Goal: Information Seeking & Learning: Compare options

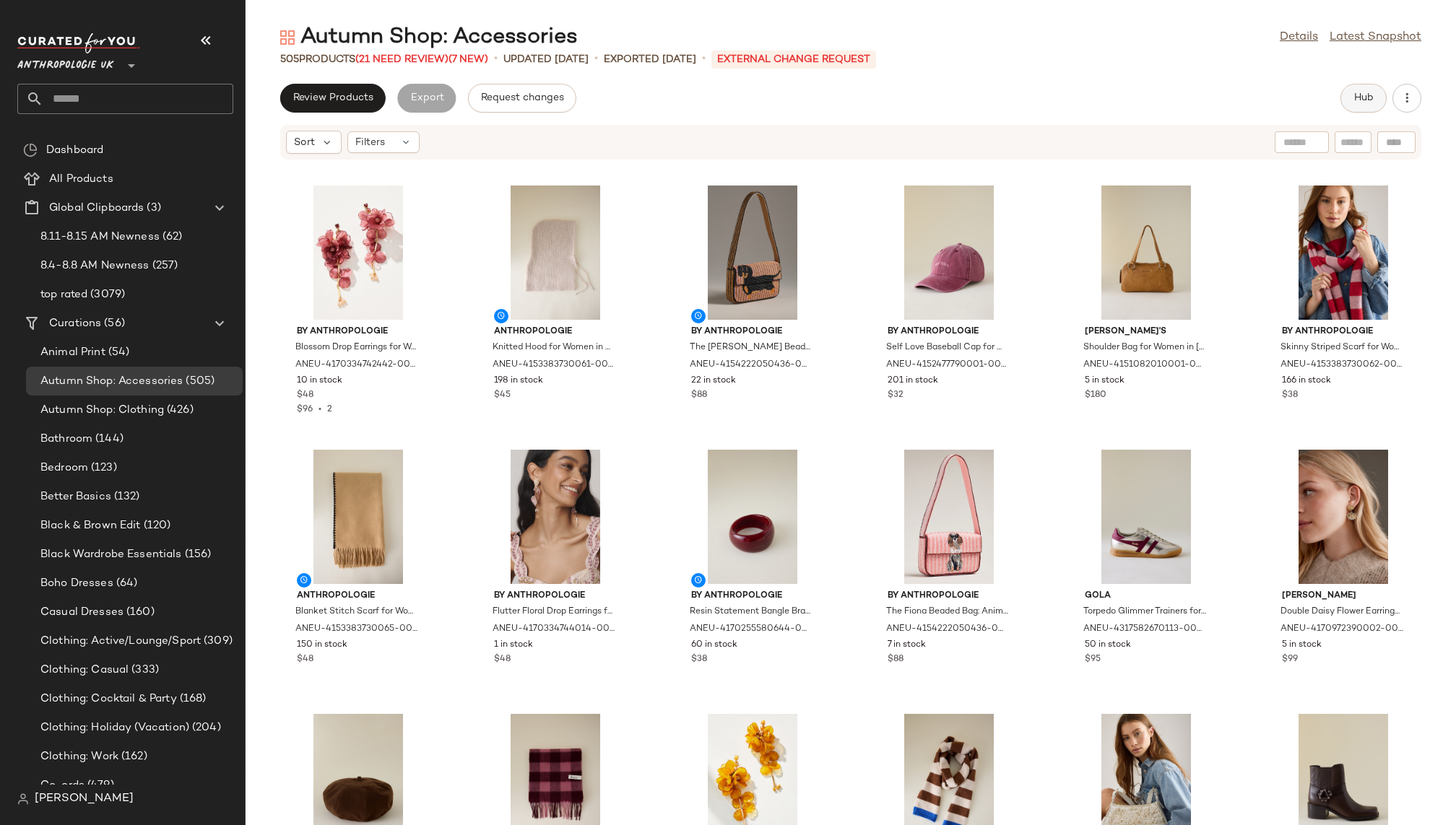
click at [1363, 112] on button "Hub" at bounding box center [1363, 99] width 46 height 29
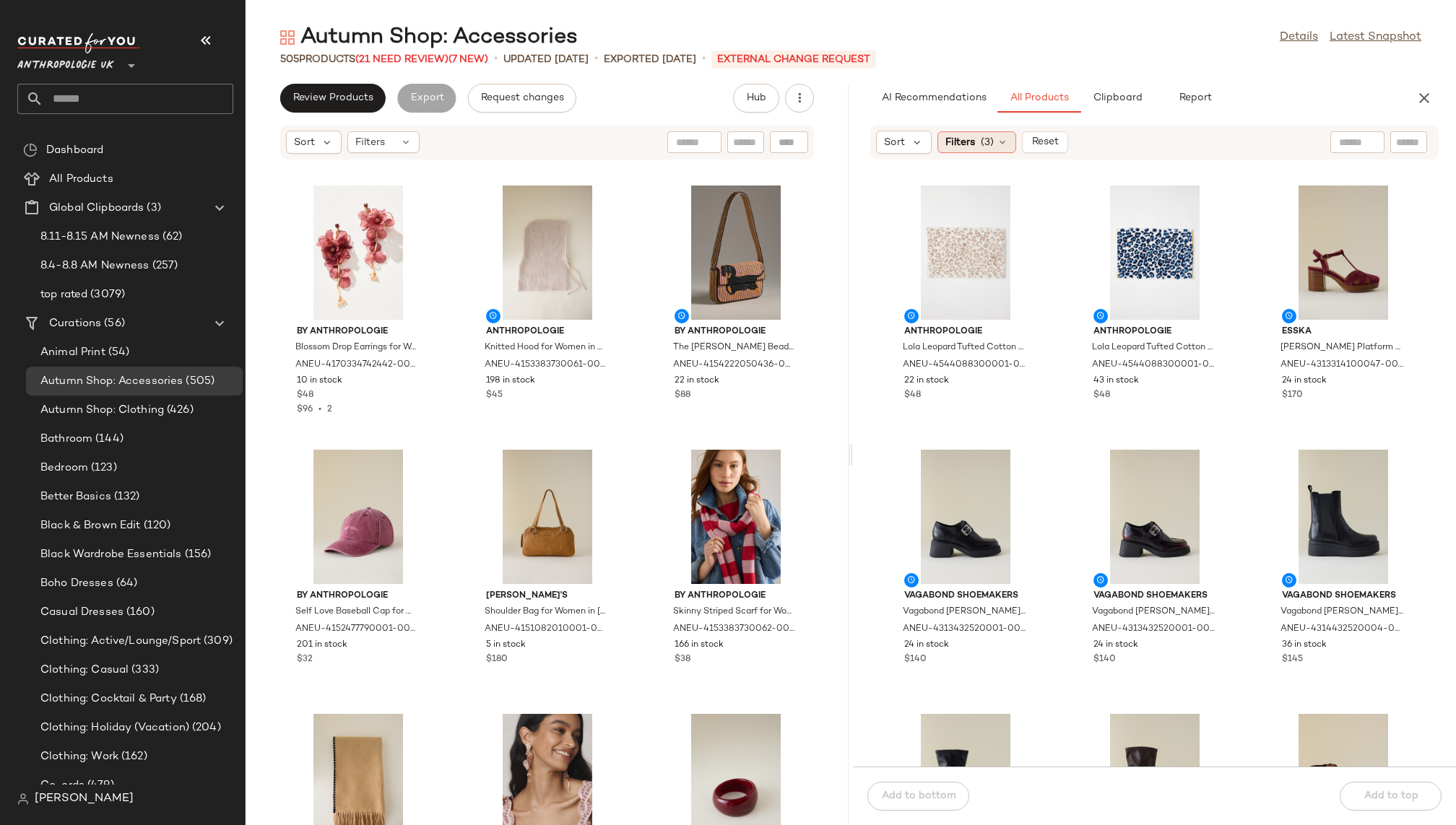
click at [991, 136] on span "(3)" at bounding box center [987, 142] width 13 height 15
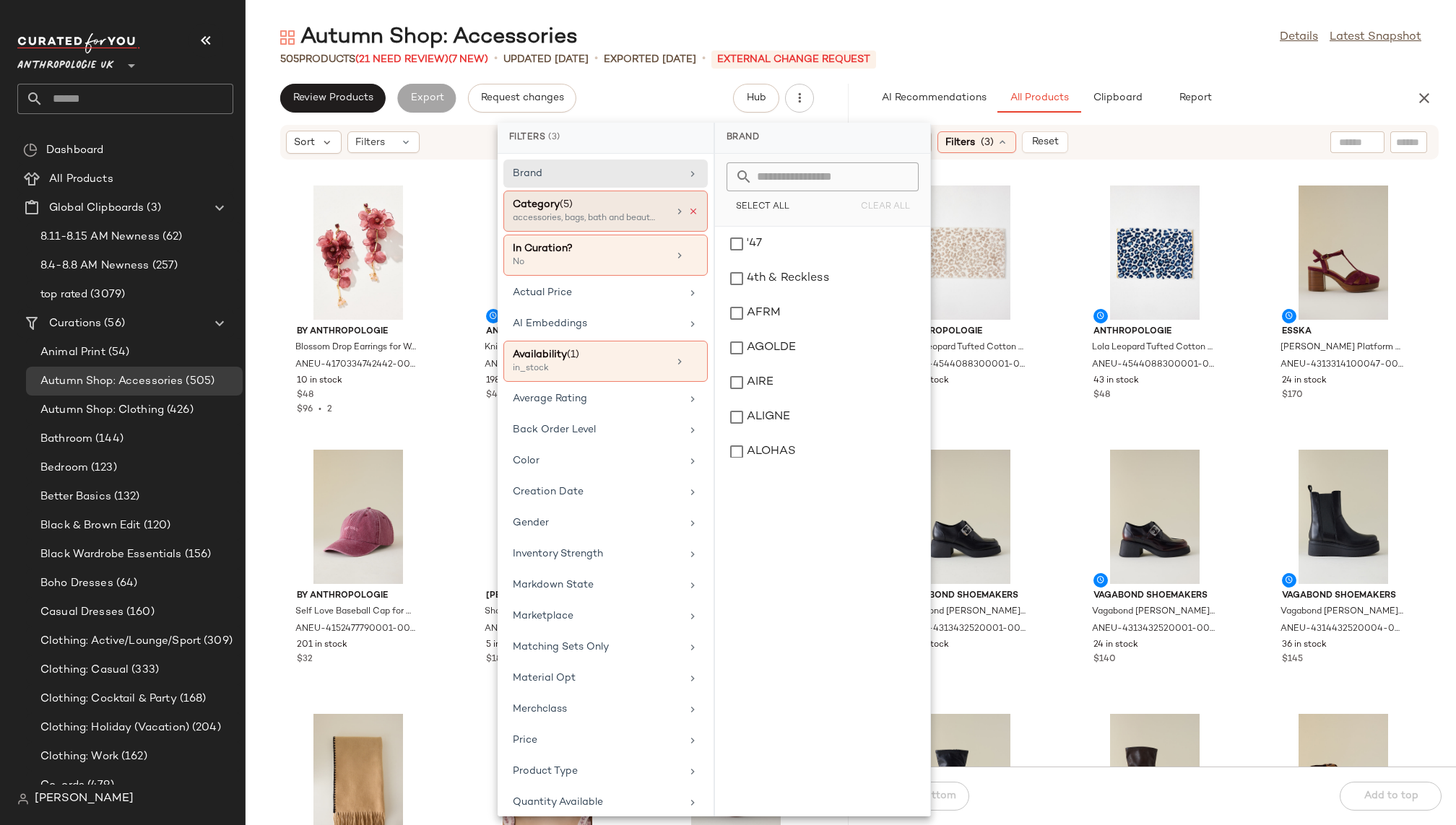
click at [690, 207] on icon at bounding box center [693, 211] width 11 height 11
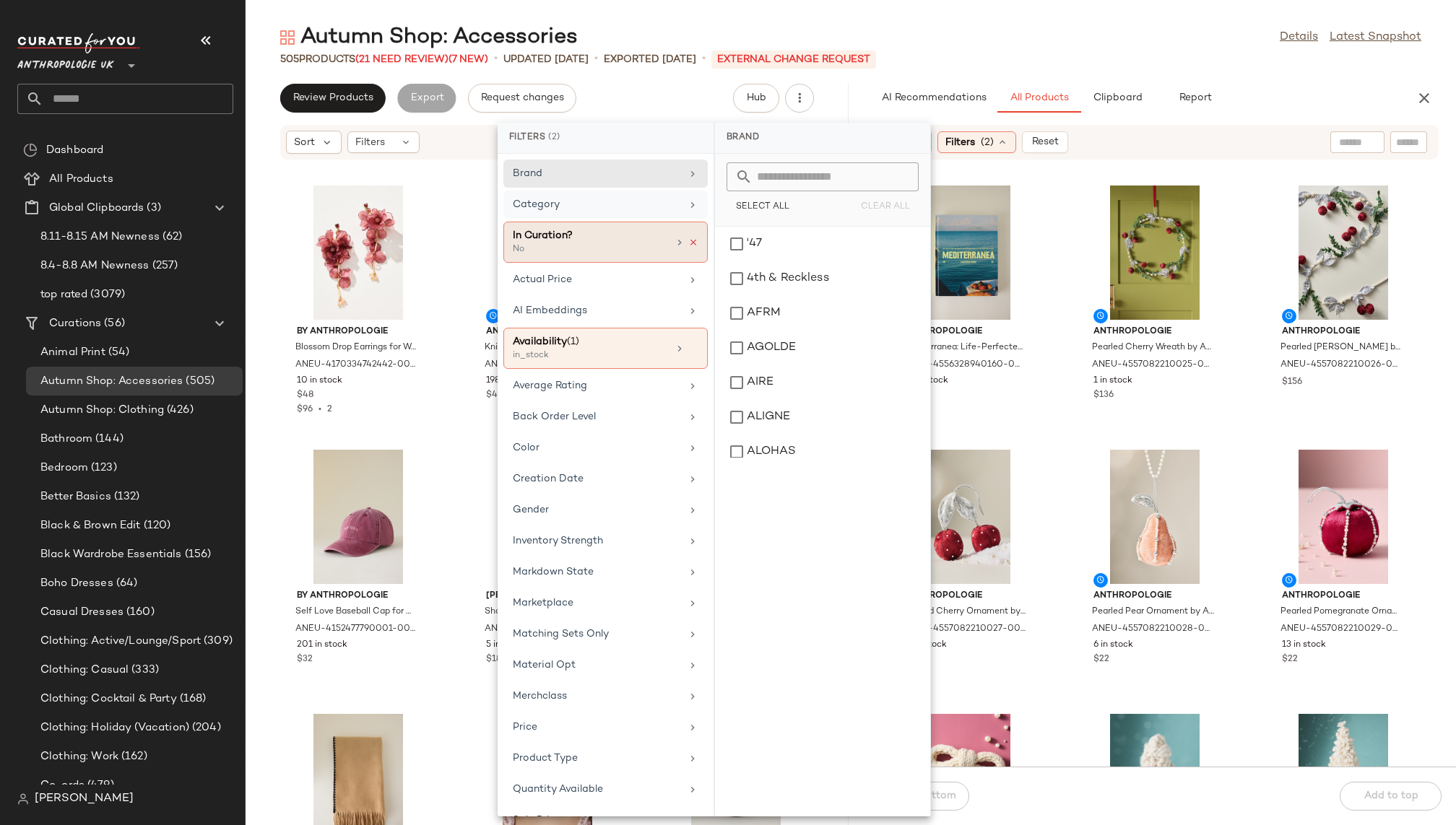
click at [693, 238] on icon at bounding box center [693, 242] width 11 height 11
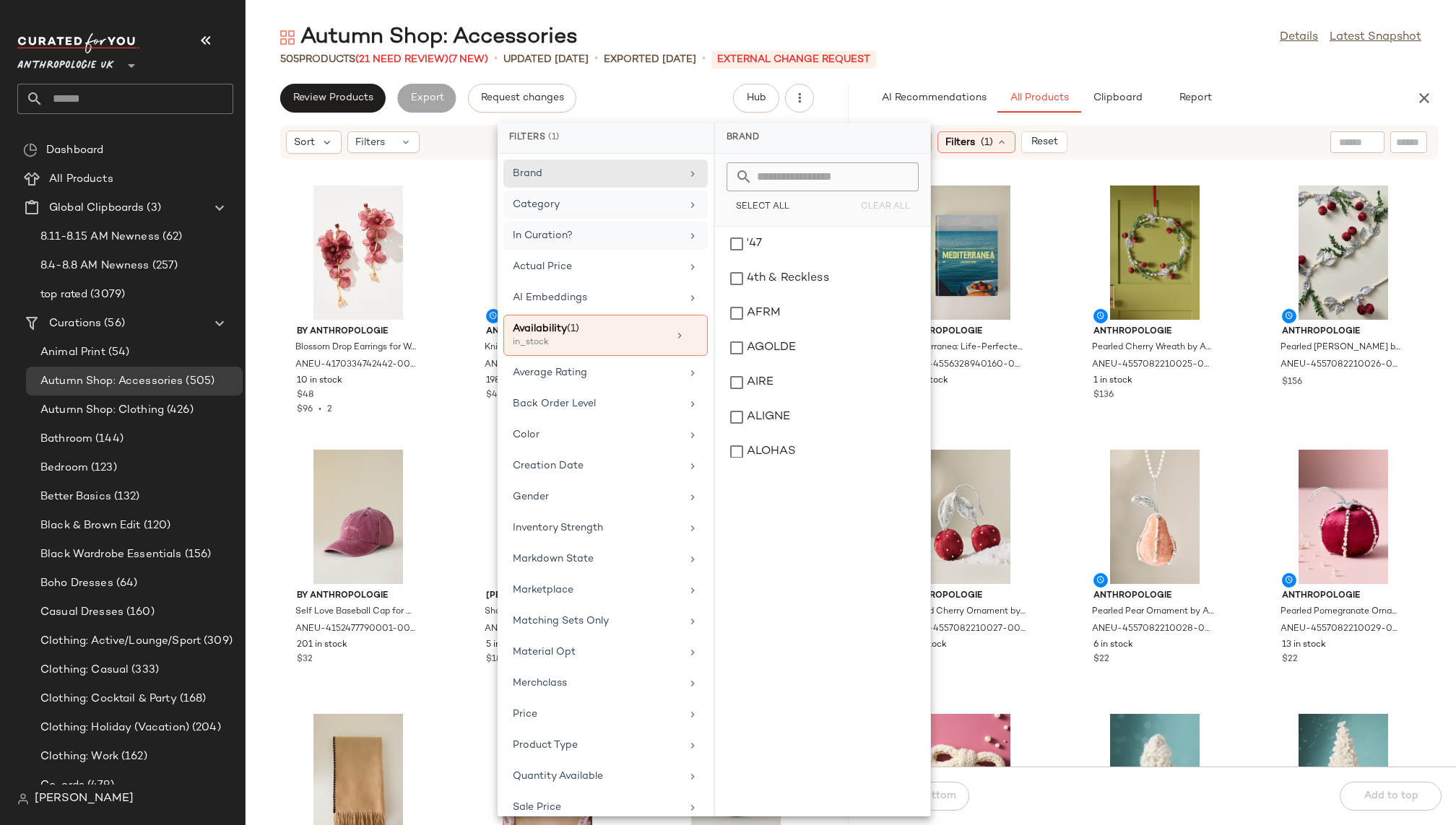
click at [1066, 41] on div "Autumn Shop: Accessories Details Latest Snapshot" at bounding box center [850, 38] width 1210 height 29
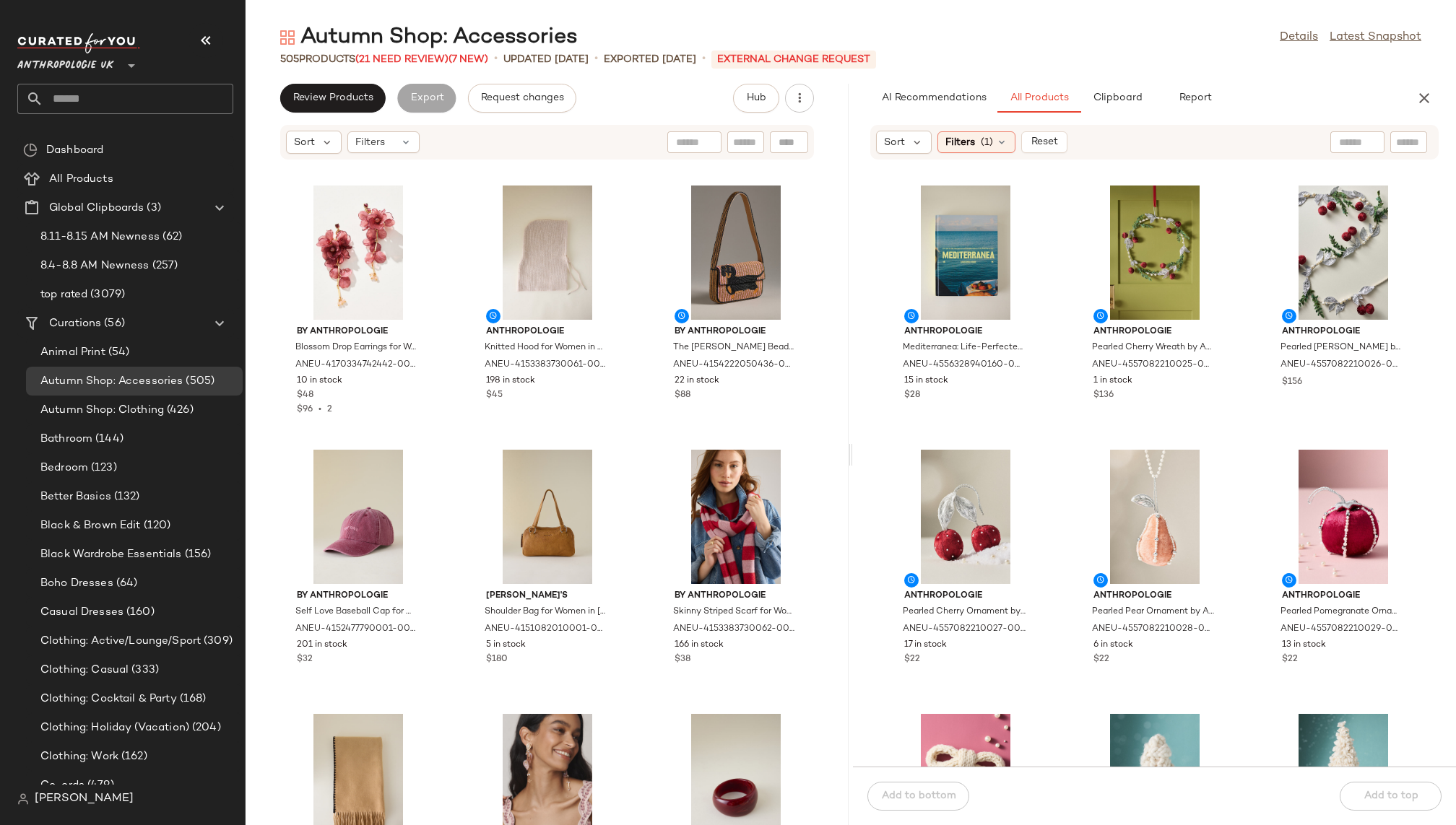
click at [1403, 144] on input "text" at bounding box center [1408, 142] width 25 height 15
paste input "**********"
type input "**********"
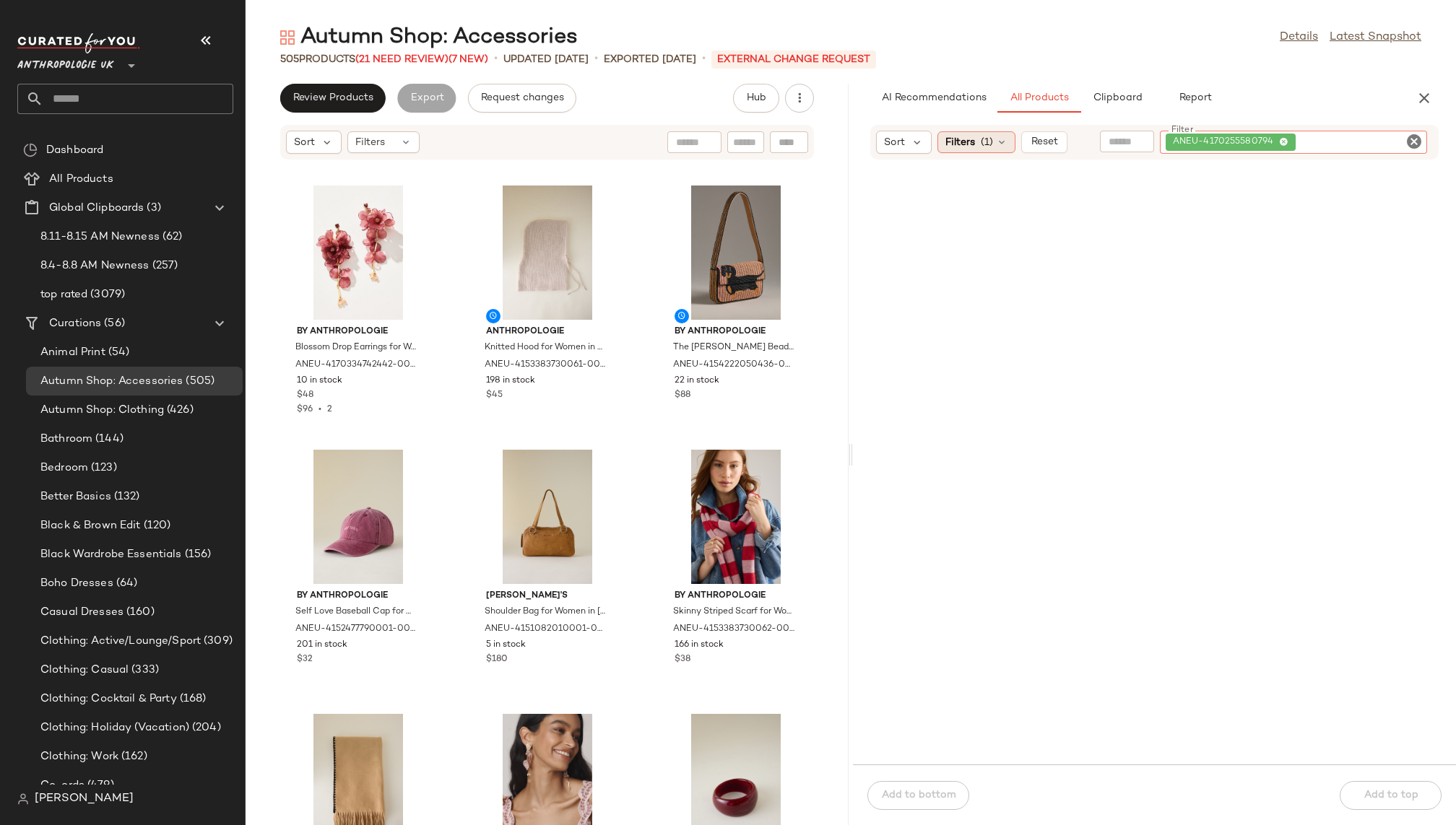
click at [1011, 137] on div "Filters (1)" at bounding box center [976, 142] width 78 height 22
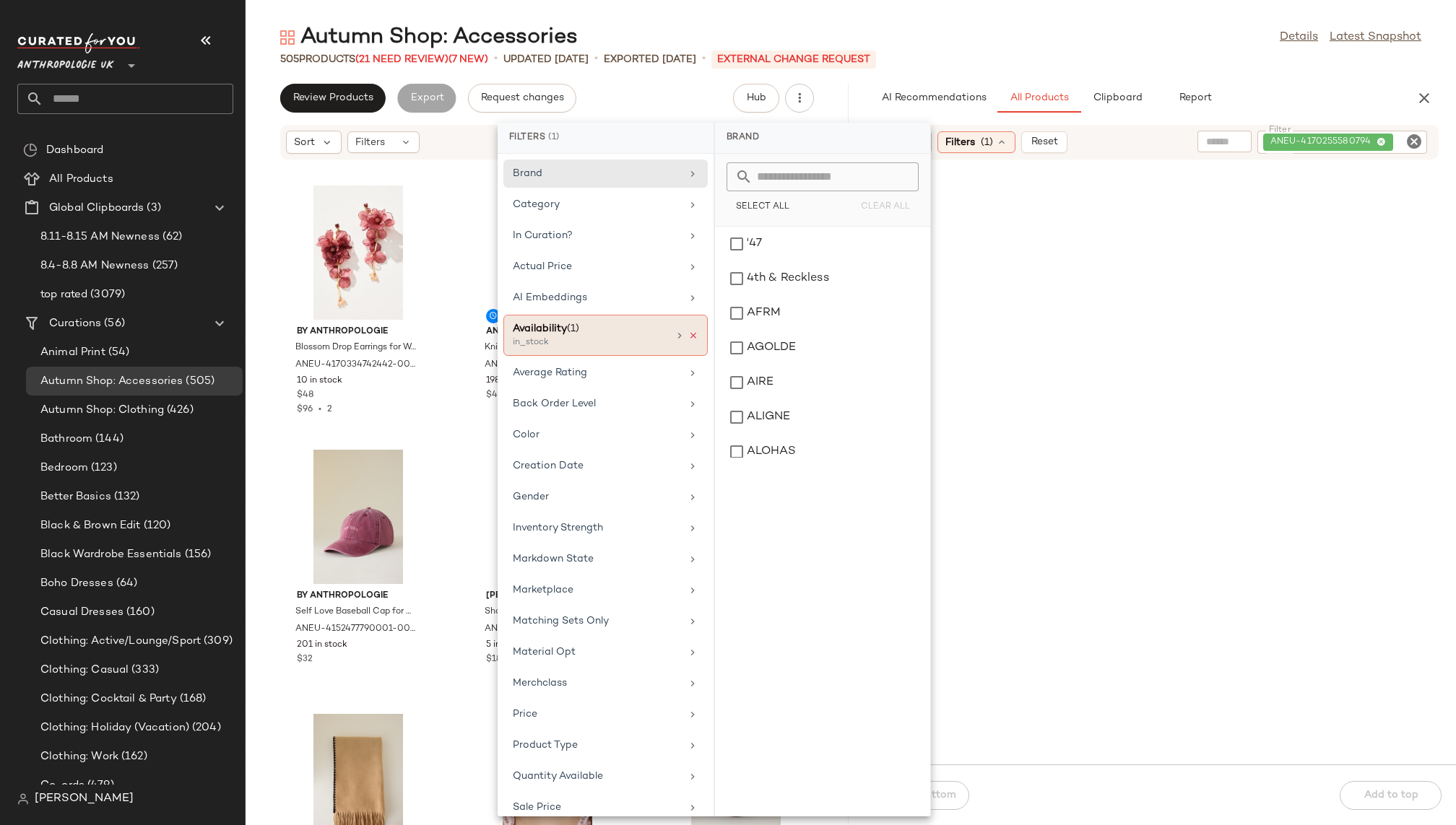
click at [690, 333] on icon at bounding box center [693, 335] width 11 height 11
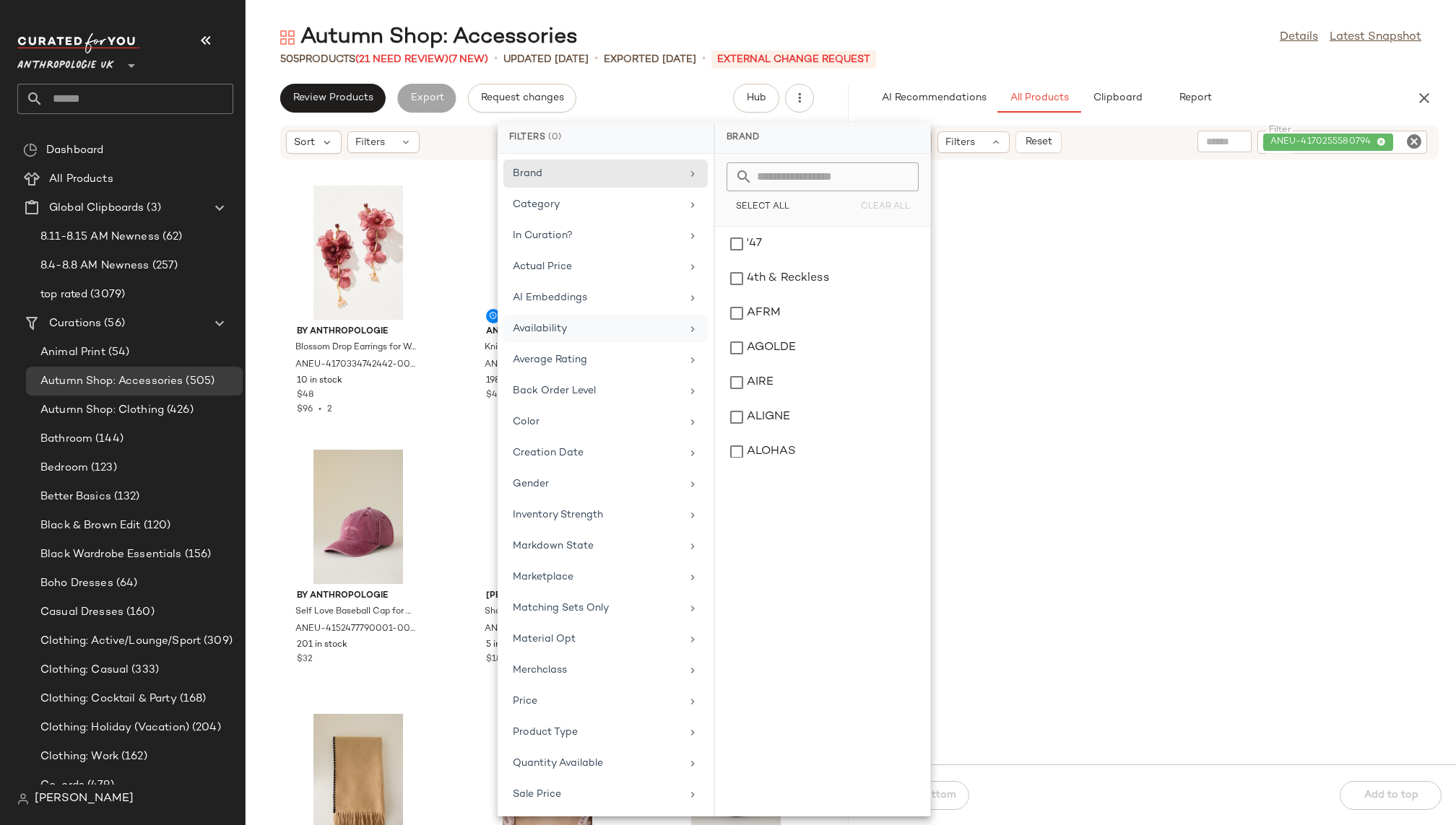
click at [1083, 44] on div "Autumn Shop: Accessories Details Latest Snapshot" at bounding box center [850, 38] width 1210 height 29
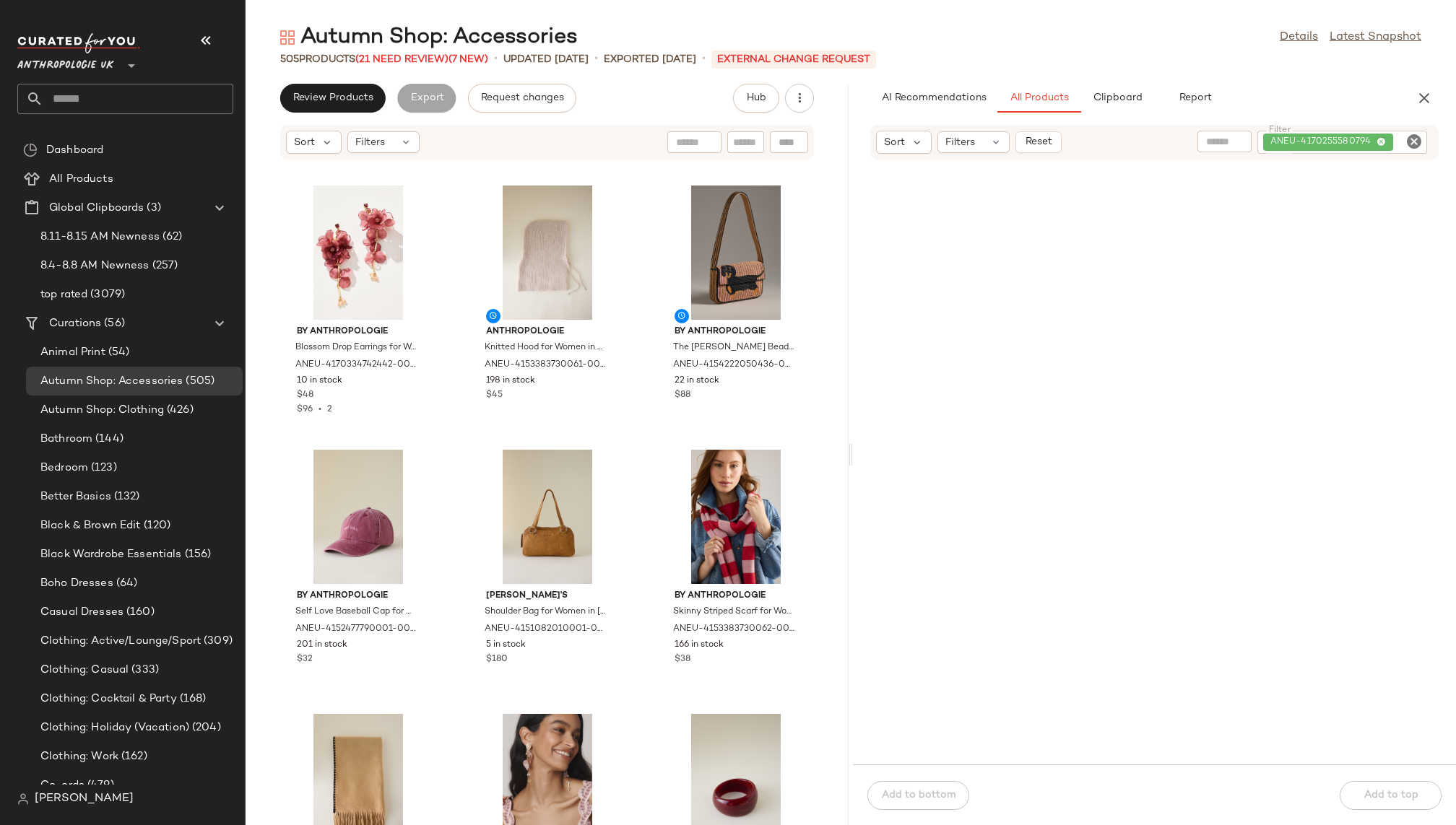
click at [1414, 141] on icon "Clear Filter" at bounding box center [1413, 141] width 17 height 17
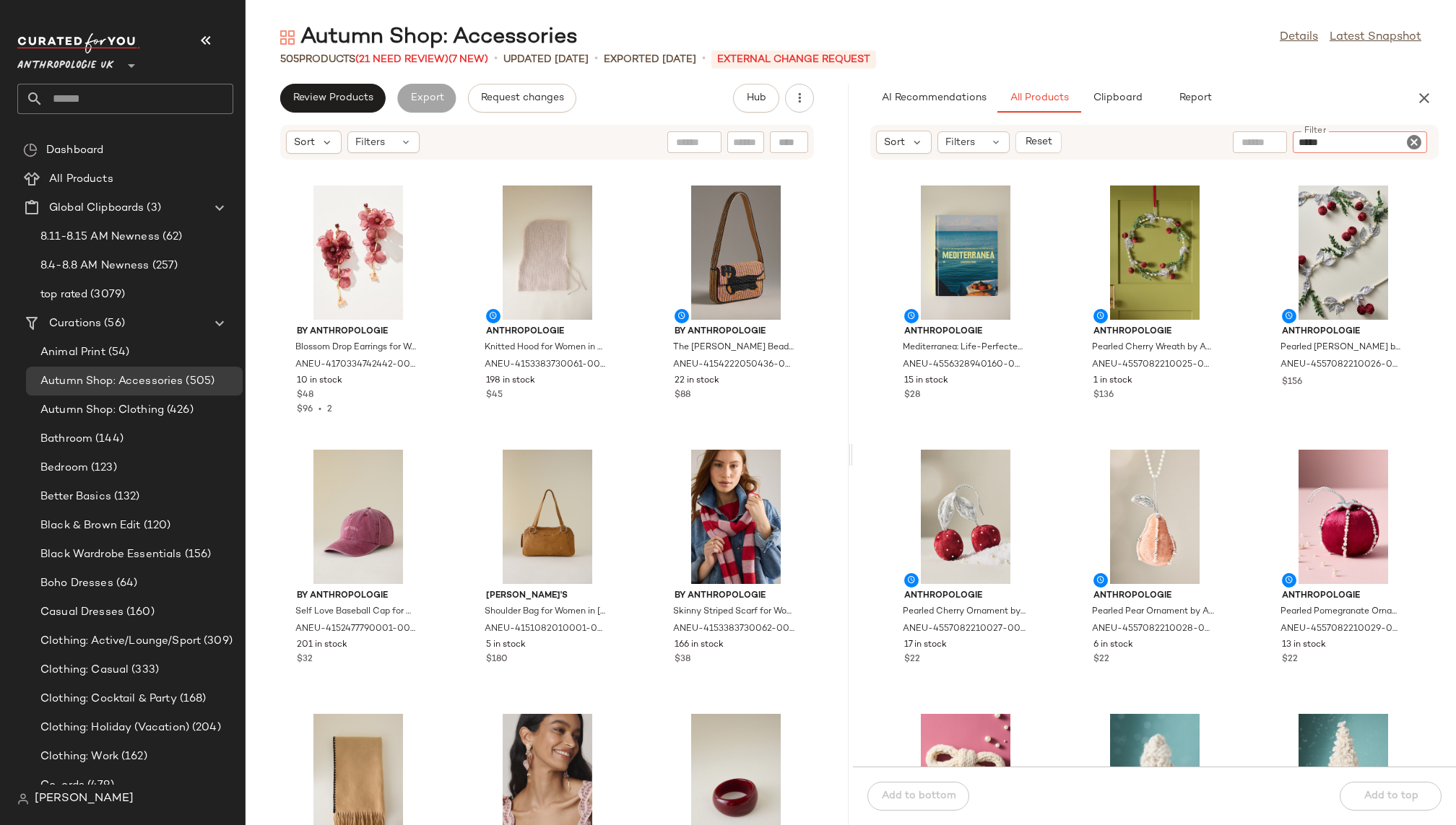
paste input "**********"
type input "**********"
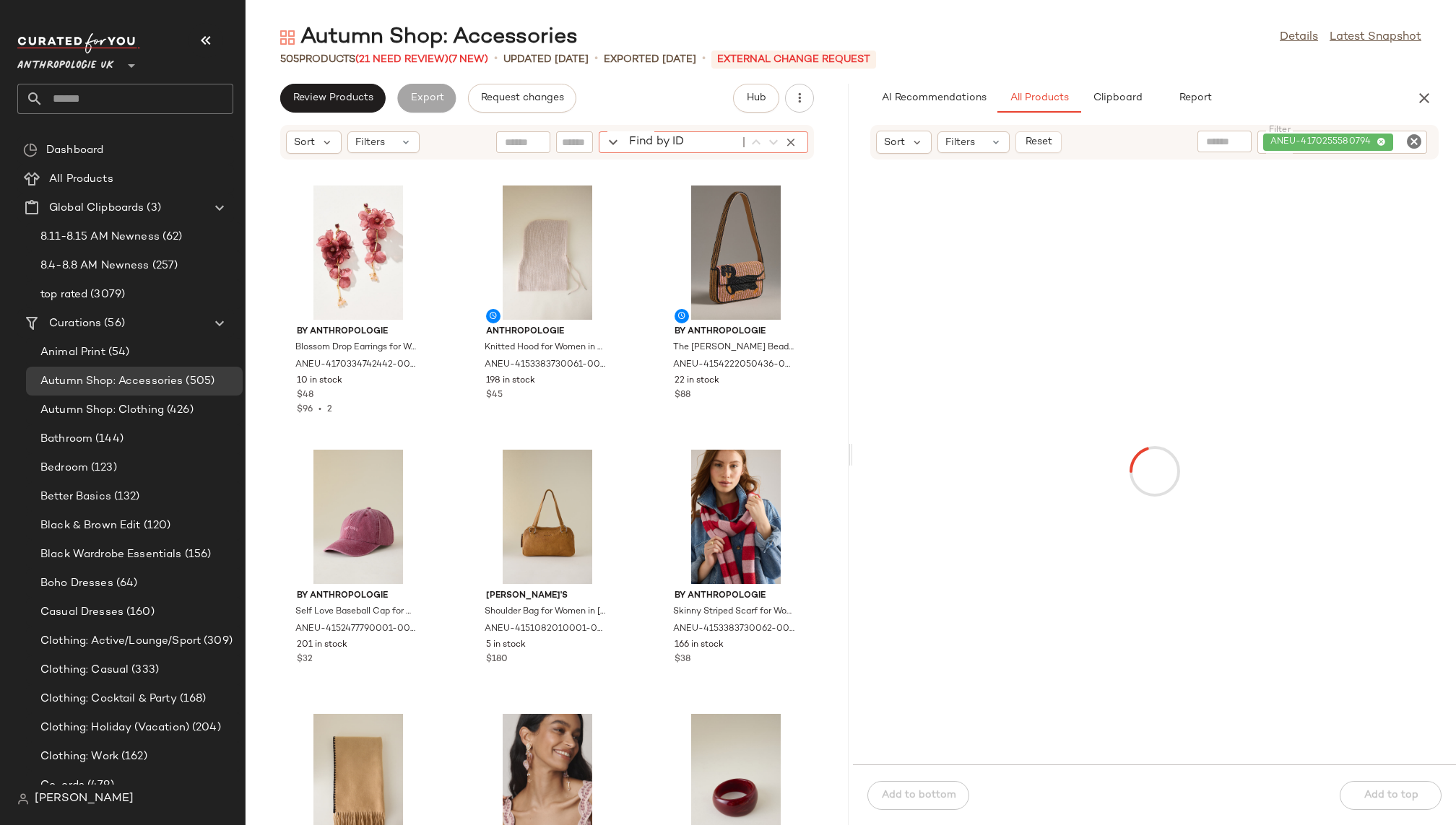
click at [781, 143] on div "Find by ID Find by ID" at bounding box center [703, 142] width 209 height 22
paste input "**********"
type input "**********"
click at [1410, 144] on icon "Clear Filter" at bounding box center [1413, 141] width 17 height 17
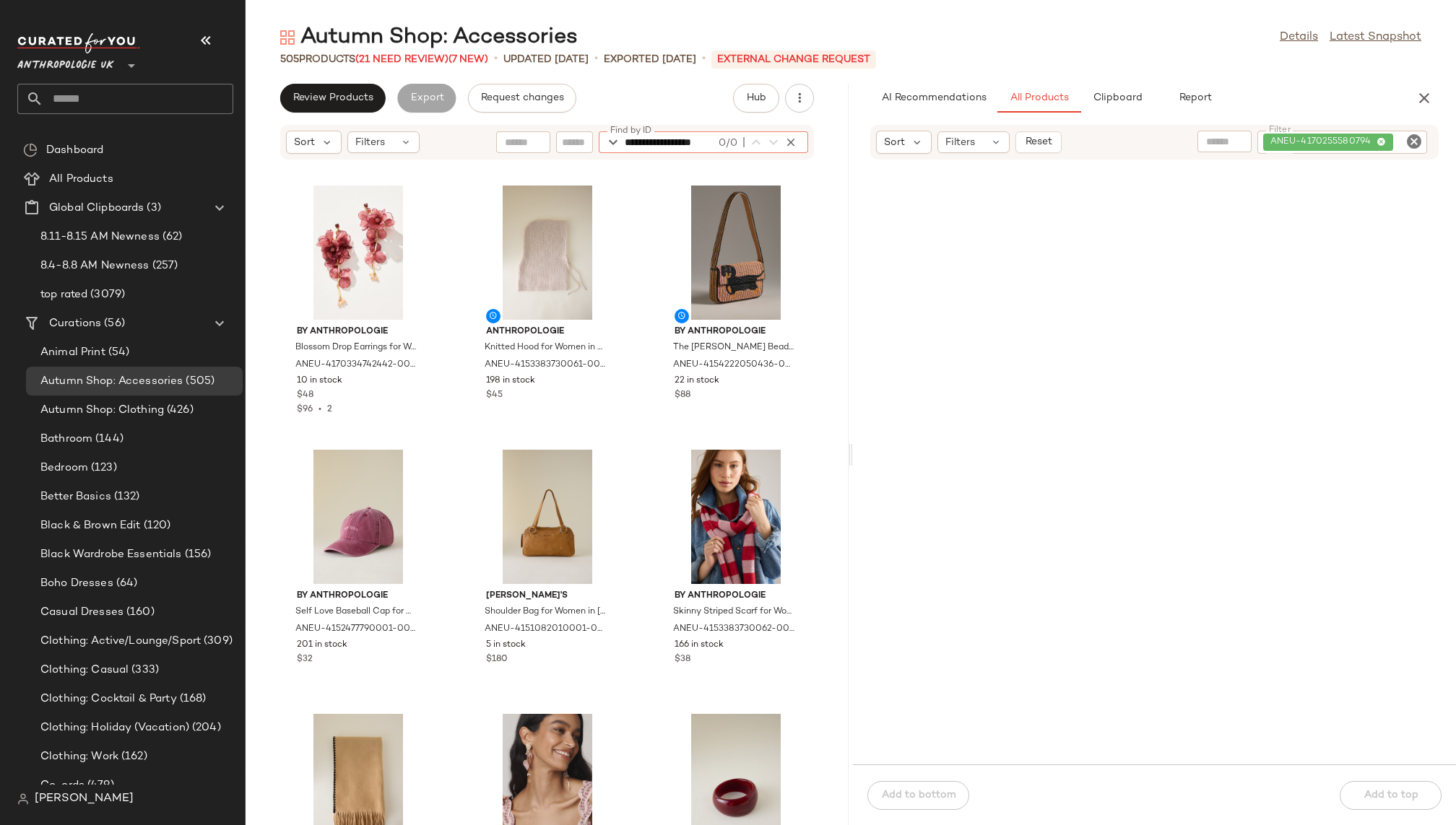
scroll to position [0, 0]
click at [1001, 61] on div "505 Products (21 Need Review) (7 New) • updated [DATE] • Exported [DATE] • Exte…" at bounding box center [850, 59] width 1210 height 15
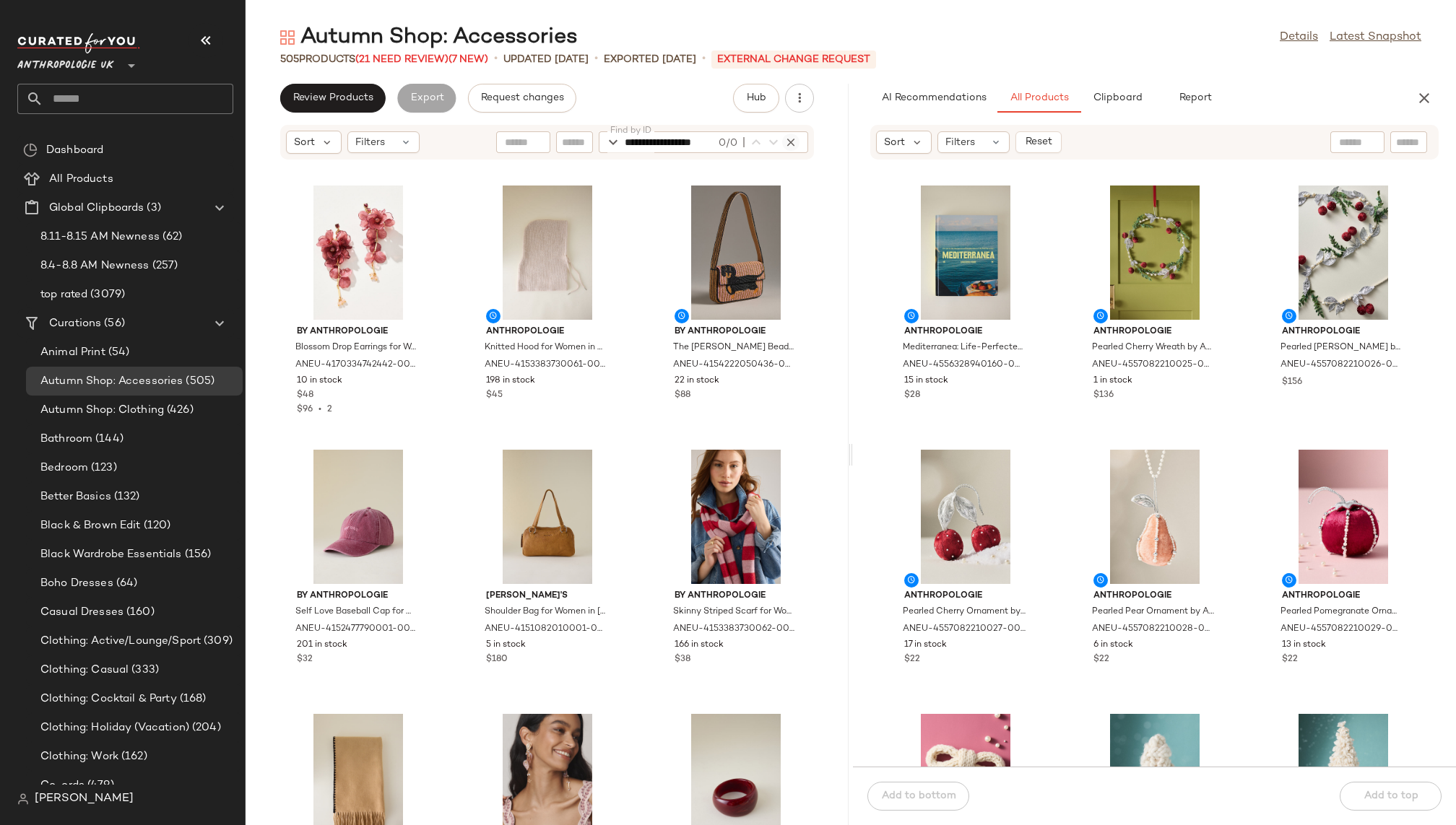
click at [788, 149] on button "button" at bounding box center [790, 141] width 17 height 17
click at [796, 138] on icon "button" at bounding box center [791, 142] width 13 height 13
click at [808, 242] on div "By Anthropologie Blossom Drop Earrings for Women in Purple, Plastic/Brass/Glass…" at bounding box center [547, 501] width 603 height 647
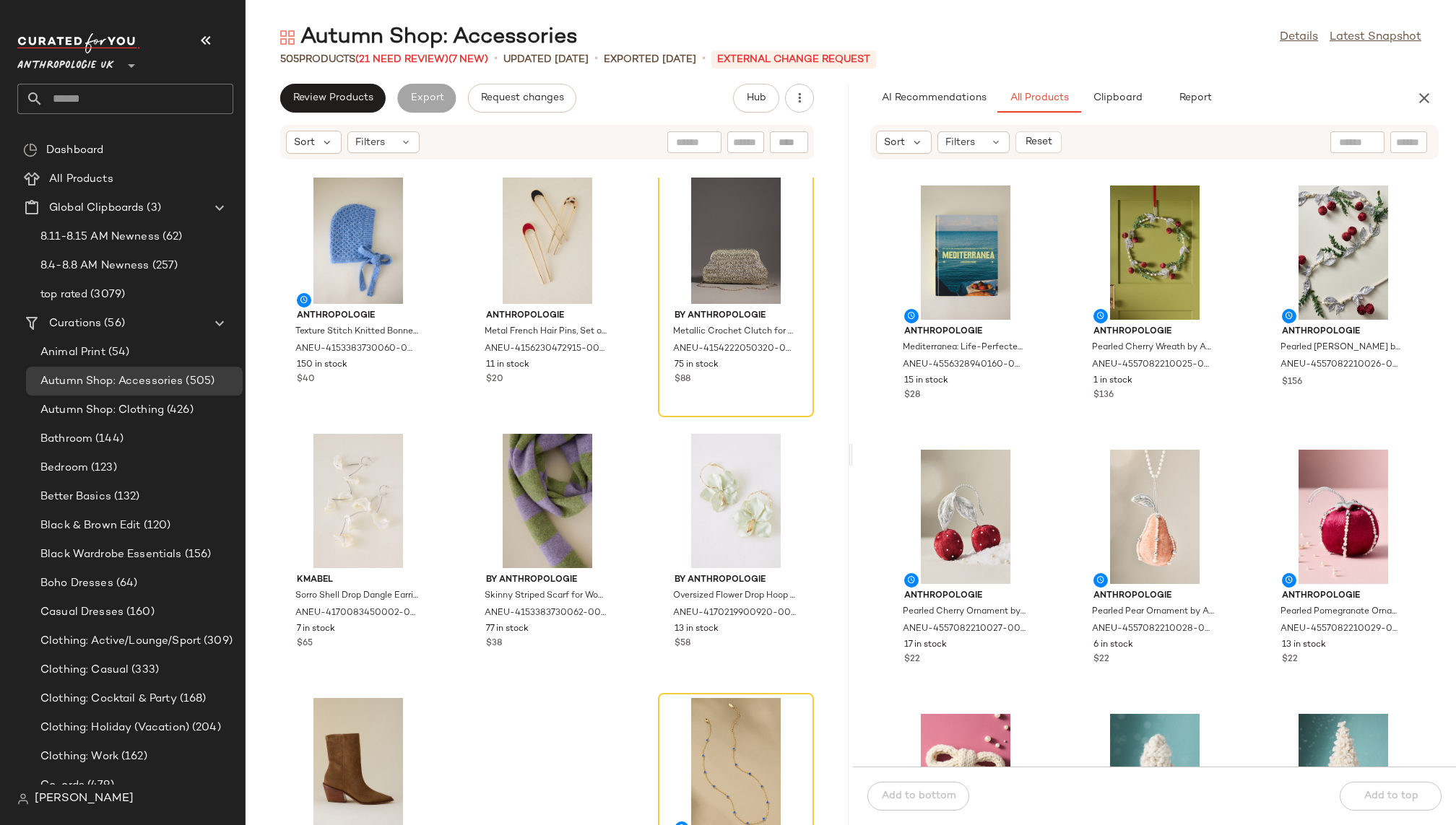
scroll to position [2365, 0]
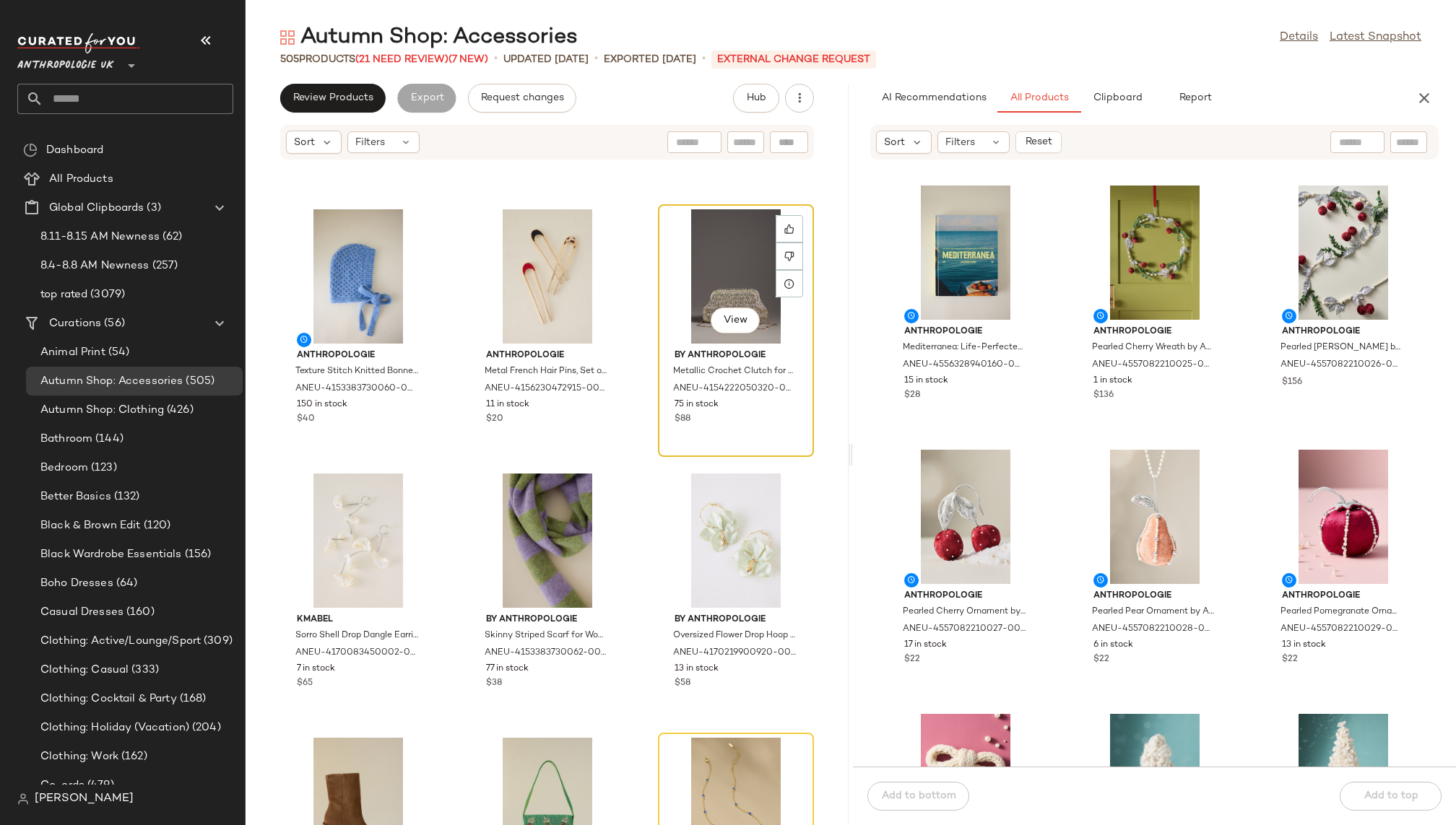
click at [707, 271] on div "View" at bounding box center [736, 276] width 146 height 134
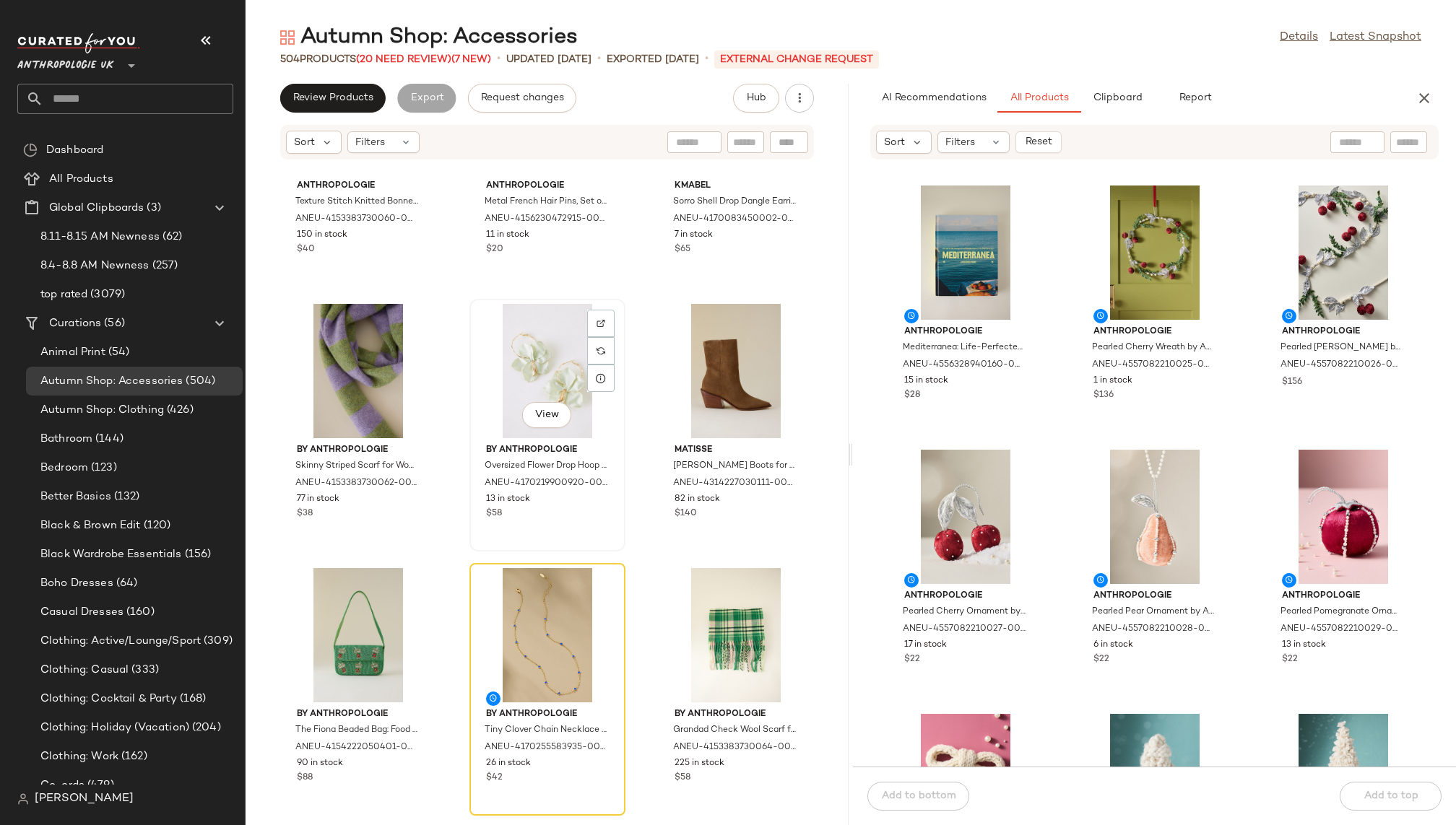
scroll to position [2723, 0]
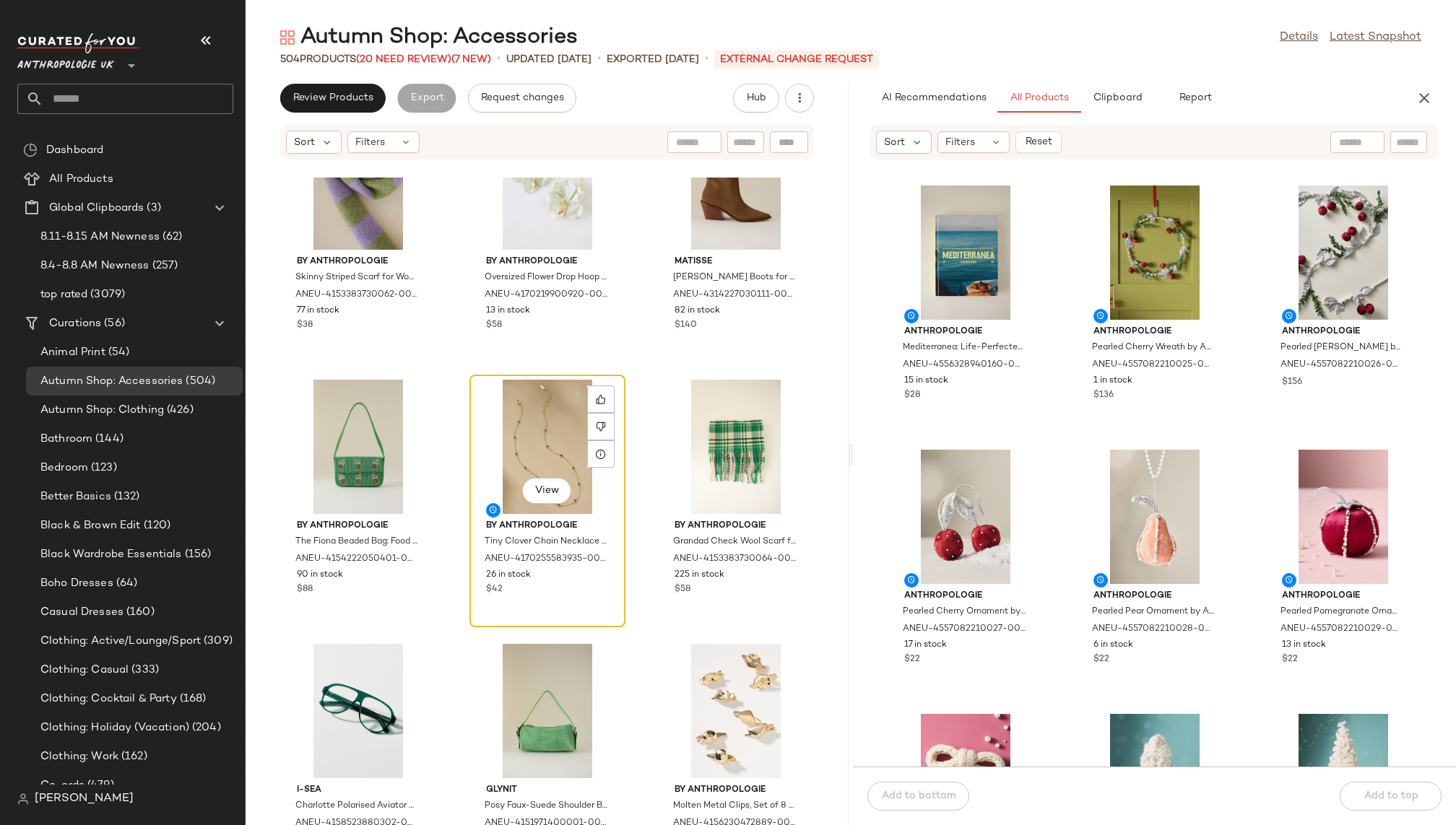
click at [542, 425] on div "View" at bounding box center [547, 447] width 146 height 134
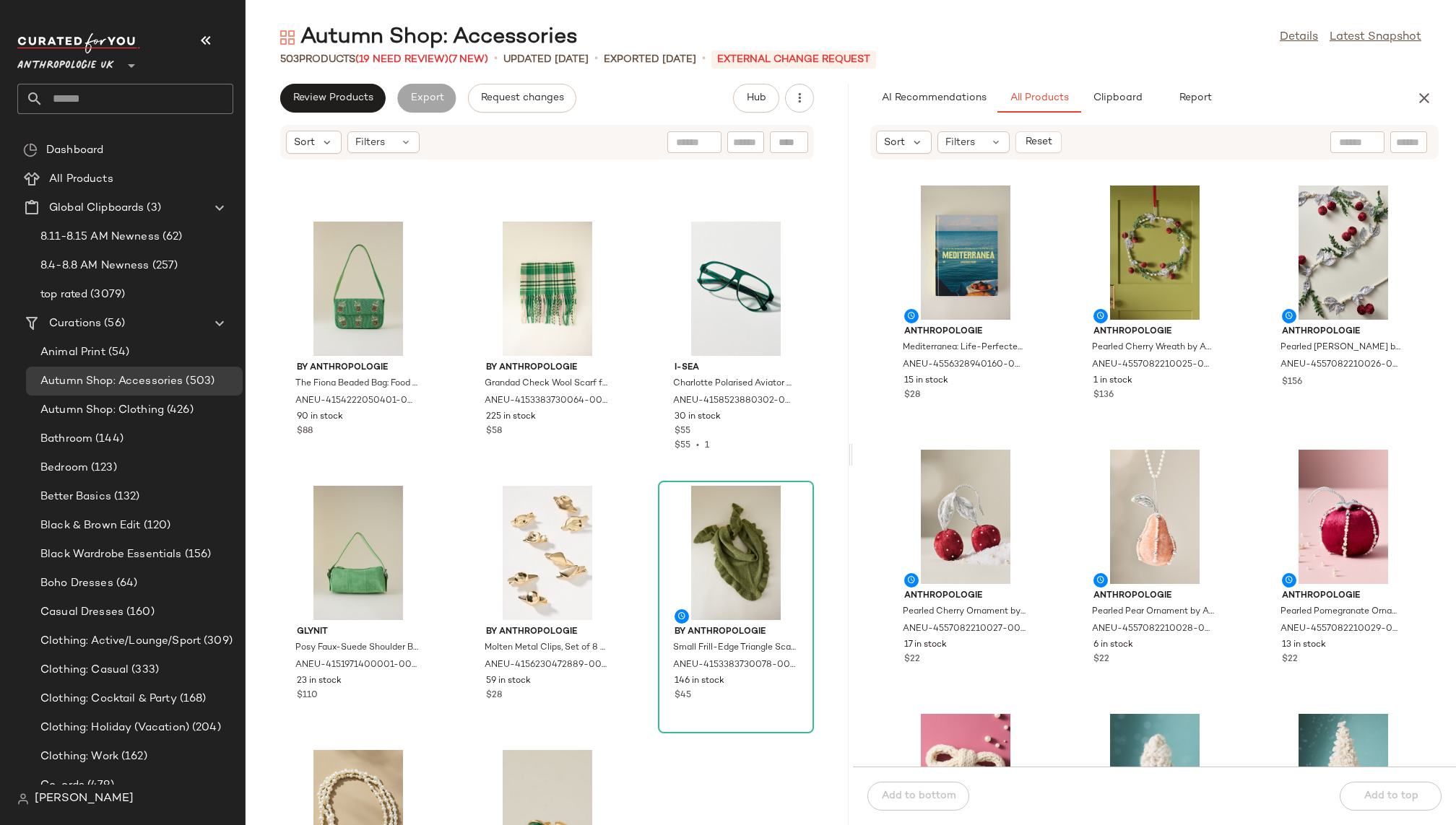
scroll to position [2916, 0]
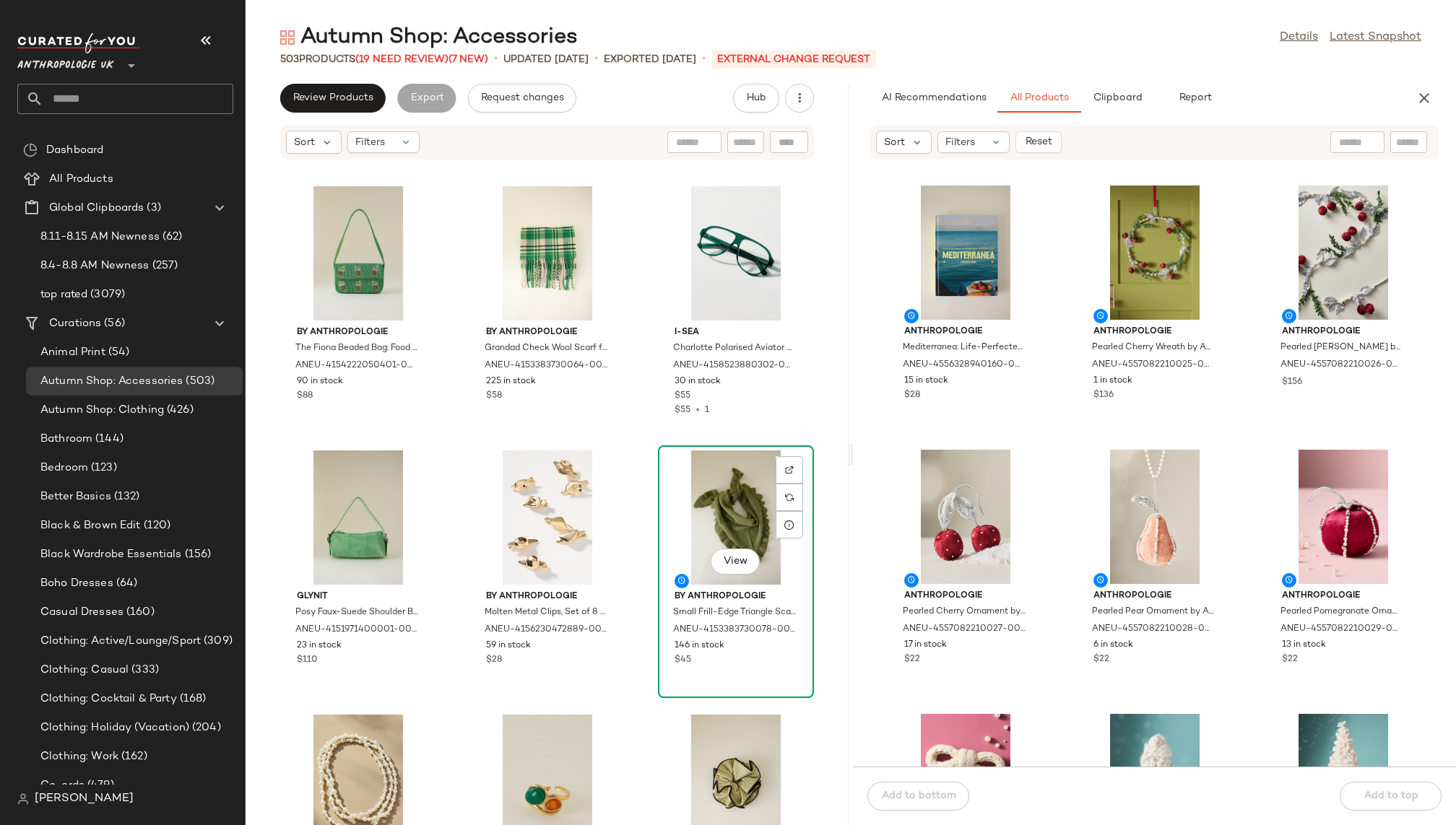
click at [705, 511] on div "View" at bounding box center [736, 517] width 146 height 134
click at [628, 575] on div "By Anthropologie Skinny Striped Scarf for Women in Green, Polyester/Nylon/Wool …" at bounding box center [547, 501] width 603 height 647
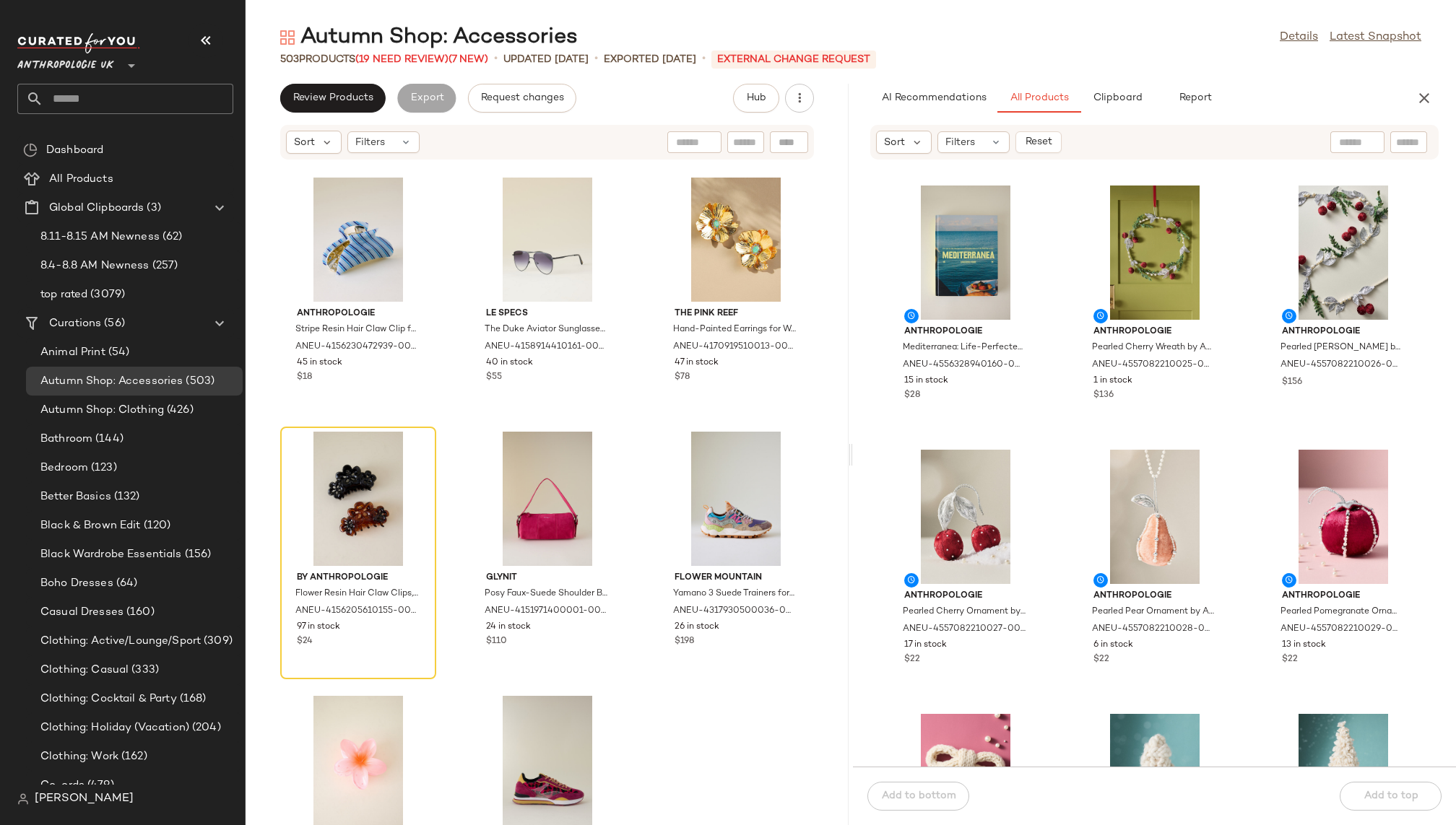
scroll to position [4809, 0]
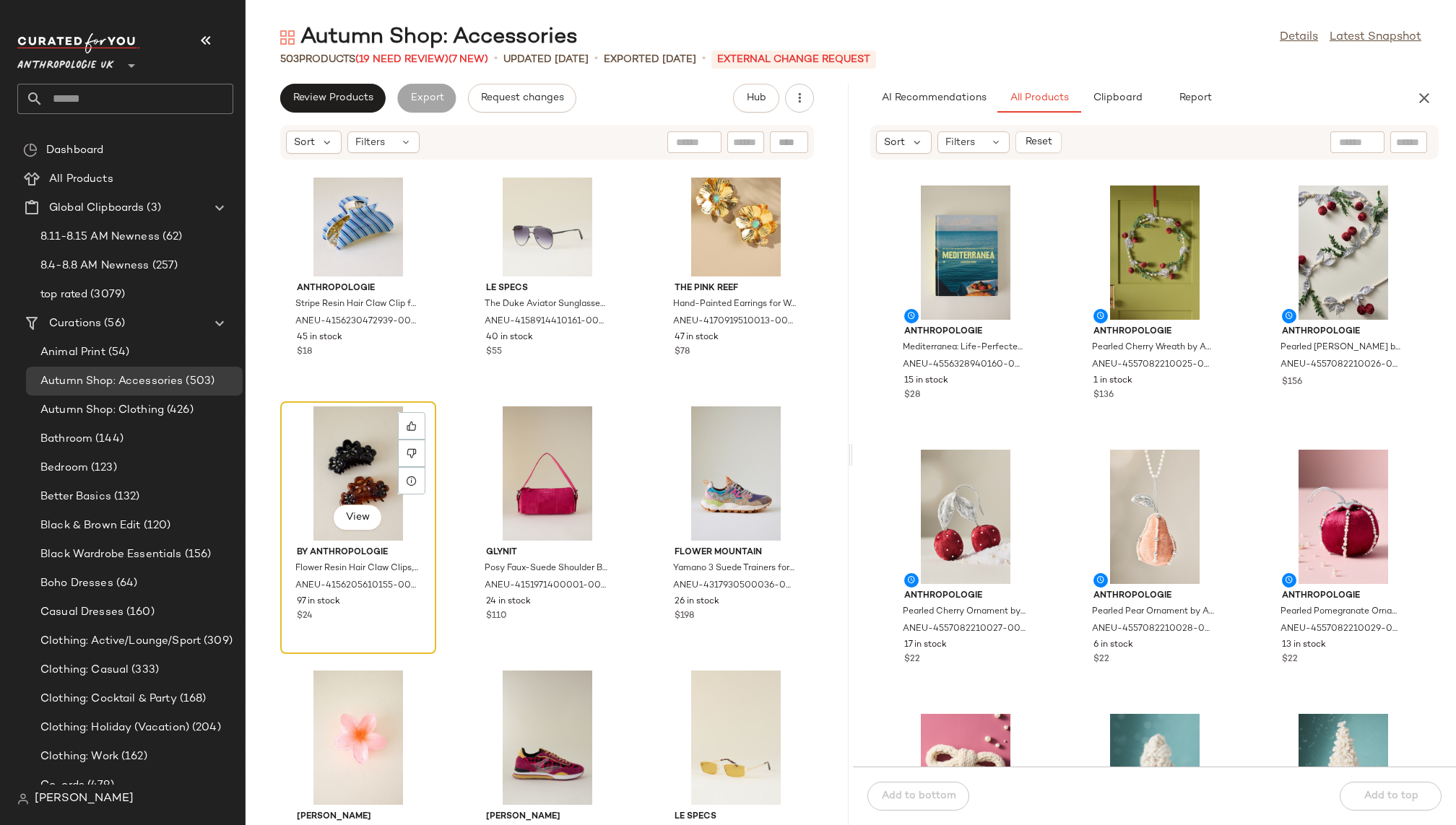
click at [326, 474] on div "View" at bounding box center [358, 474] width 146 height 134
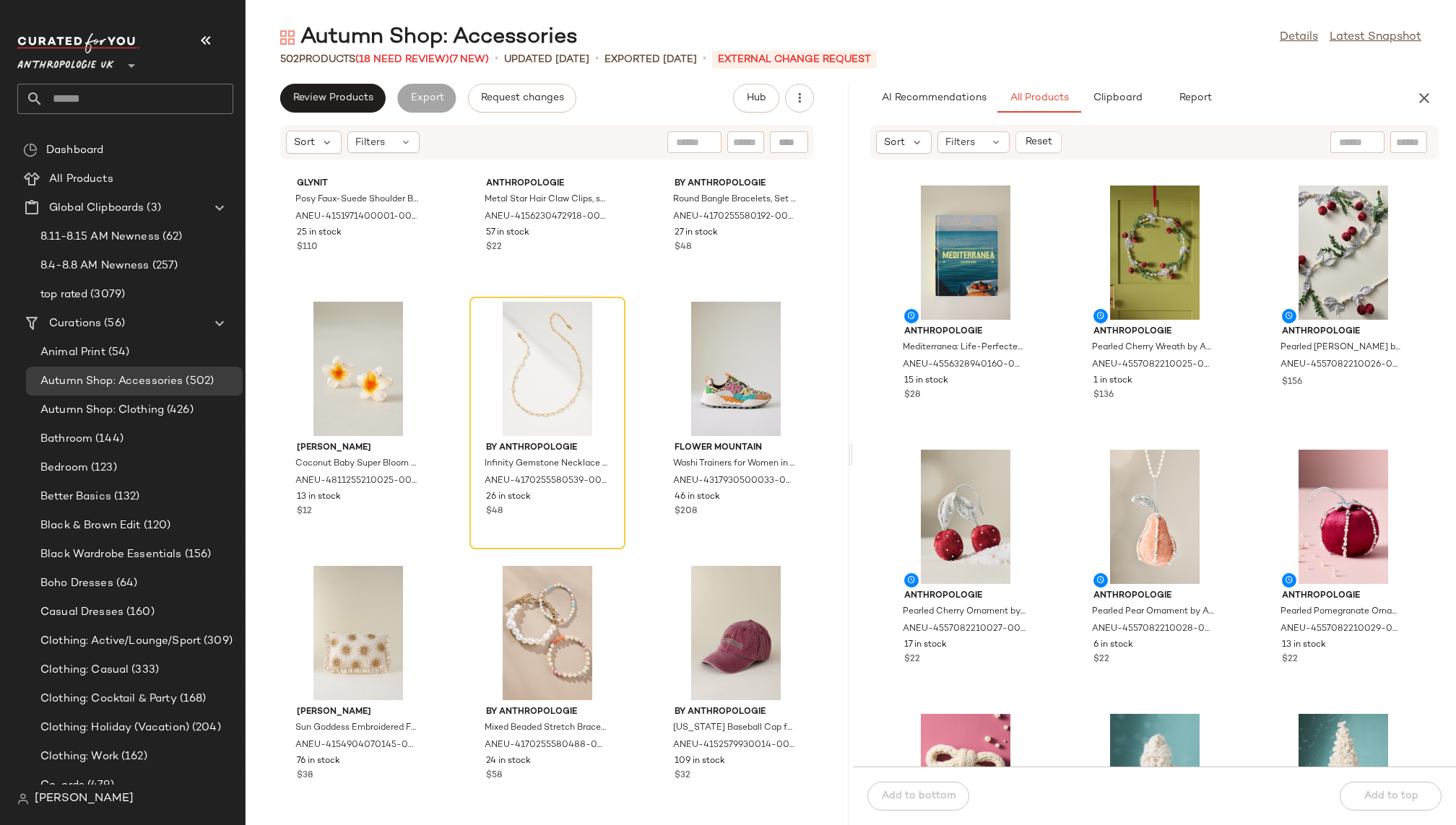
scroll to position [6021, 0]
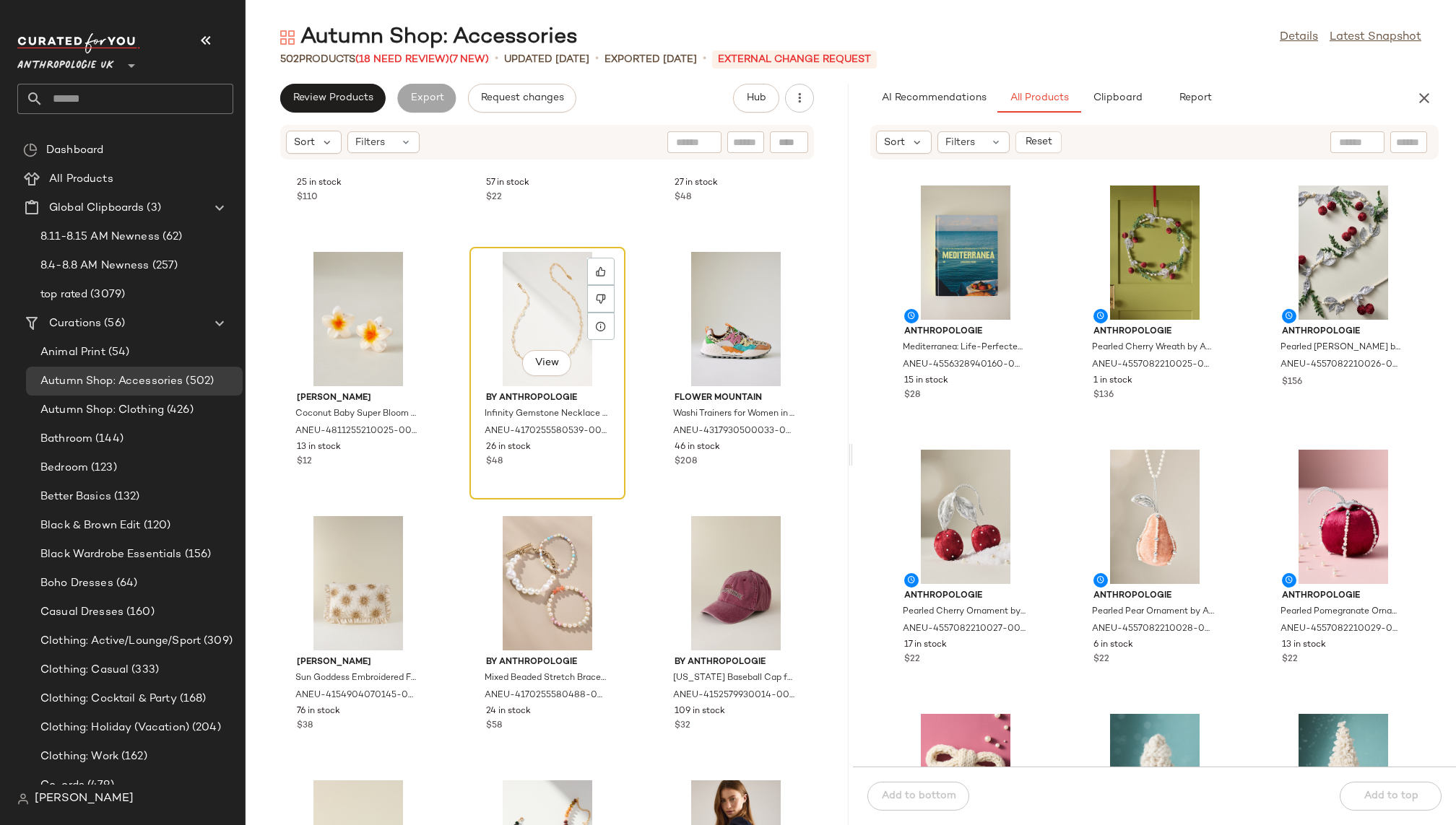
click at [536, 303] on div "View" at bounding box center [547, 319] width 146 height 134
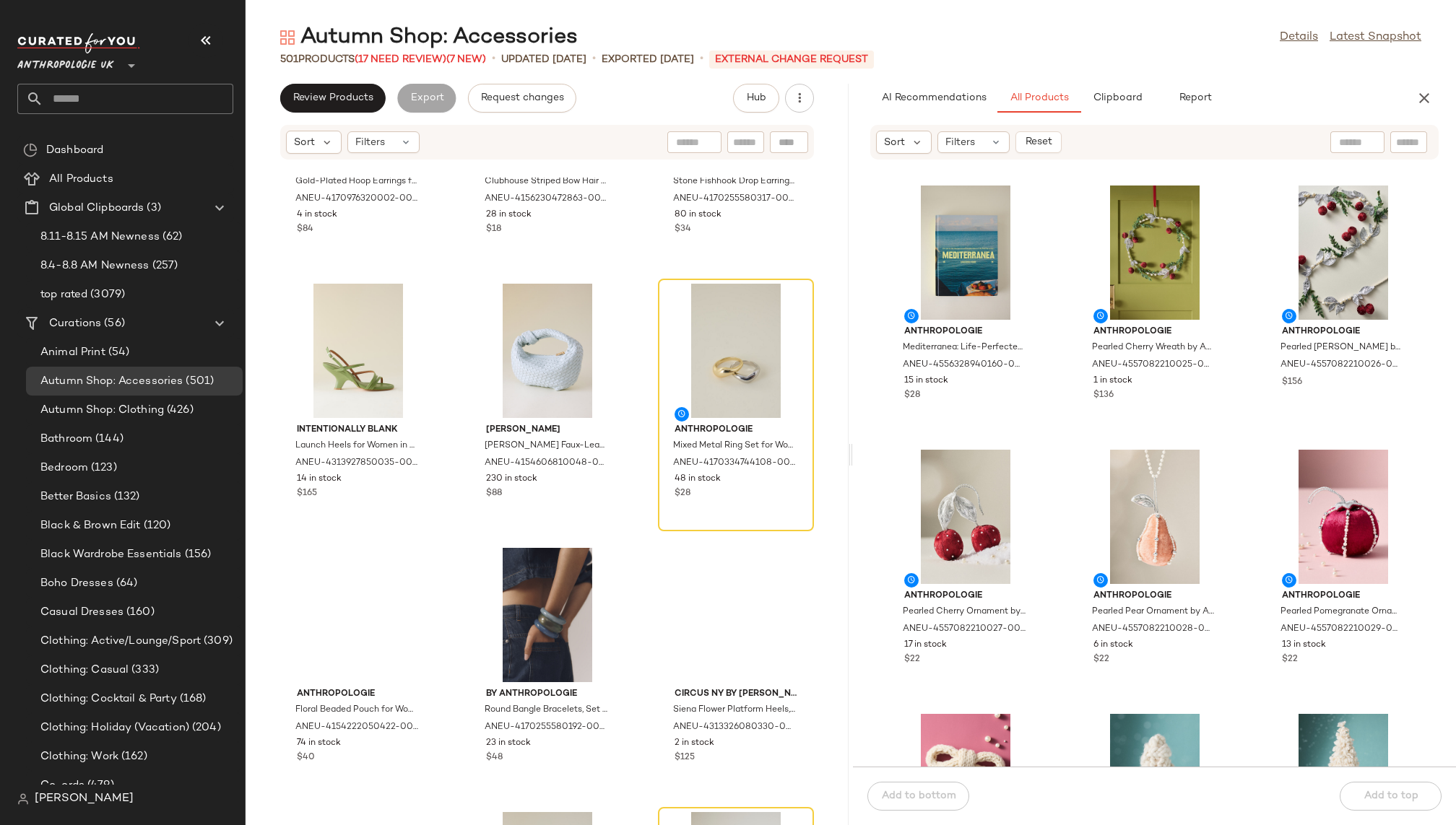
scroll to position [8384, 0]
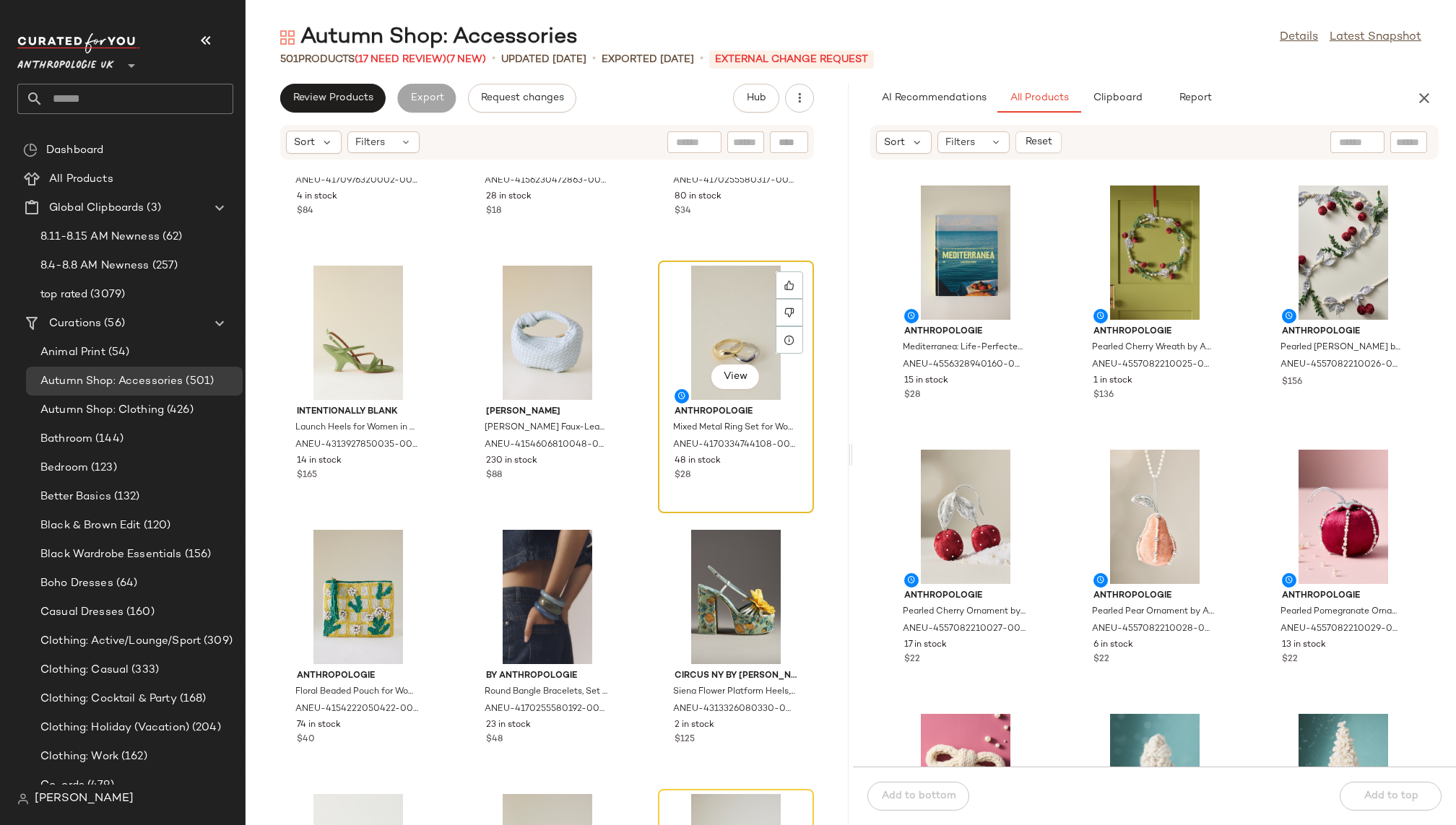
click at [703, 315] on div "View" at bounding box center [736, 333] width 146 height 134
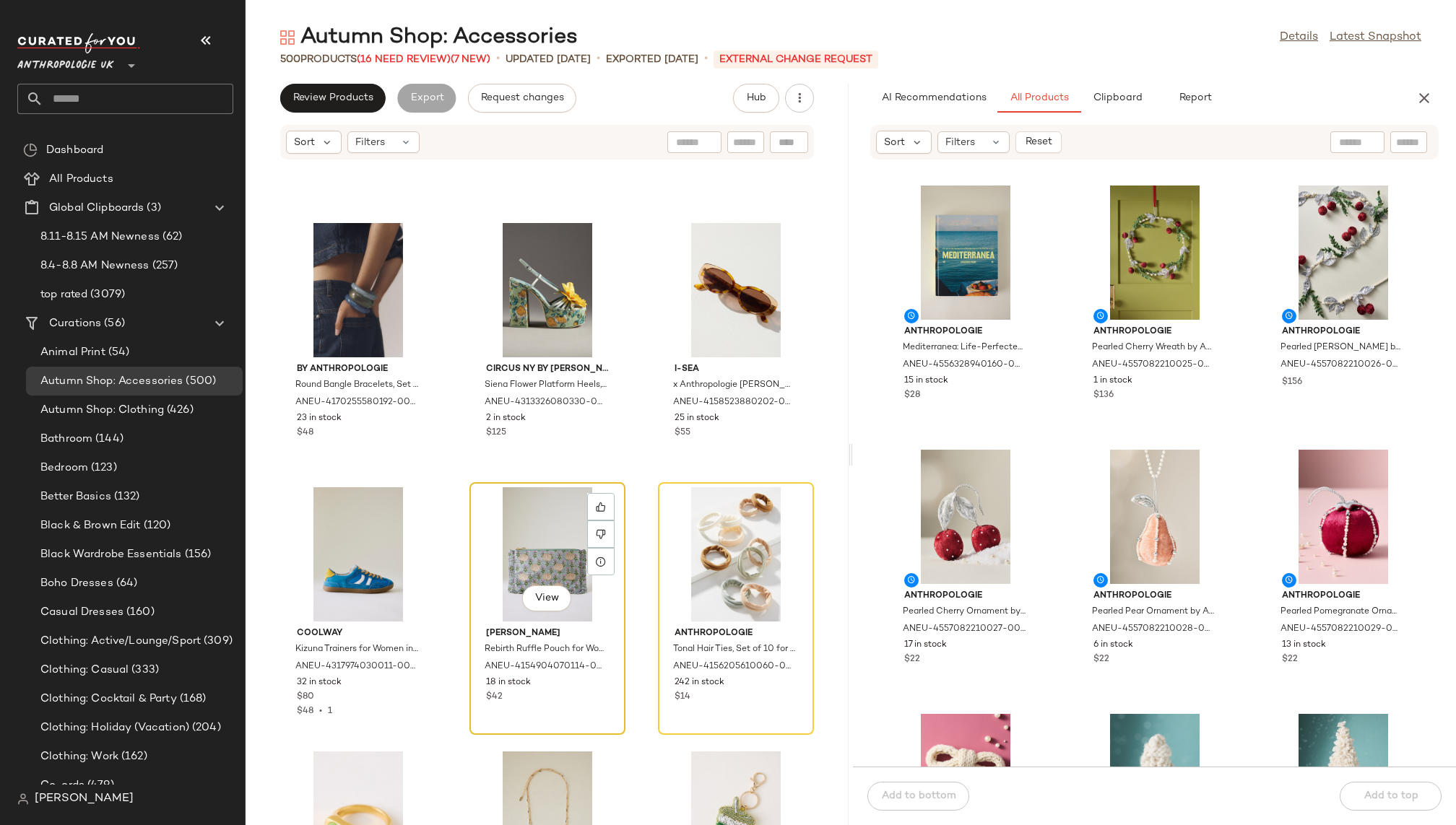
scroll to position [8698, 0]
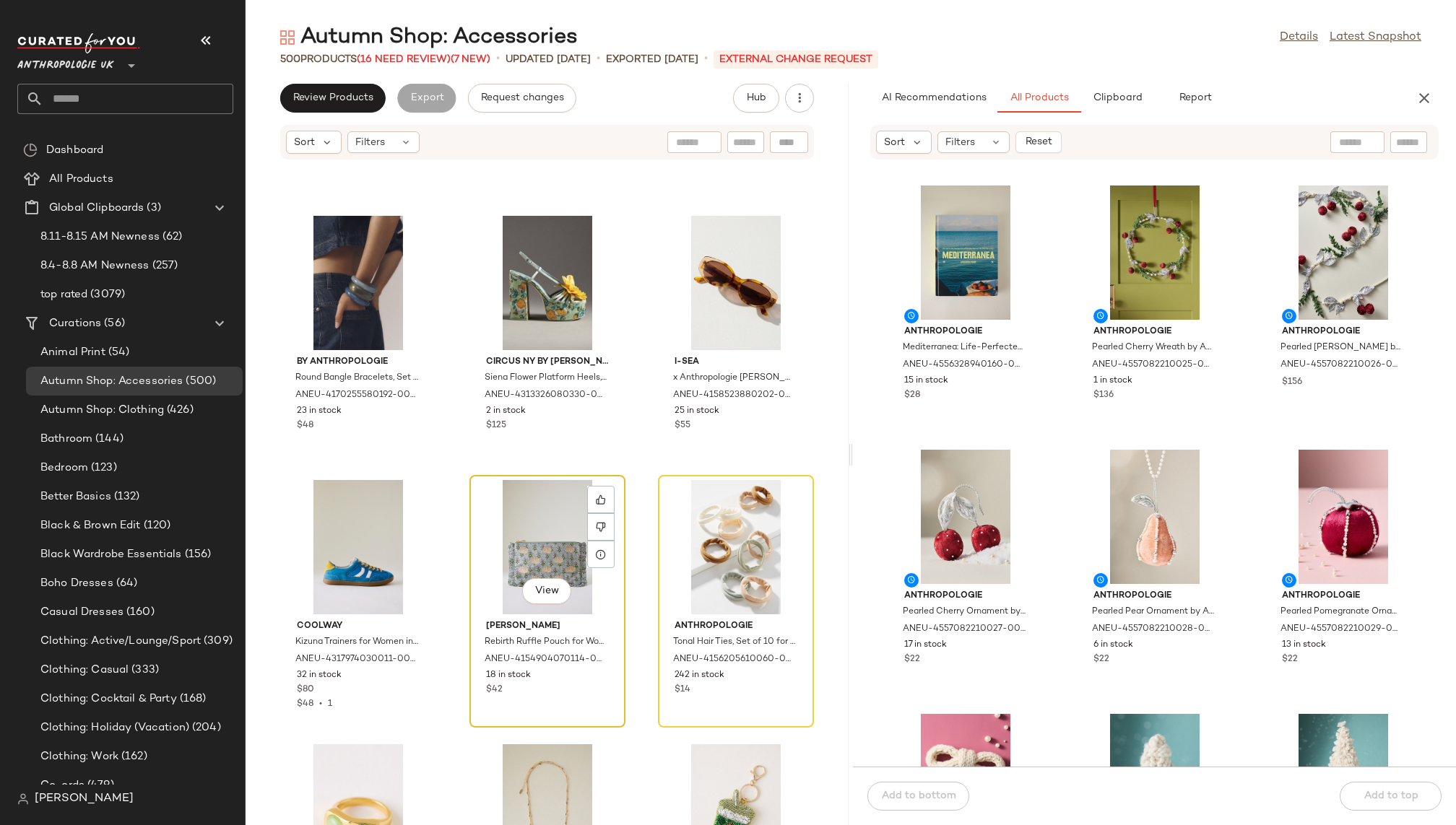
click at [529, 504] on div "View" at bounding box center [547, 547] width 146 height 134
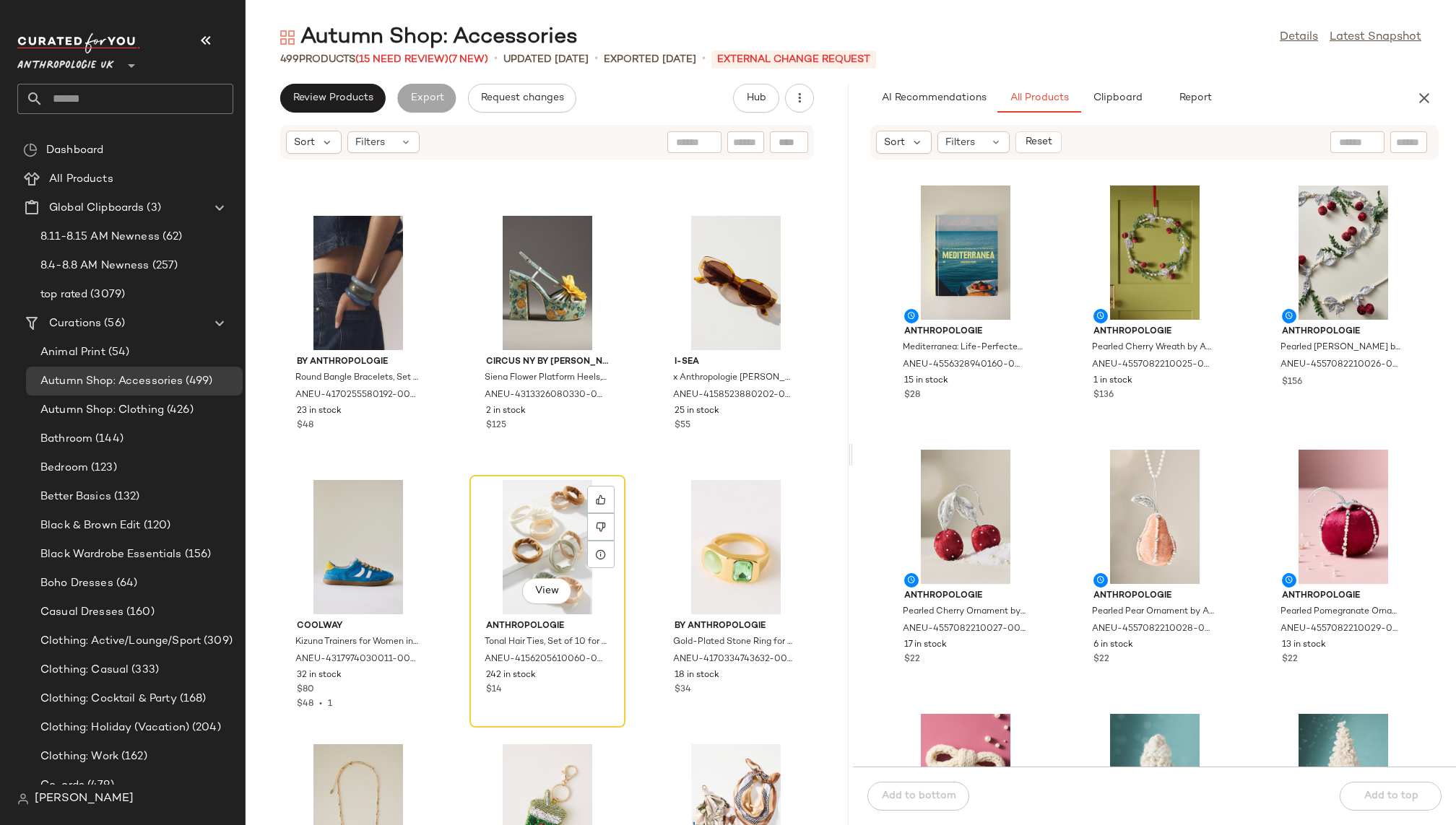
click at [529, 504] on div "View" at bounding box center [547, 547] width 146 height 134
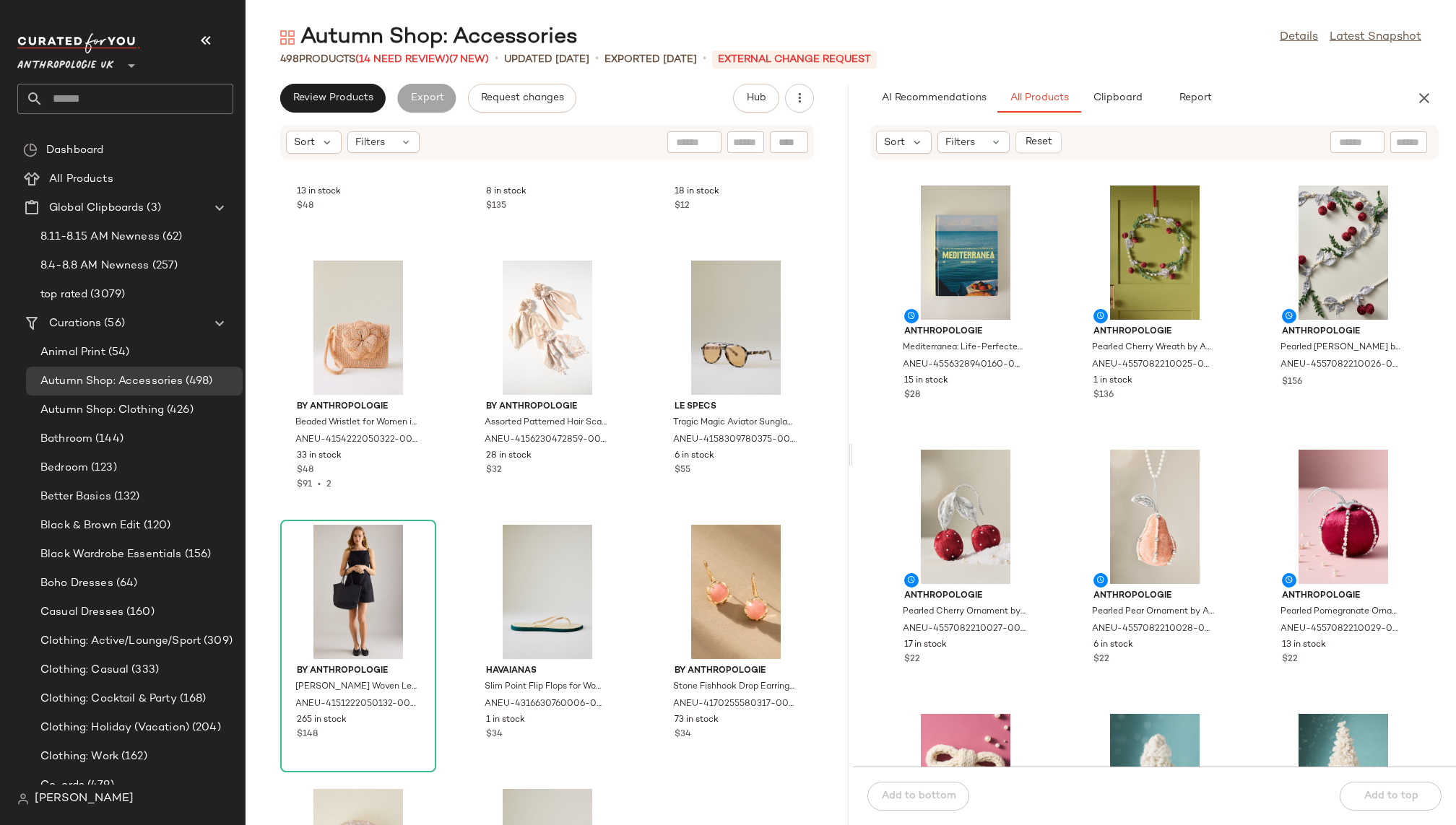
scroll to position [11100, 0]
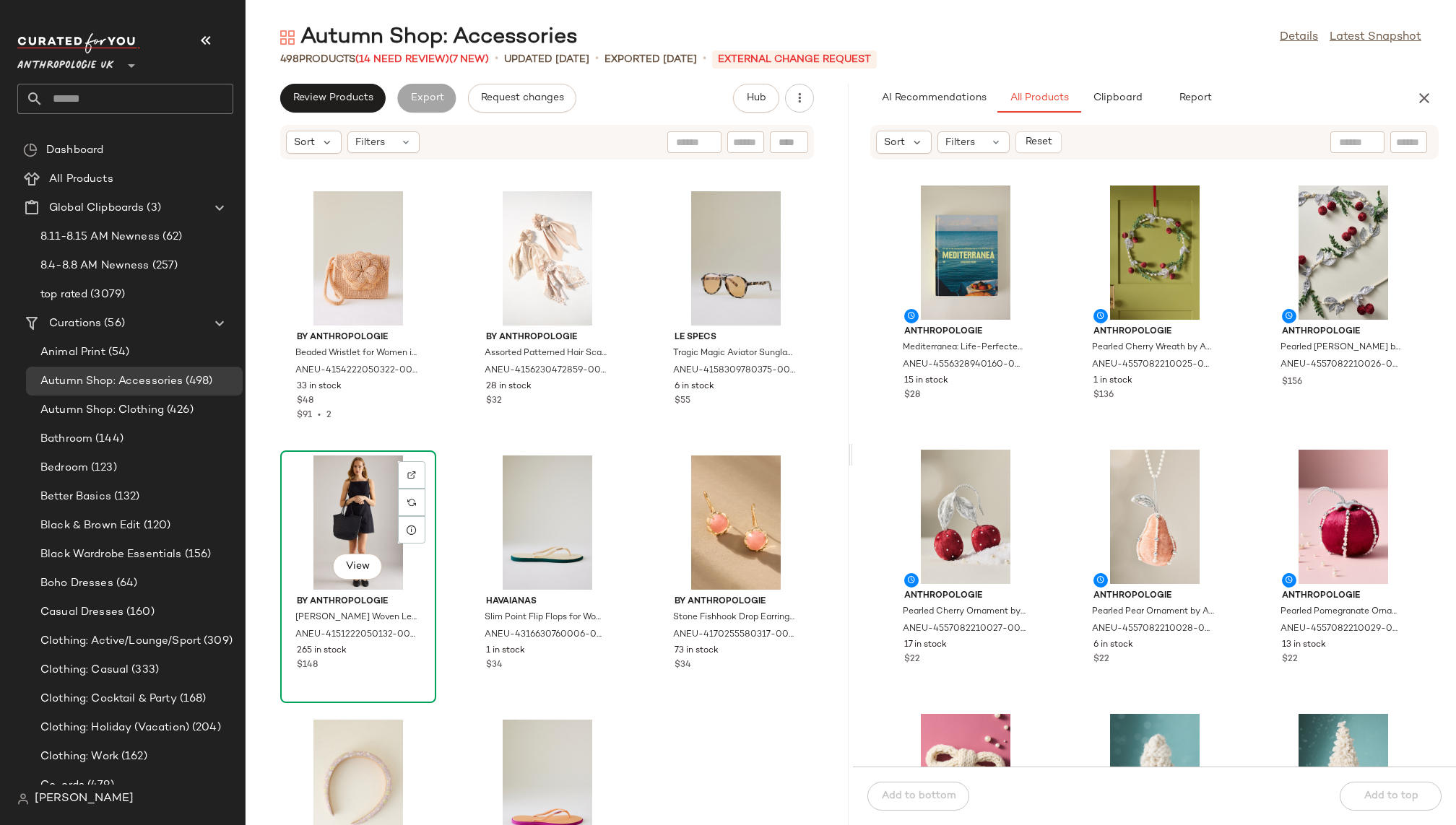
click at [339, 527] on div "View" at bounding box center [358, 523] width 146 height 134
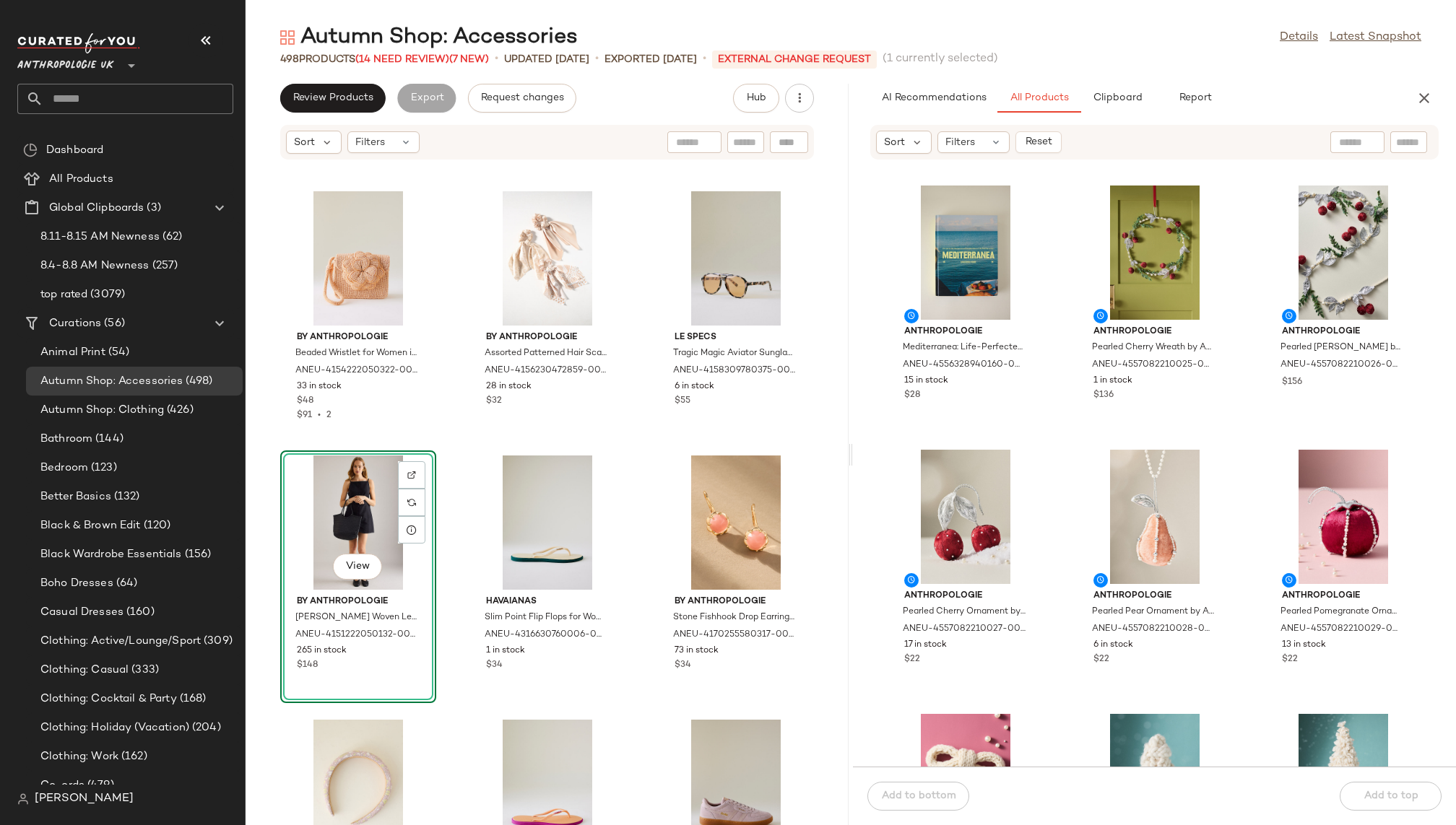
click at [640, 610] on div "By Anthropologie [PERSON_NAME] Huggie Hoop Earrings for Women in Red, Gold/Zinc…" at bounding box center [547, 501] width 603 height 647
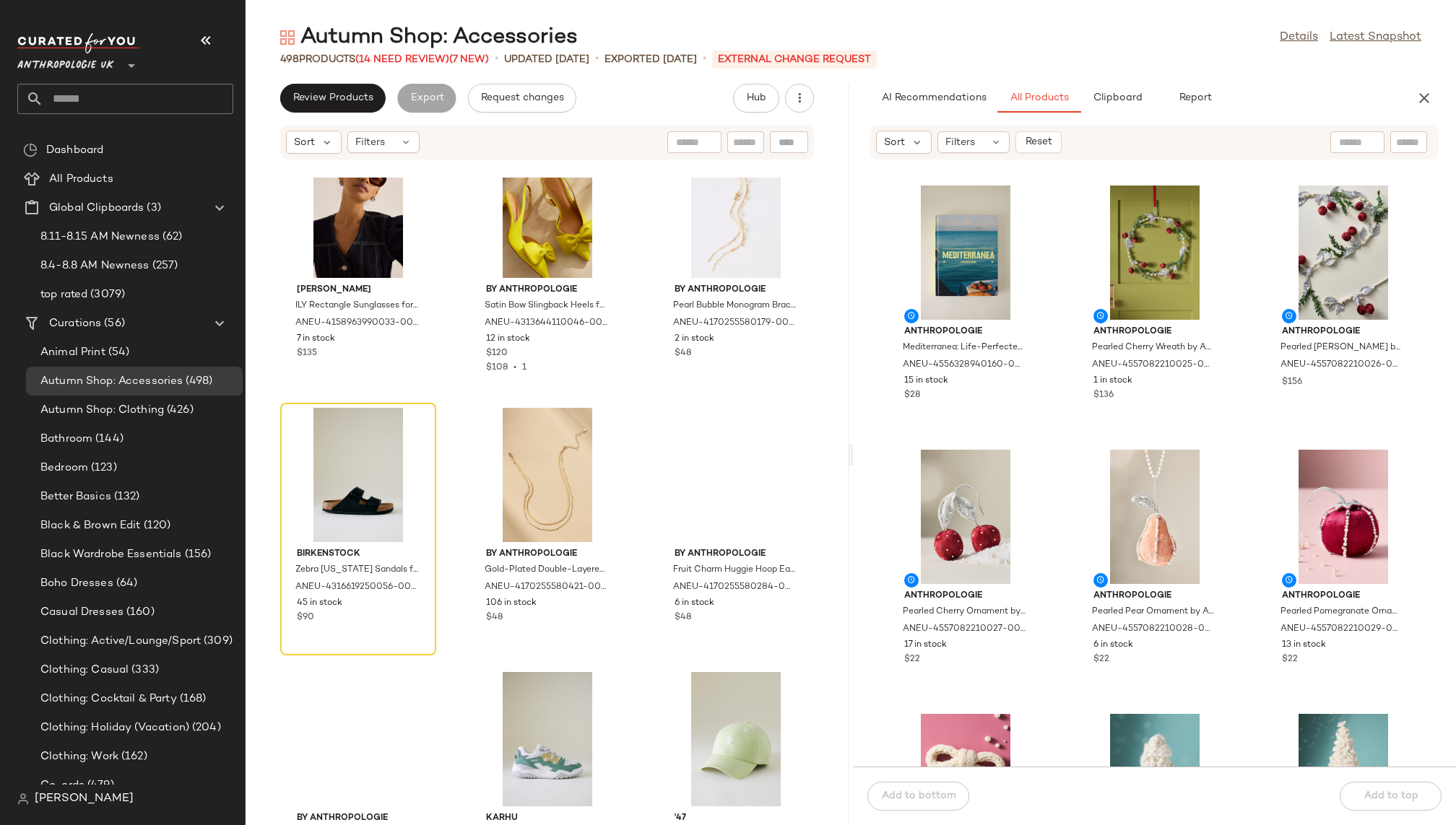
scroll to position [12767, 0]
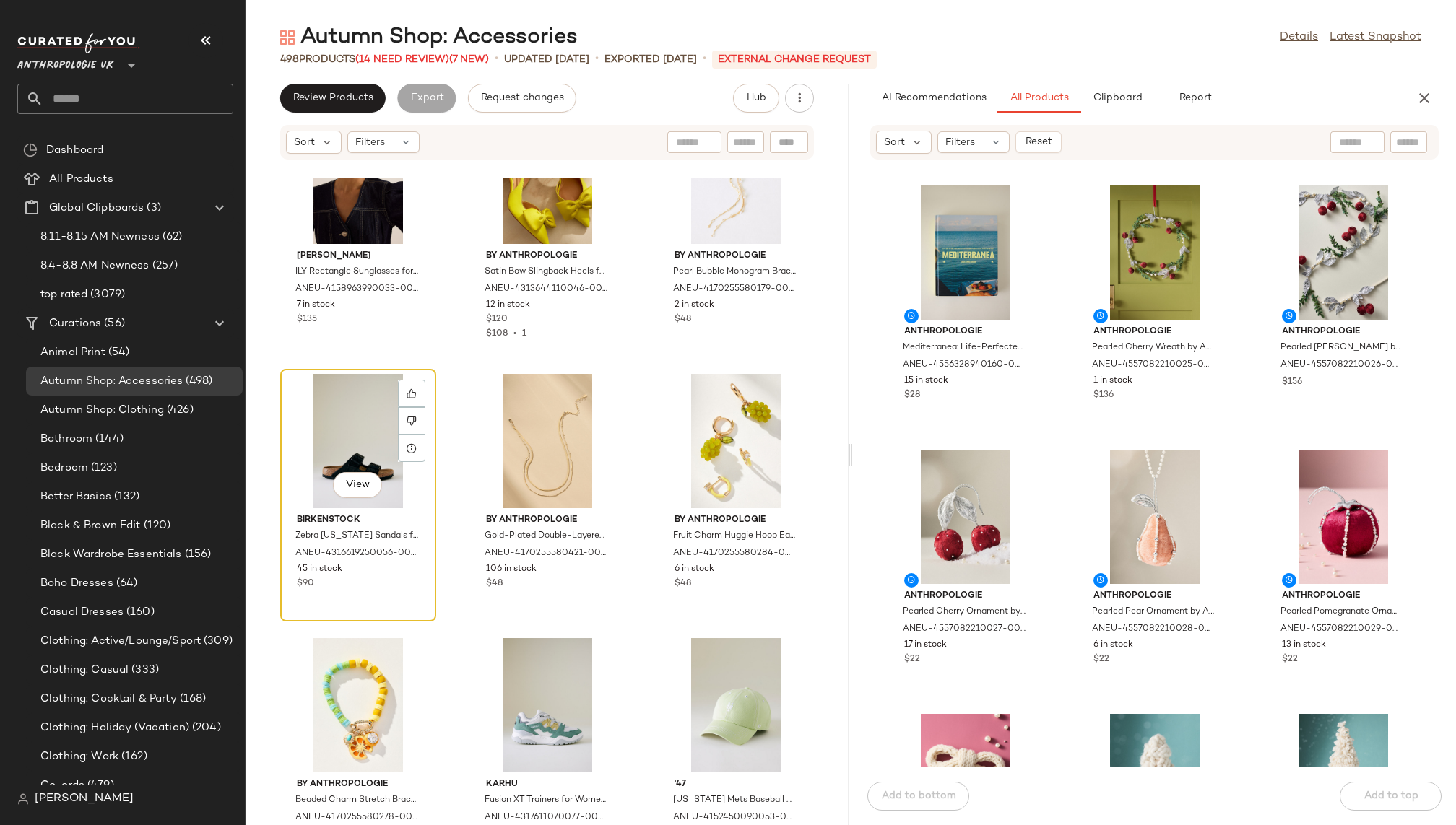
click at [313, 447] on div "View" at bounding box center [358, 441] width 146 height 134
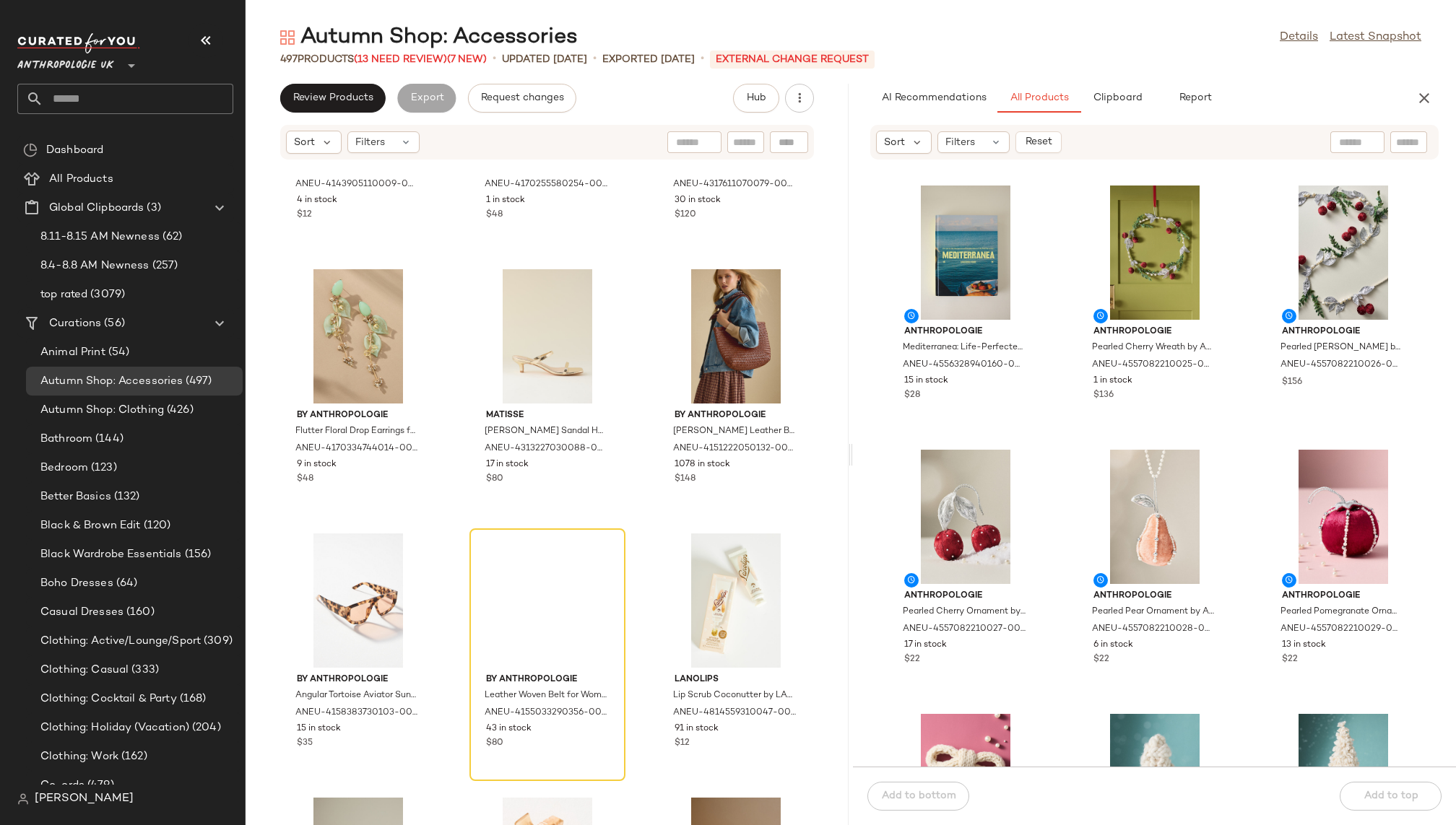
scroll to position [13991, 0]
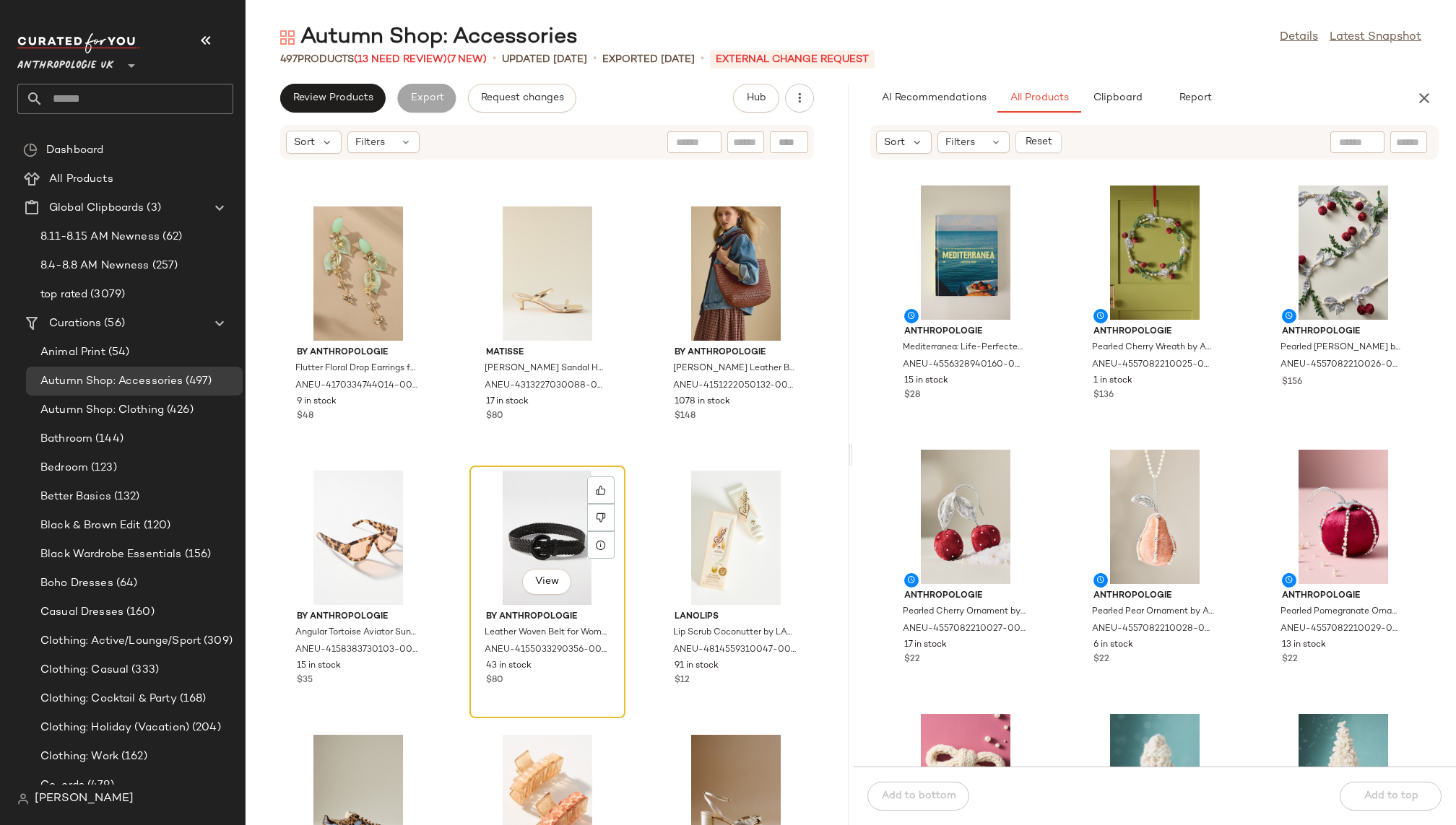
click at [516, 498] on div "View" at bounding box center [547, 537] width 146 height 134
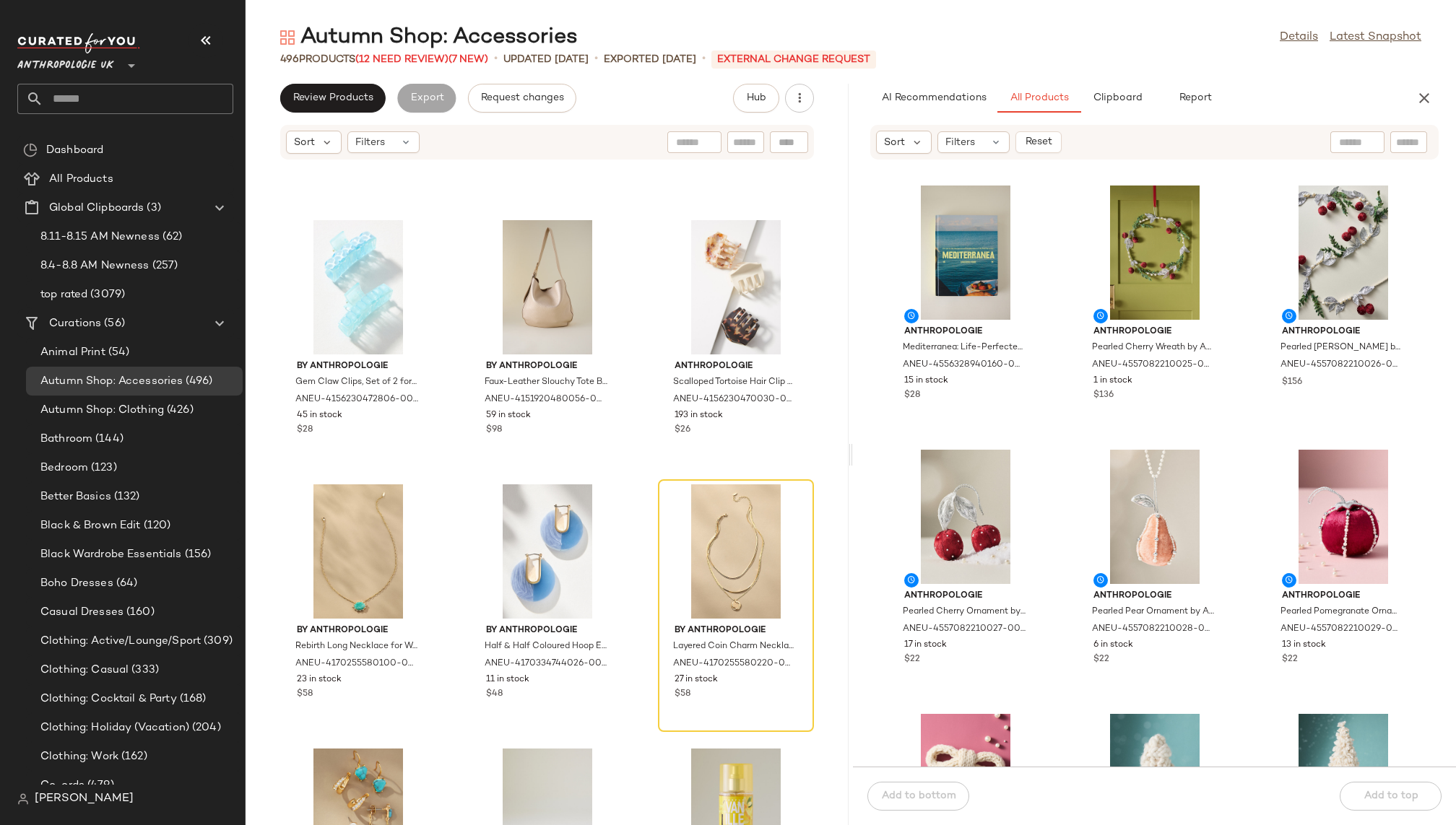
scroll to position [17181, 0]
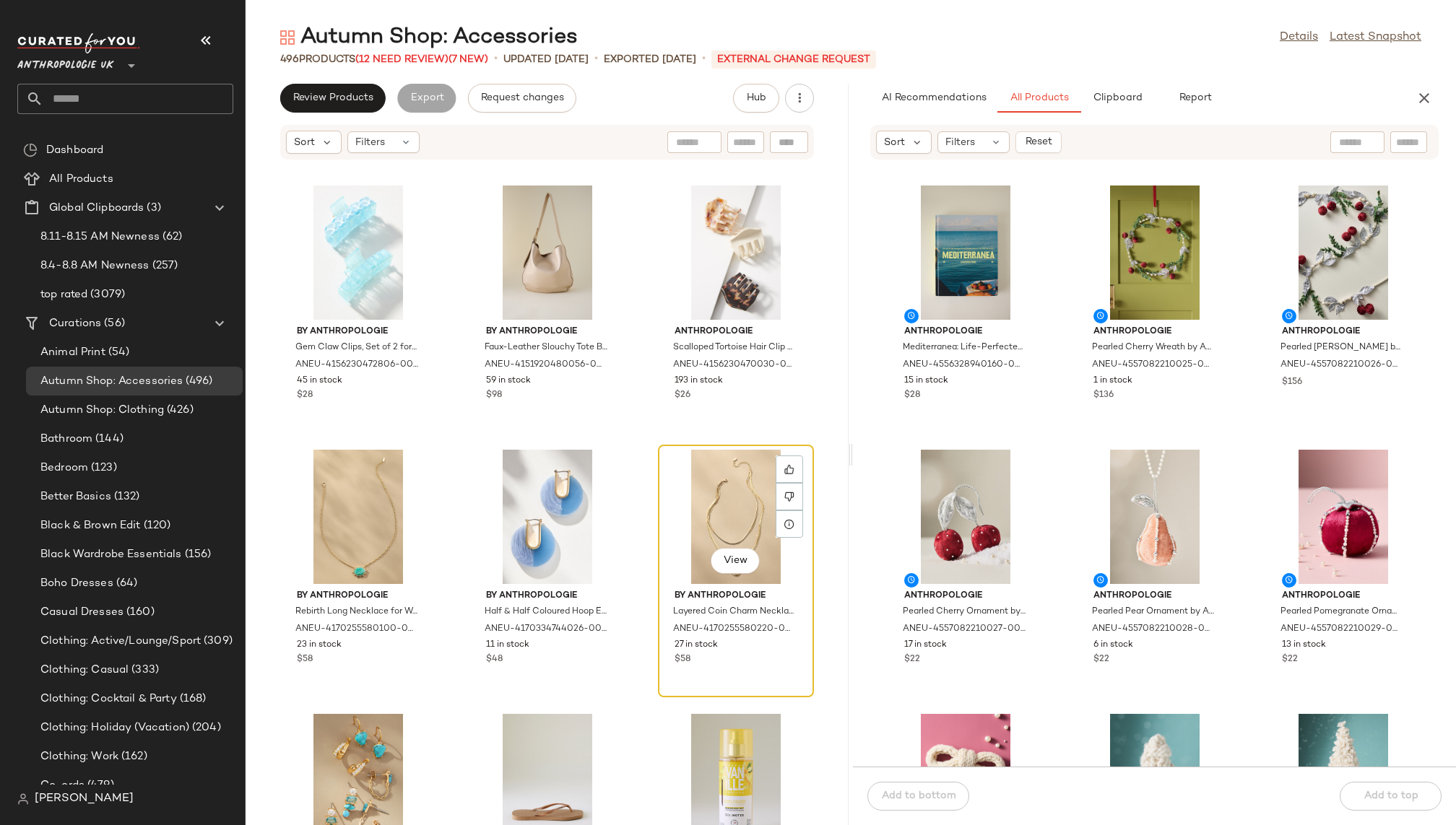
click at [709, 473] on div "View" at bounding box center [736, 516] width 146 height 134
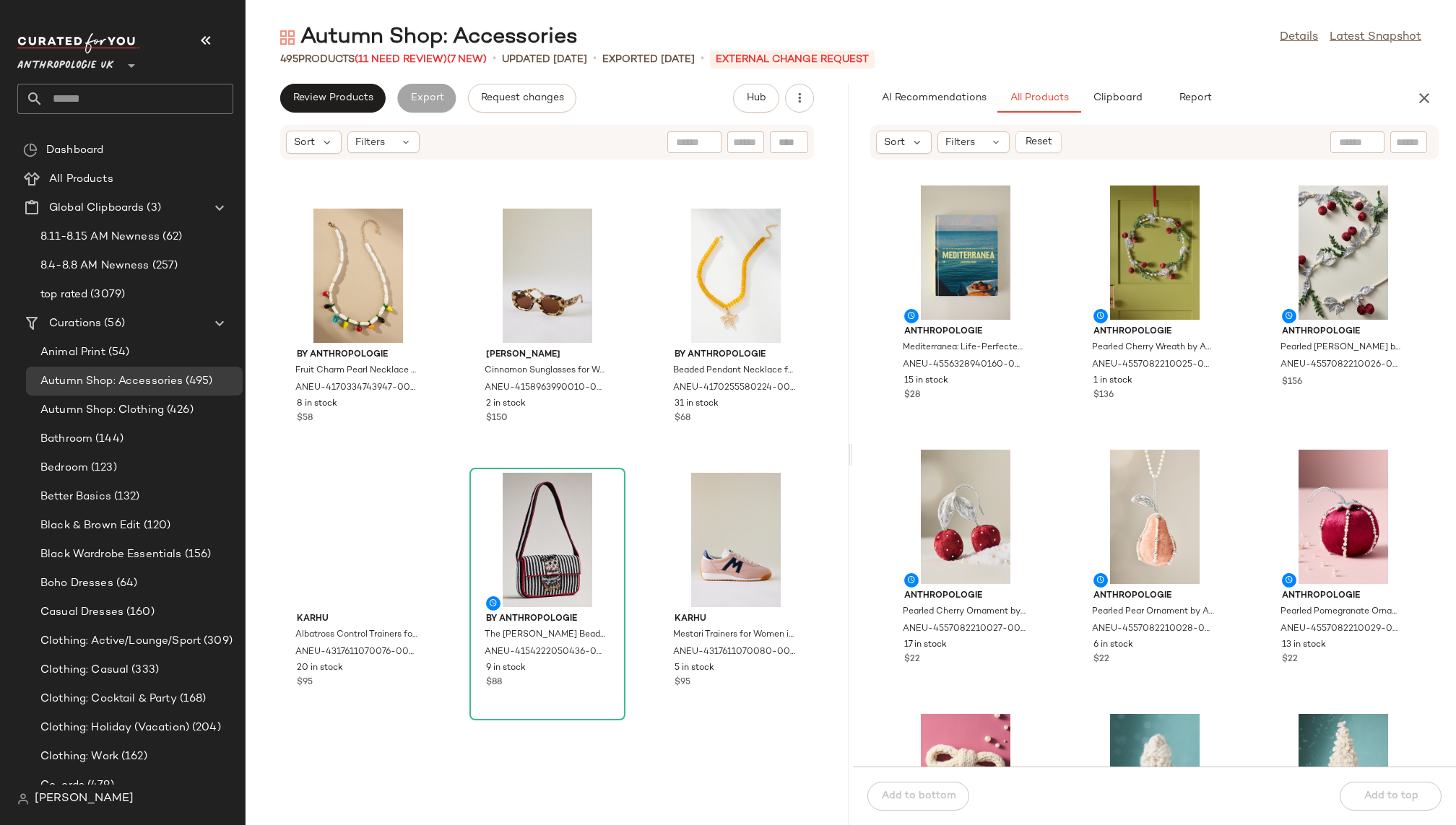
scroll to position [18800, 0]
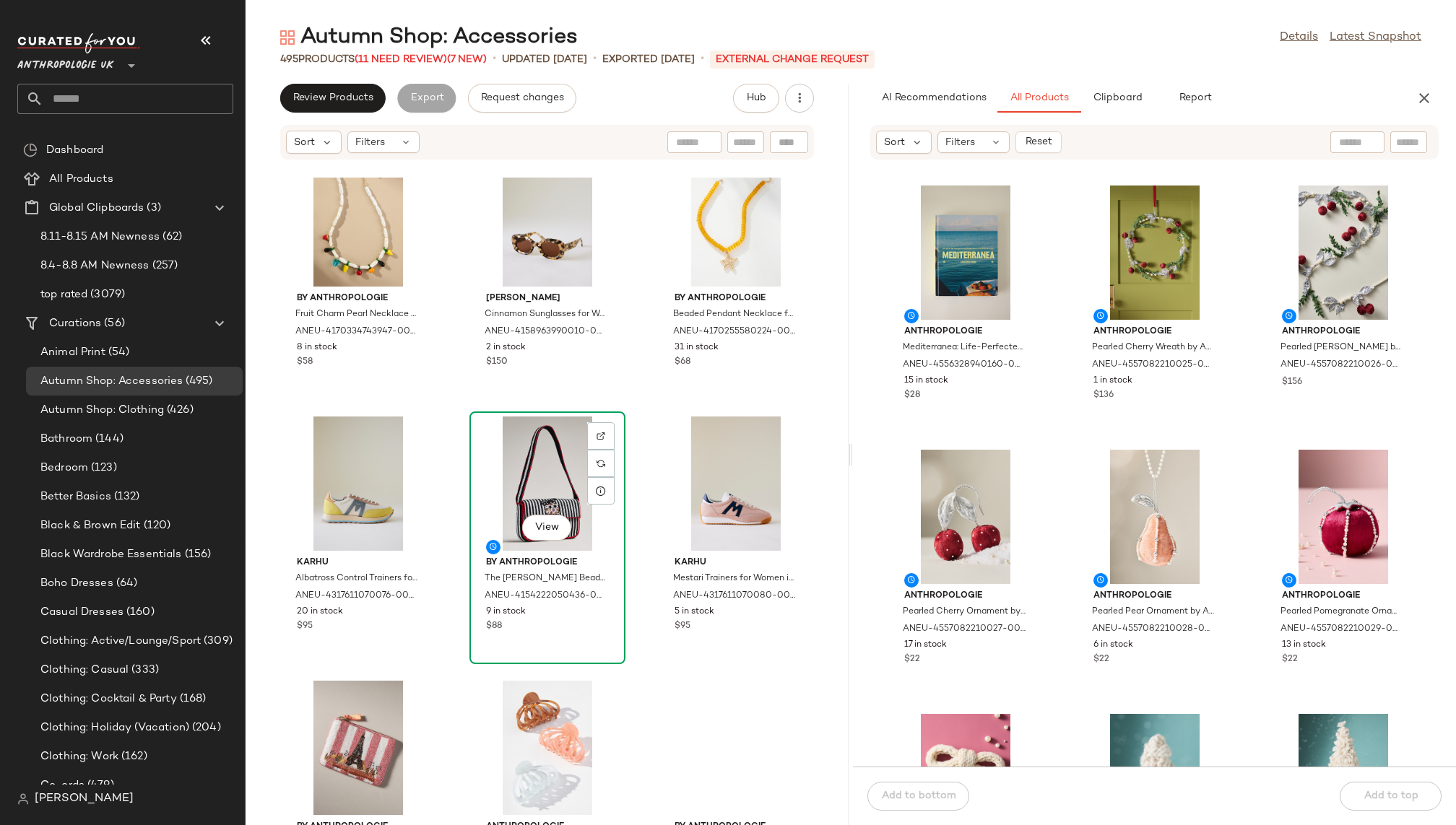
click at [501, 455] on div "View" at bounding box center [547, 483] width 146 height 134
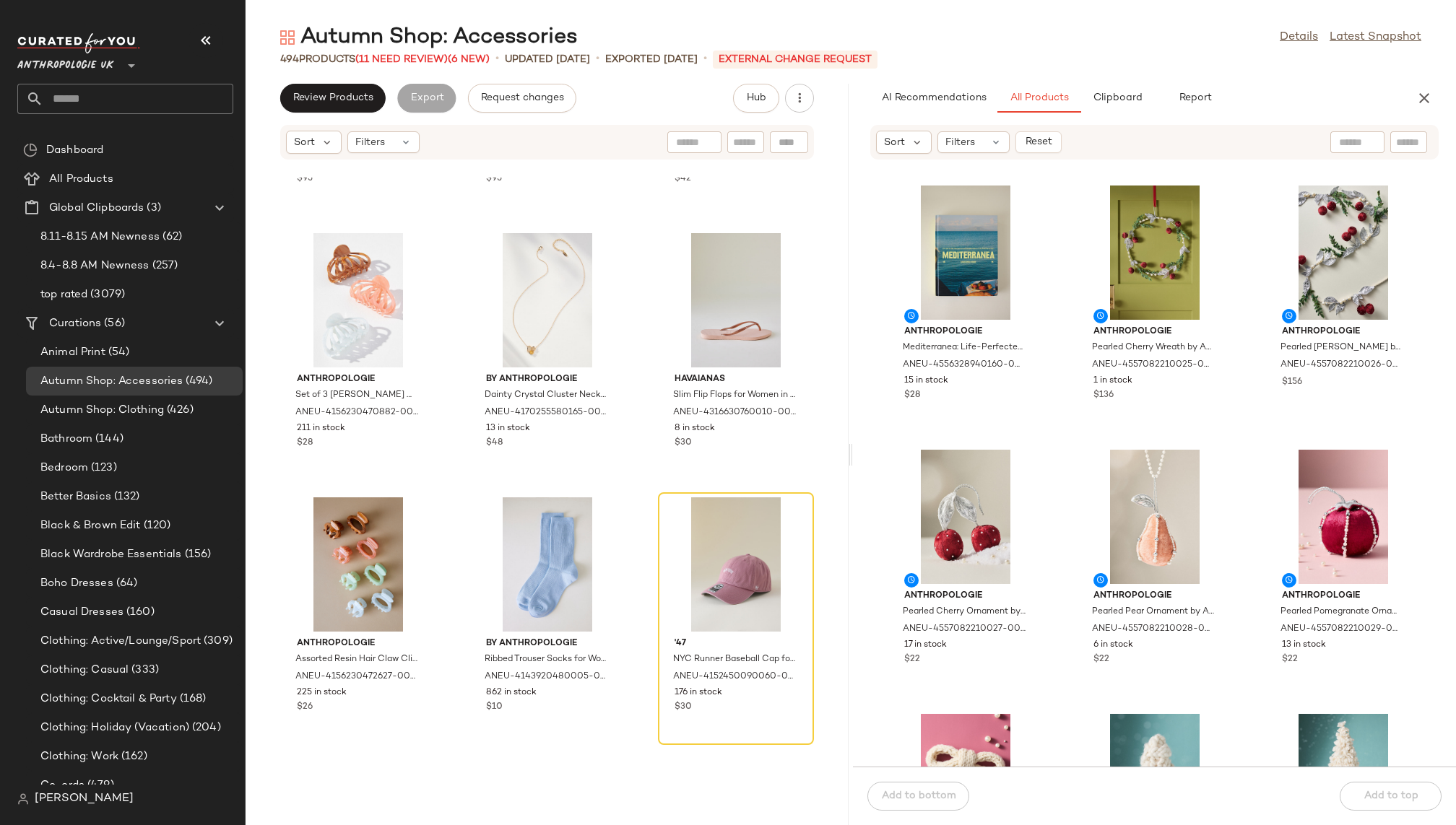
scroll to position [19348, 0]
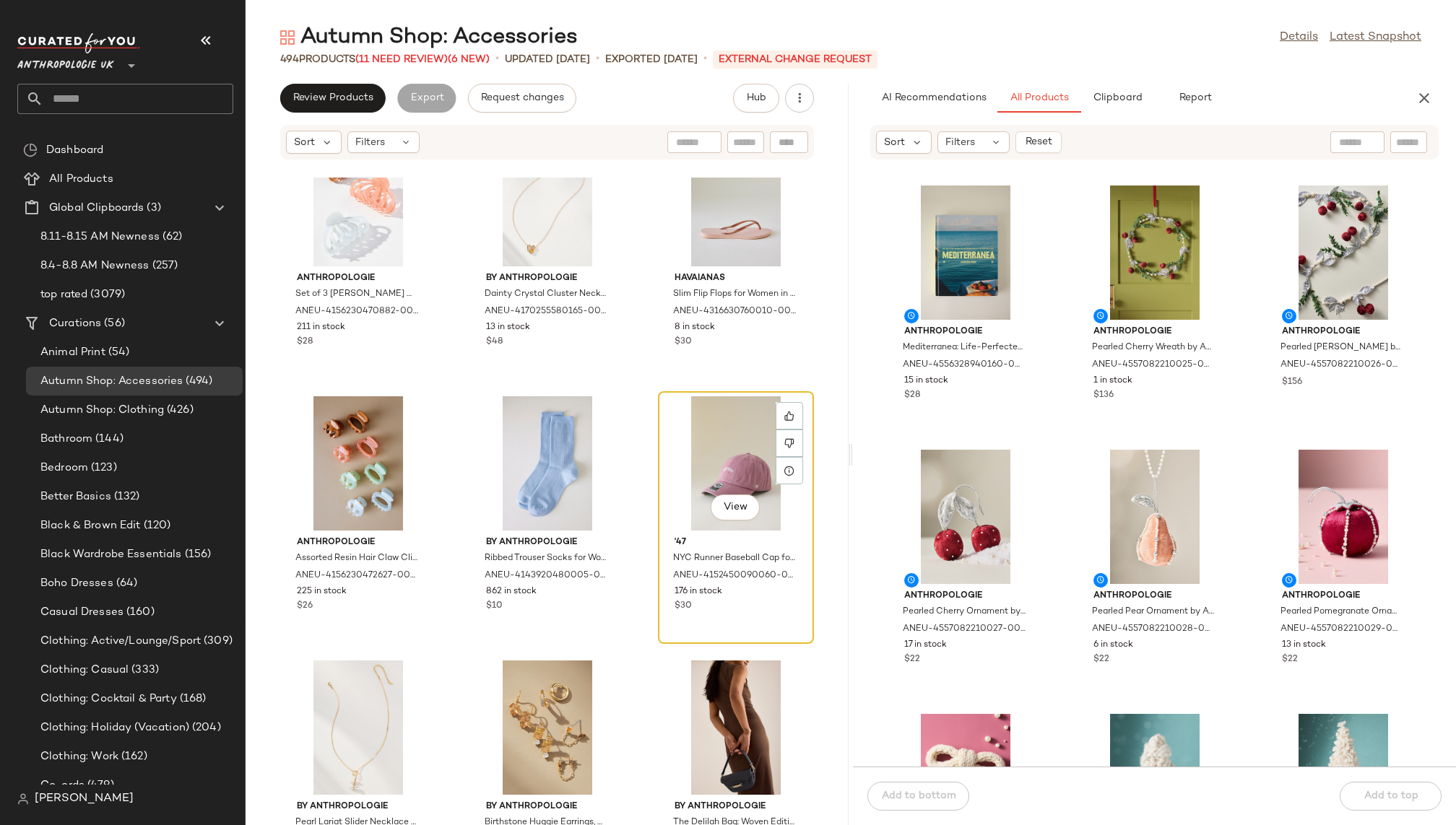
click at [682, 450] on div "View" at bounding box center [736, 463] width 146 height 134
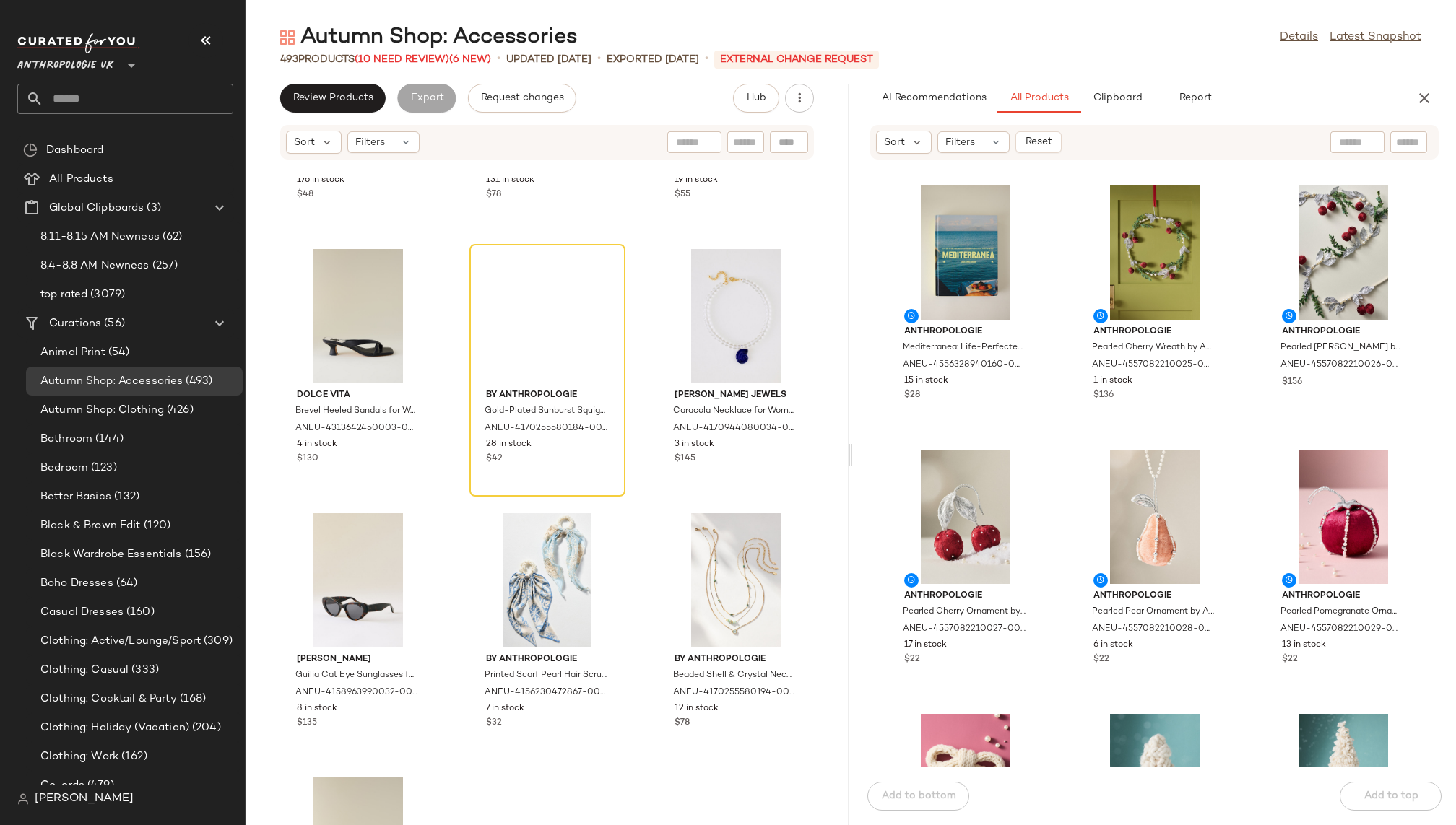
scroll to position [20053, 0]
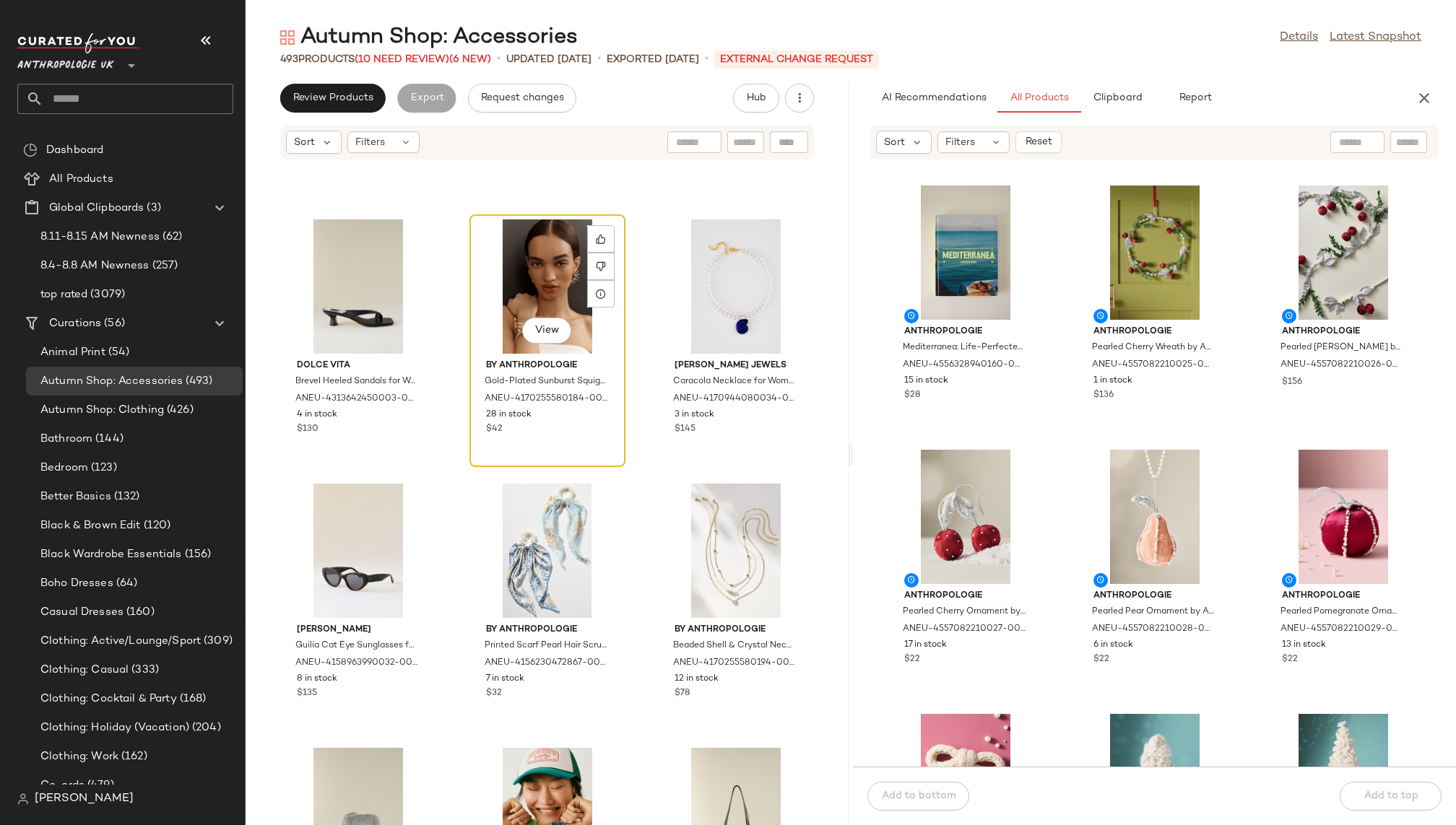
click at [515, 280] on div "View" at bounding box center [547, 287] width 146 height 134
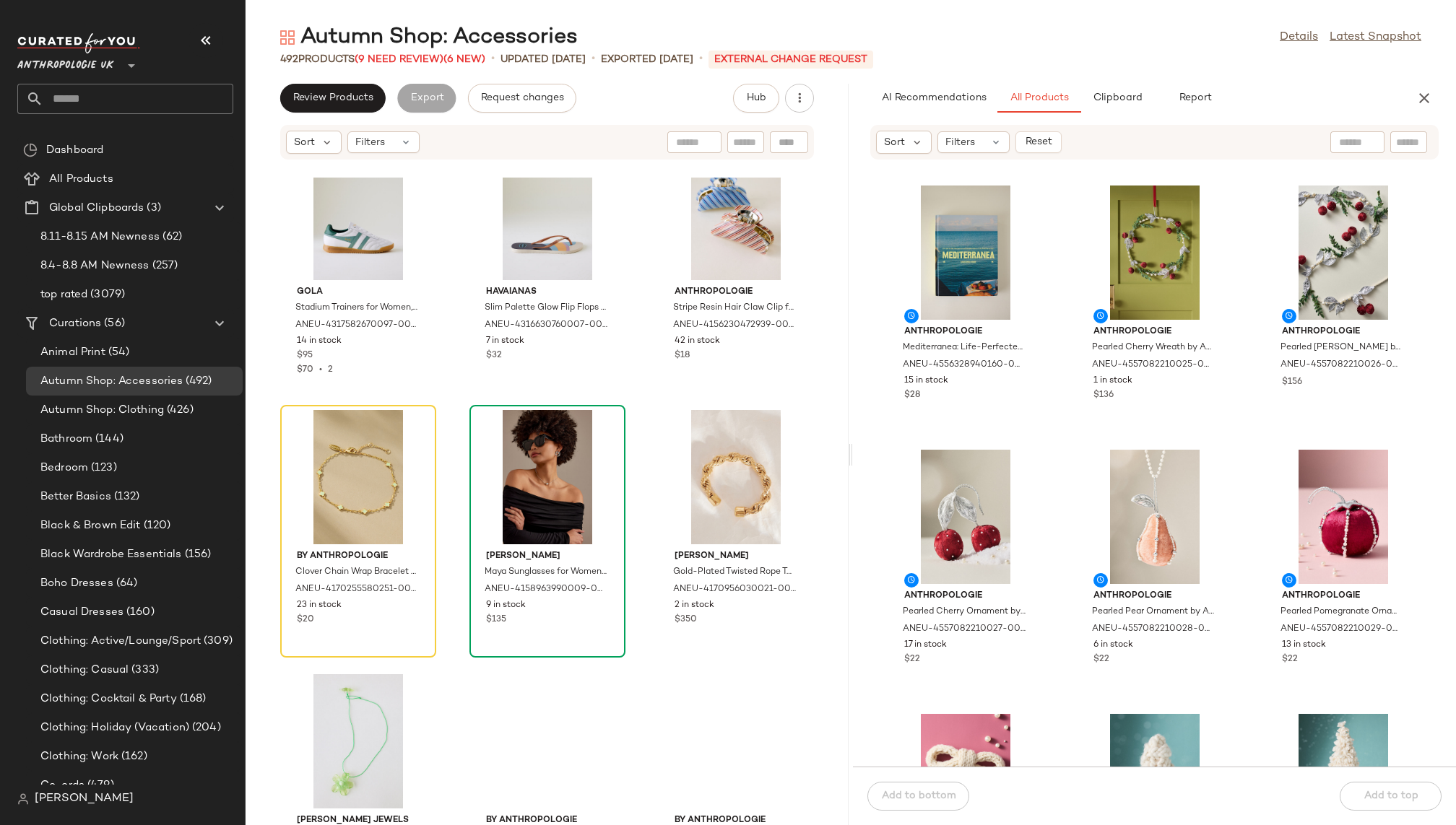
scroll to position [20931, 0]
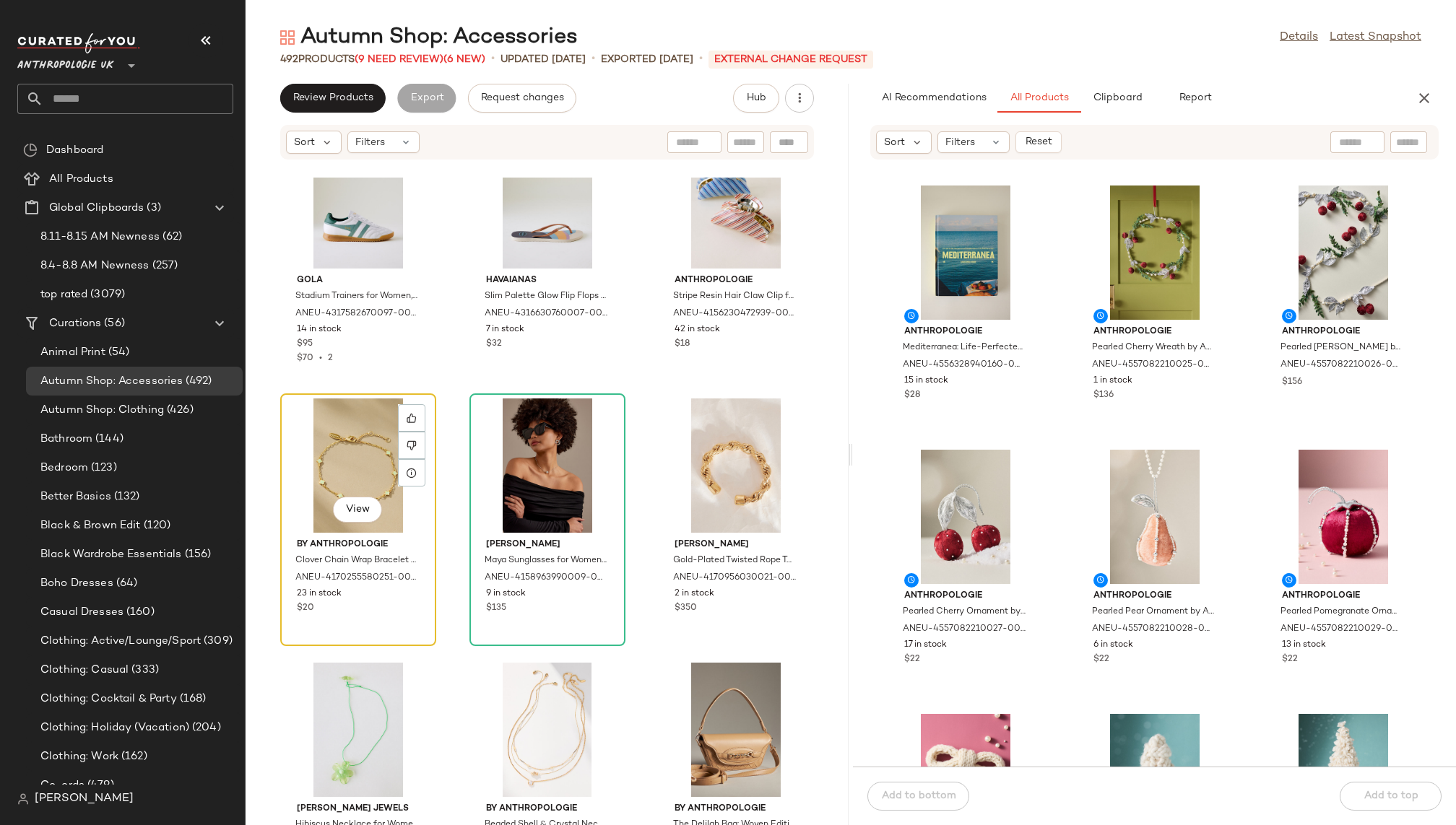
click at [340, 469] on div "View" at bounding box center [358, 465] width 146 height 134
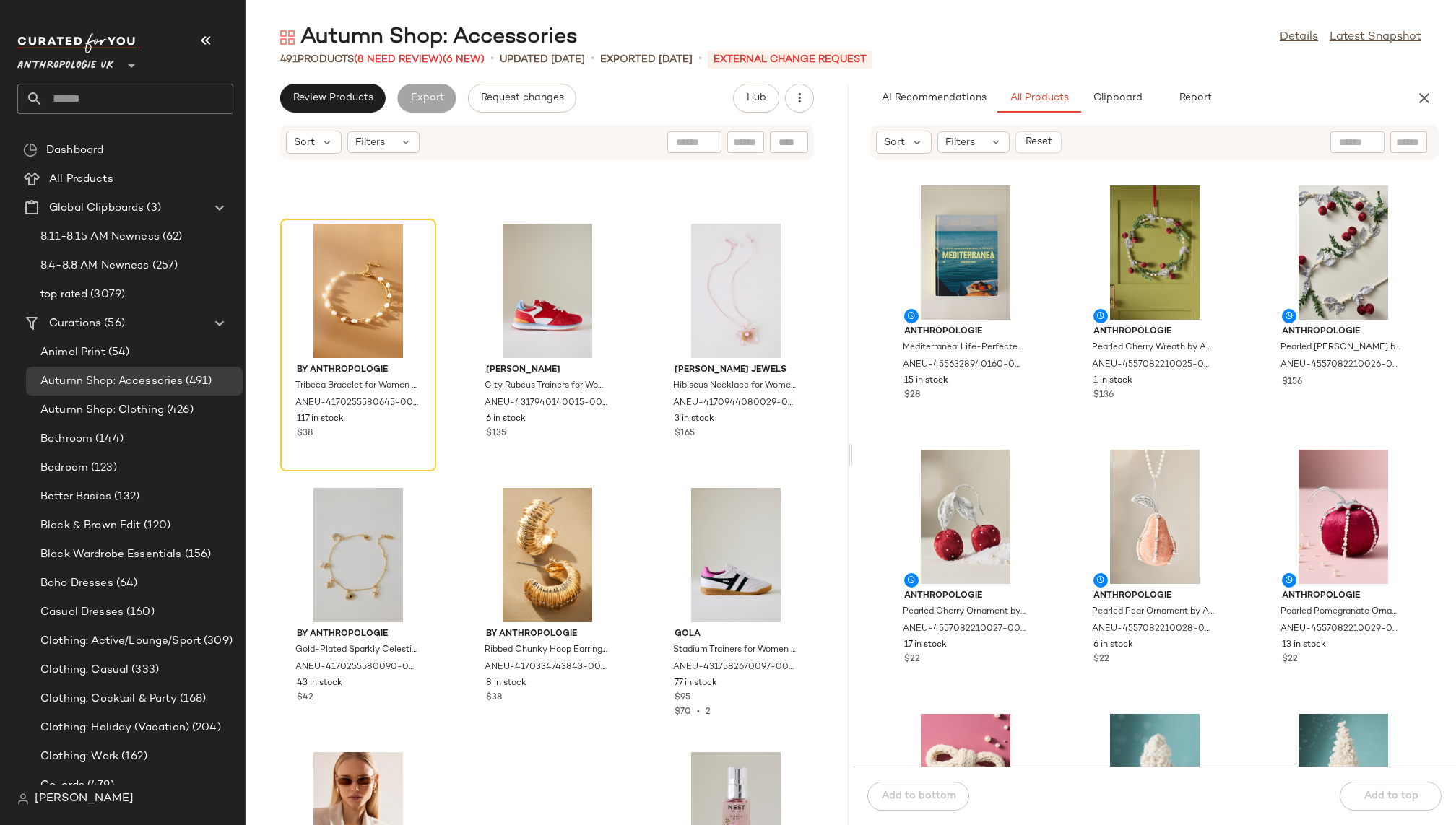
scroll to position [26084, 0]
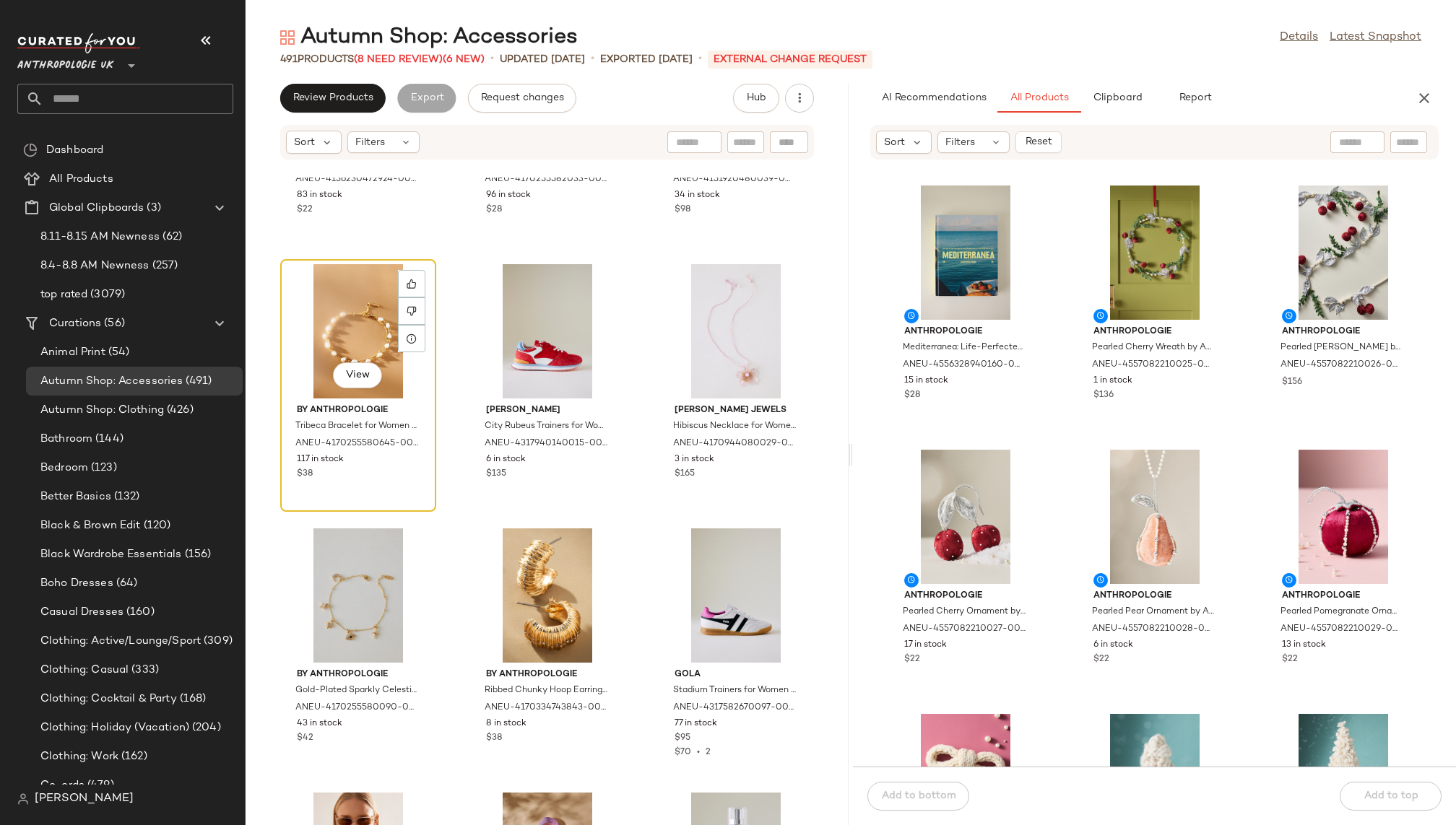
click at [322, 341] on div "View" at bounding box center [358, 331] width 146 height 134
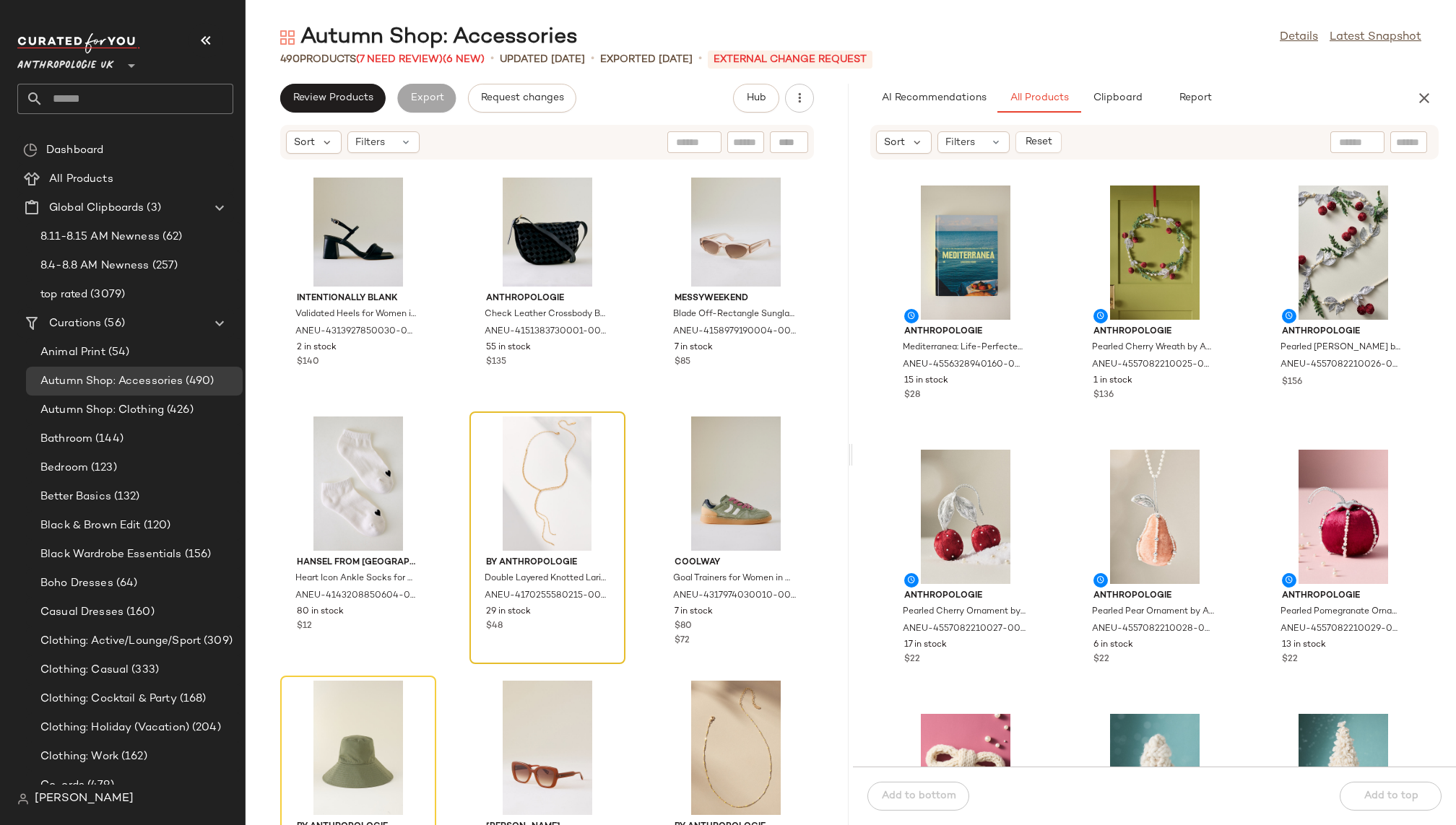
scroll to position [27810, 0]
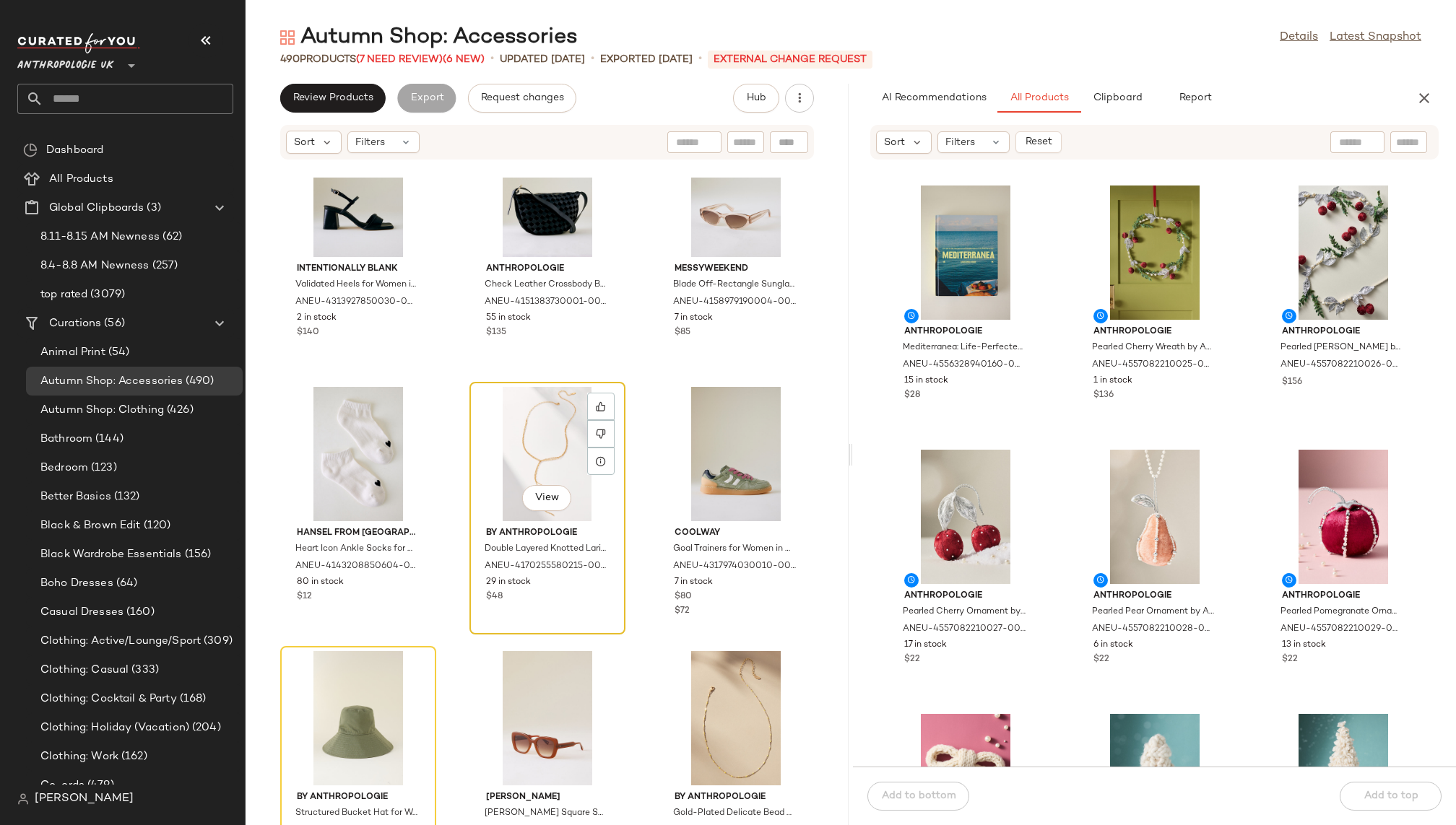
click at [515, 470] on div "View" at bounding box center [547, 454] width 146 height 134
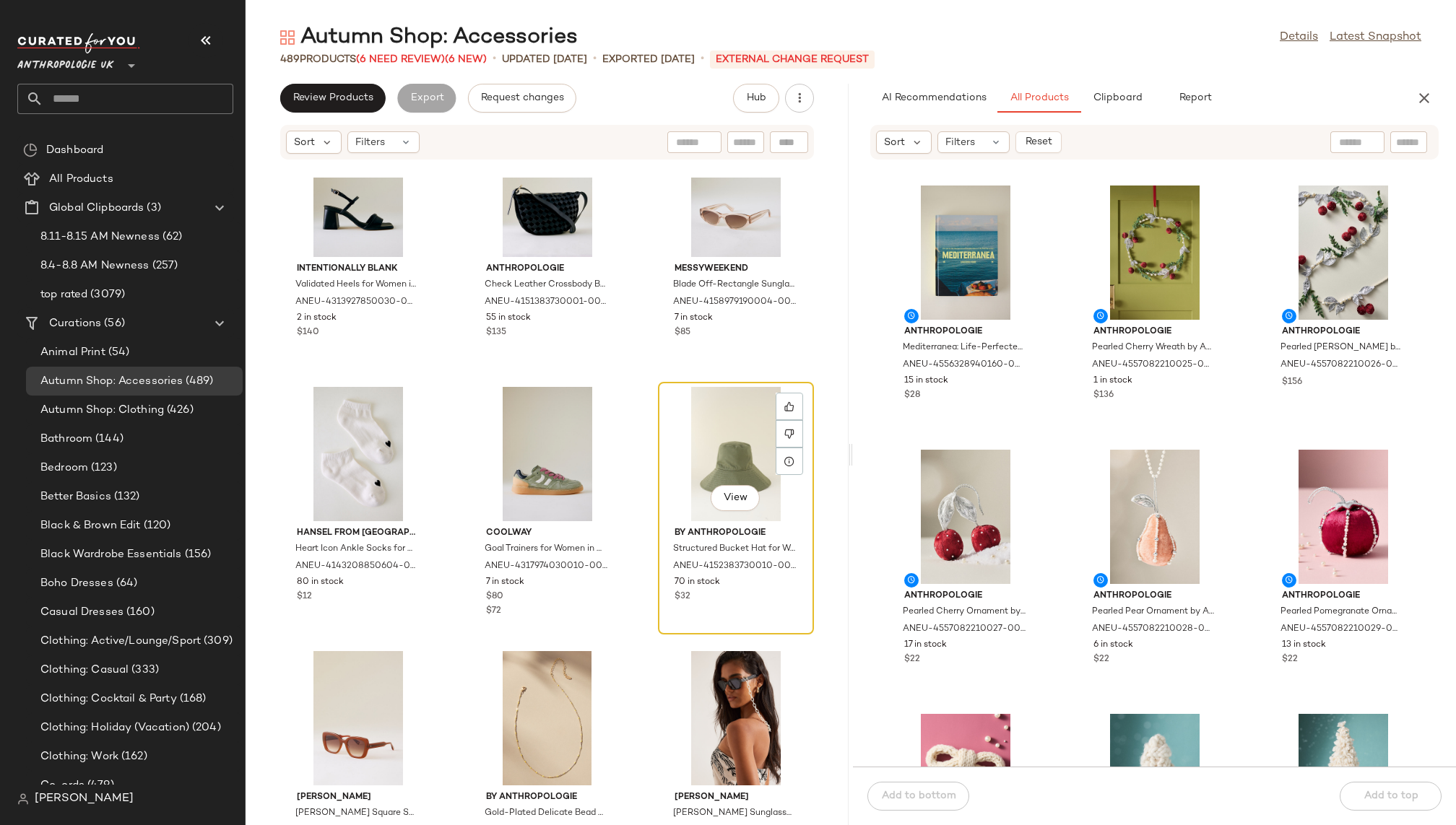
click at [676, 459] on div "View" at bounding box center [736, 454] width 146 height 134
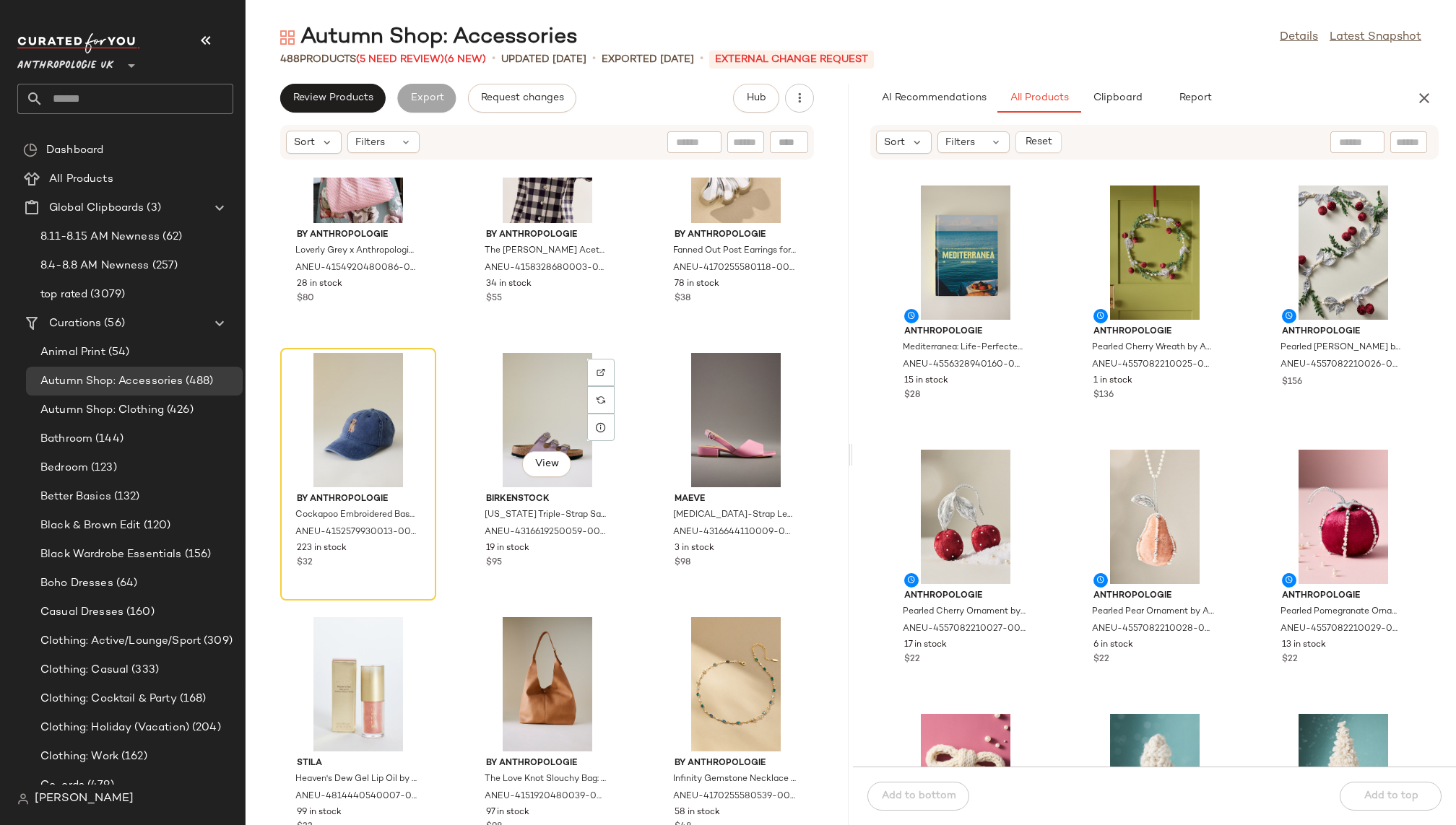
scroll to position [31070, 0]
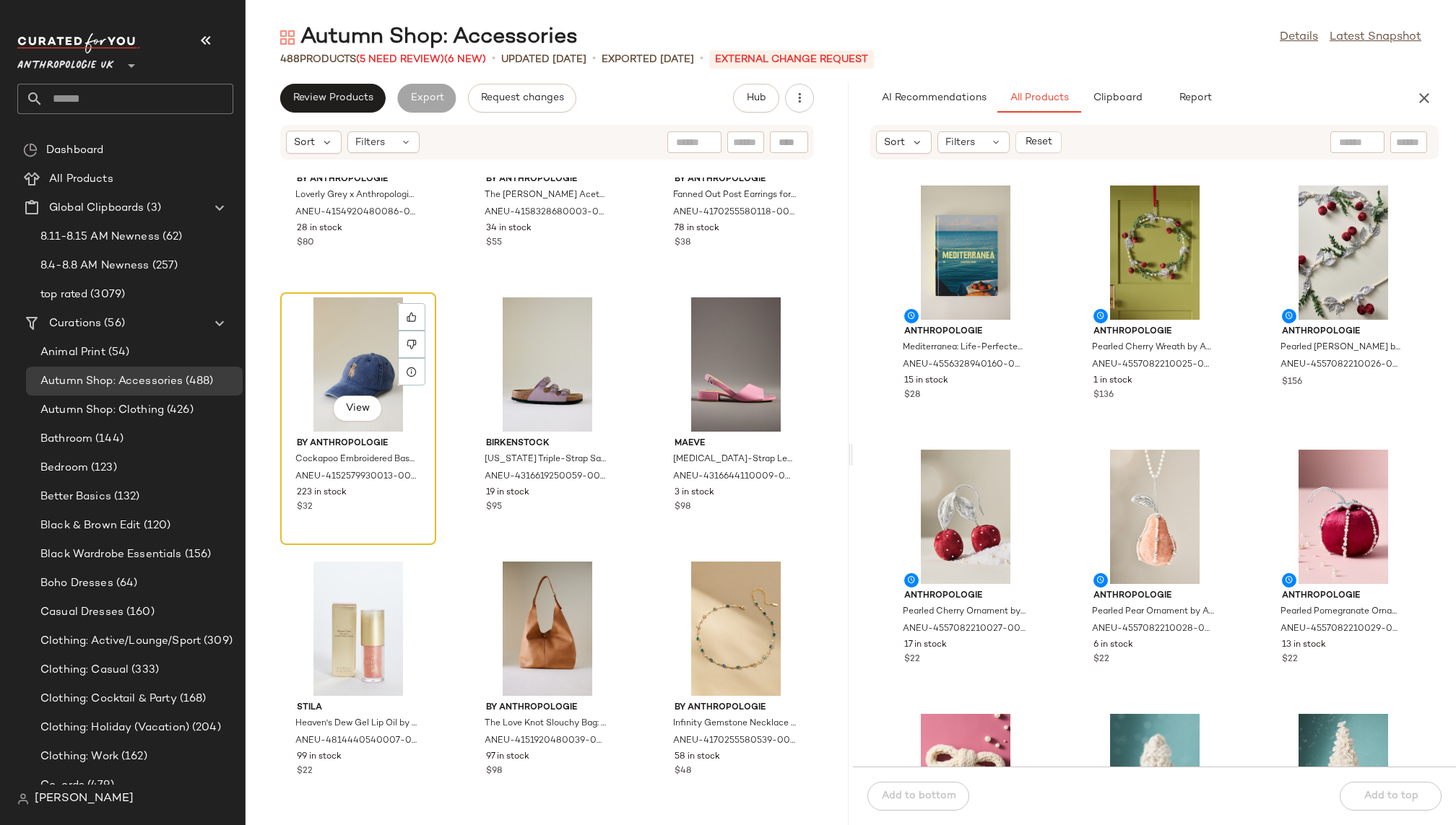
click at [336, 321] on div "View" at bounding box center [358, 364] width 146 height 134
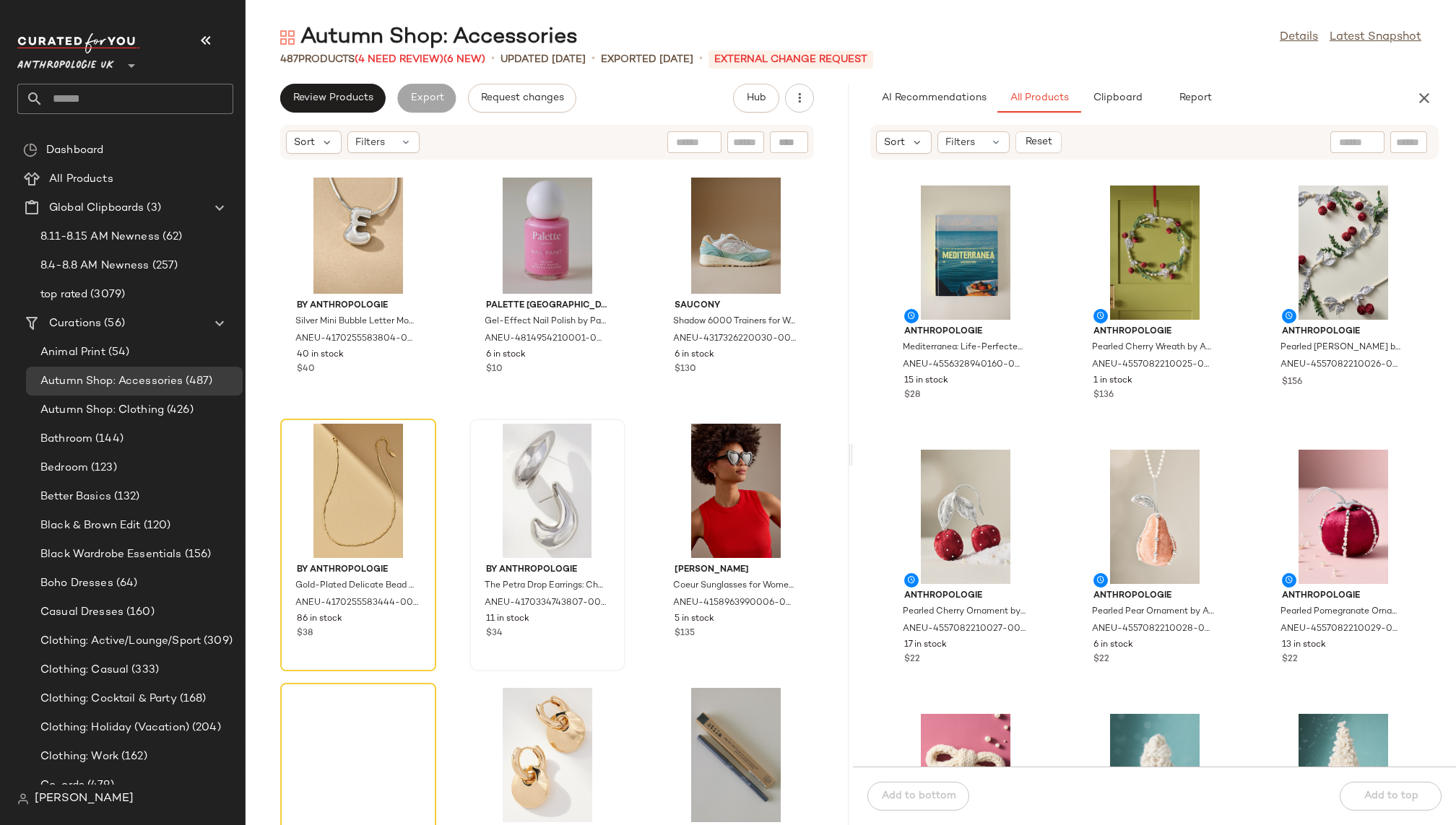
scroll to position [39399, 0]
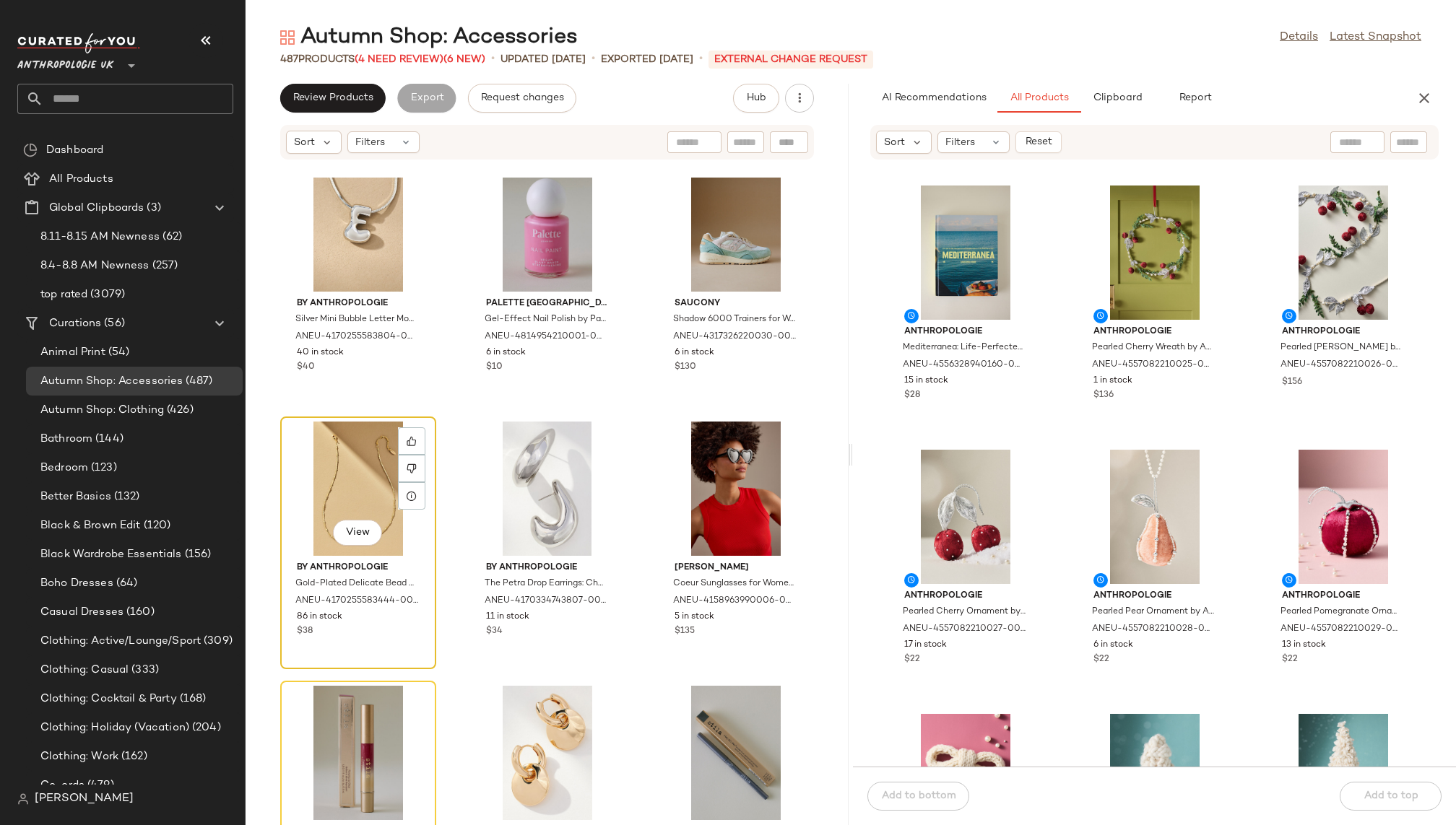
click at [327, 464] on div "View" at bounding box center [358, 489] width 146 height 134
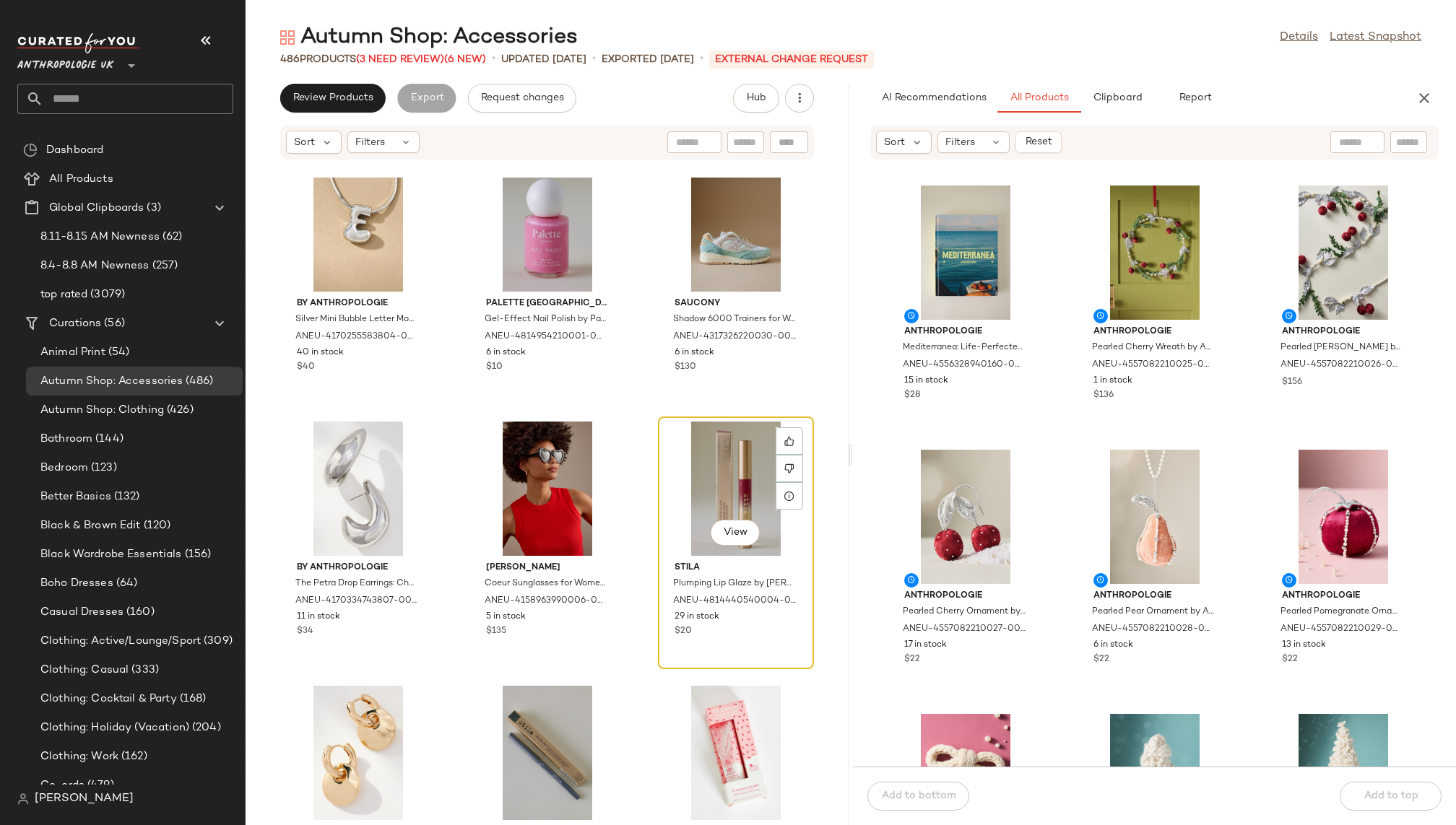
click at [686, 450] on div "View" at bounding box center [736, 489] width 146 height 134
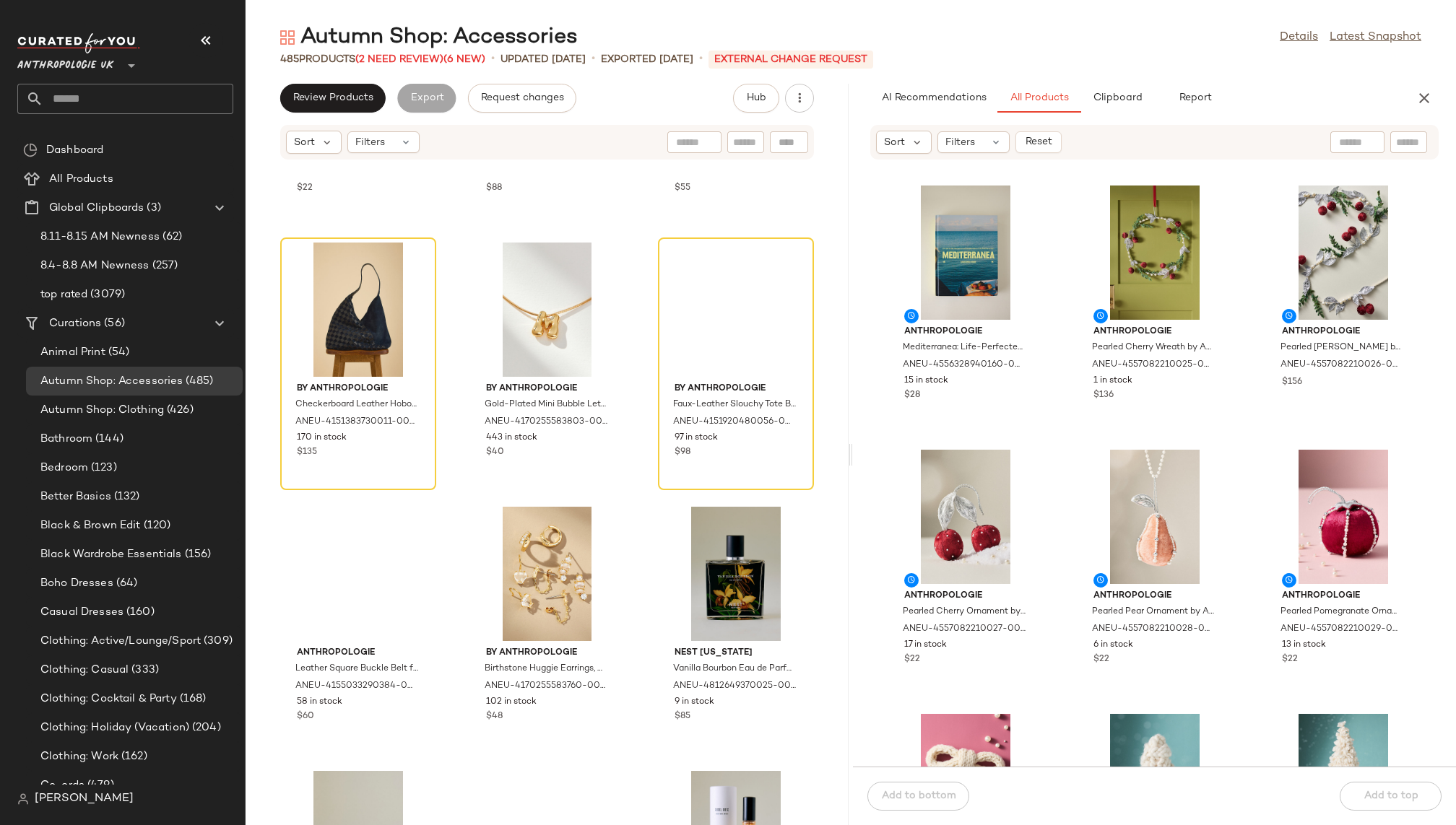
scroll to position [40623, 0]
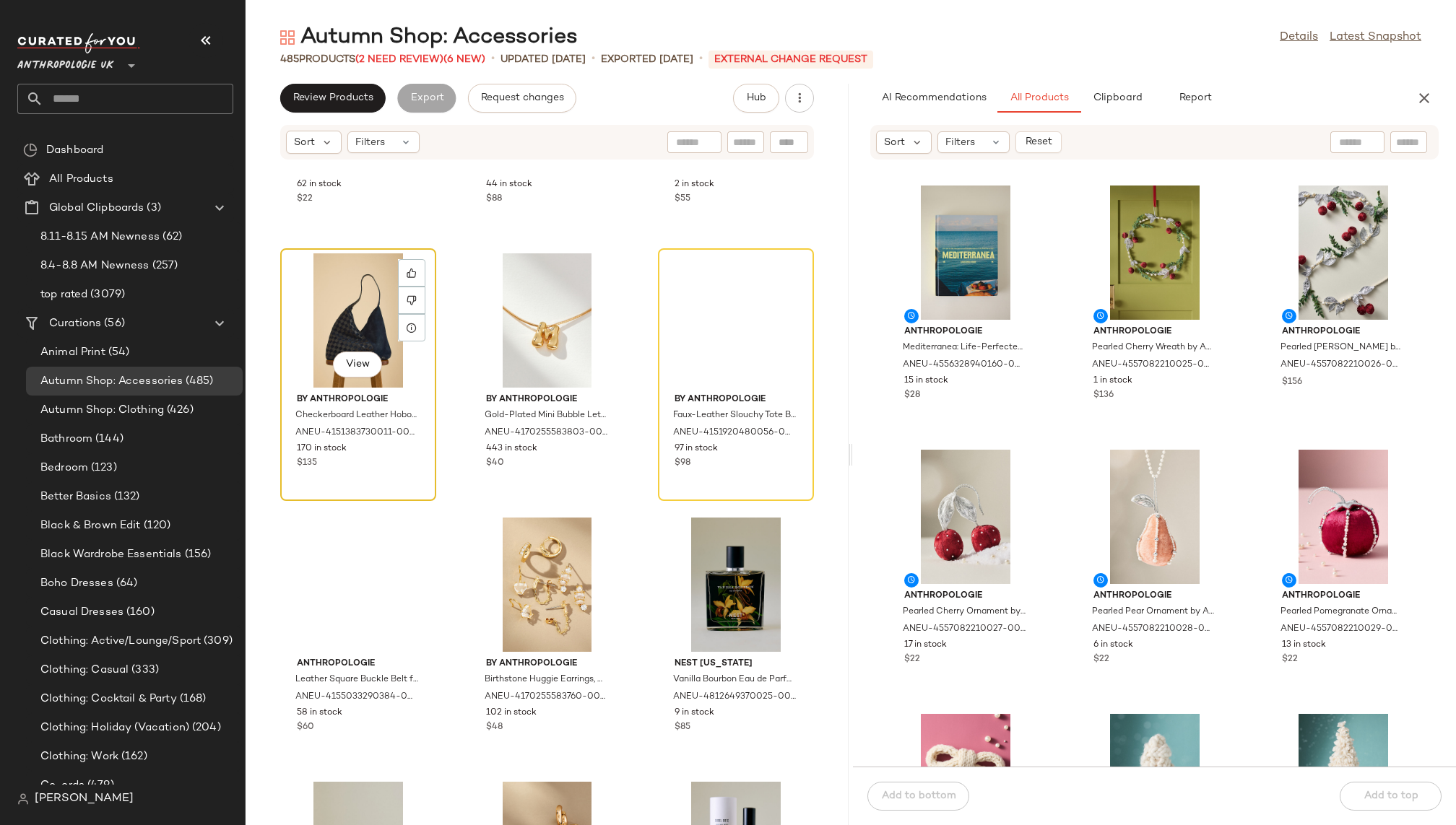
click at [315, 298] on div "View" at bounding box center [358, 321] width 146 height 134
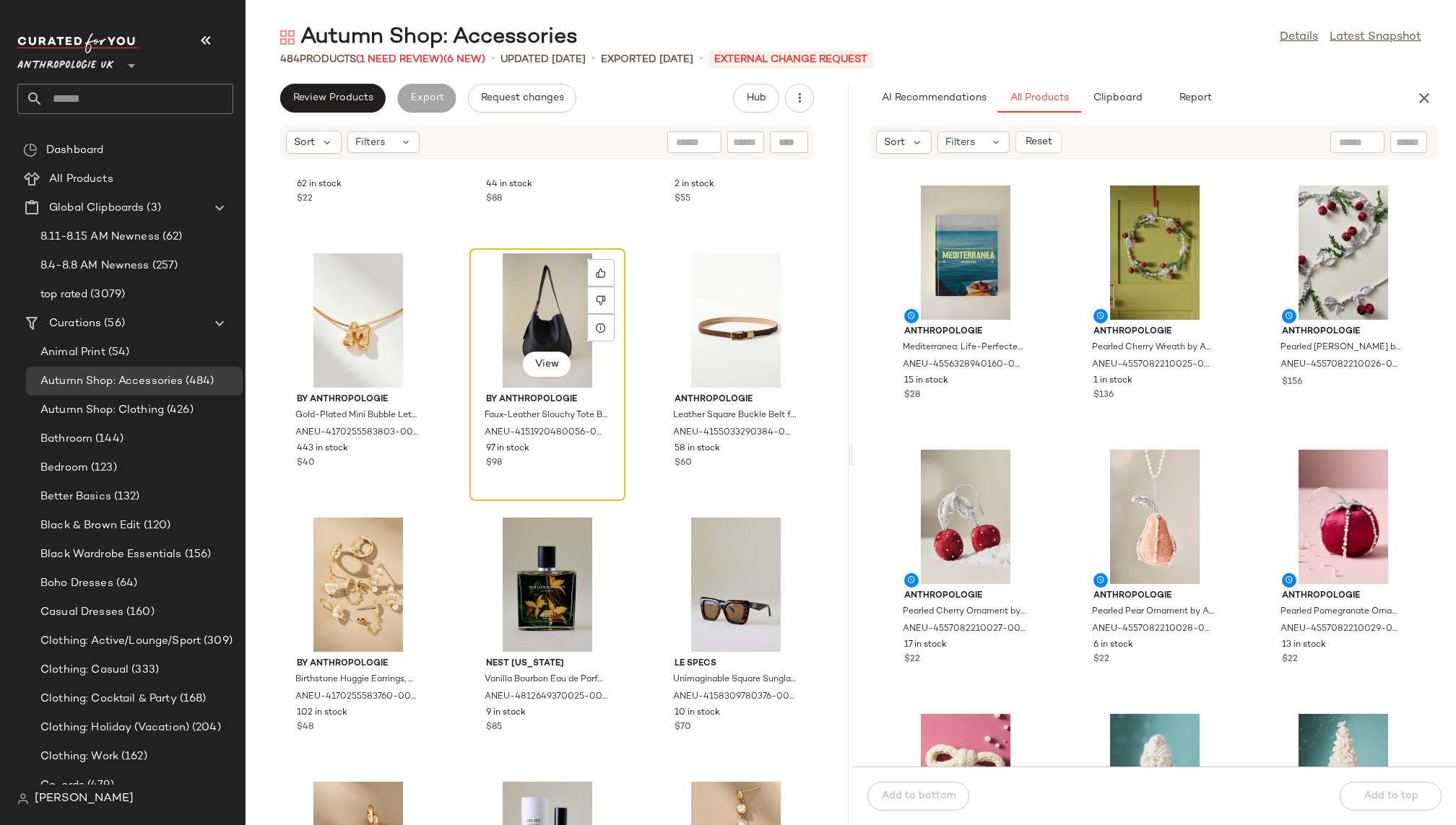
click at [524, 318] on div "View" at bounding box center [547, 321] width 146 height 134
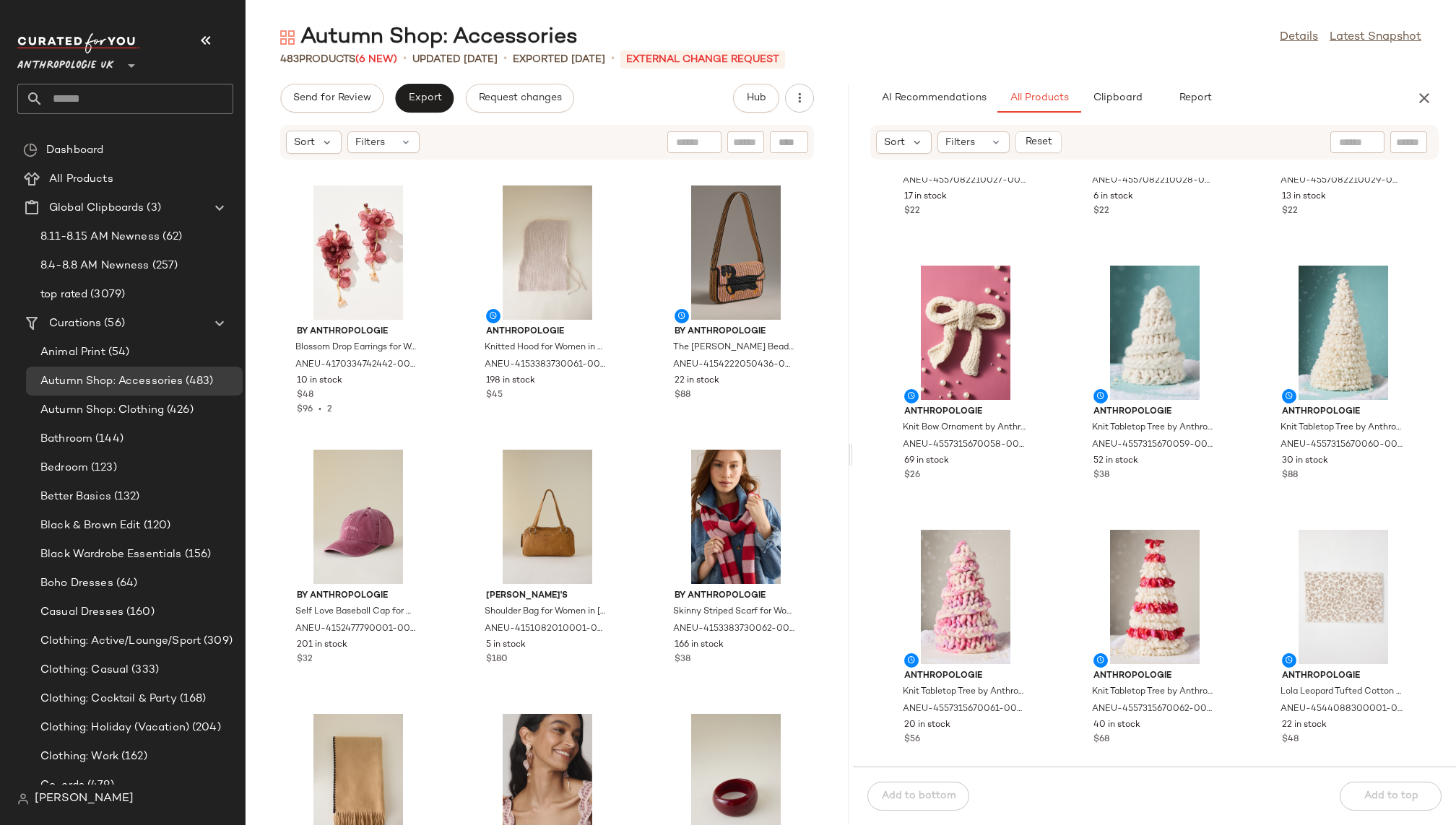
scroll to position [469, 0]
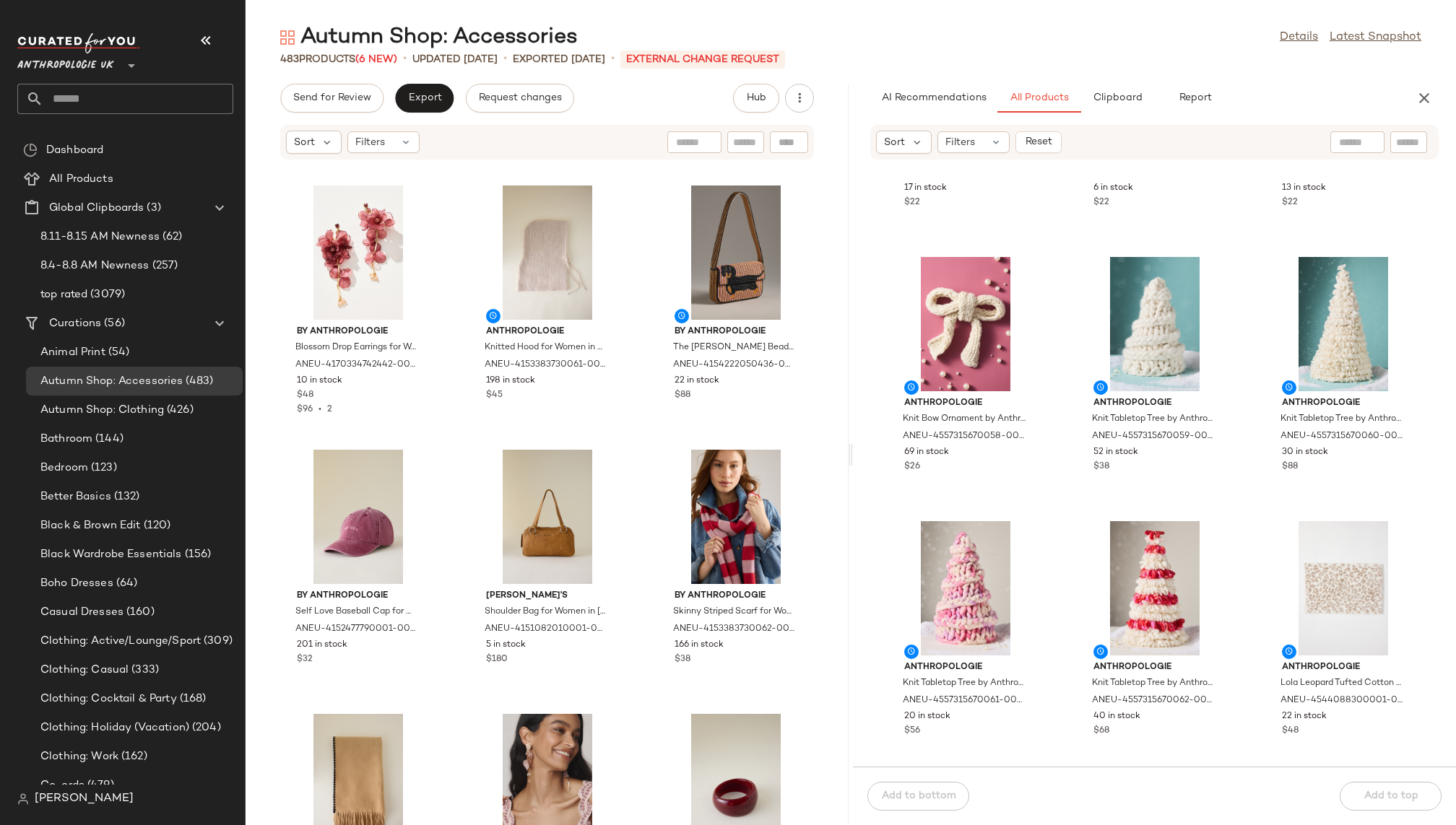
click at [1395, 141] on div at bounding box center [1408, 142] width 37 height 22
paste input "**********"
type input "**********"
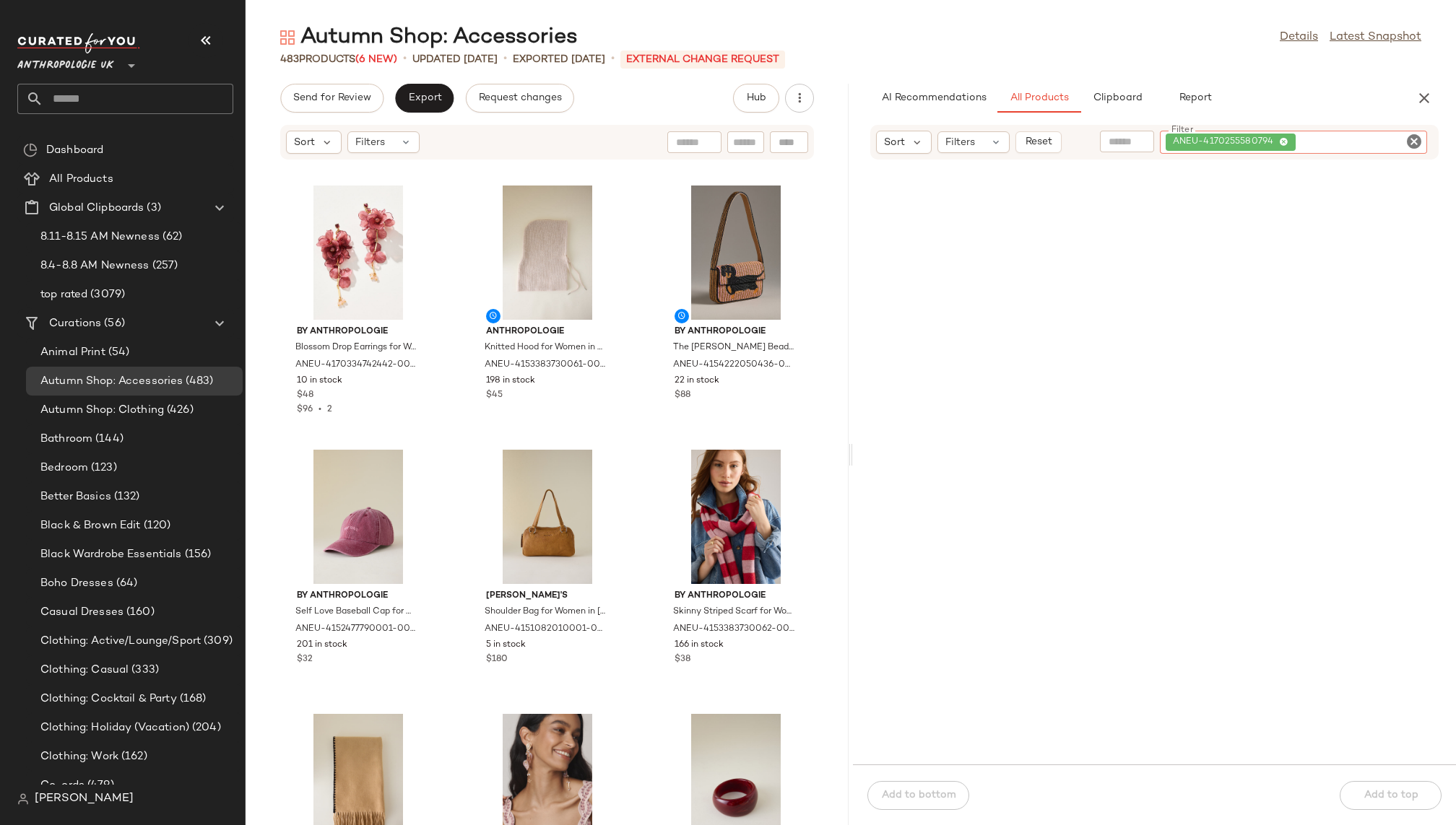
click at [1416, 135] on icon "Clear Filter" at bounding box center [1413, 141] width 17 height 17
click at [1321, 97] on div "AI Recommendations All Products Clipboard Report" at bounding box center [1131, 99] width 522 height 29
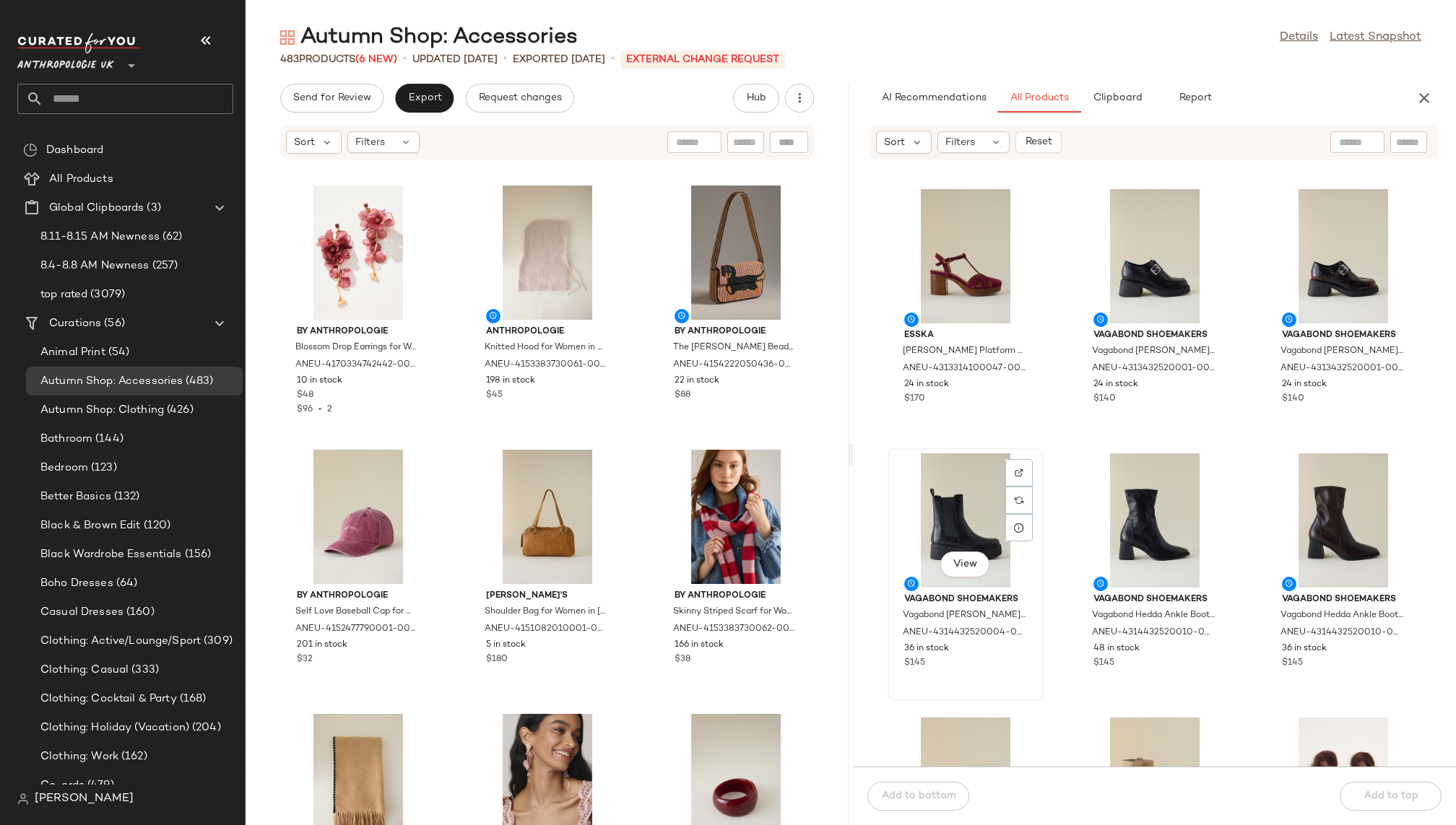
scroll to position [3474, 0]
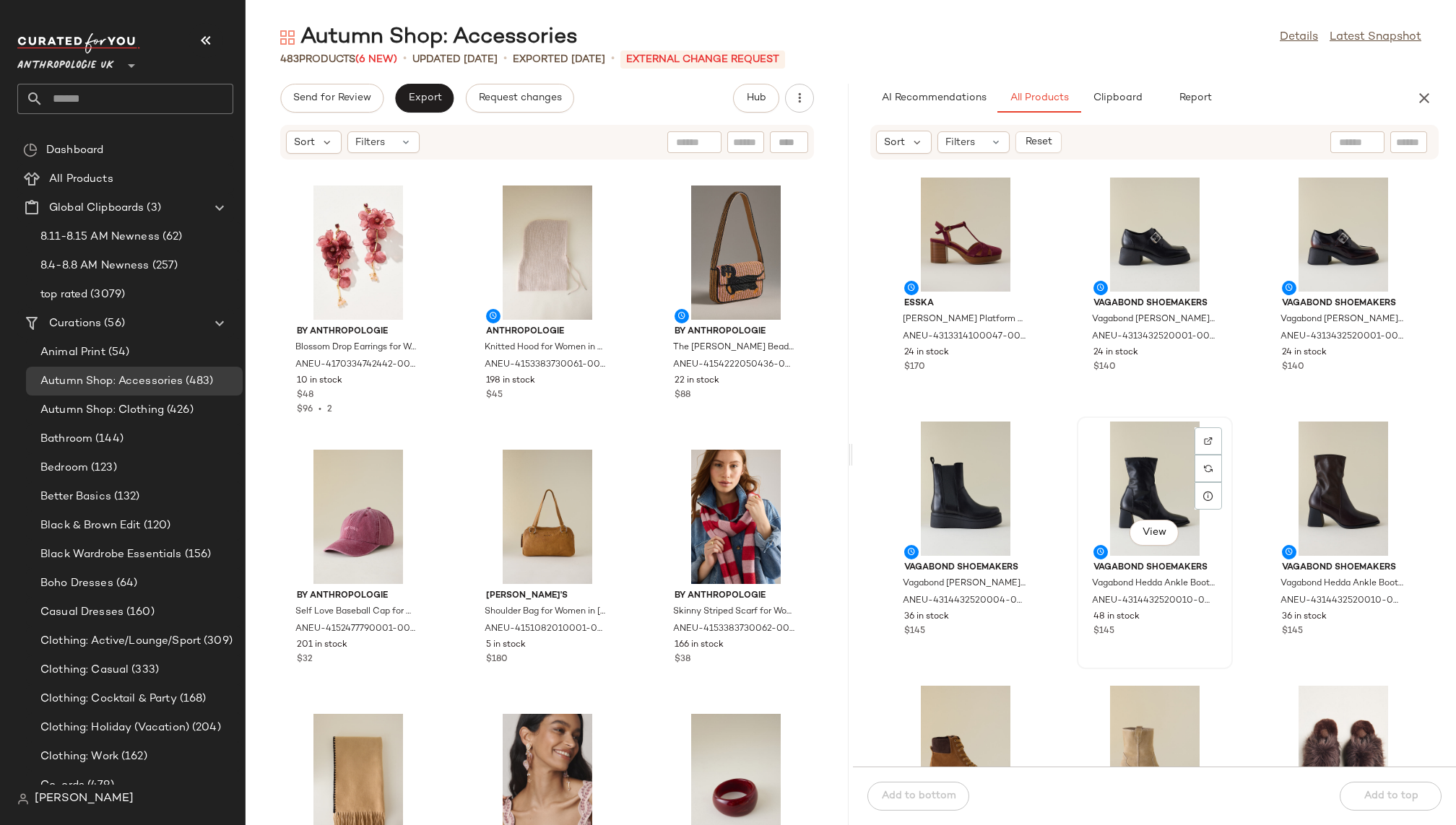
click at [1106, 489] on div "View" at bounding box center [1154, 489] width 146 height 134
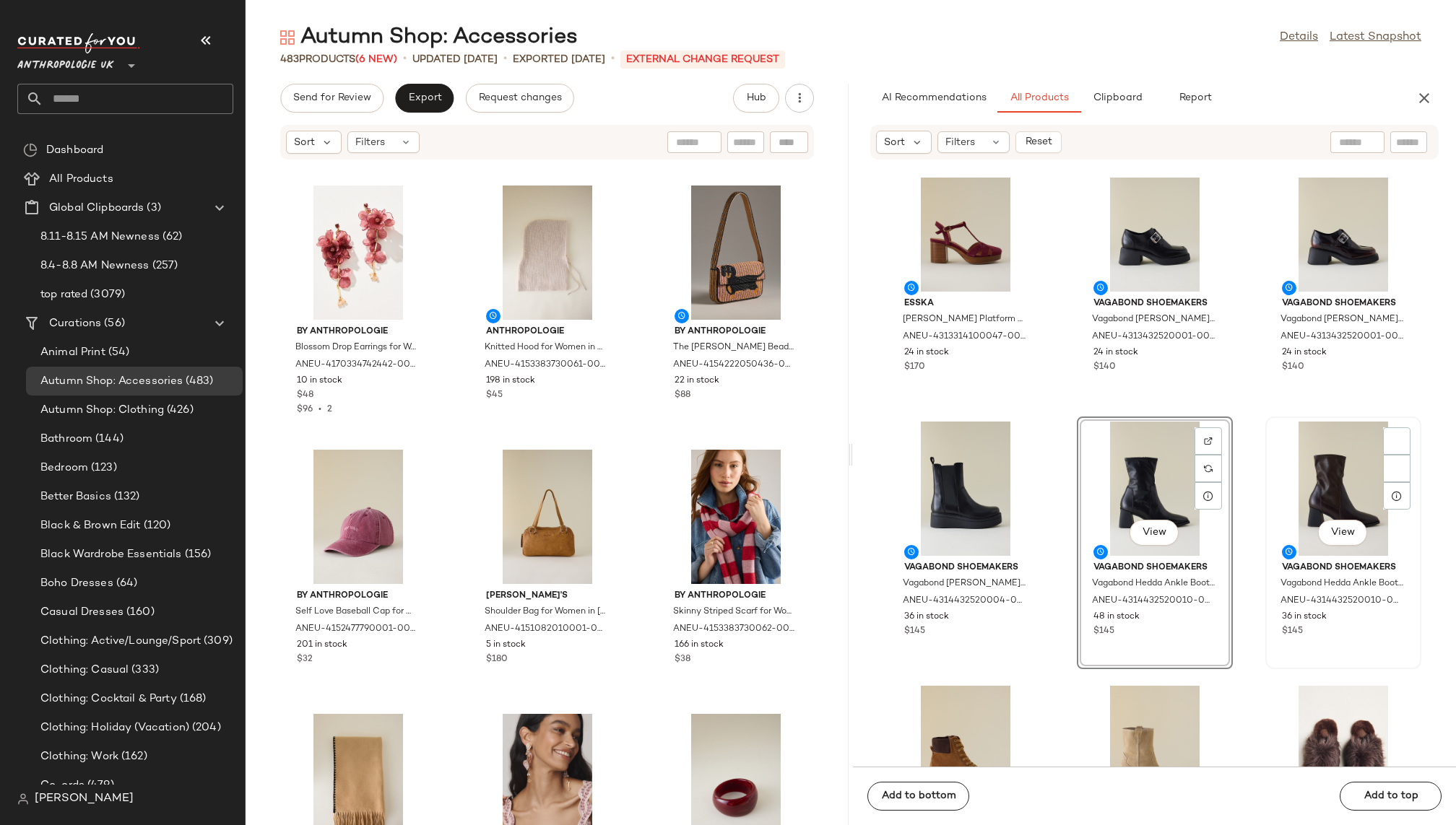
click at [1270, 470] on div "View" at bounding box center [1343, 489] width 146 height 134
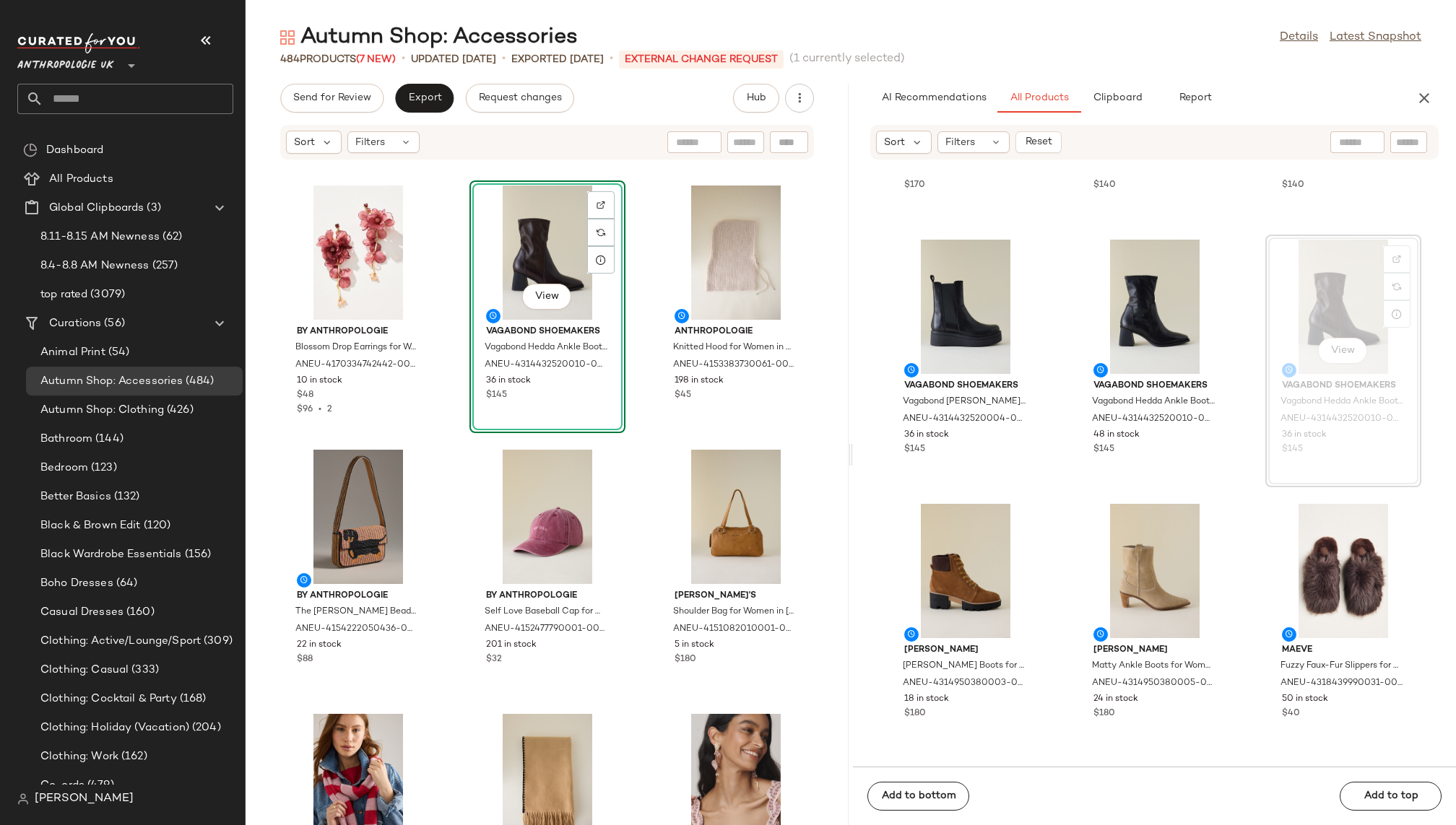
scroll to position [3682, 0]
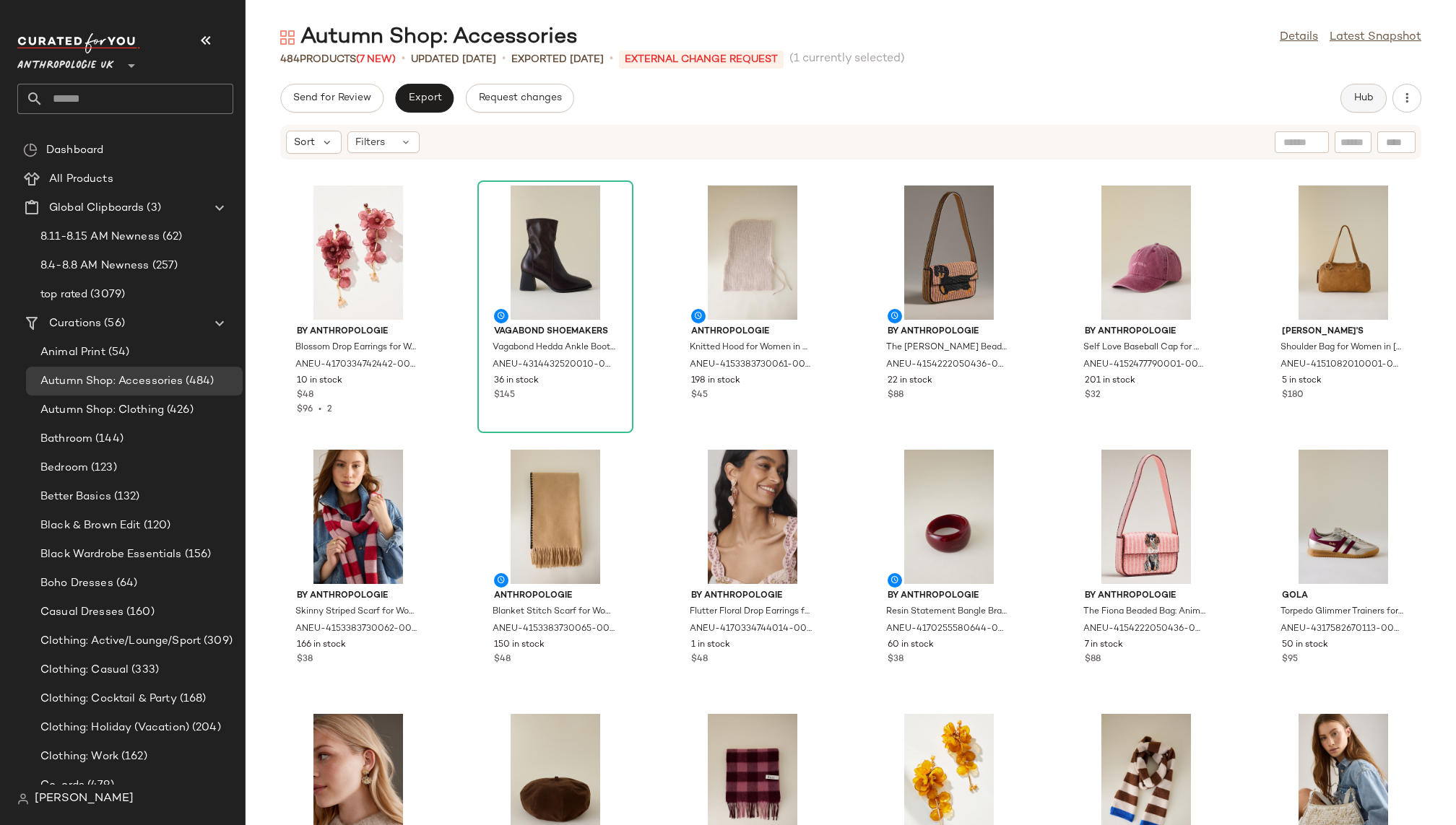
click at [1365, 86] on button "Hub" at bounding box center [1363, 99] width 46 height 29
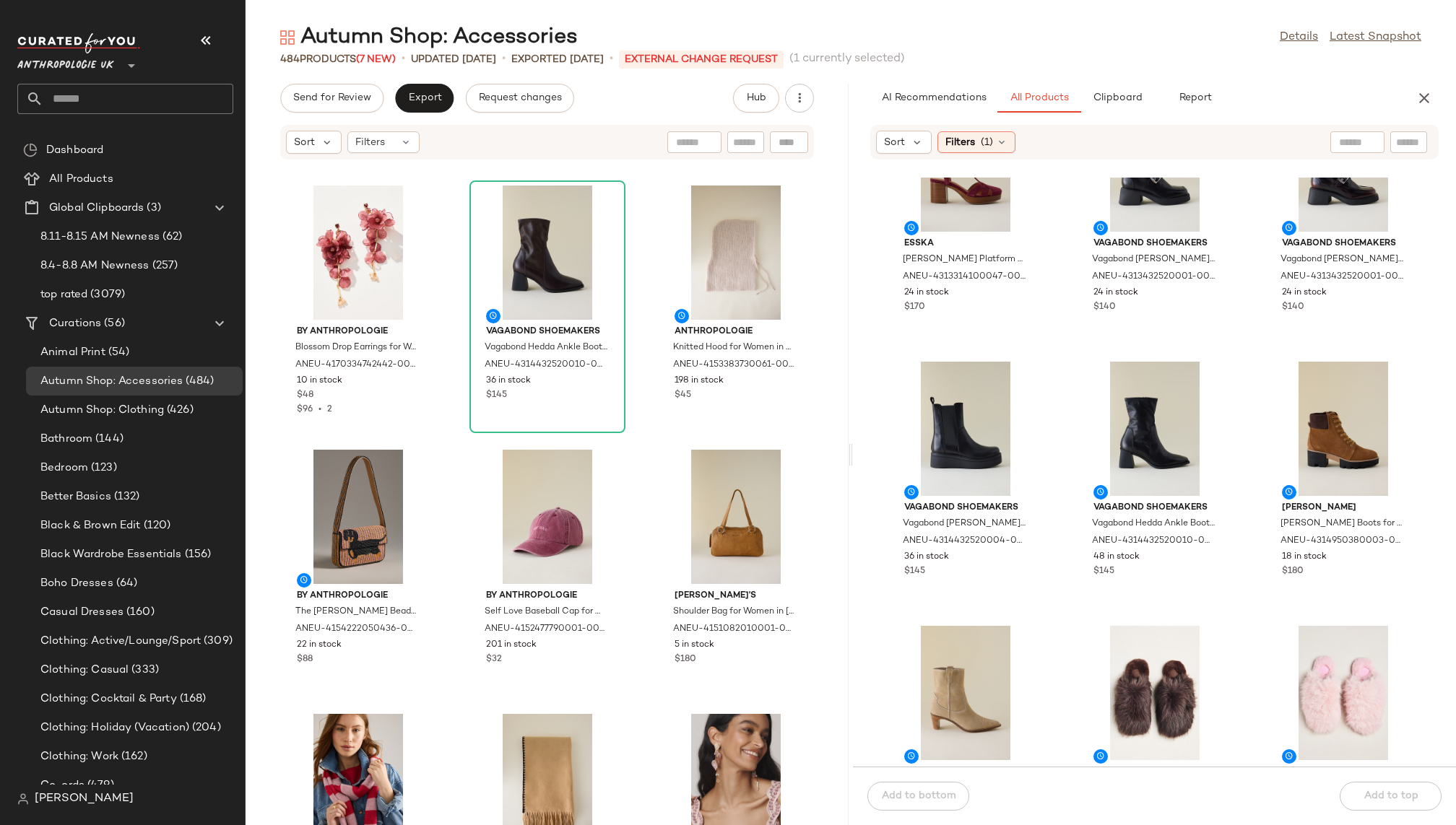
scroll to position [3571, 0]
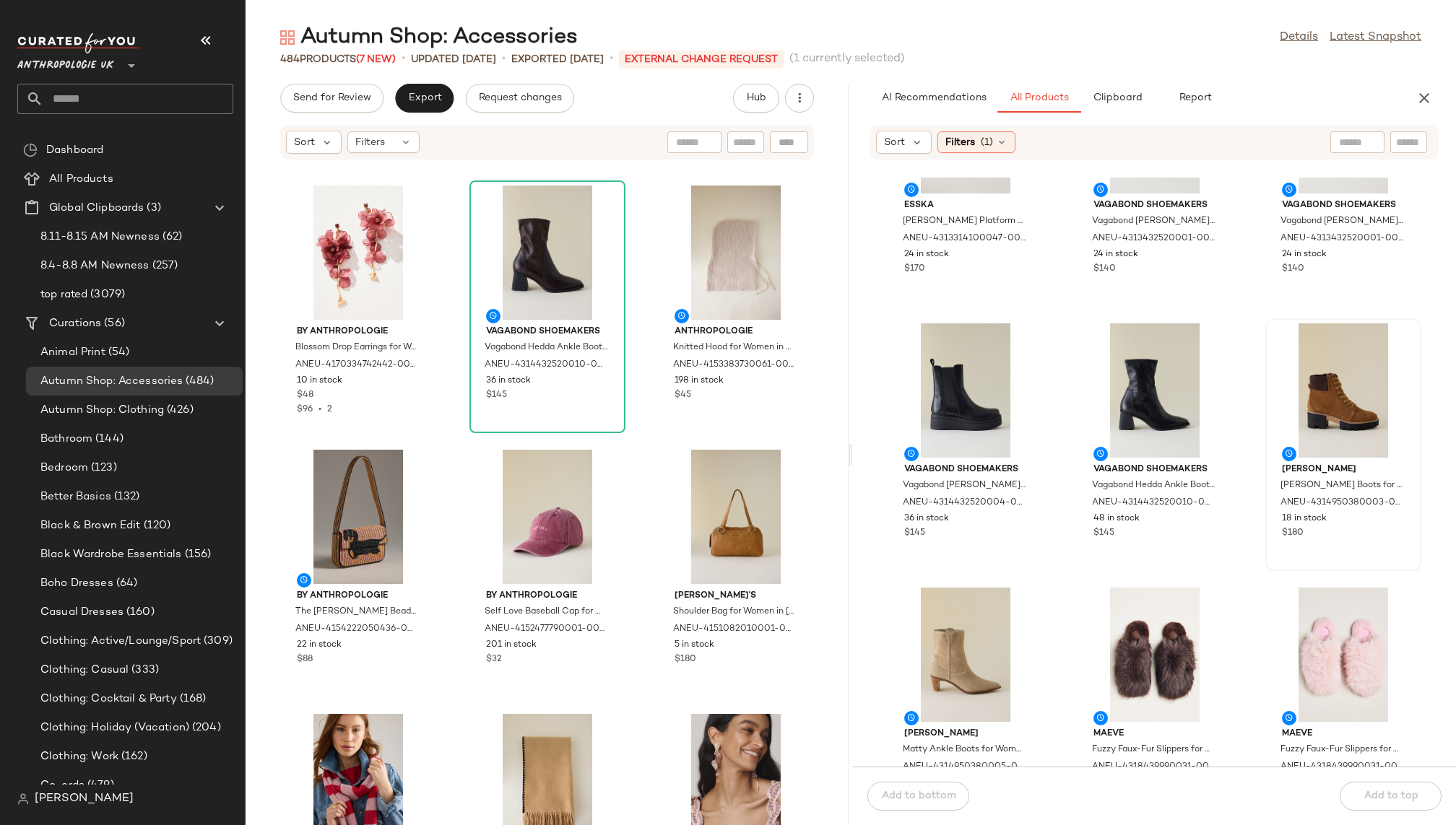
click at [1271, 378] on div at bounding box center [1343, 390] width 146 height 134
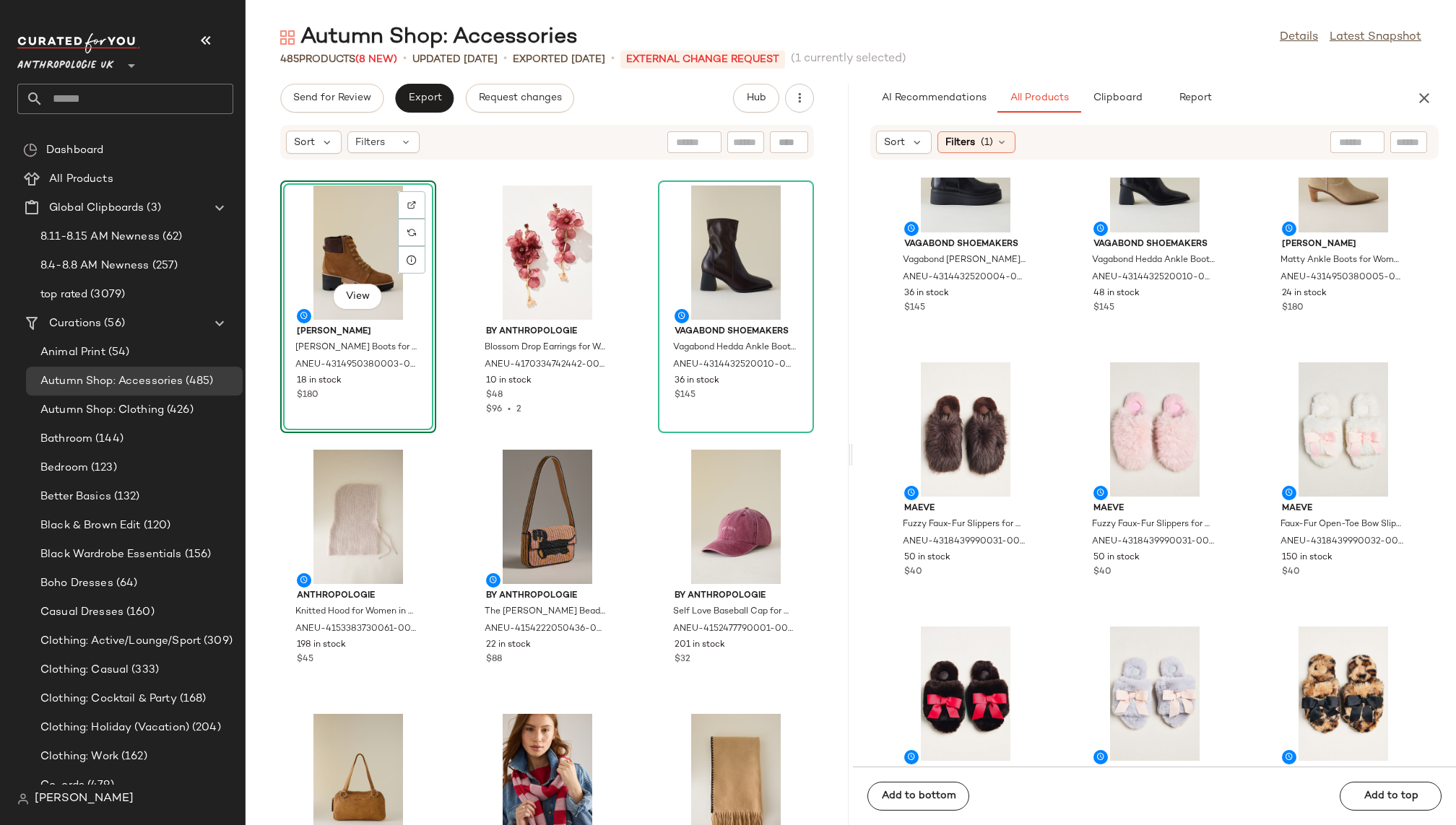
scroll to position [3801, 0]
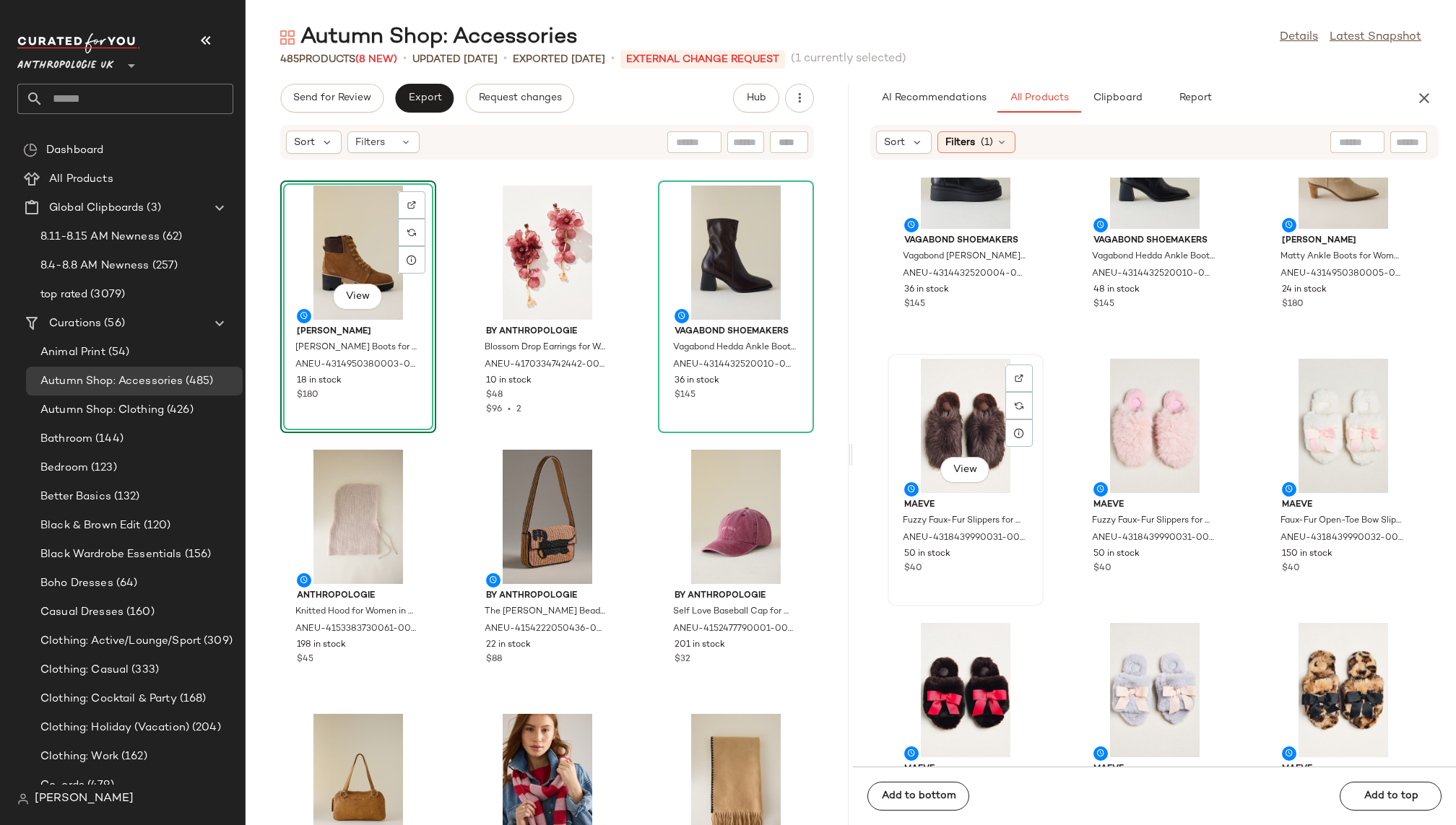
click at [967, 420] on div "View" at bounding box center [965, 426] width 146 height 134
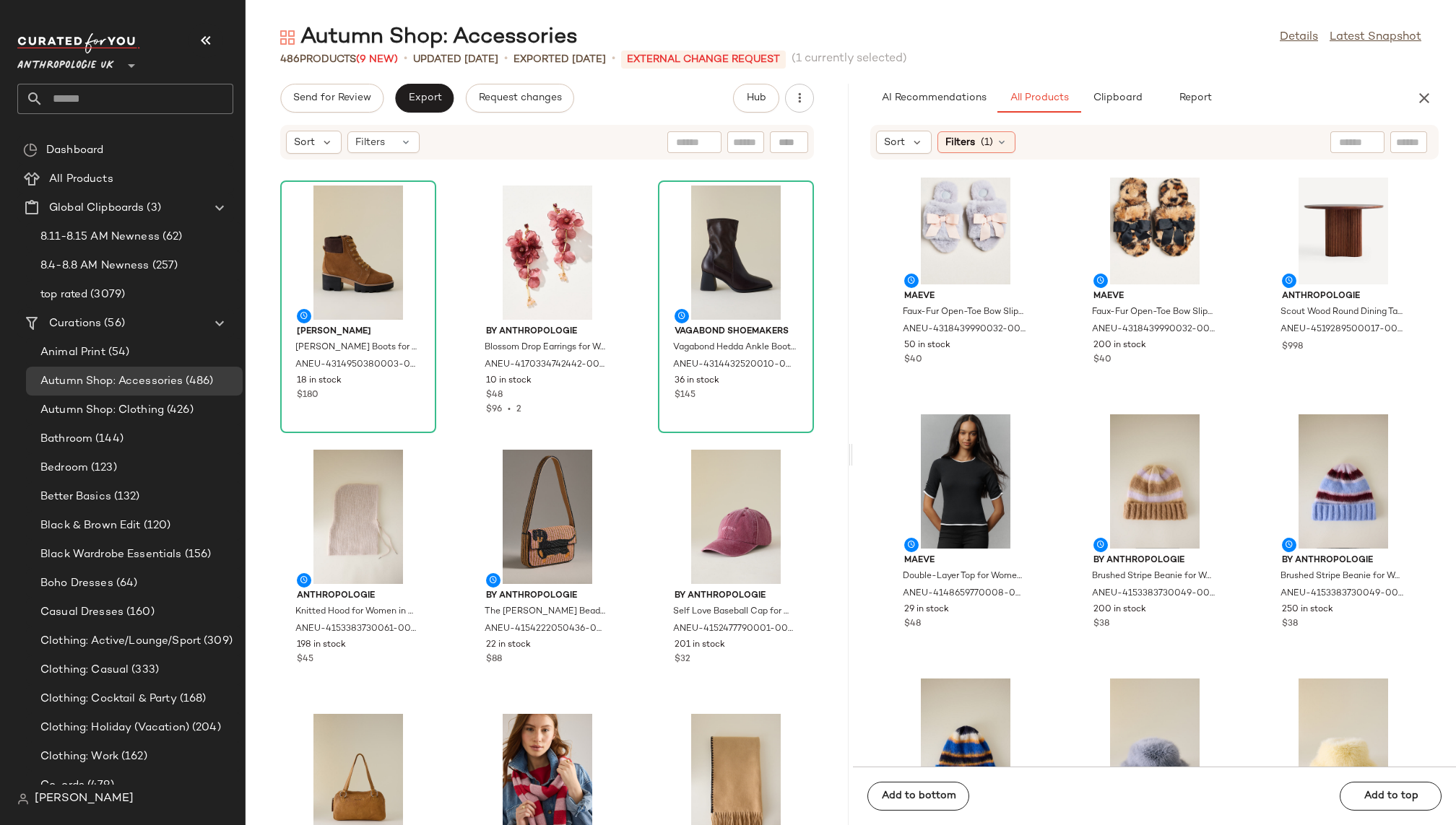
scroll to position [4280, 0]
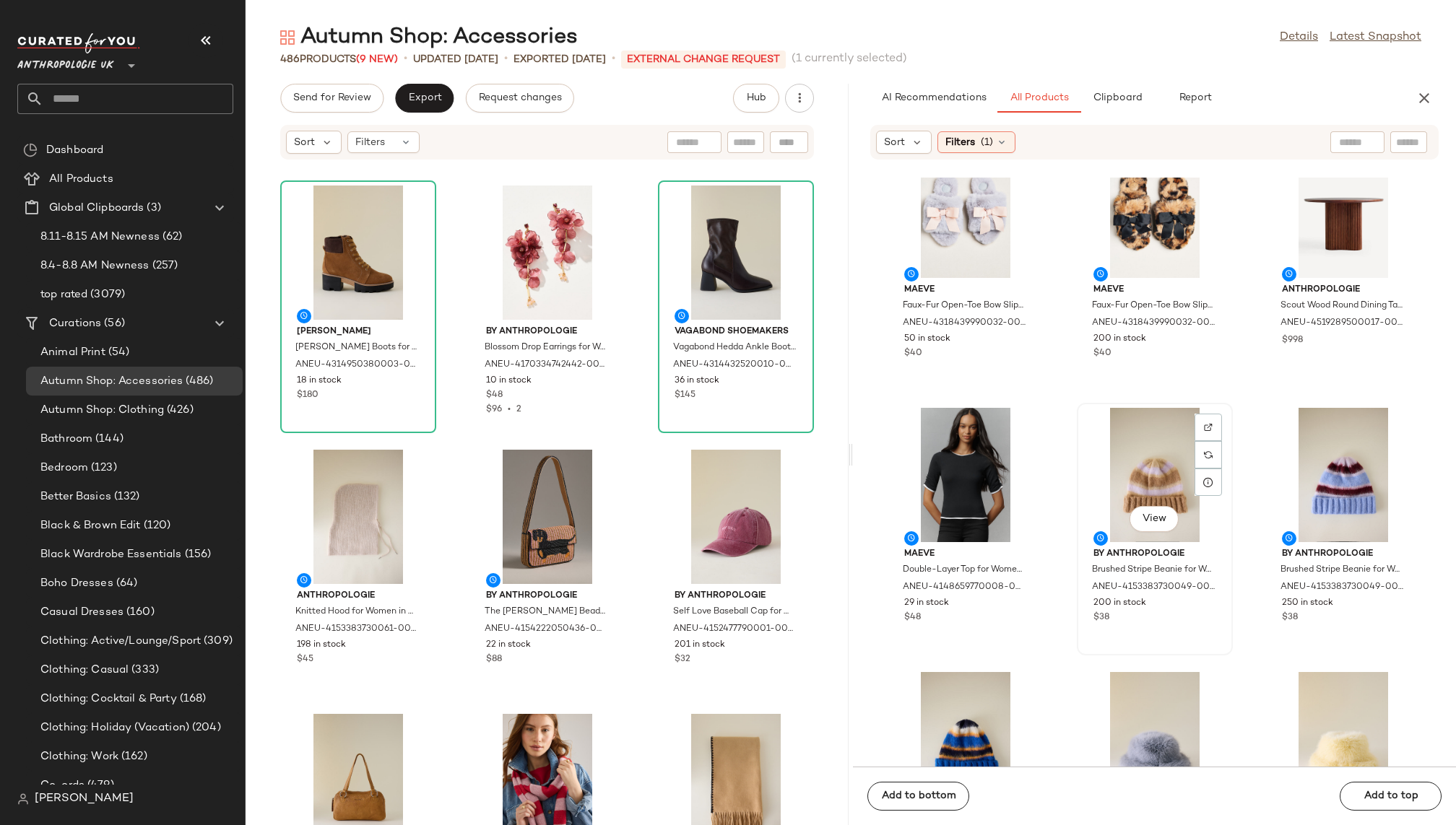
click at [1139, 464] on div "View" at bounding box center [1154, 475] width 146 height 134
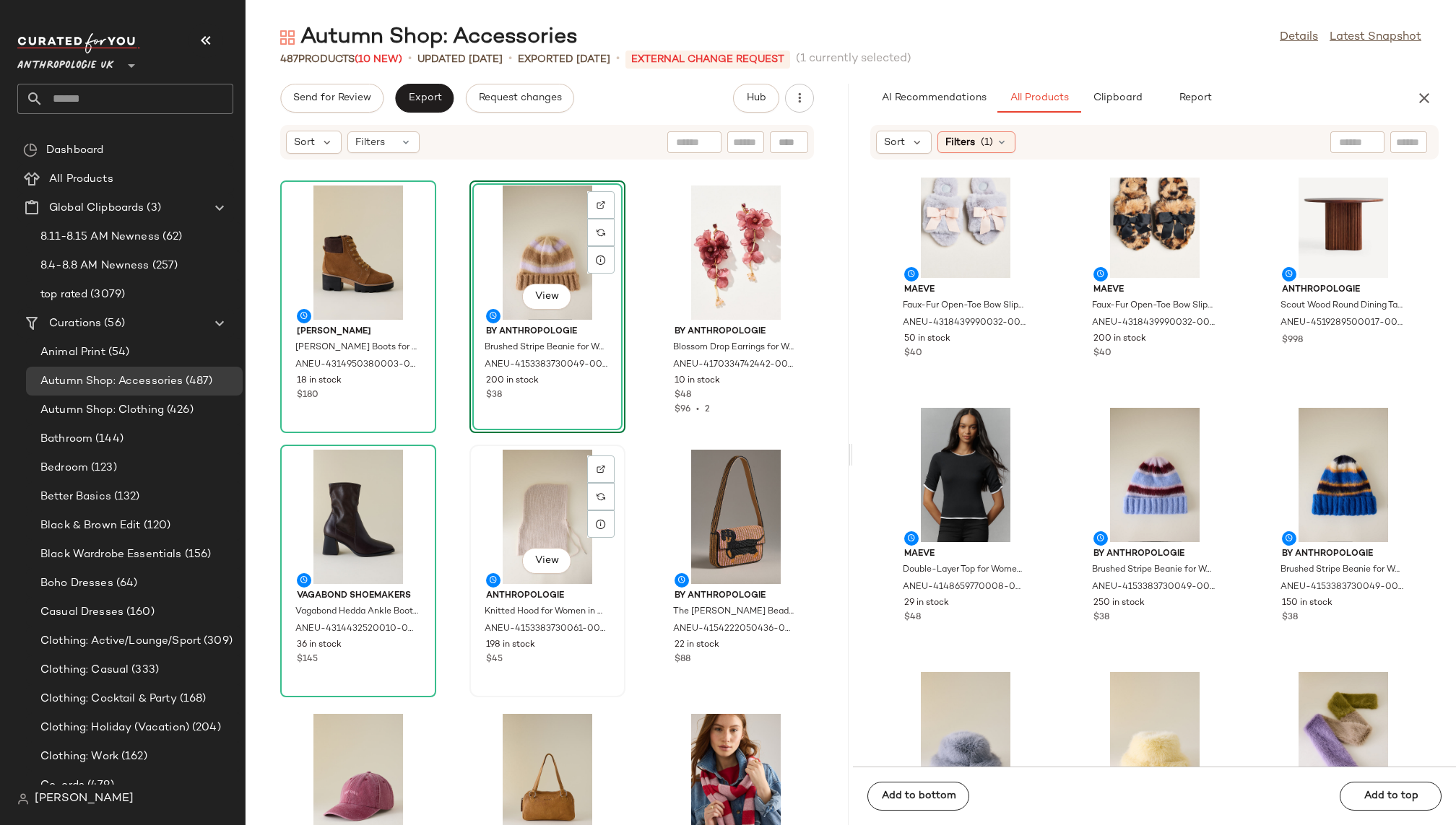
click at [505, 516] on div "View" at bounding box center [547, 516] width 146 height 134
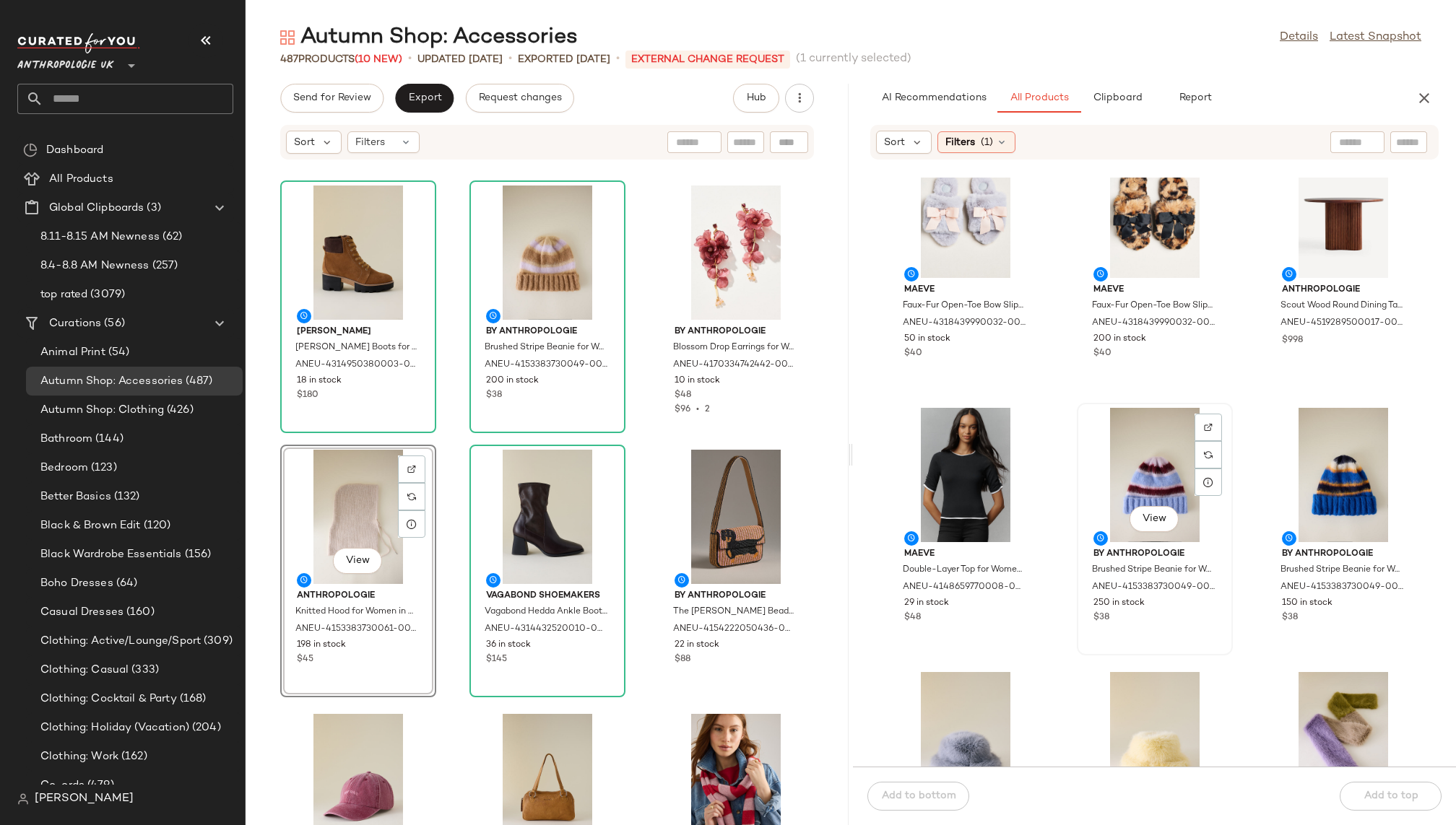
click at [1131, 448] on div "View" at bounding box center [1154, 475] width 146 height 134
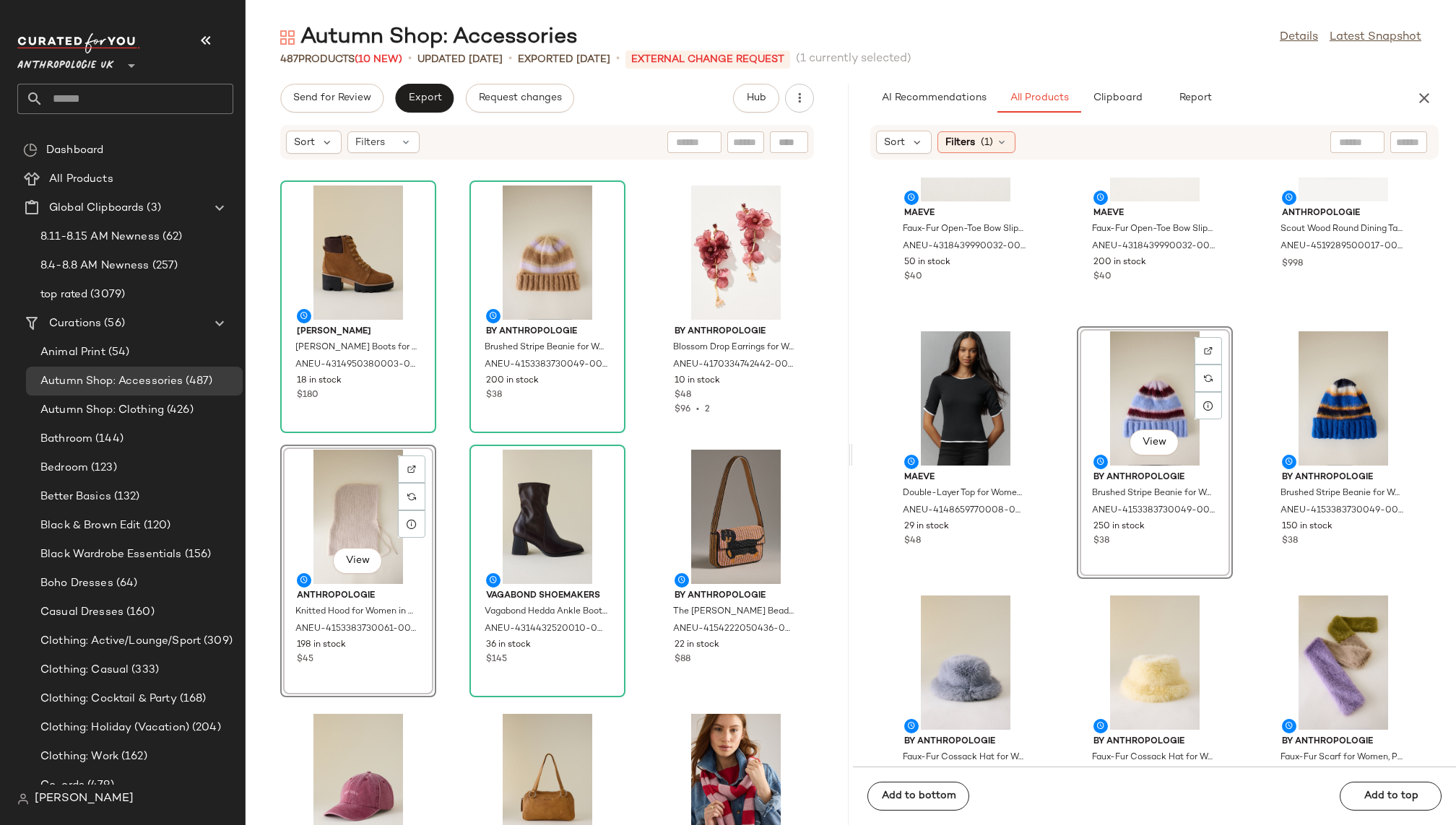
scroll to position [4362, 0]
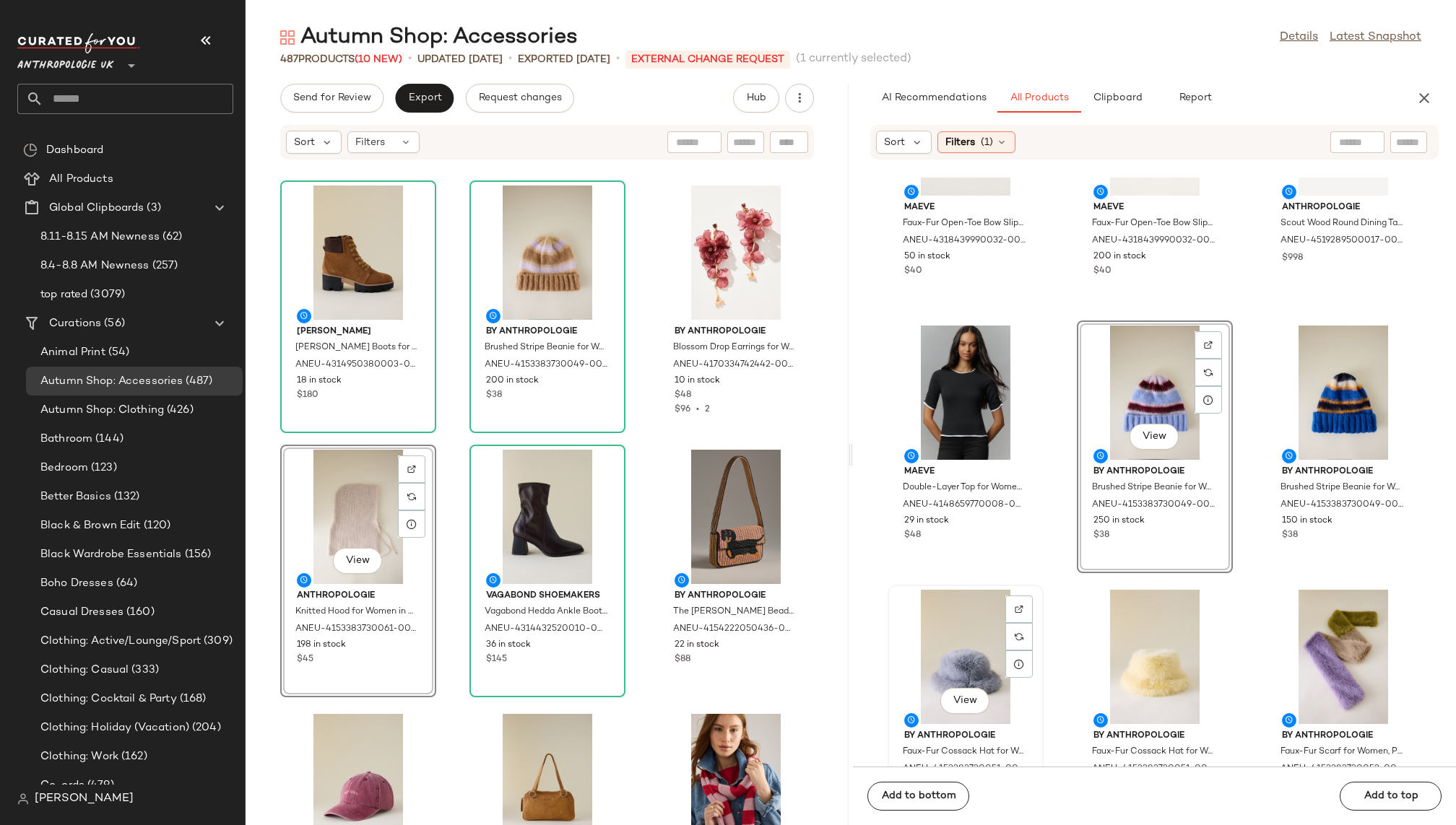
click at [960, 638] on div "View" at bounding box center [965, 657] width 146 height 134
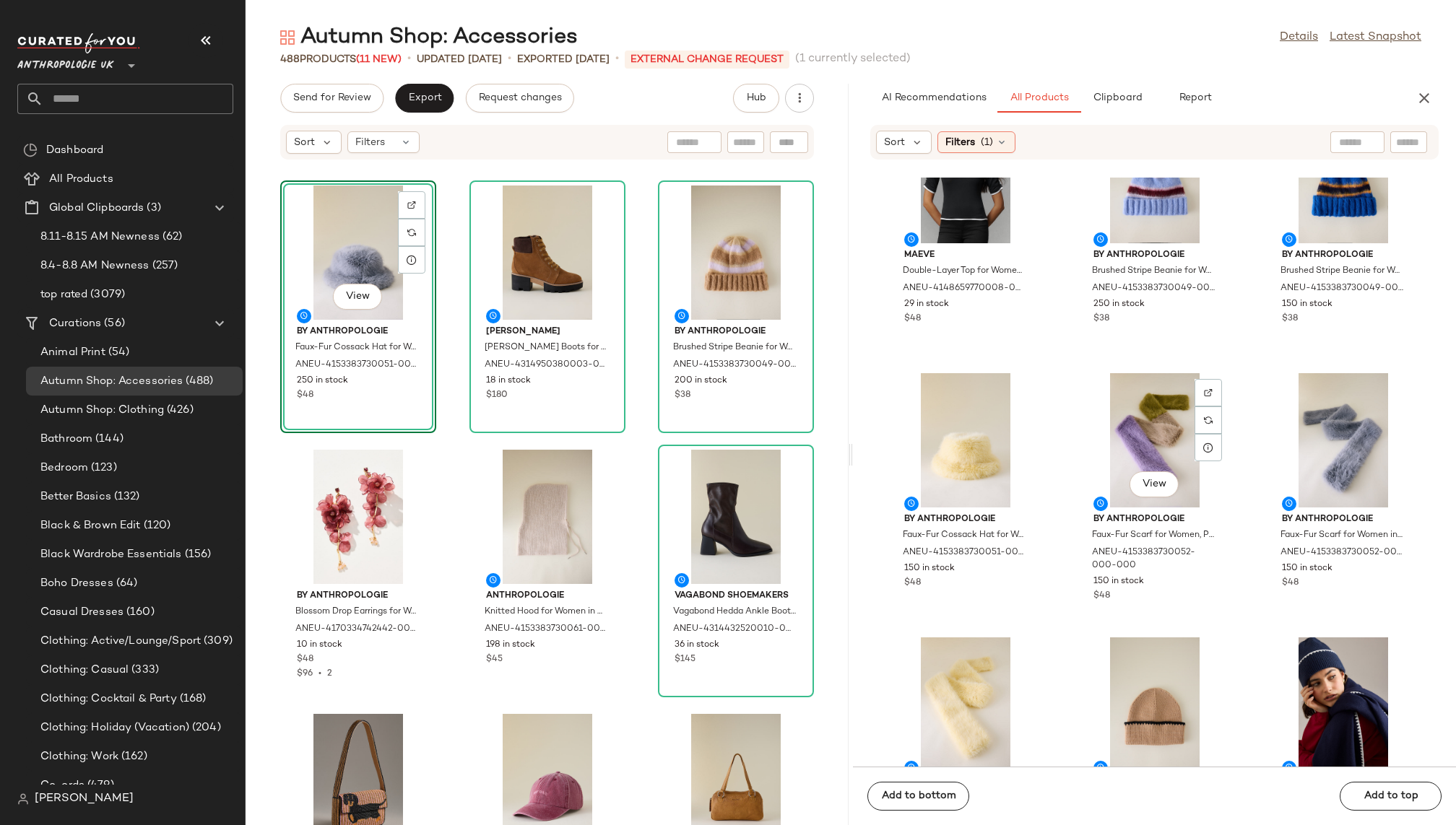
scroll to position [4590, 0]
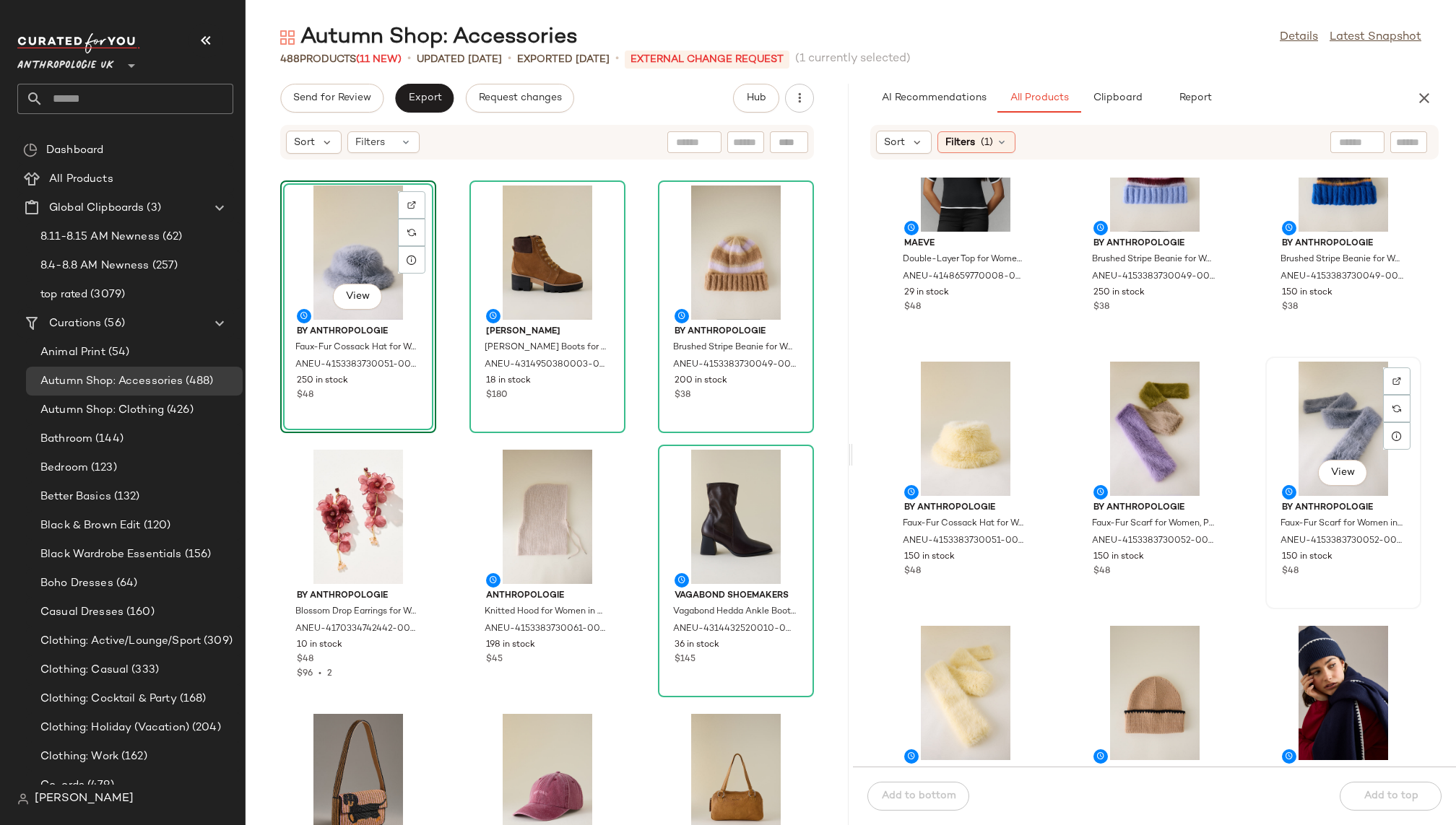
click at [1283, 471] on div "View" at bounding box center [1343, 428] width 146 height 134
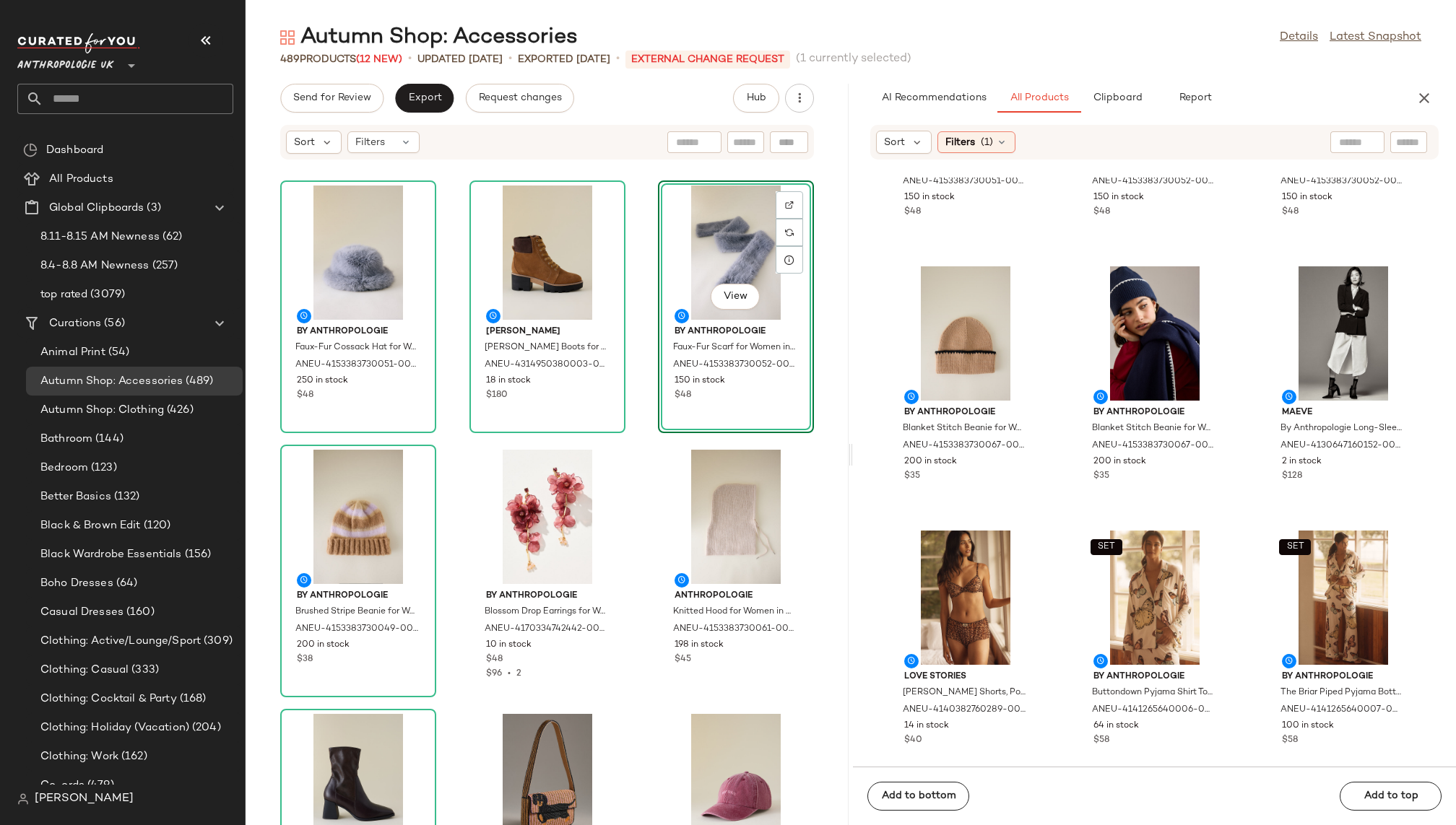
scroll to position [4958, 0]
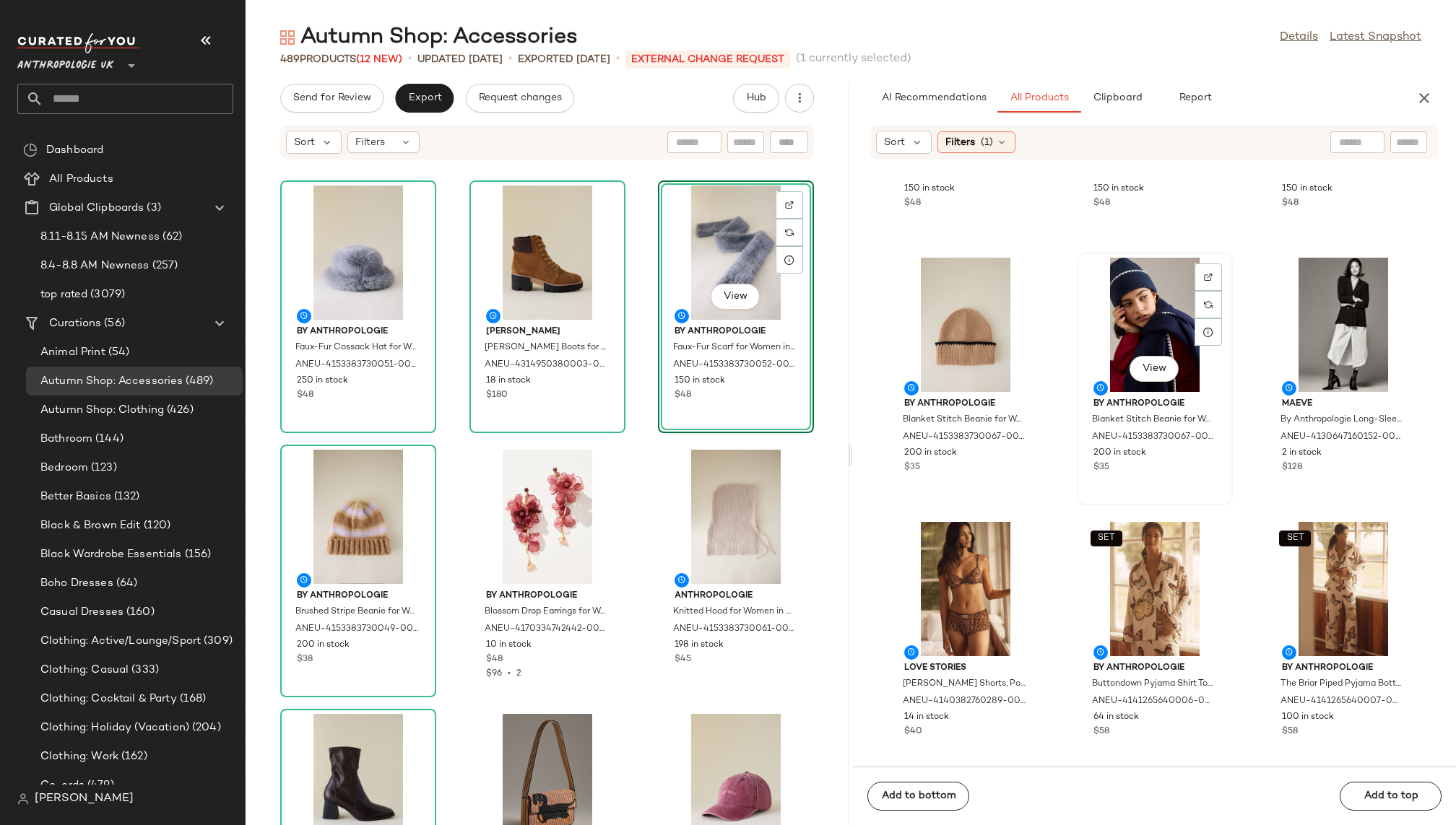
click at [1125, 288] on div "View" at bounding box center [1154, 325] width 146 height 134
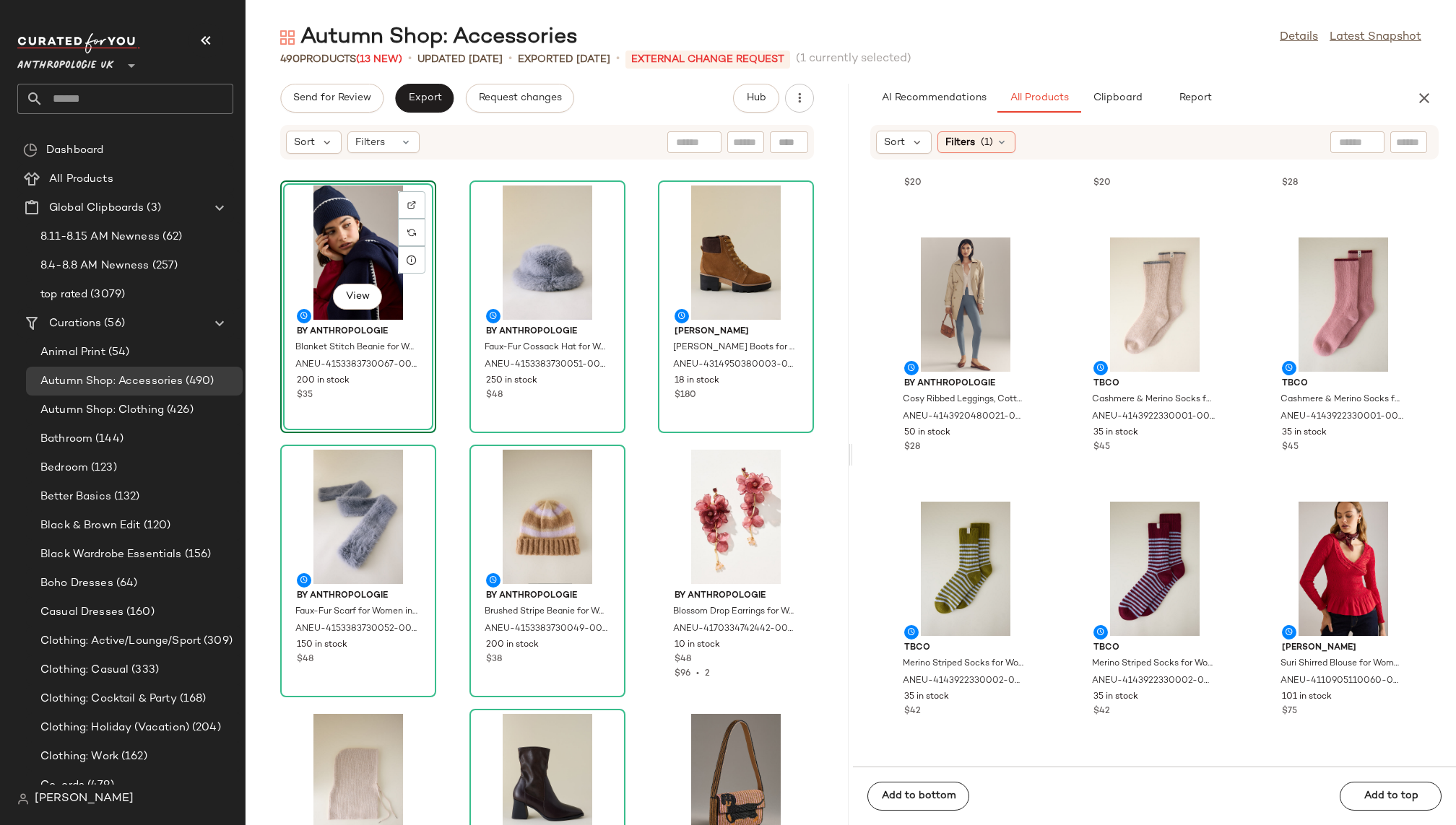
scroll to position [5774, 0]
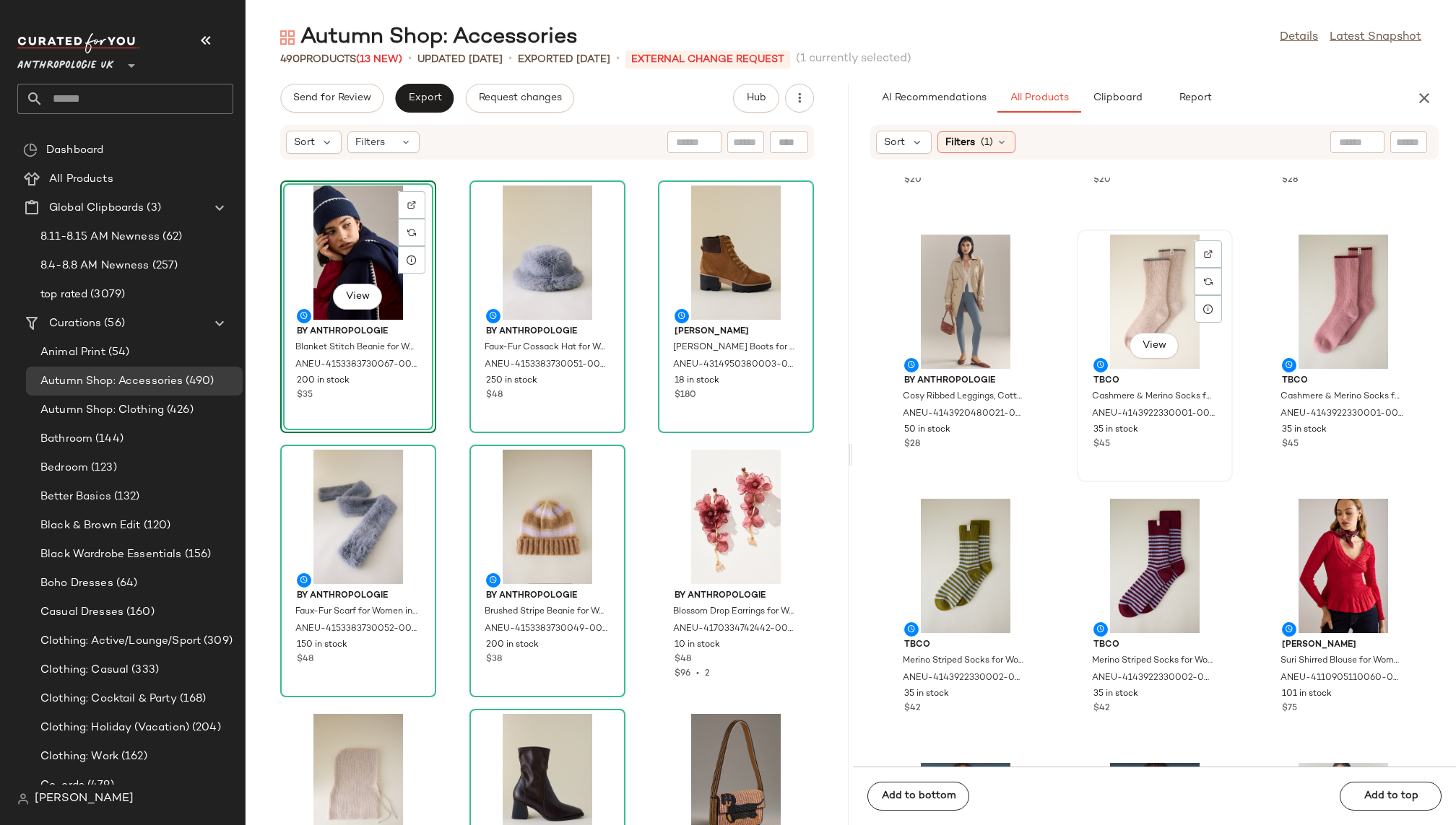
click at [1112, 276] on div "View" at bounding box center [1154, 301] width 146 height 134
click at [957, 534] on div "View" at bounding box center [965, 566] width 146 height 134
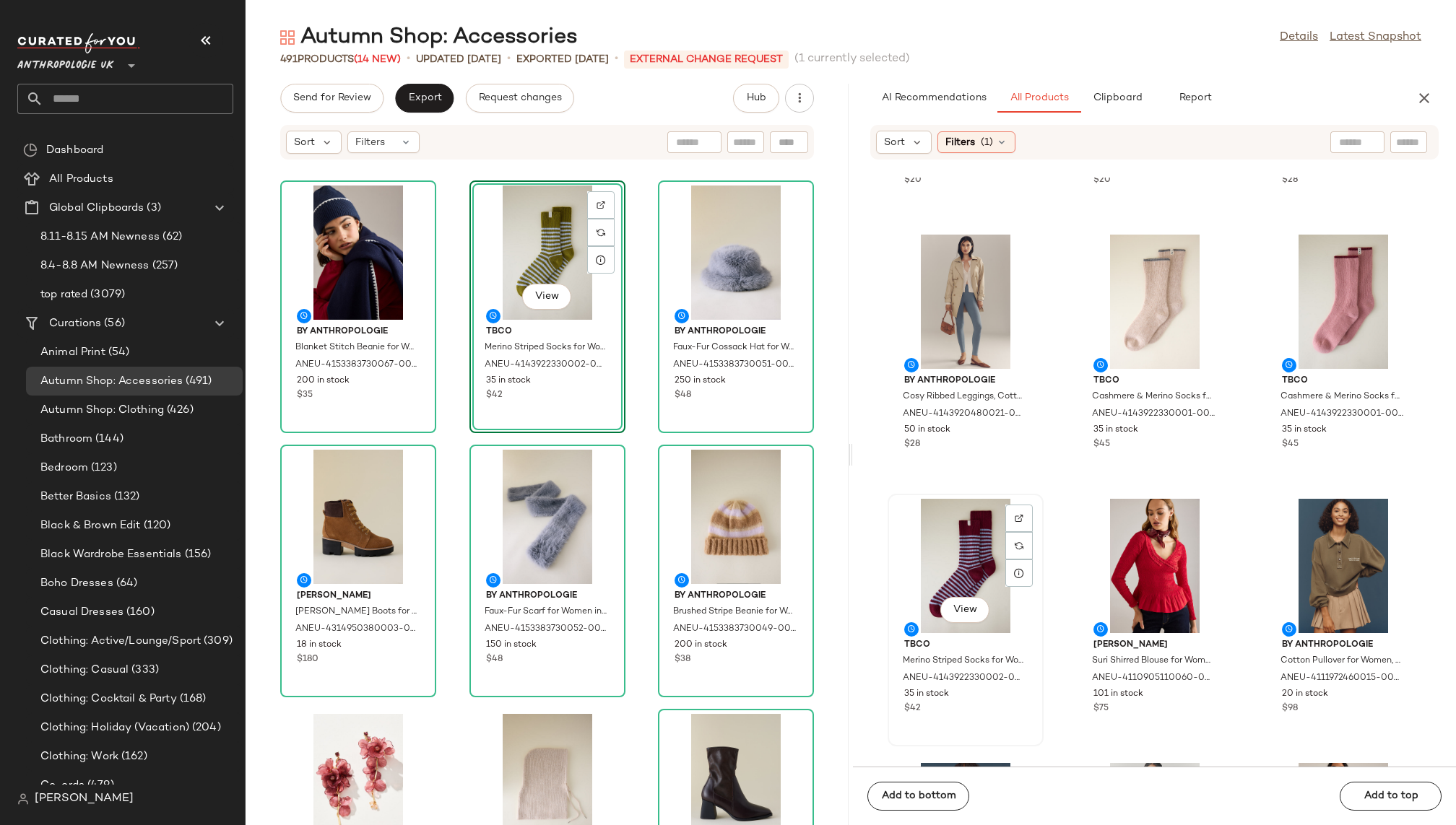
click at [942, 560] on div "View" at bounding box center [965, 566] width 146 height 134
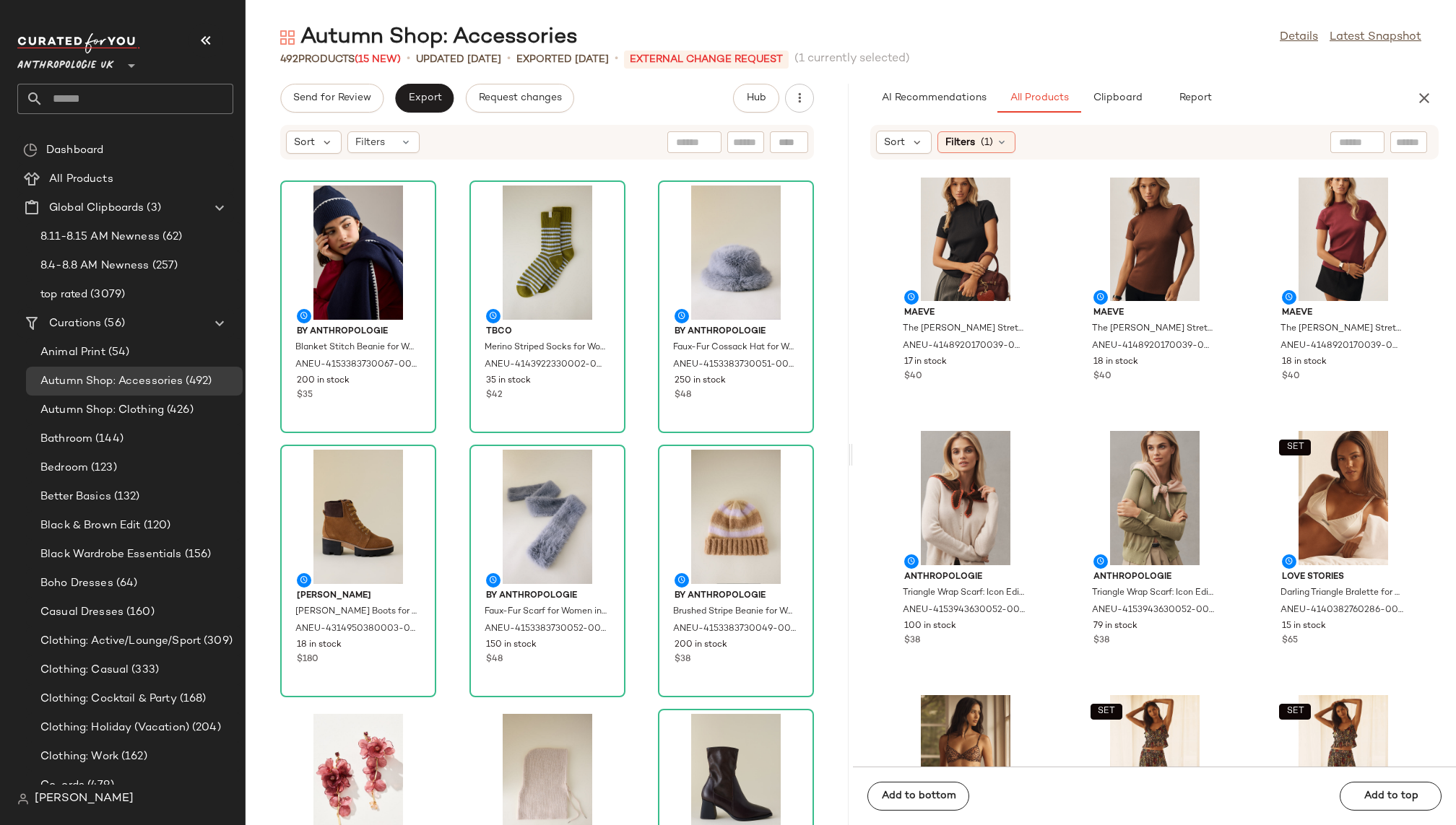
scroll to position [13009, 0]
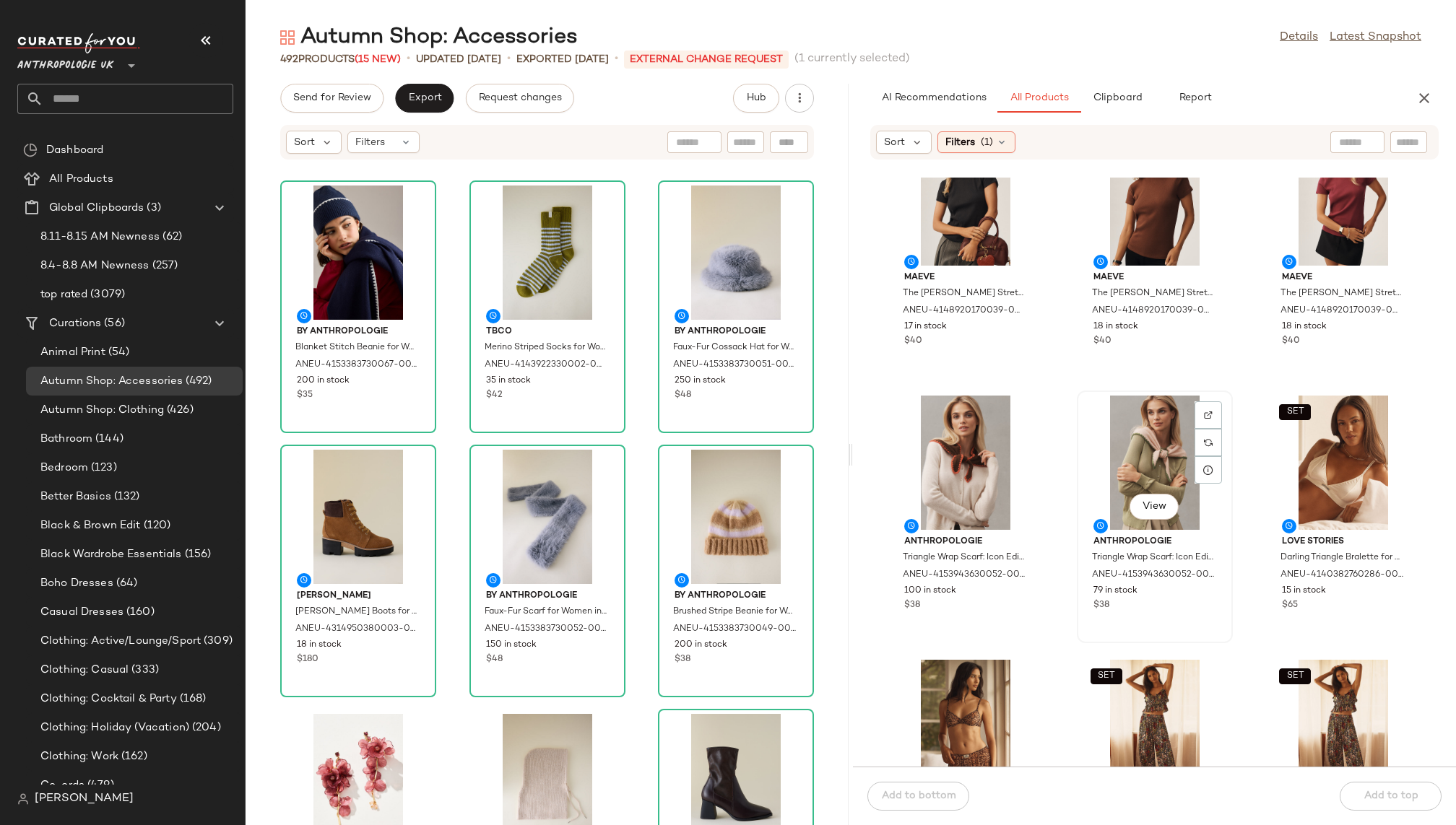
click at [1123, 458] on div "View" at bounding box center [1154, 462] width 146 height 134
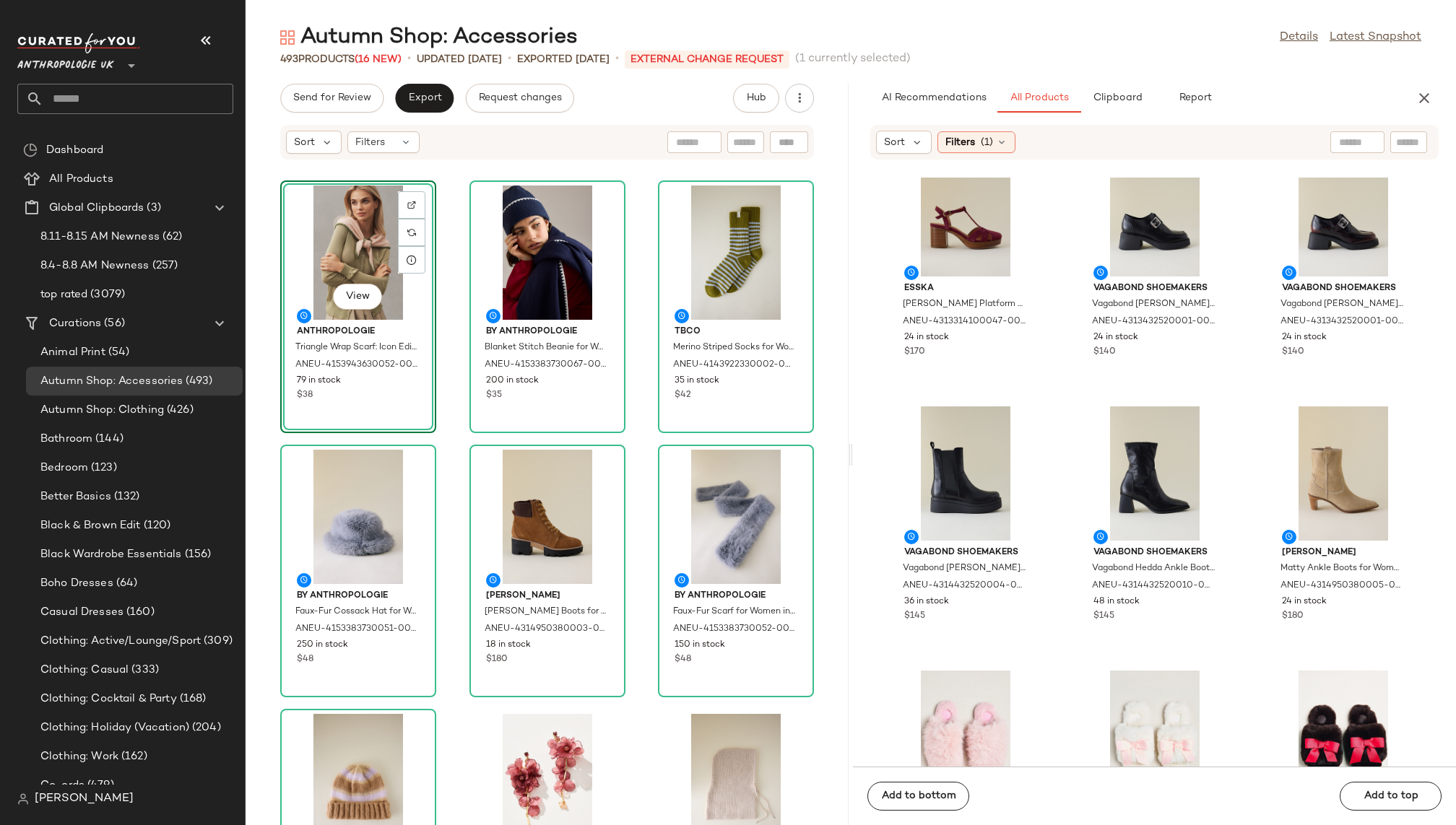
scroll to position [3495, 0]
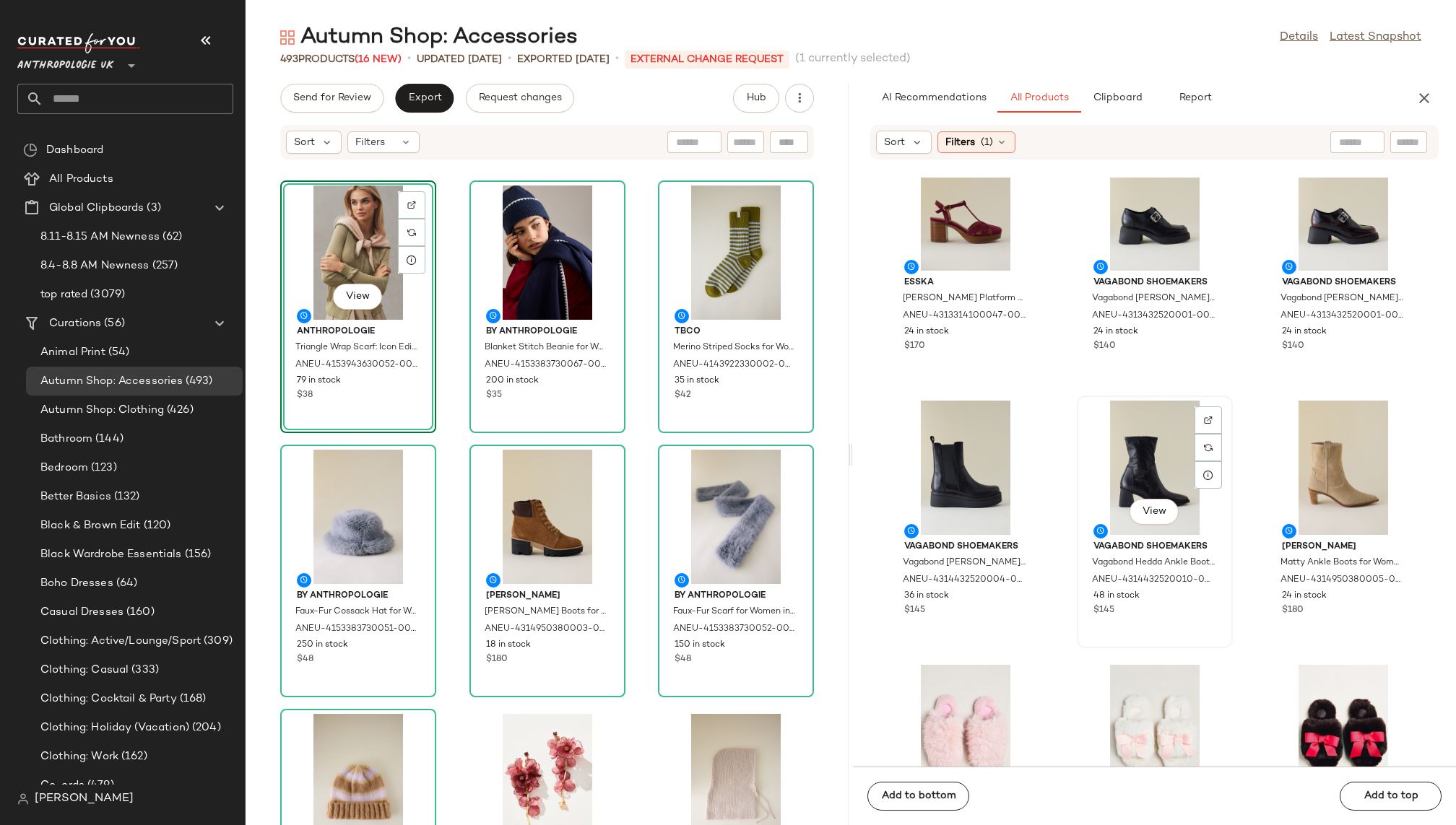
click at [1105, 467] on div "View" at bounding box center [1154, 468] width 146 height 134
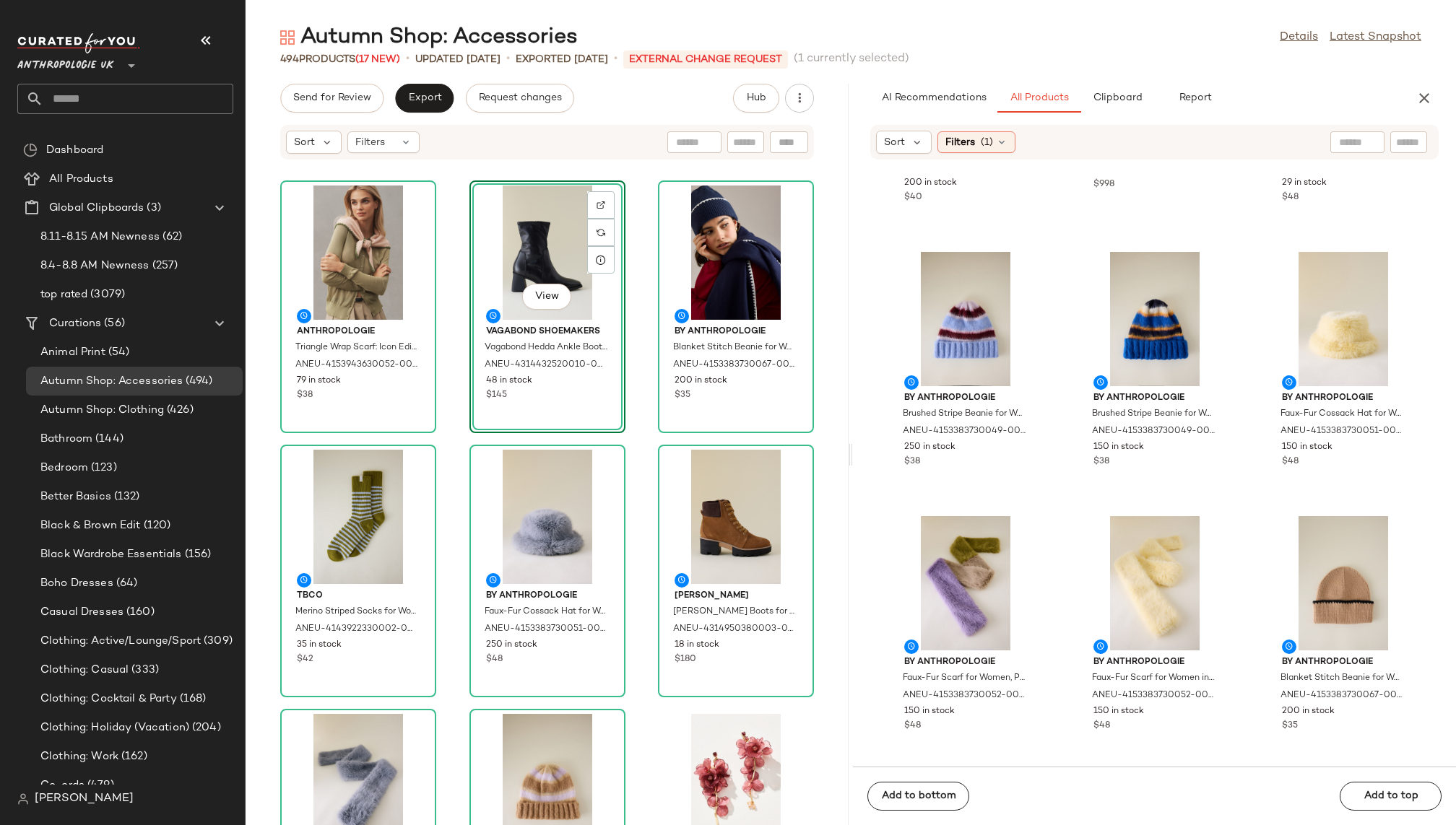
scroll to position [4449, 0]
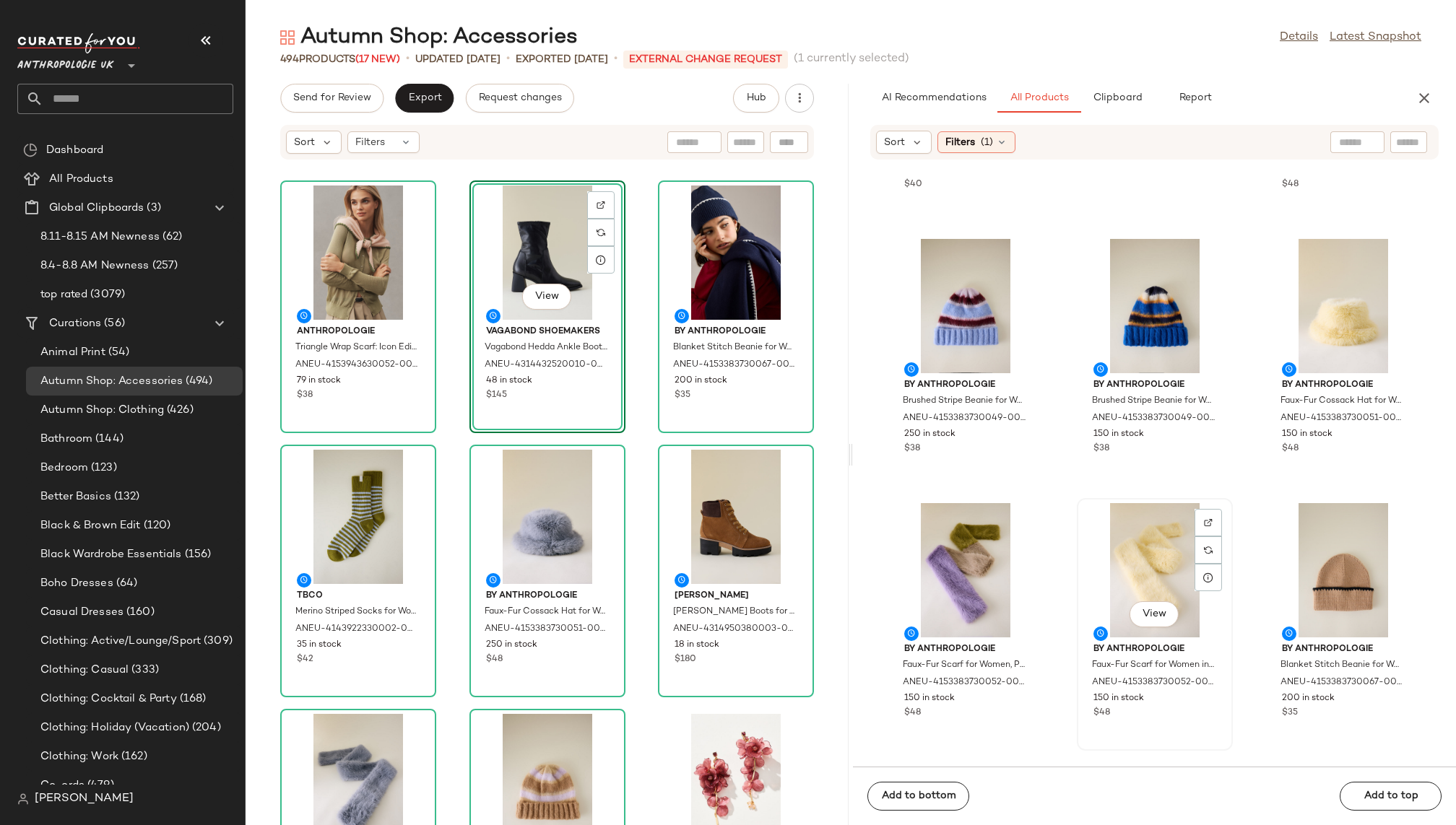
click at [1116, 567] on div "View" at bounding box center [1154, 570] width 146 height 134
click at [1309, 560] on div "View" at bounding box center [1343, 570] width 146 height 134
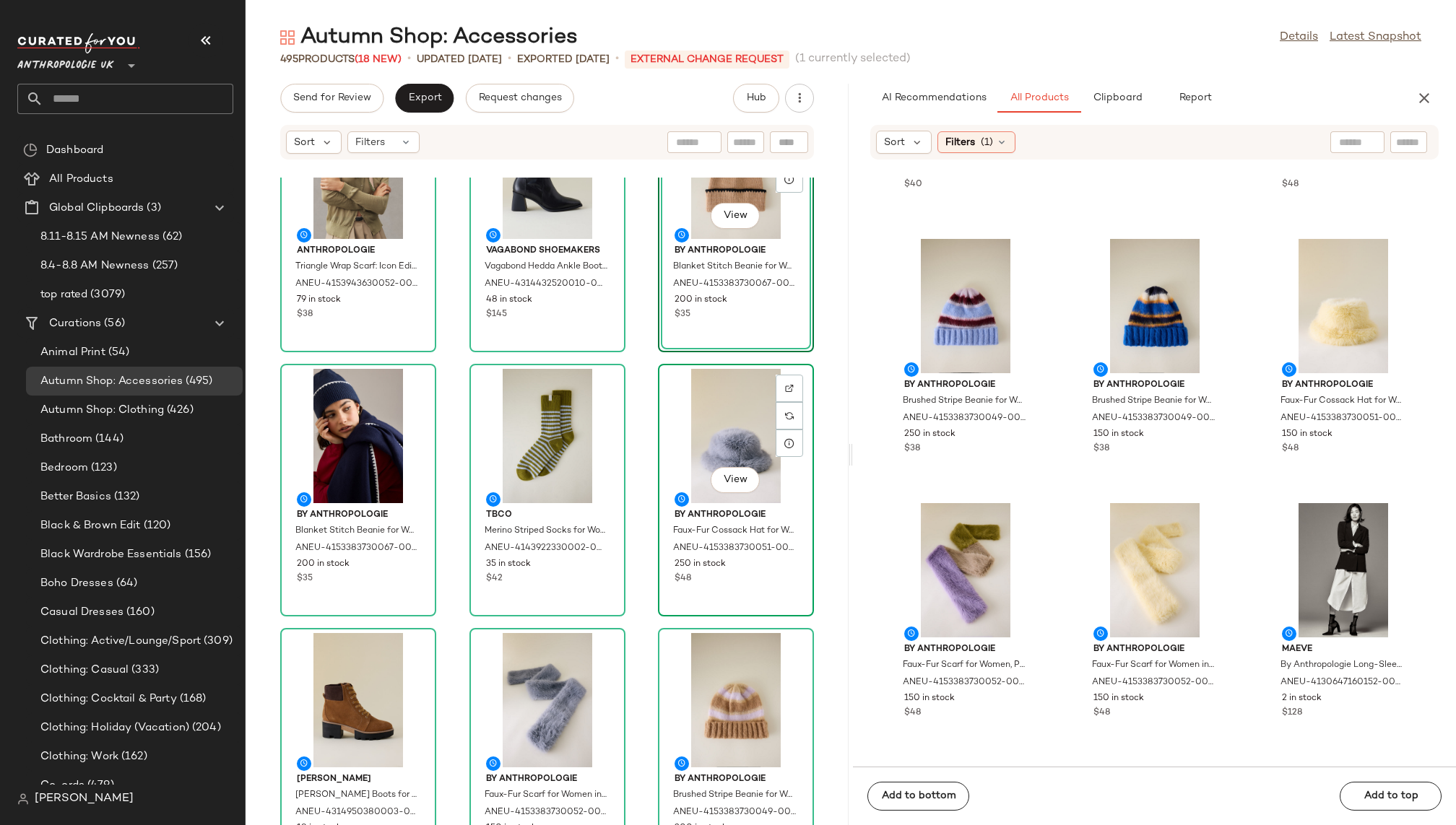
scroll to position [132, 0]
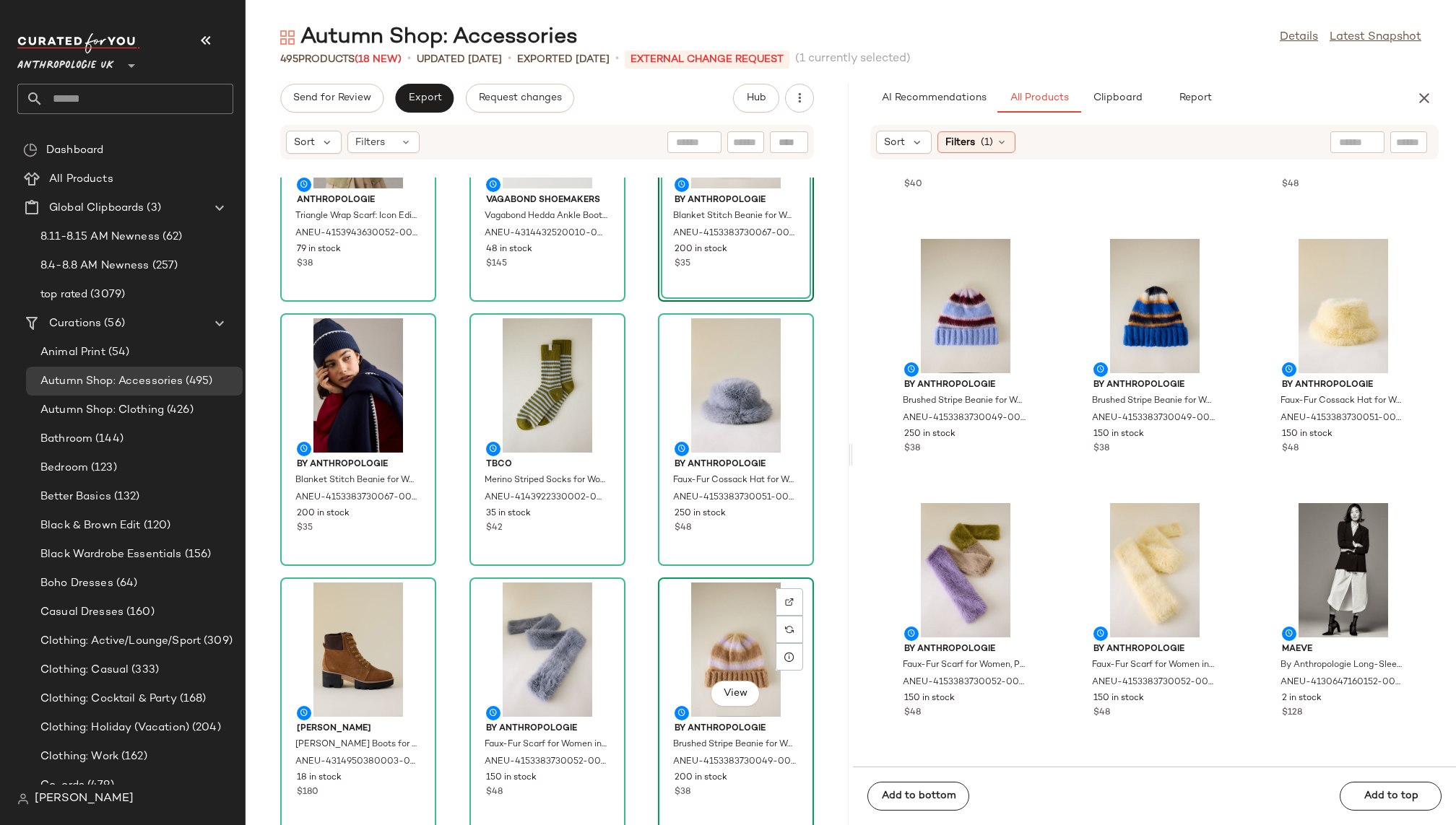
click at [695, 664] on div "View" at bounding box center [736, 650] width 146 height 134
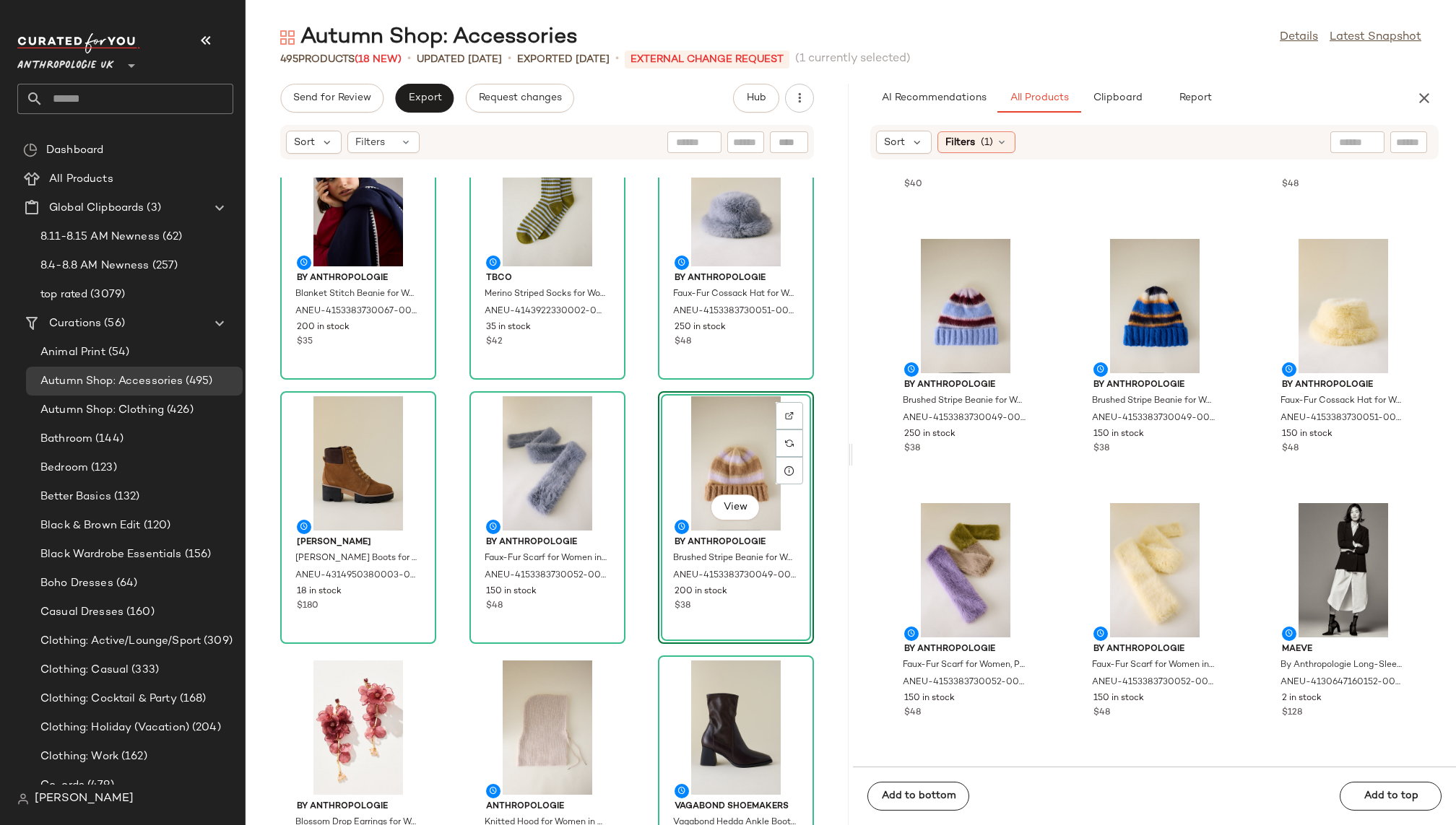
scroll to position [368, 0]
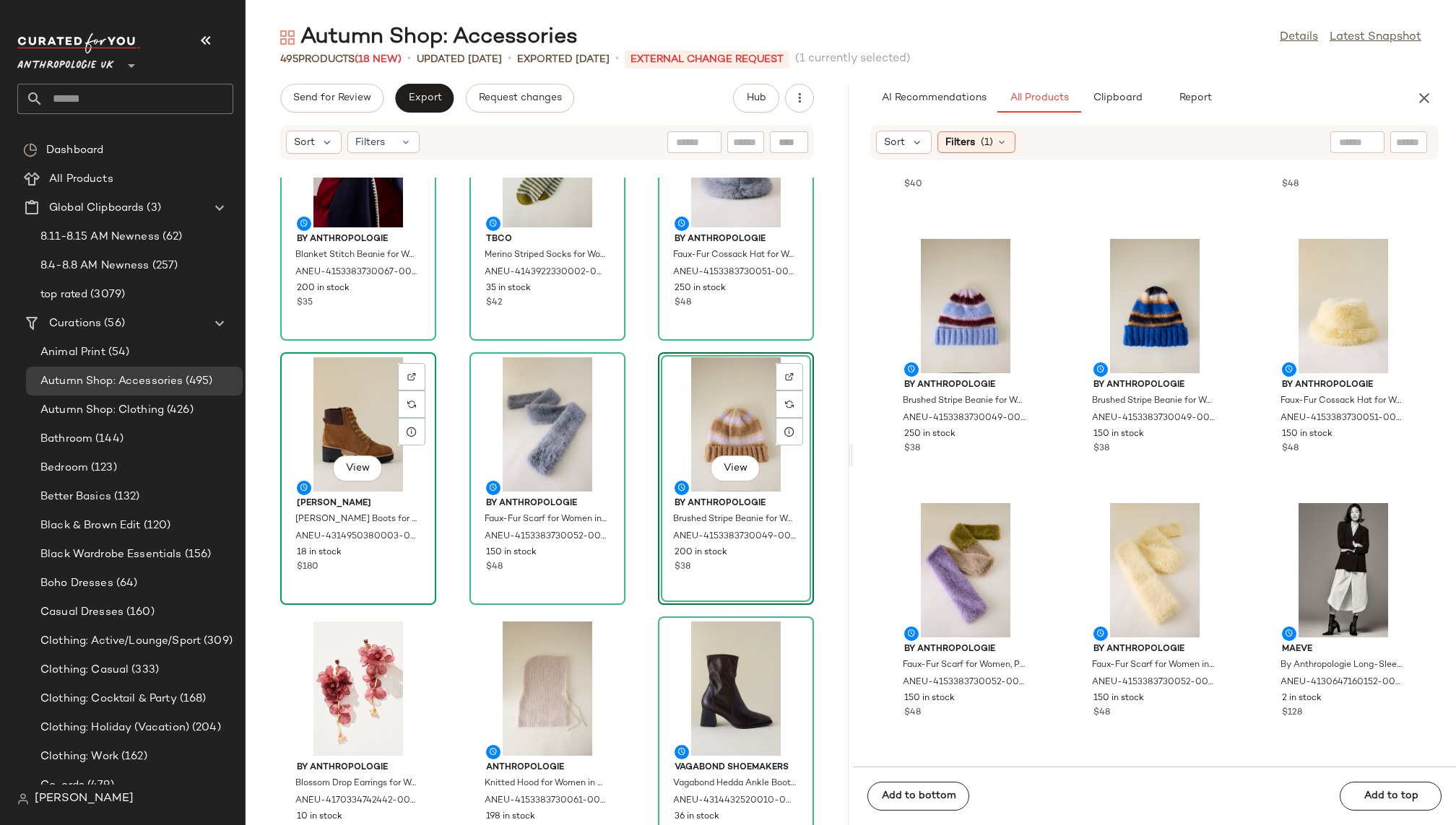
click at [344, 451] on div "View" at bounding box center [358, 424] width 146 height 134
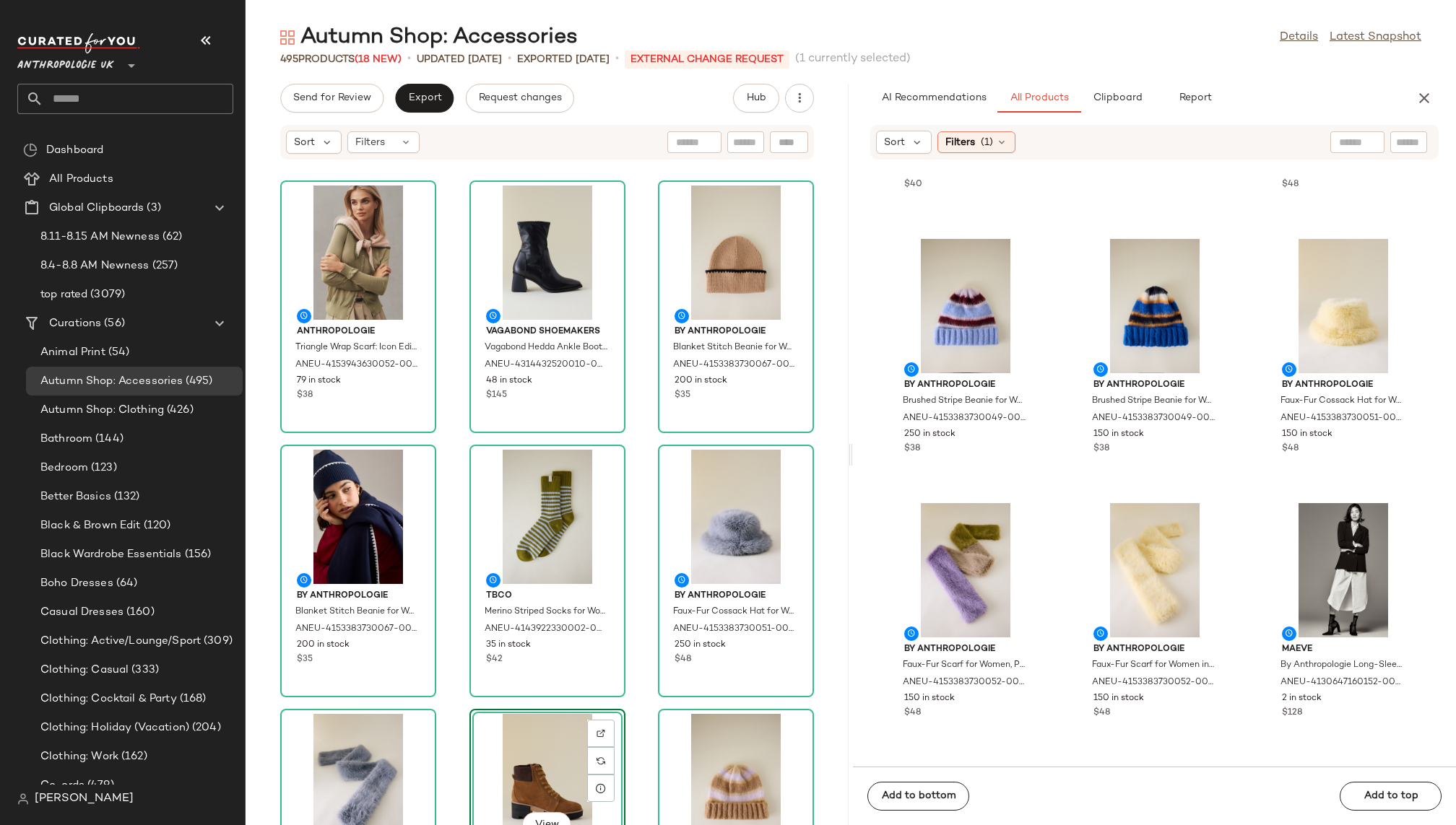
click at [1406, 145] on input "text" at bounding box center [1408, 142] width 25 height 15
paste input "**********"
type input "**********"
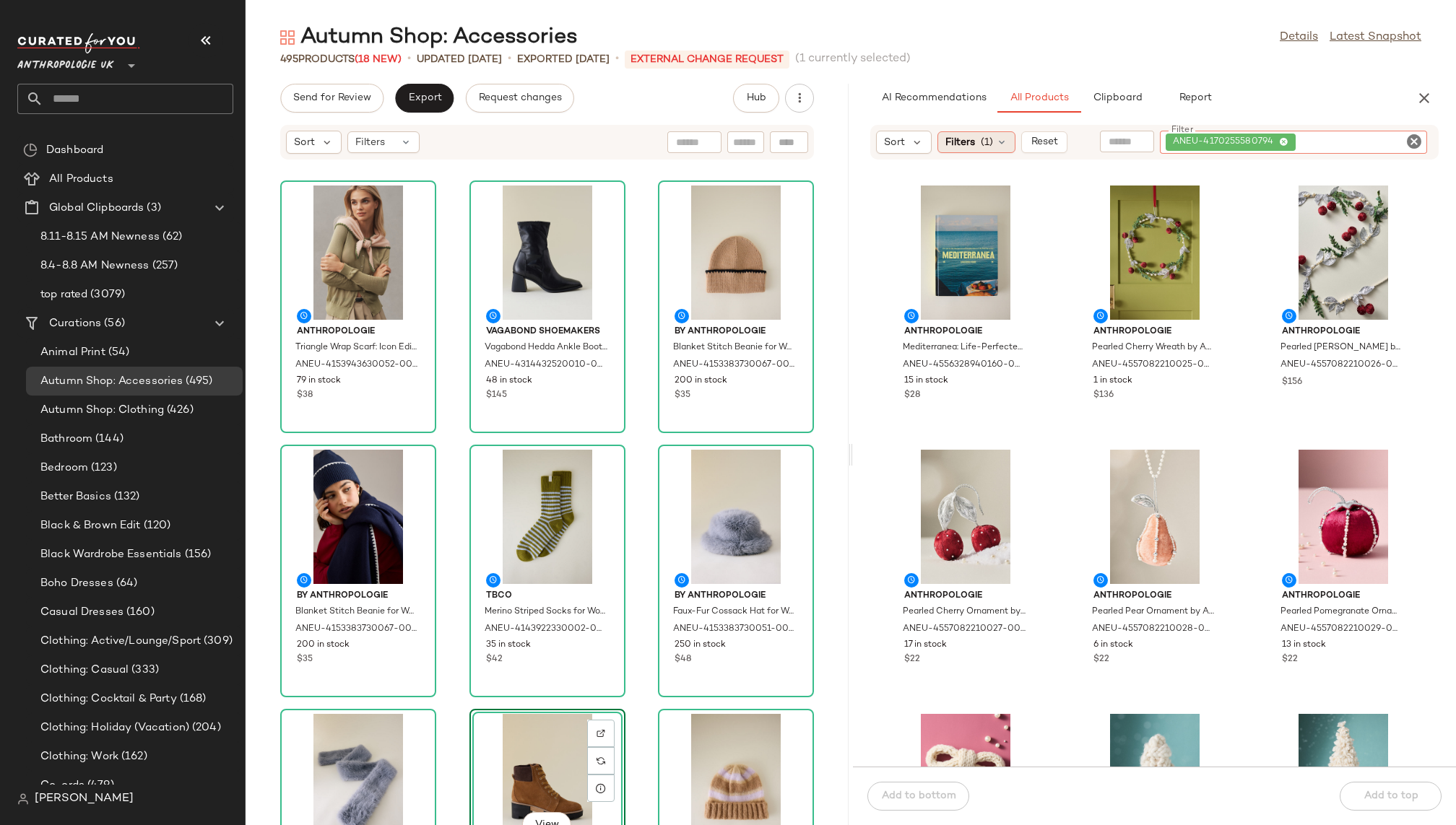
click at [984, 138] on span "(1)" at bounding box center [986, 142] width 12 height 15
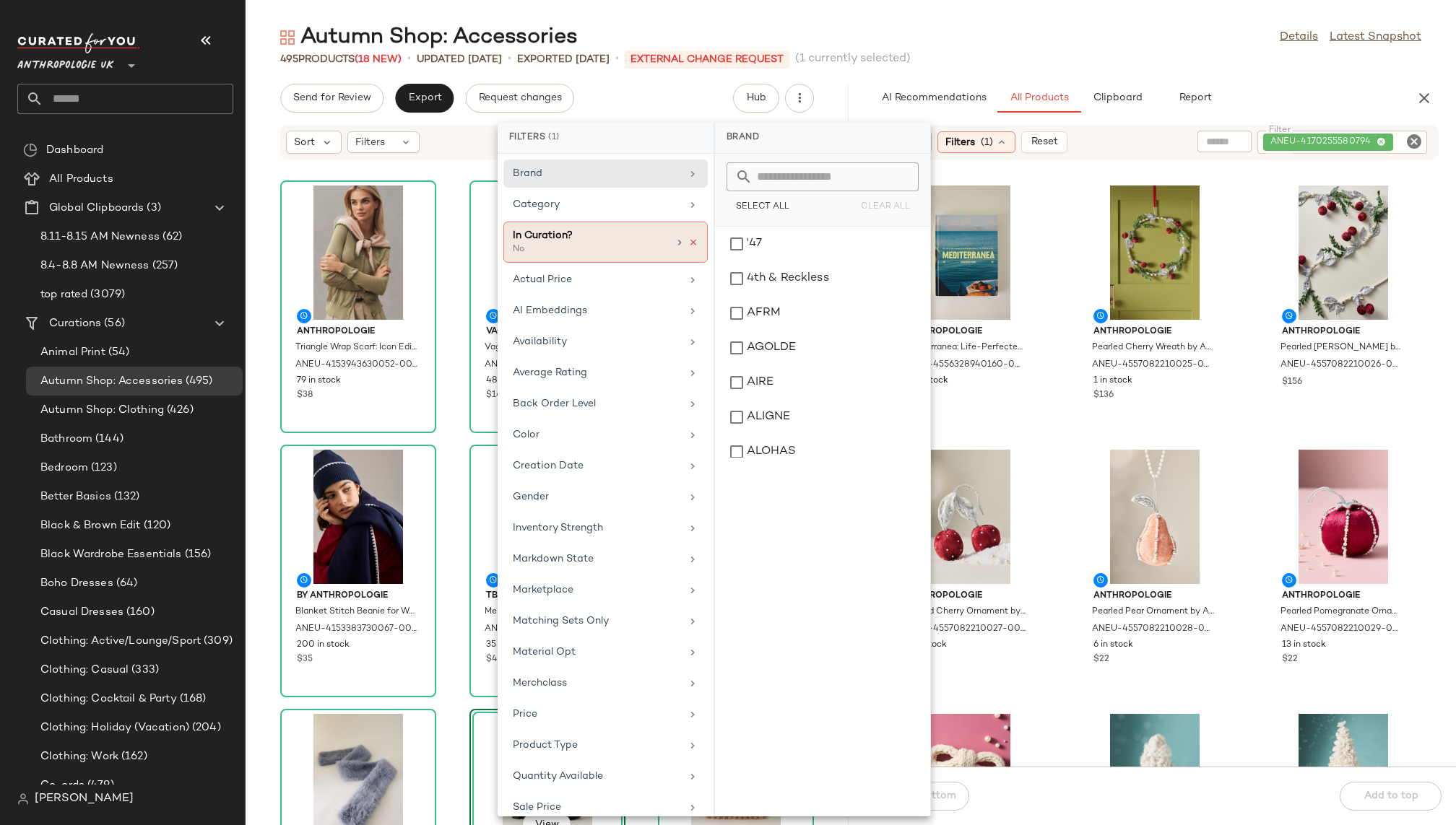
click at [691, 242] on icon at bounding box center [693, 242] width 11 height 11
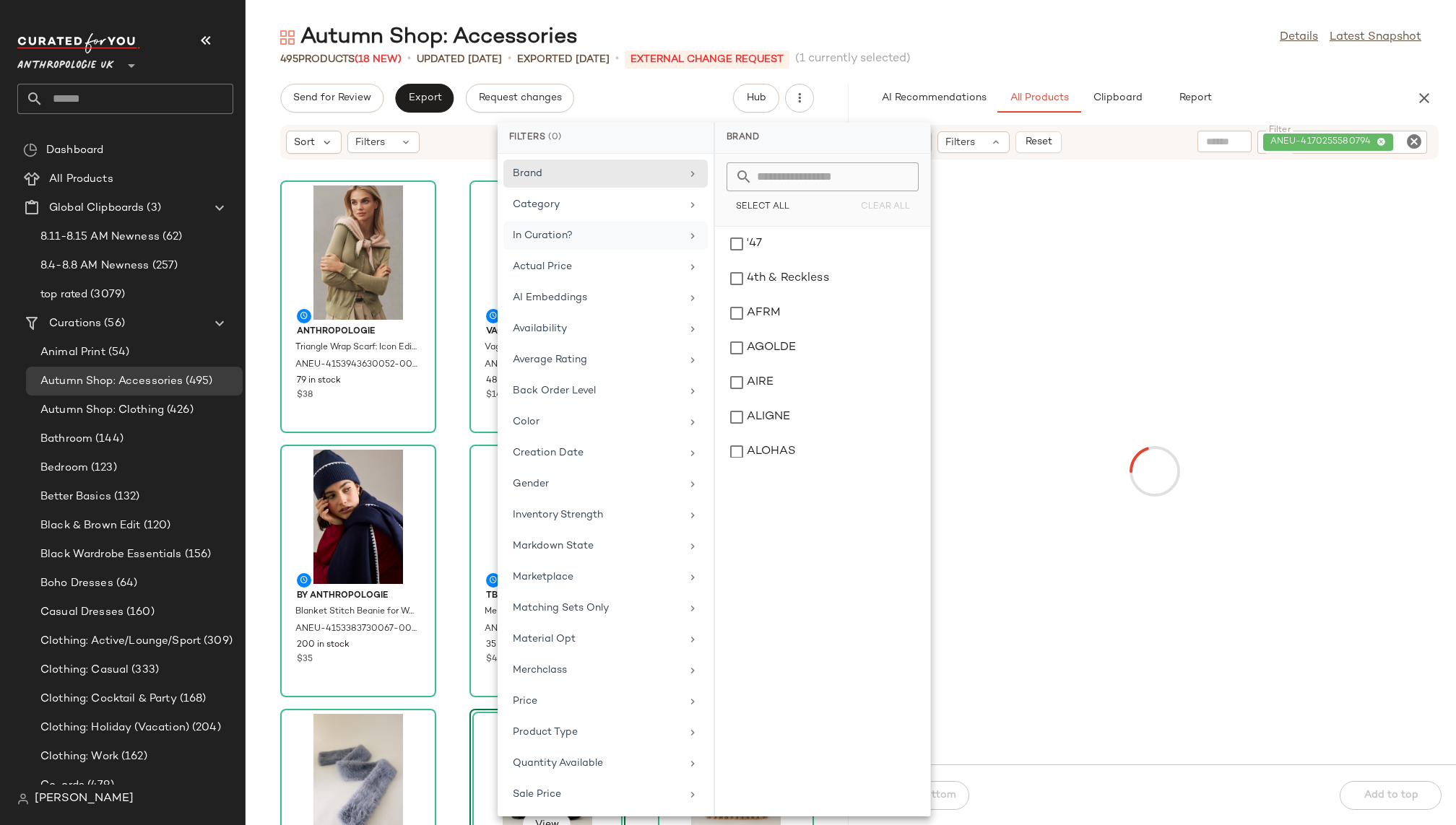
click at [1075, 64] on div "495 Products (18 New) • updated Aug 12th • Exported Aug 5th • External Change R…" at bounding box center [850, 59] width 1210 height 15
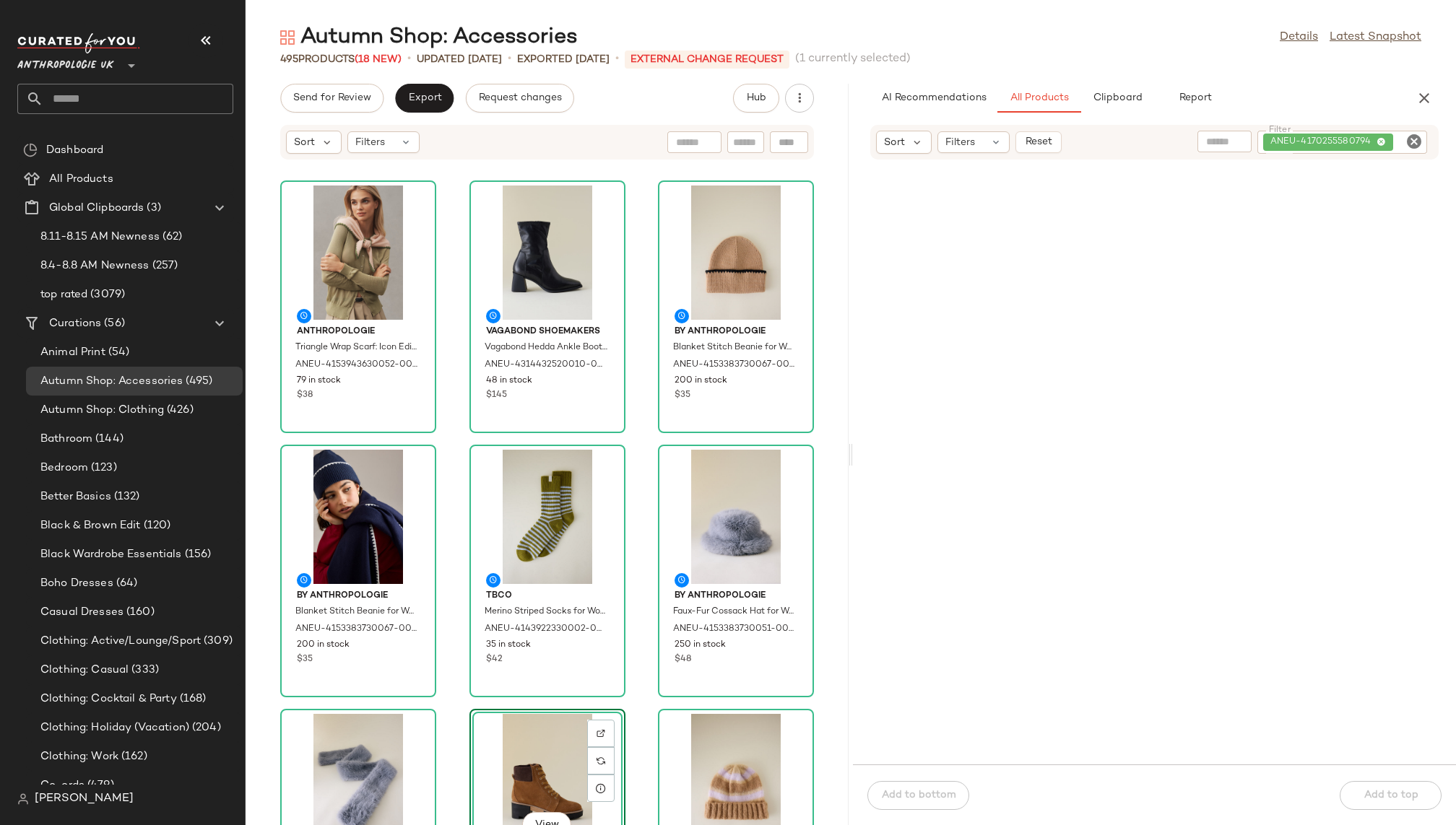
click at [1417, 144] on icon "Clear Filter" at bounding box center [1413, 141] width 17 height 17
click at [1182, 40] on div "Autumn Shop: Accessories Details Latest Snapshot" at bounding box center [850, 38] width 1210 height 29
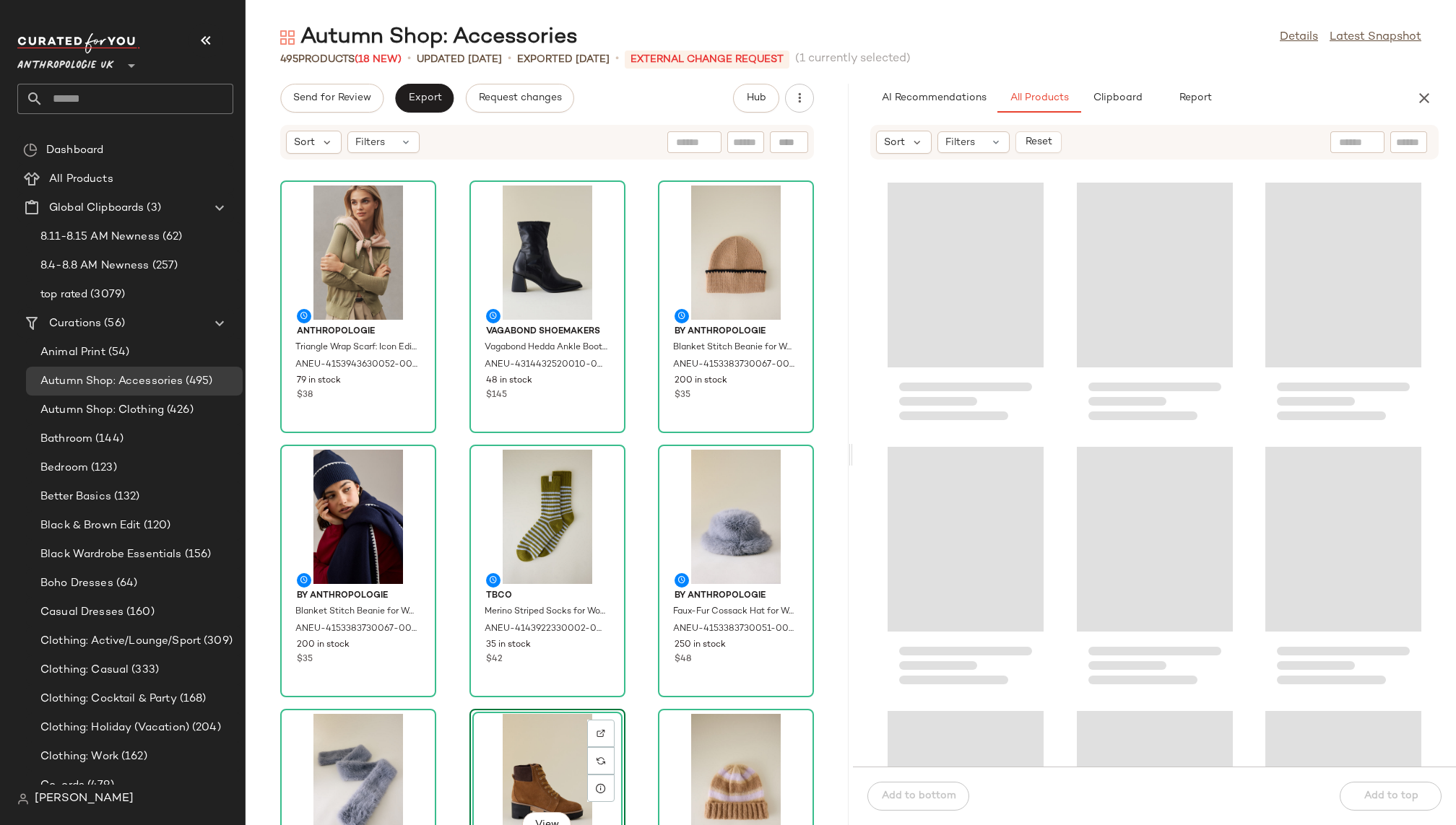
click at [756, 132] on div at bounding box center [745, 142] width 37 height 22
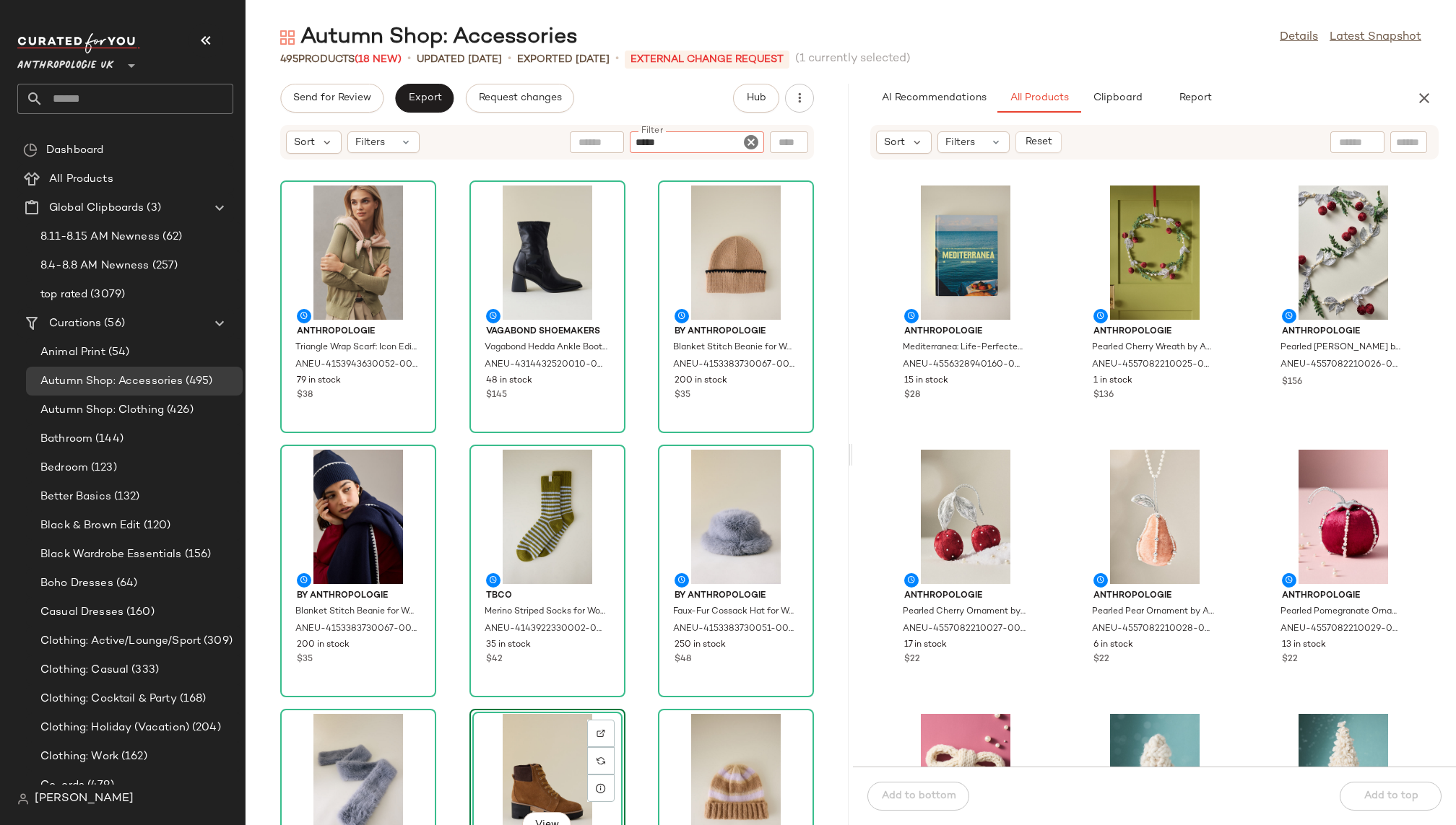
paste input "**********"
type input "**********"
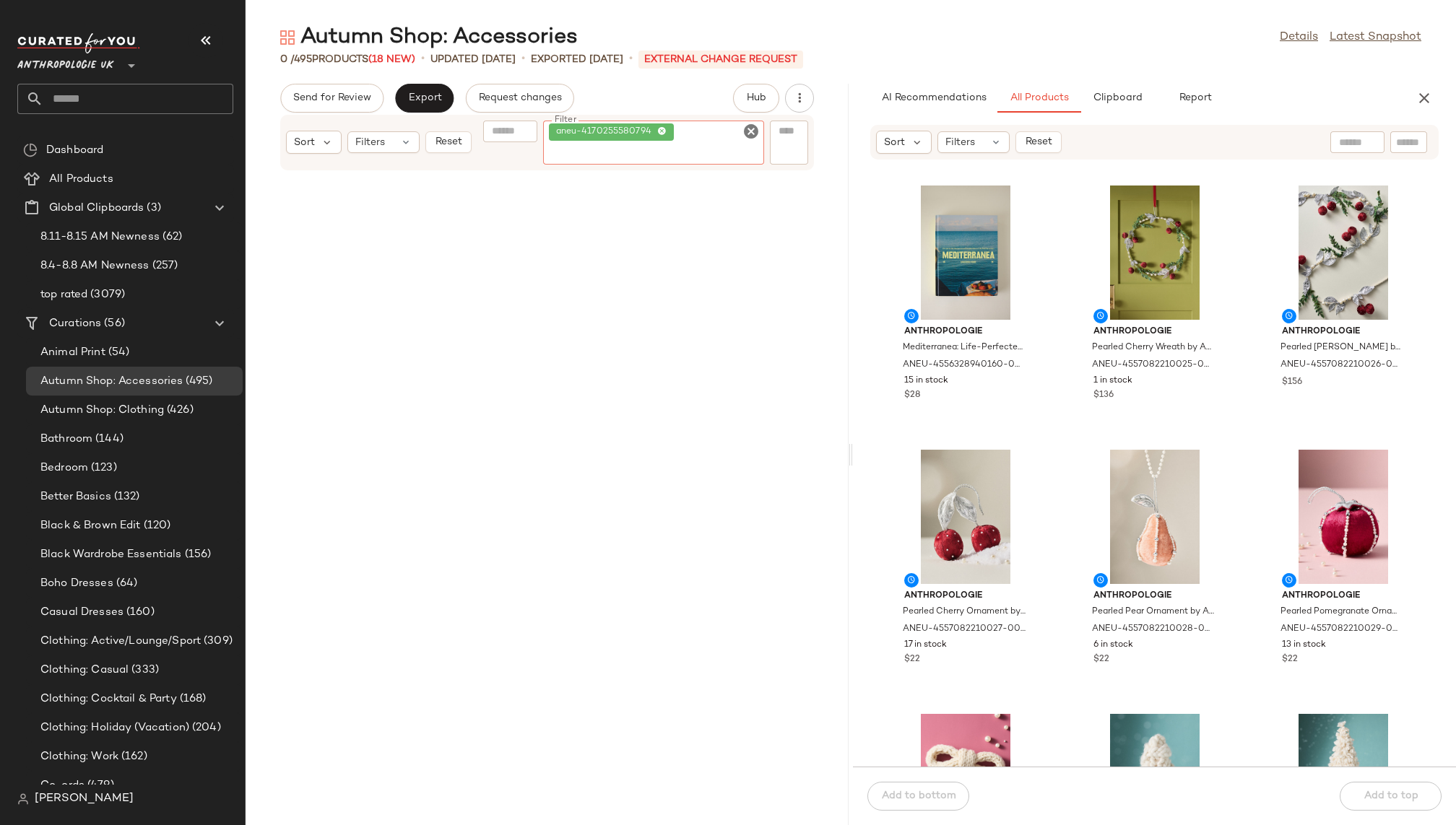
click at [747, 134] on icon "Clear Filter" at bounding box center [750, 131] width 17 height 17
click at [893, 27] on div "Autumn Shop: Accessories Details Latest Snapshot" at bounding box center [850, 38] width 1210 height 29
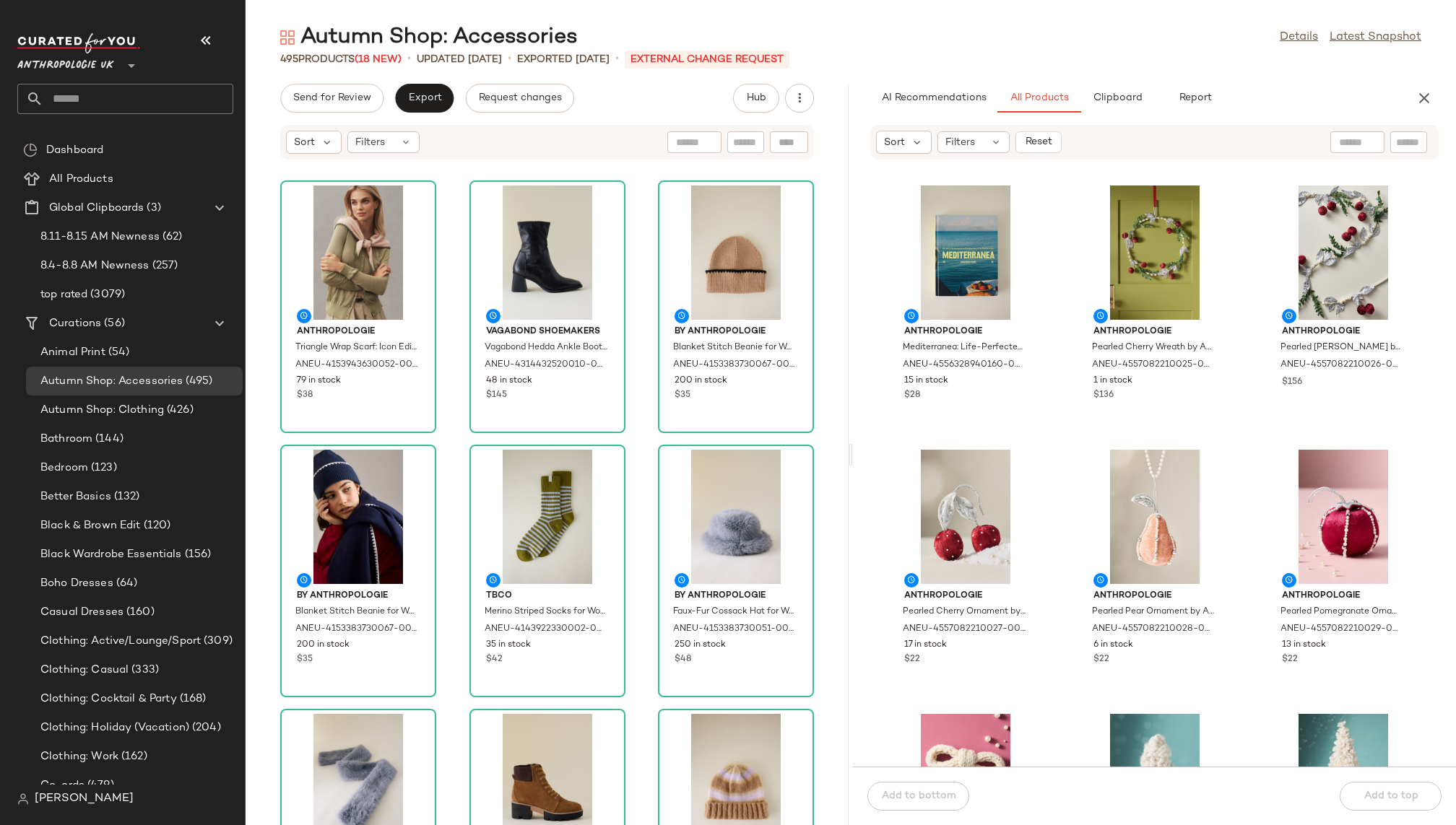
click at [640, 591] on div "Anthropologie Triangle Wrap Scarf: Icon Edition for Women in Green, Polyester/N…" at bounding box center [547, 501] width 603 height 647
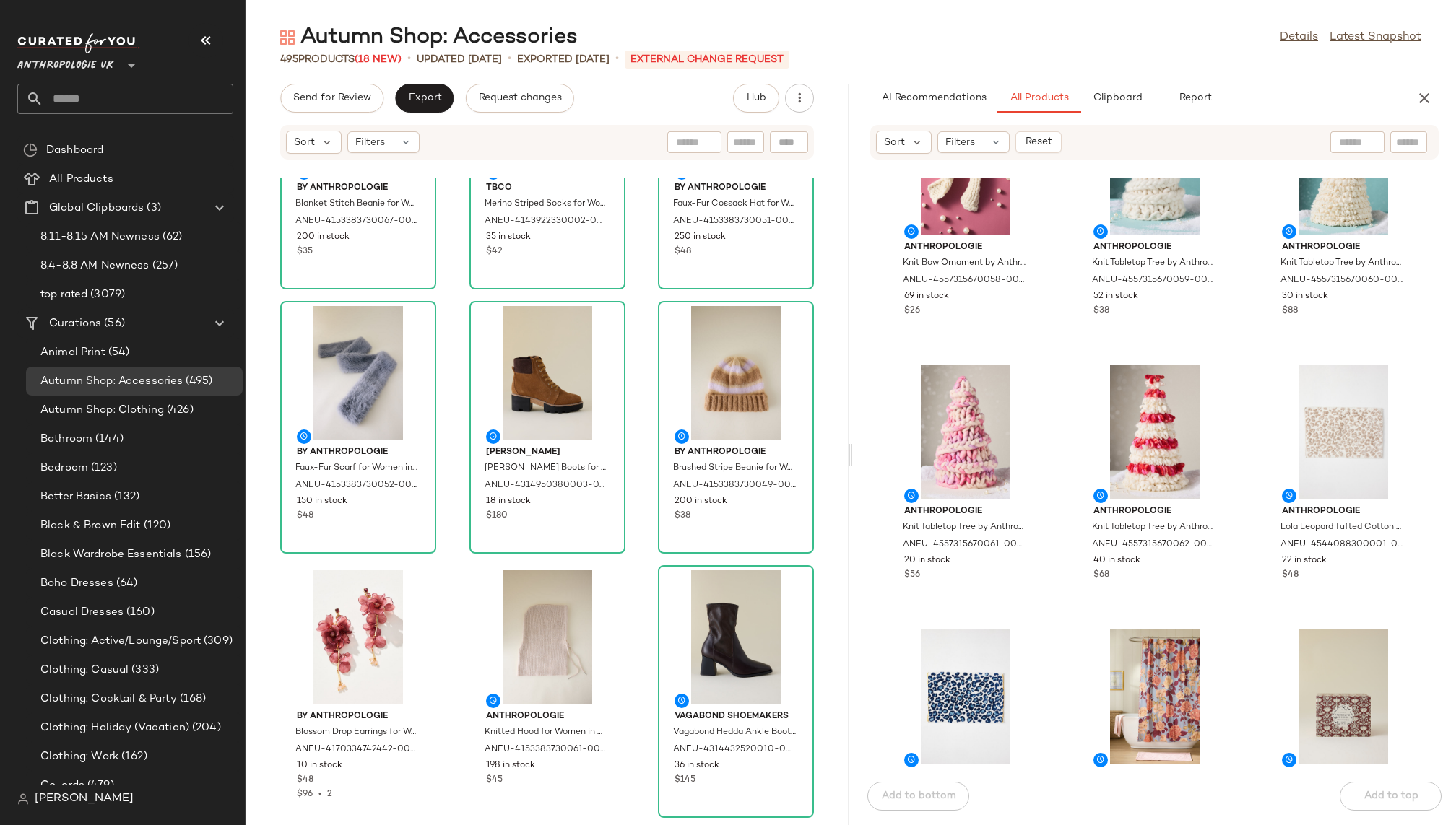
scroll to position [650, 0]
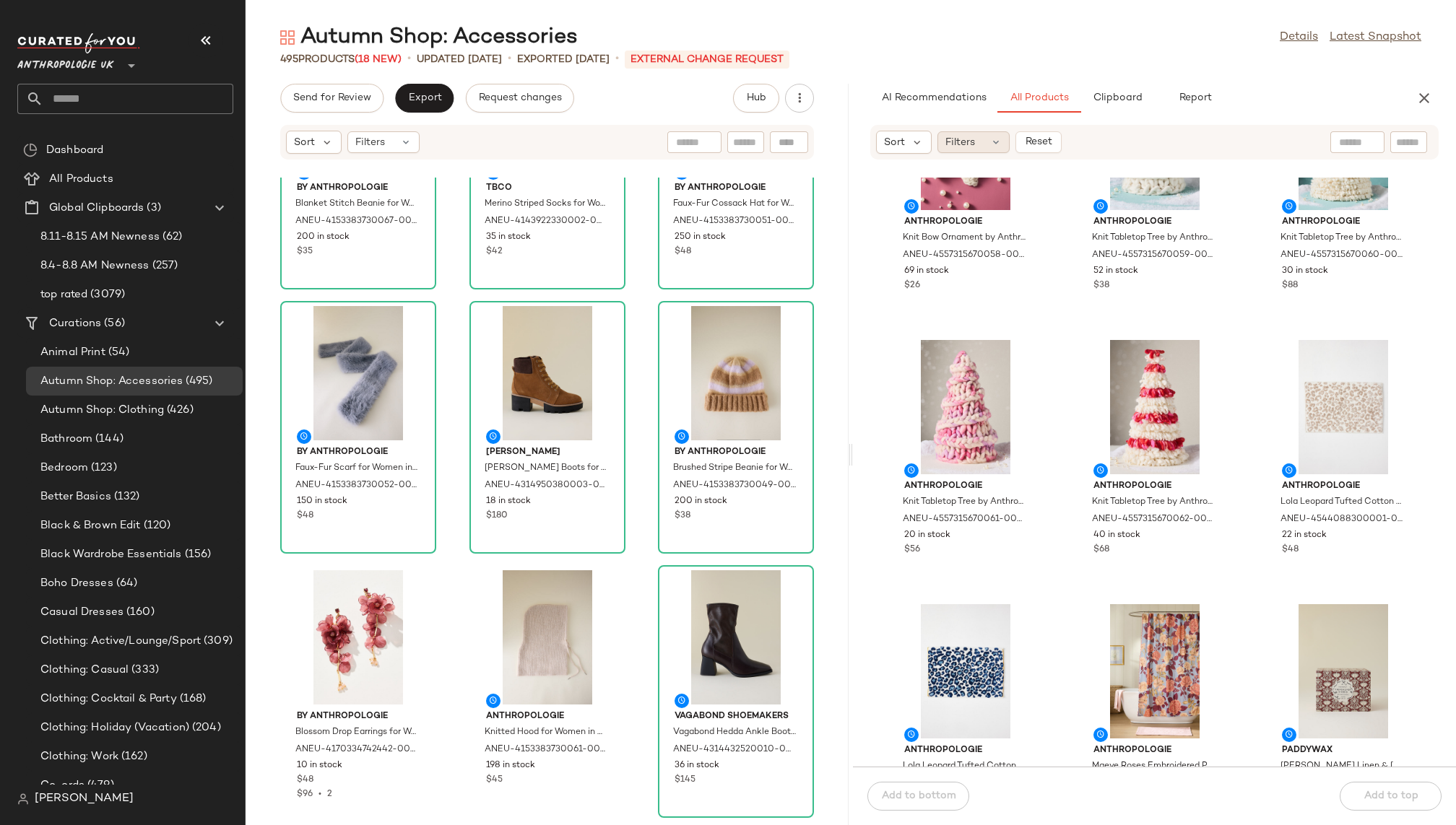
click at [1001, 145] on div "Filters" at bounding box center [973, 142] width 72 height 22
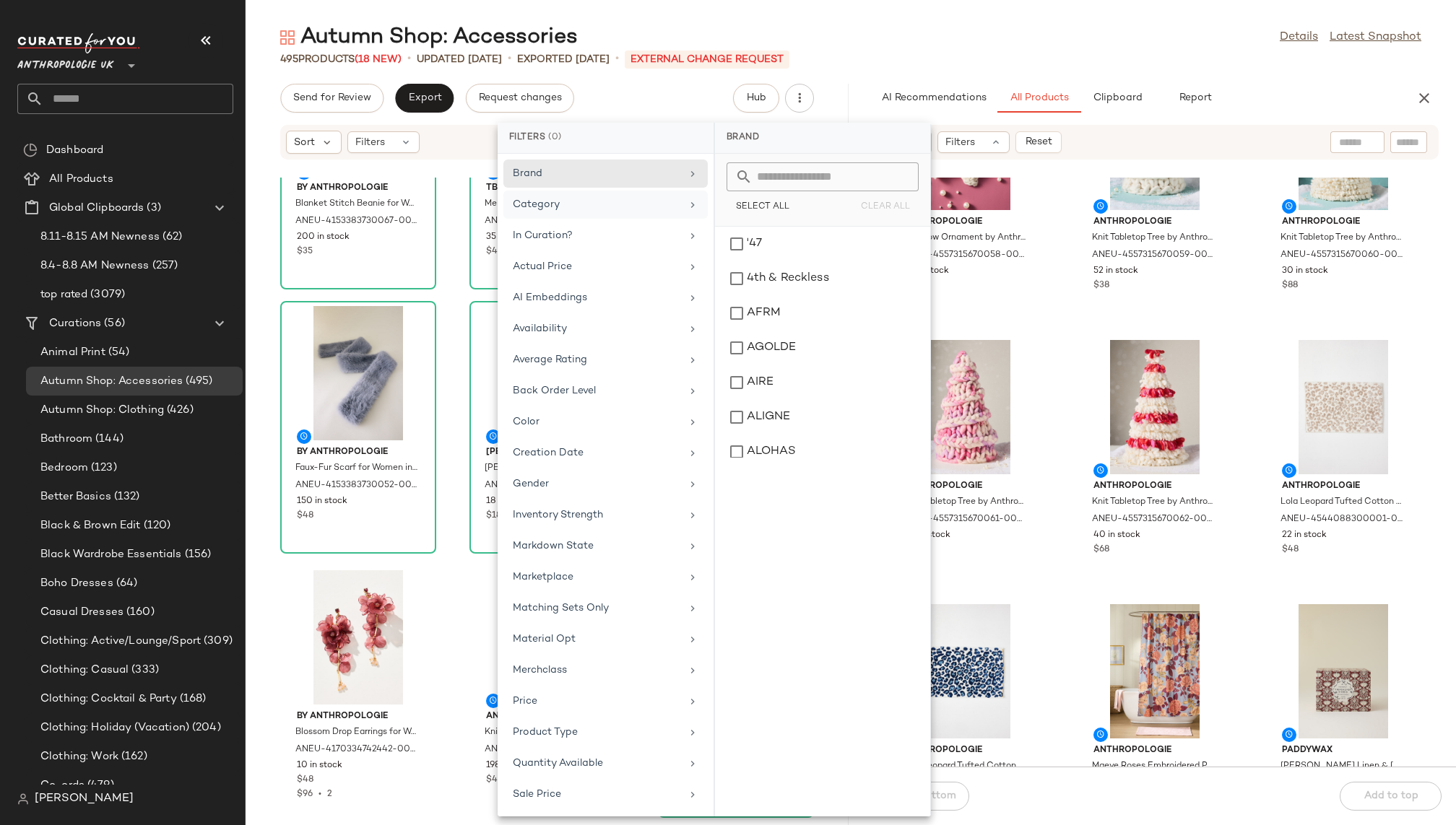
click at [670, 207] on div "Category" at bounding box center [597, 204] width 168 height 15
click at [791, 242] on div "Knitwear" at bounding box center [822, 243] width 204 height 35
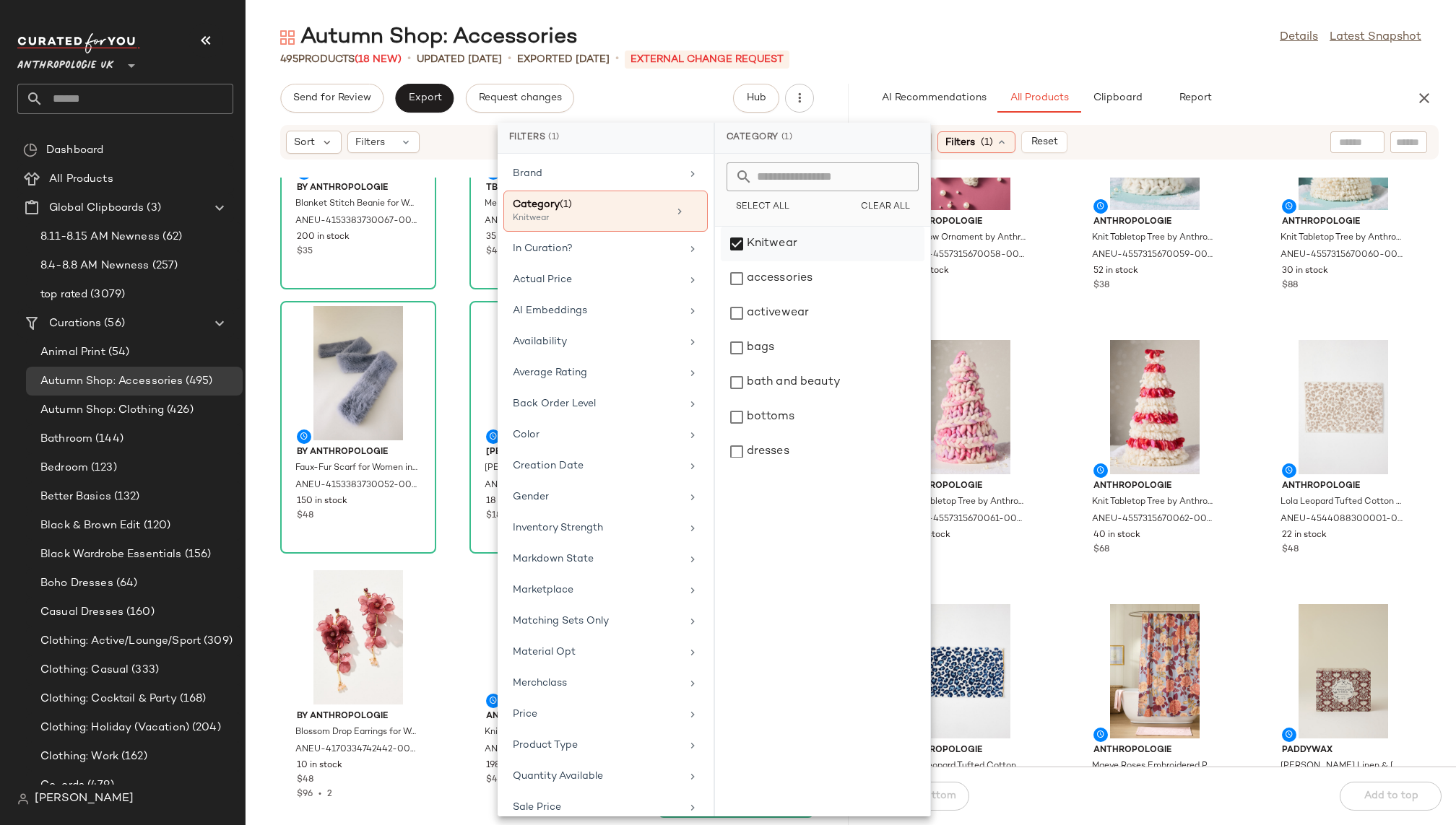
click at [791, 241] on div "Knitwear" at bounding box center [822, 243] width 204 height 35
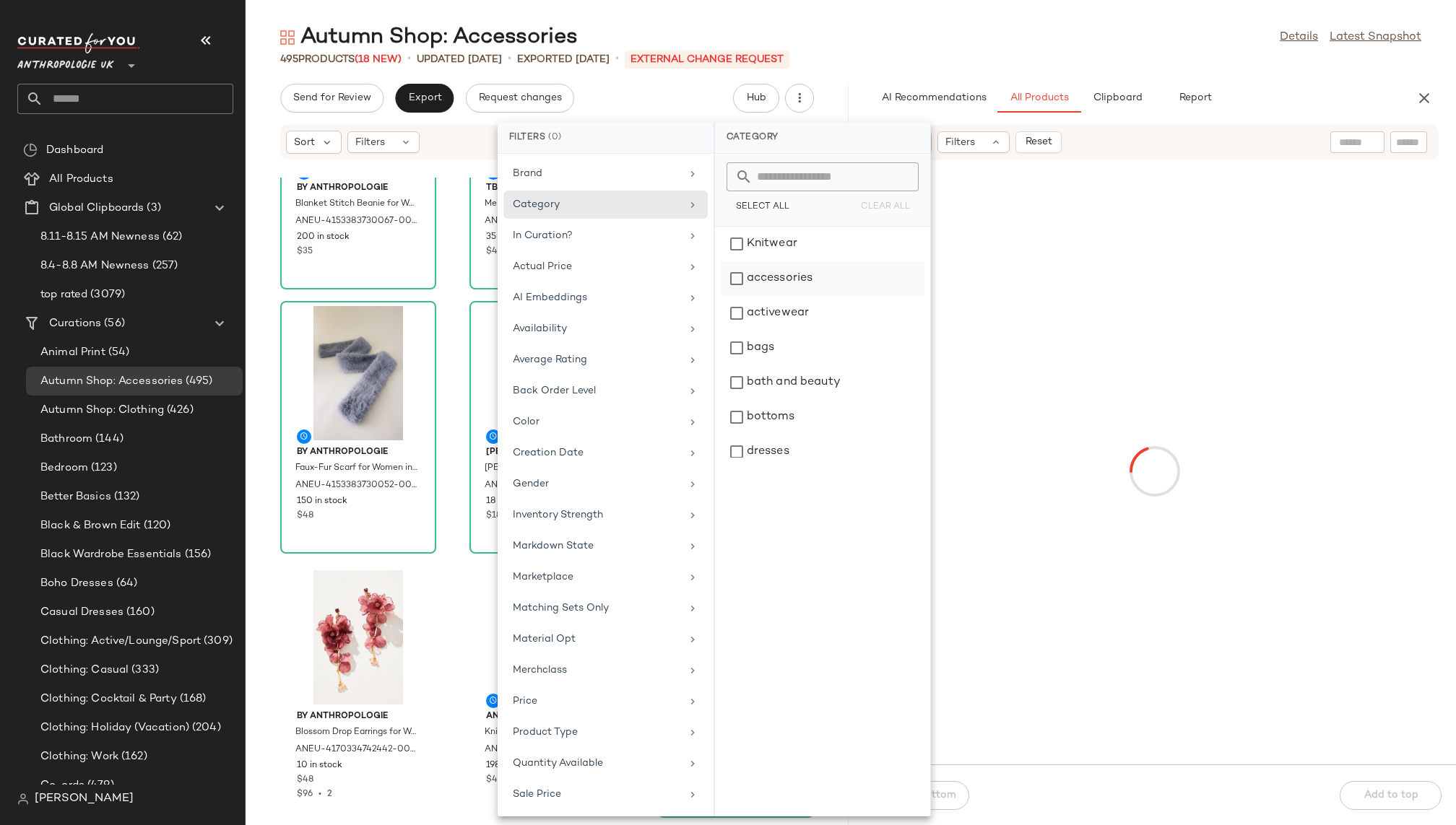
click at [789, 267] on div "accessories" at bounding box center [822, 278] width 204 height 35
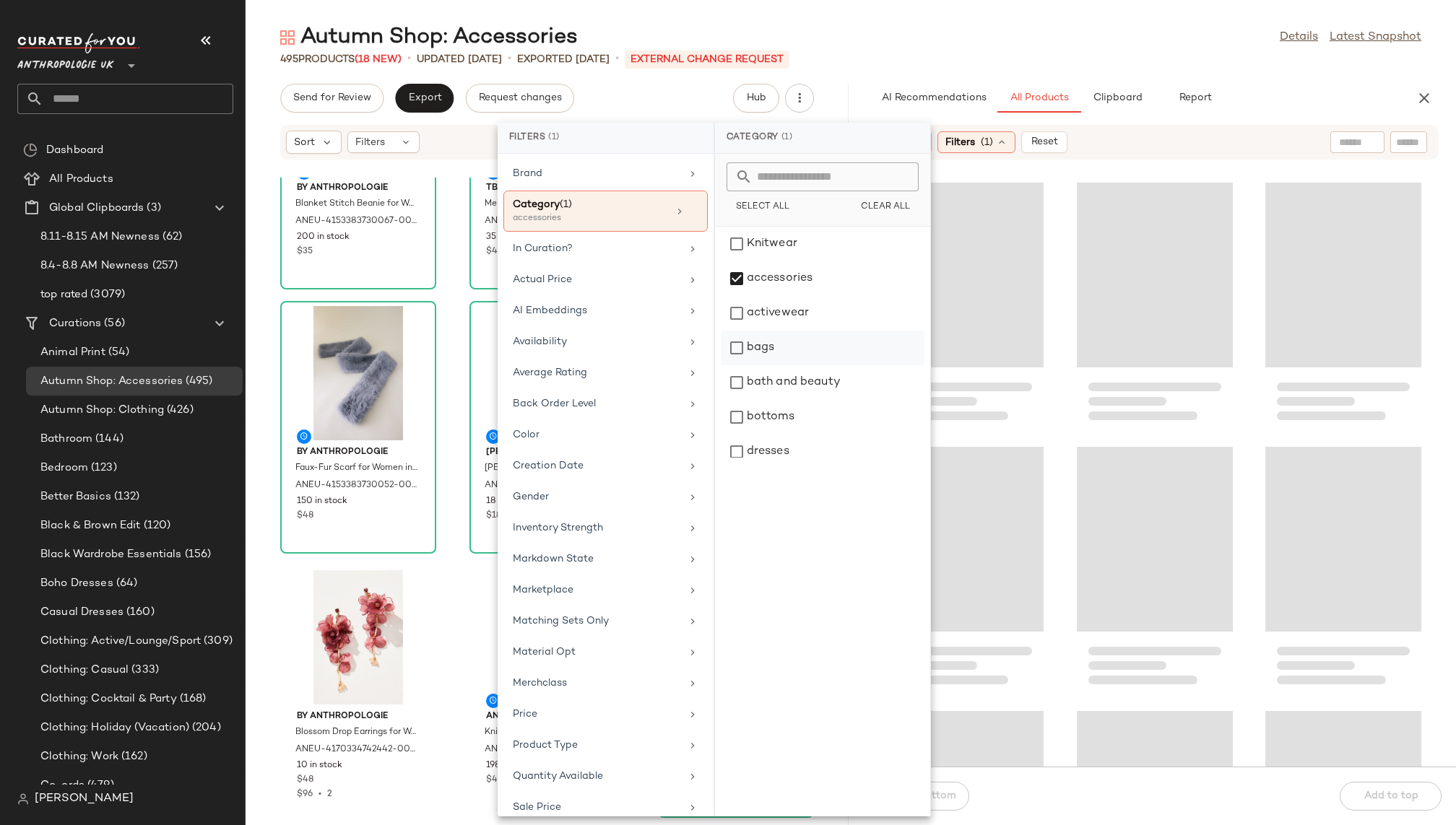
click at [793, 347] on div "bags" at bounding box center [822, 347] width 204 height 35
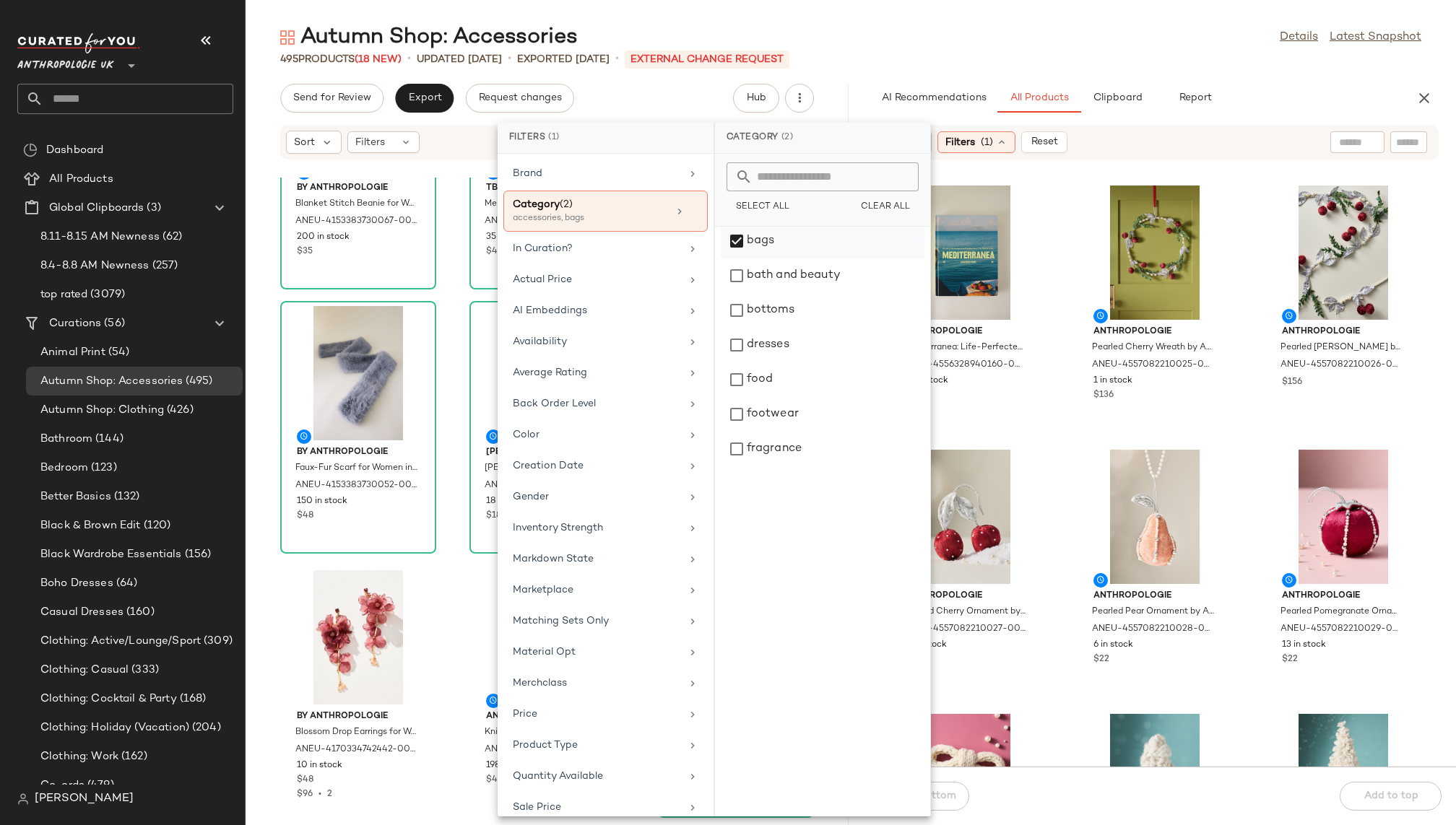
scroll to position [107, 0]
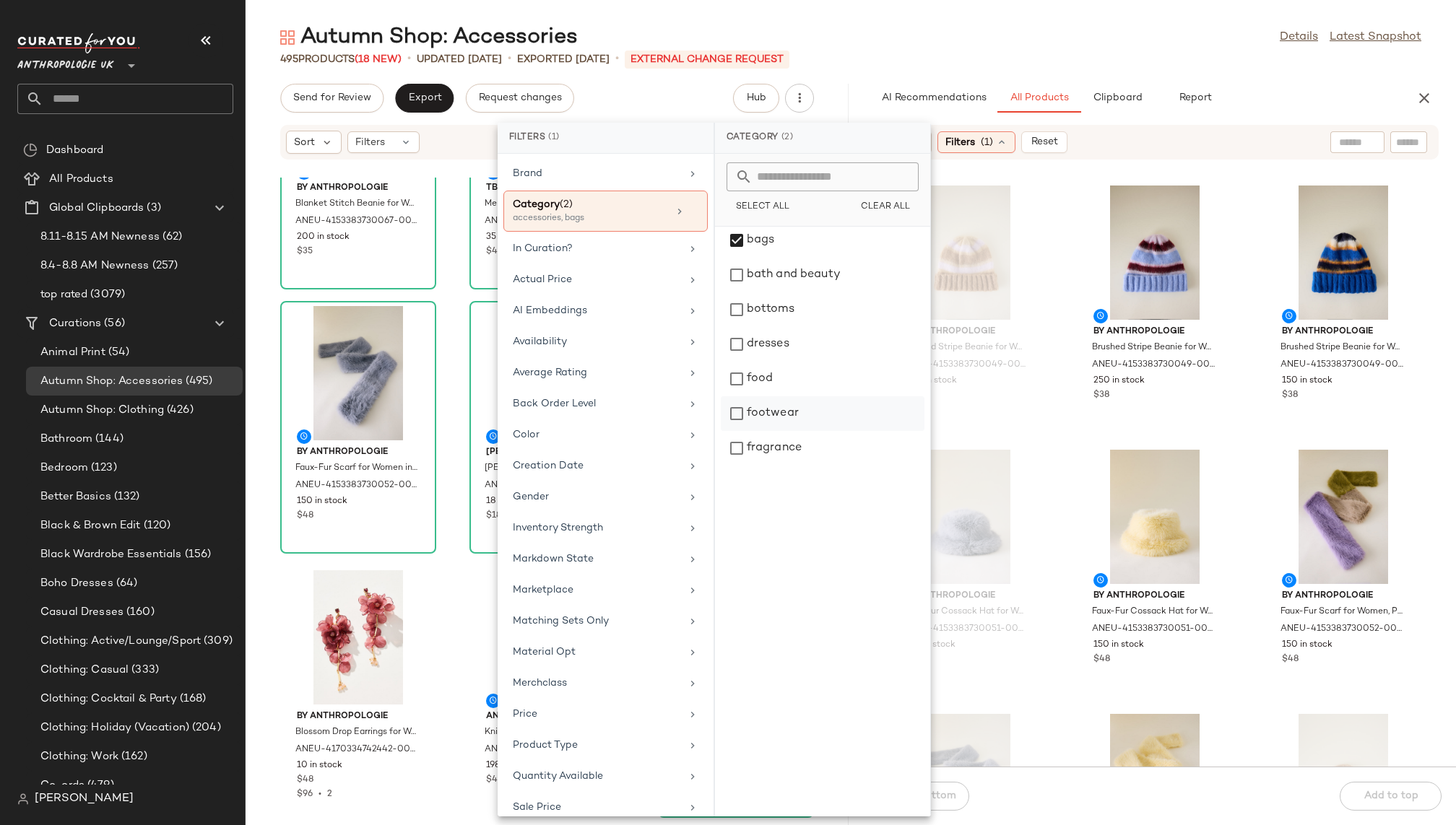
click at [800, 406] on div "footwear" at bounding box center [822, 413] width 204 height 35
click at [1023, 44] on div "Autumn Shop: Accessories Details Latest Snapshot" at bounding box center [850, 38] width 1210 height 29
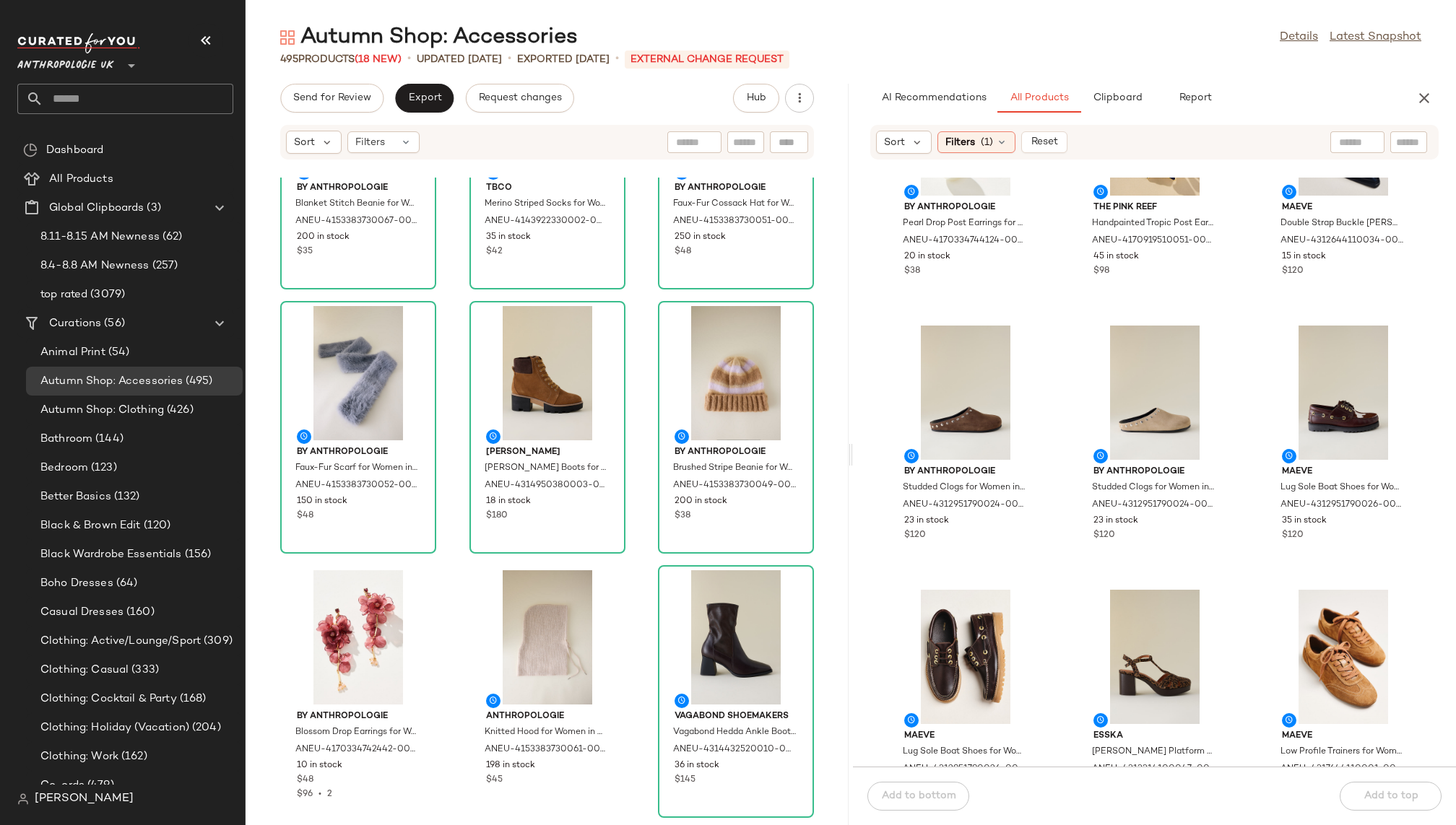
scroll to position [3044, 0]
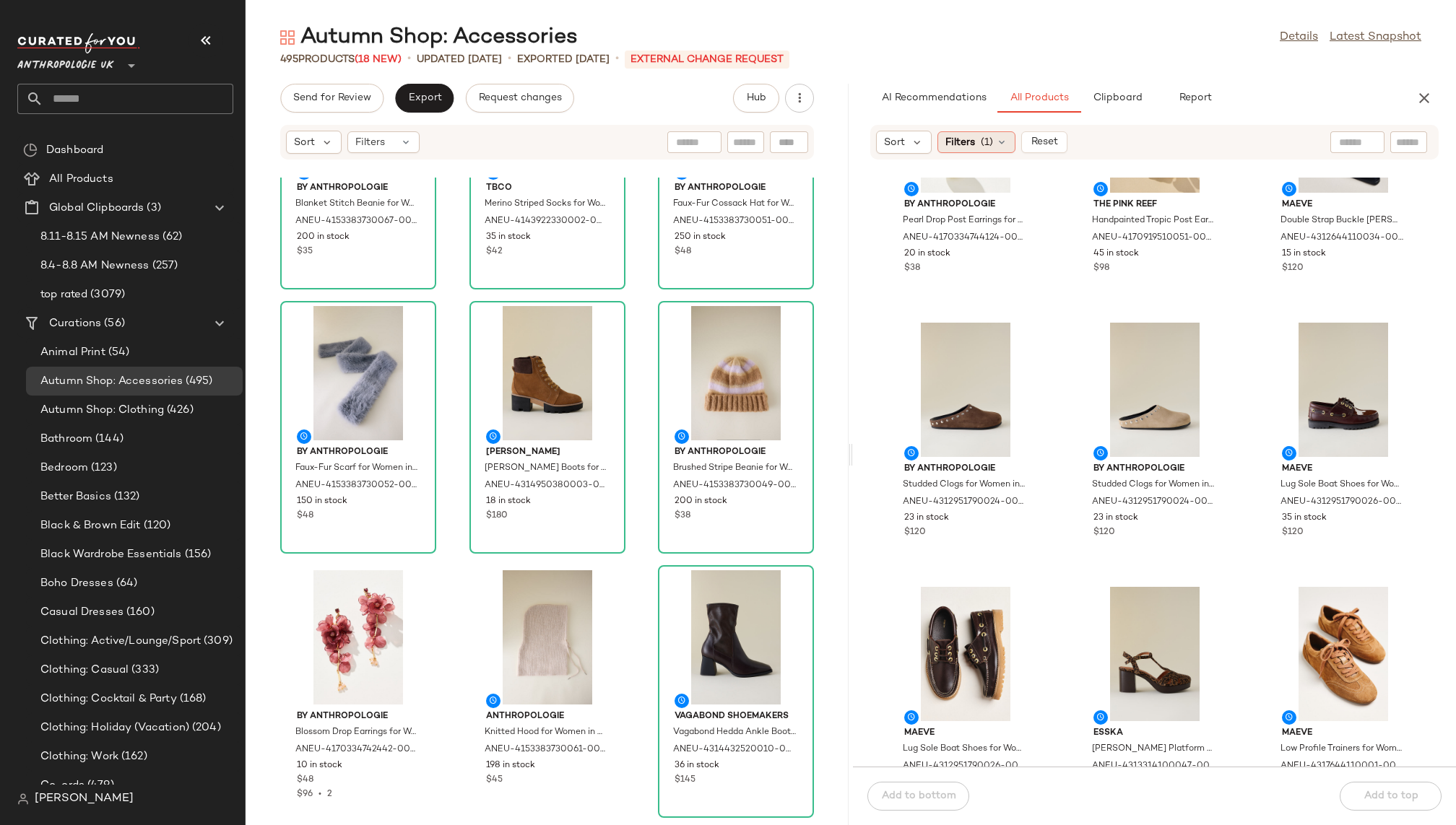
click at [980, 133] on div "Filters (1)" at bounding box center [976, 142] width 78 height 22
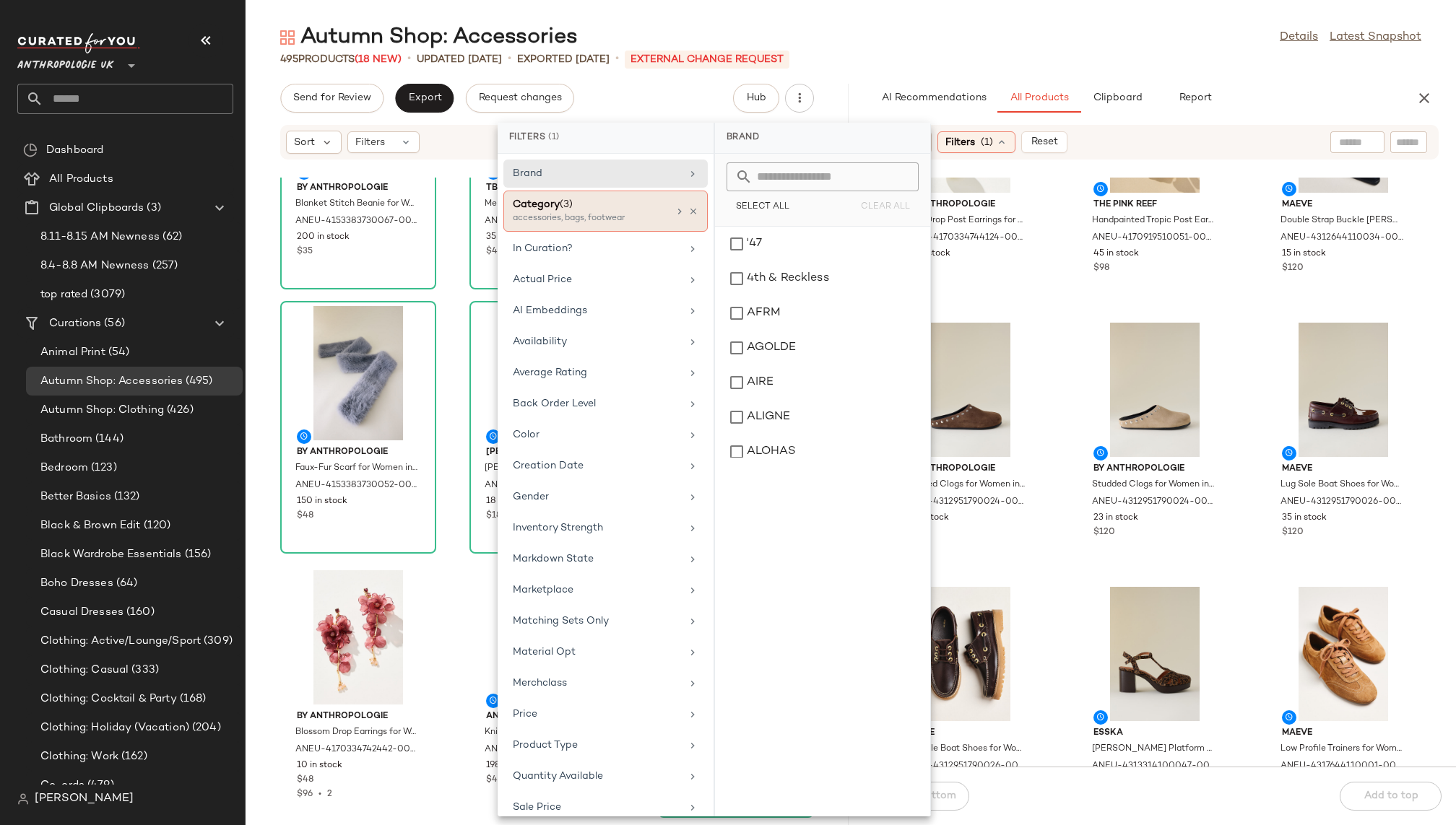
click at [653, 228] on div "Category (3) accessories, bags, footwear" at bounding box center [606, 211] width 205 height 41
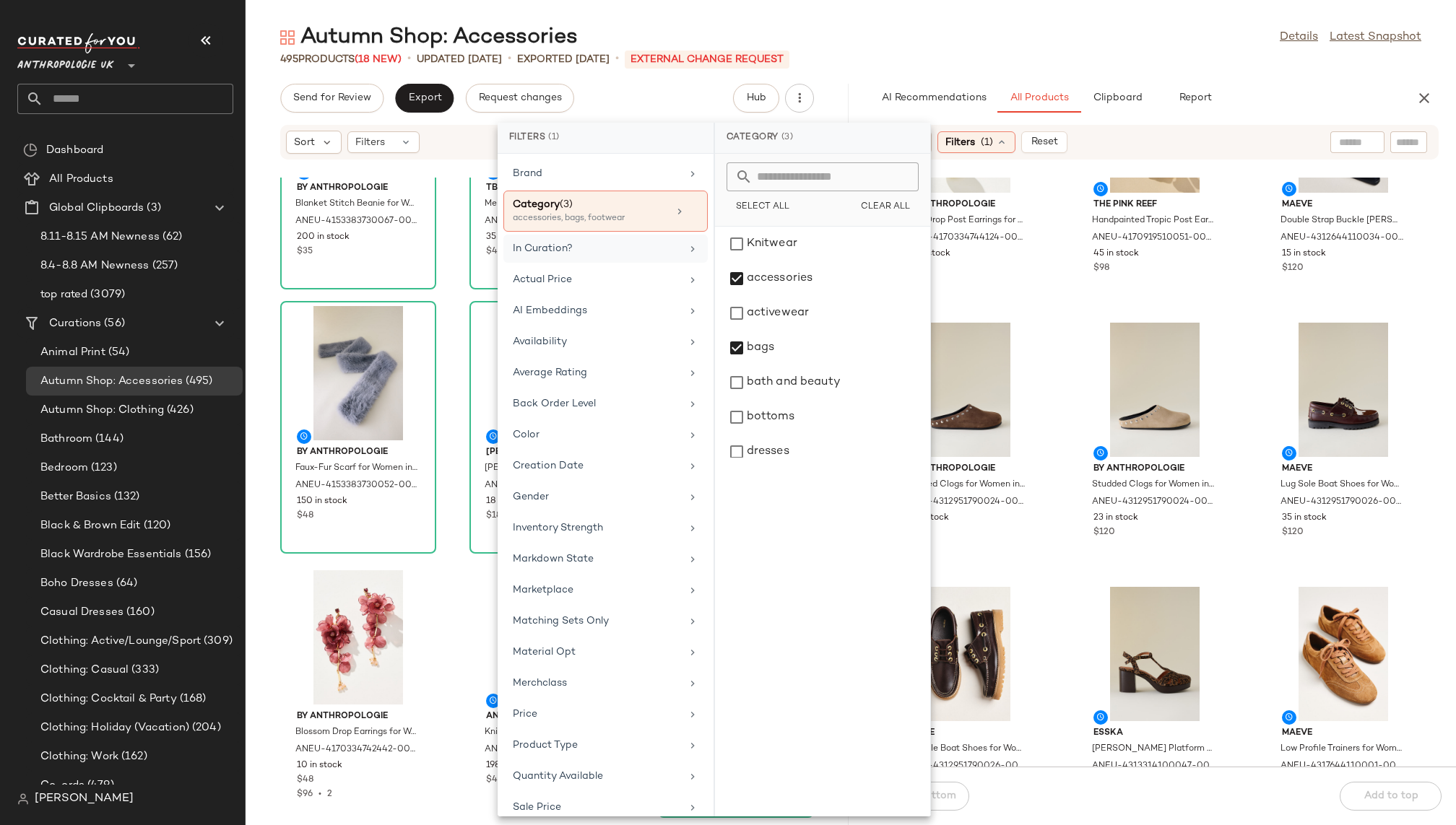
click at [650, 243] on div "In Curation?" at bounding box center [597, 248] width 168 height 15
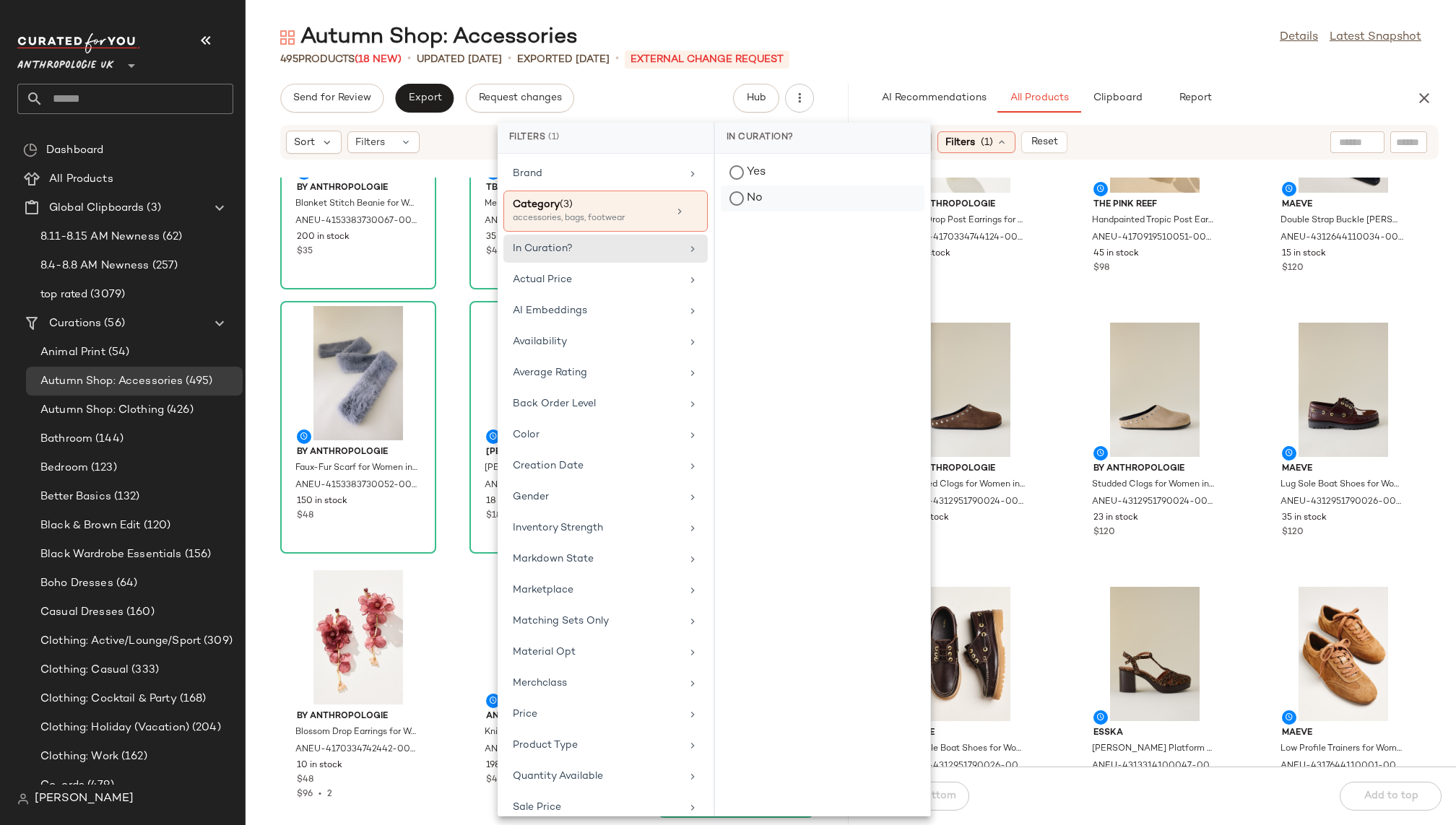
click at [741, 198] on div "No" at bounding box center [822, 199] width 204 height 26
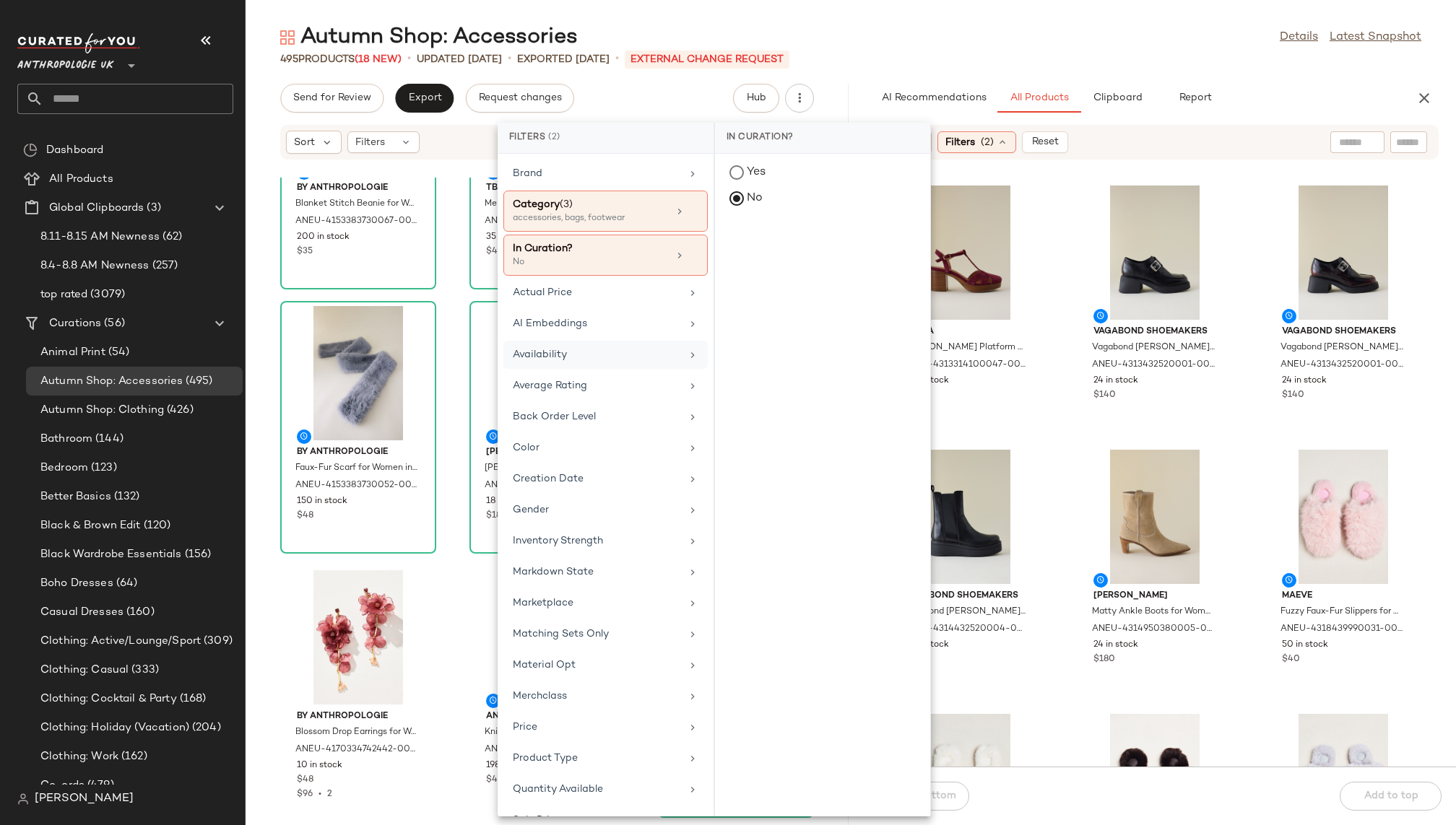
click at [627, 351] on div "Availability" at bounding box center [597, 355] width 168 height 15
click at [746, 261] on div "in_stock" at bounding box center [822, 278] width 204 height 35
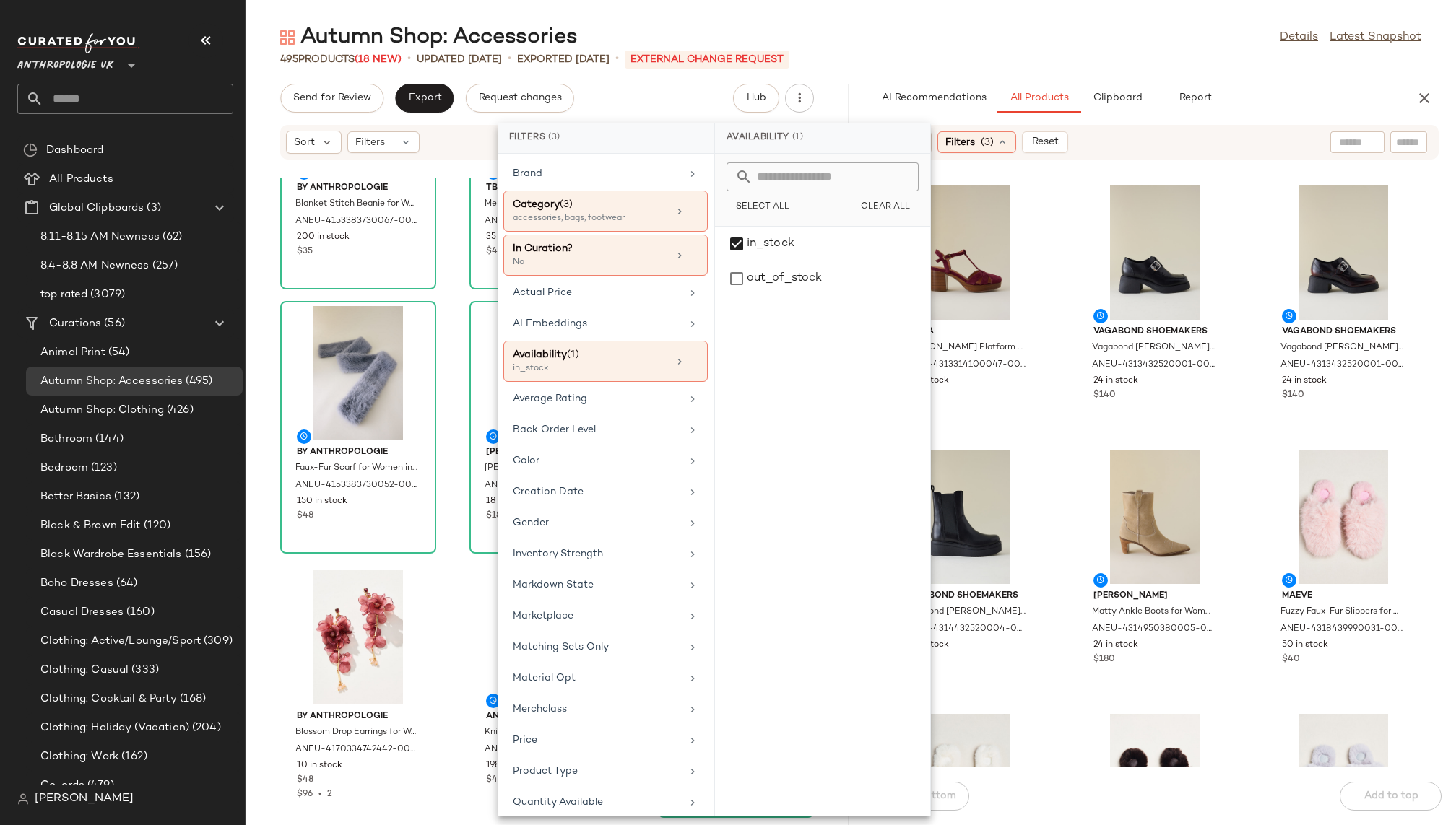
click at [1071, 3] on main "Autumn Shop: Accessories Details Latest Snapshot 495 Products (18 New) • update…" at bounding box center [728, 412] width 1456 height 825
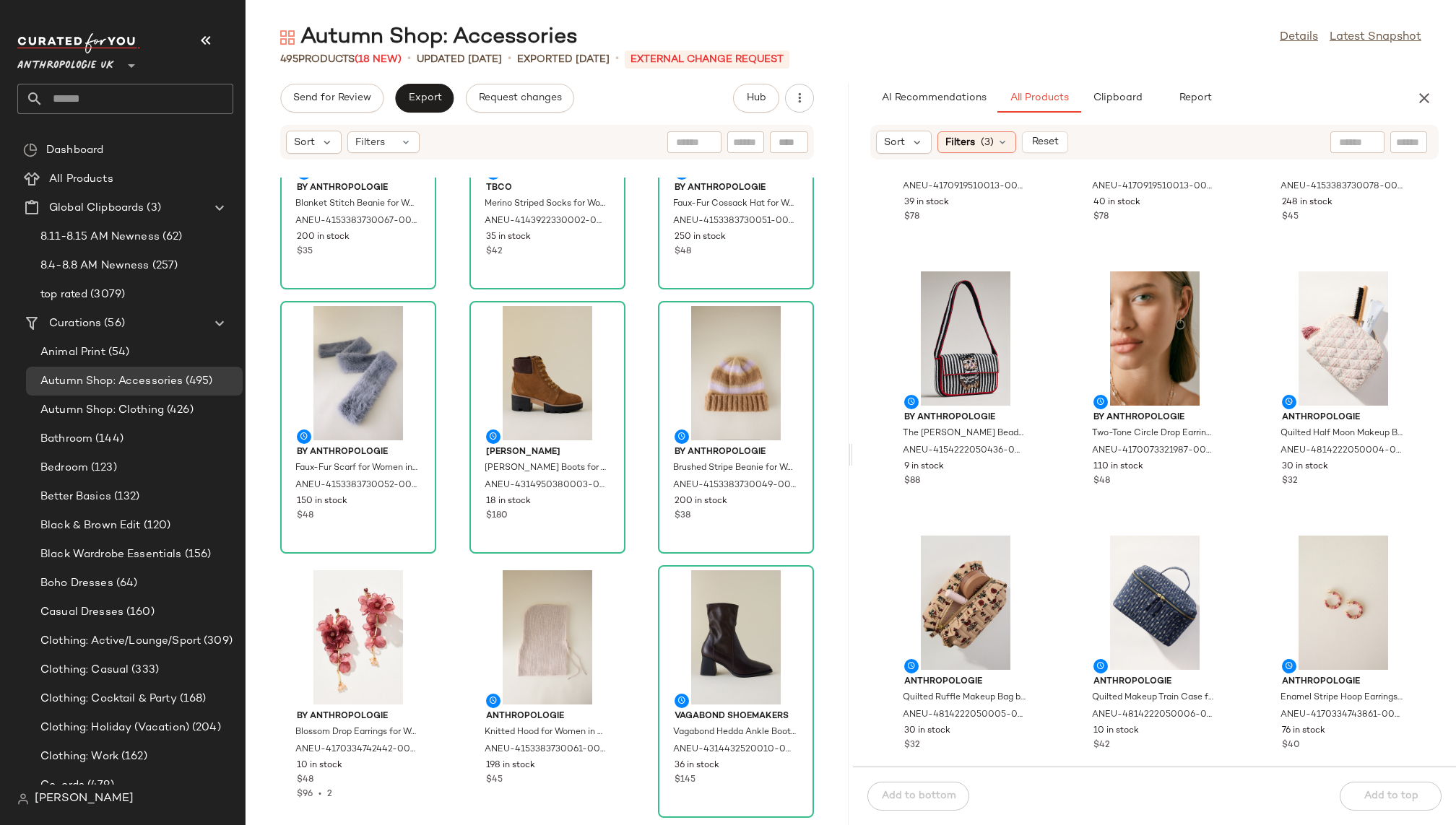
scroll to position [3625, 0]
click at [964, 348] on div "View" at bounding box center [965, 338] width 146 height 134
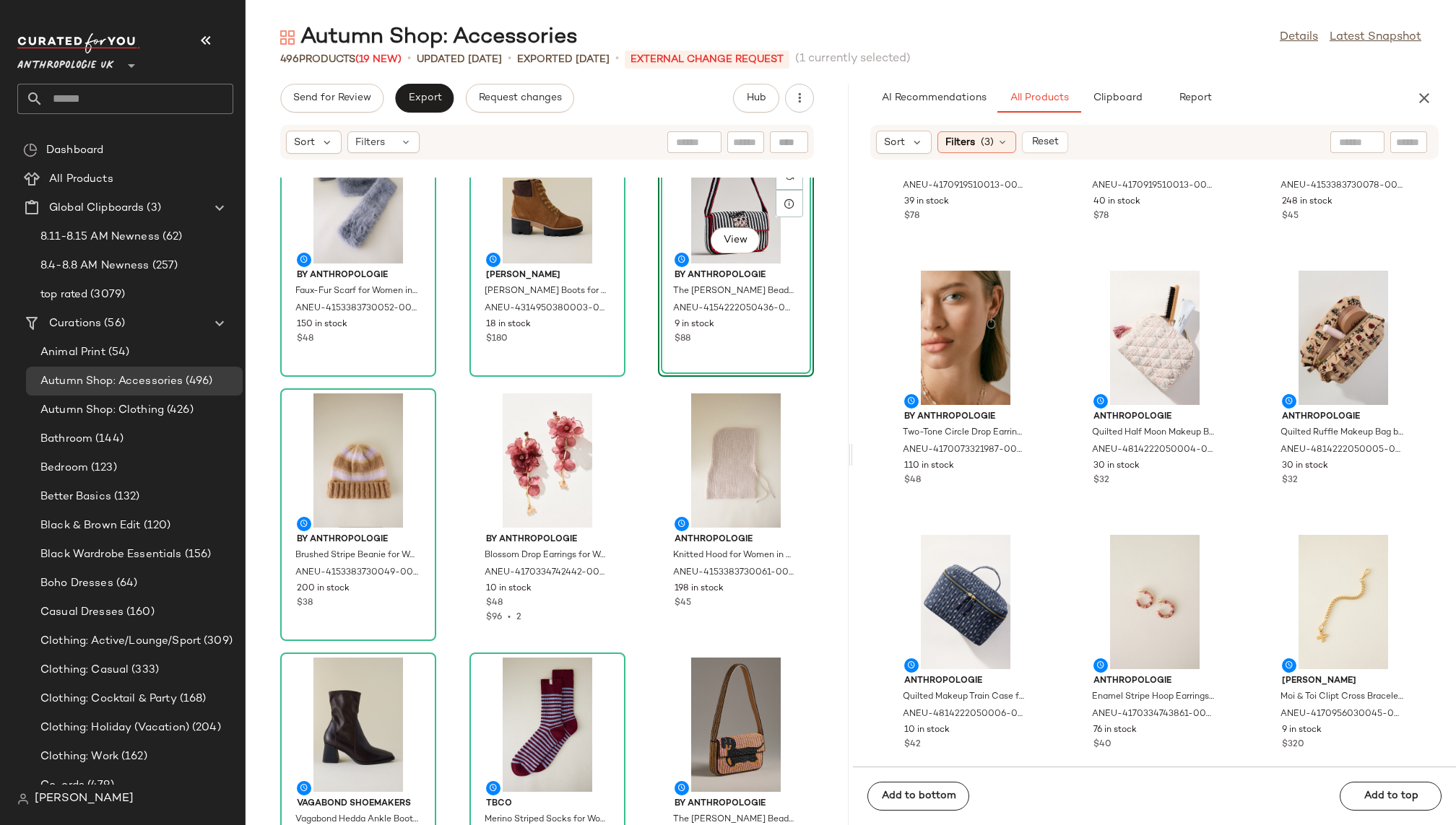
scroll to position [587, 0]
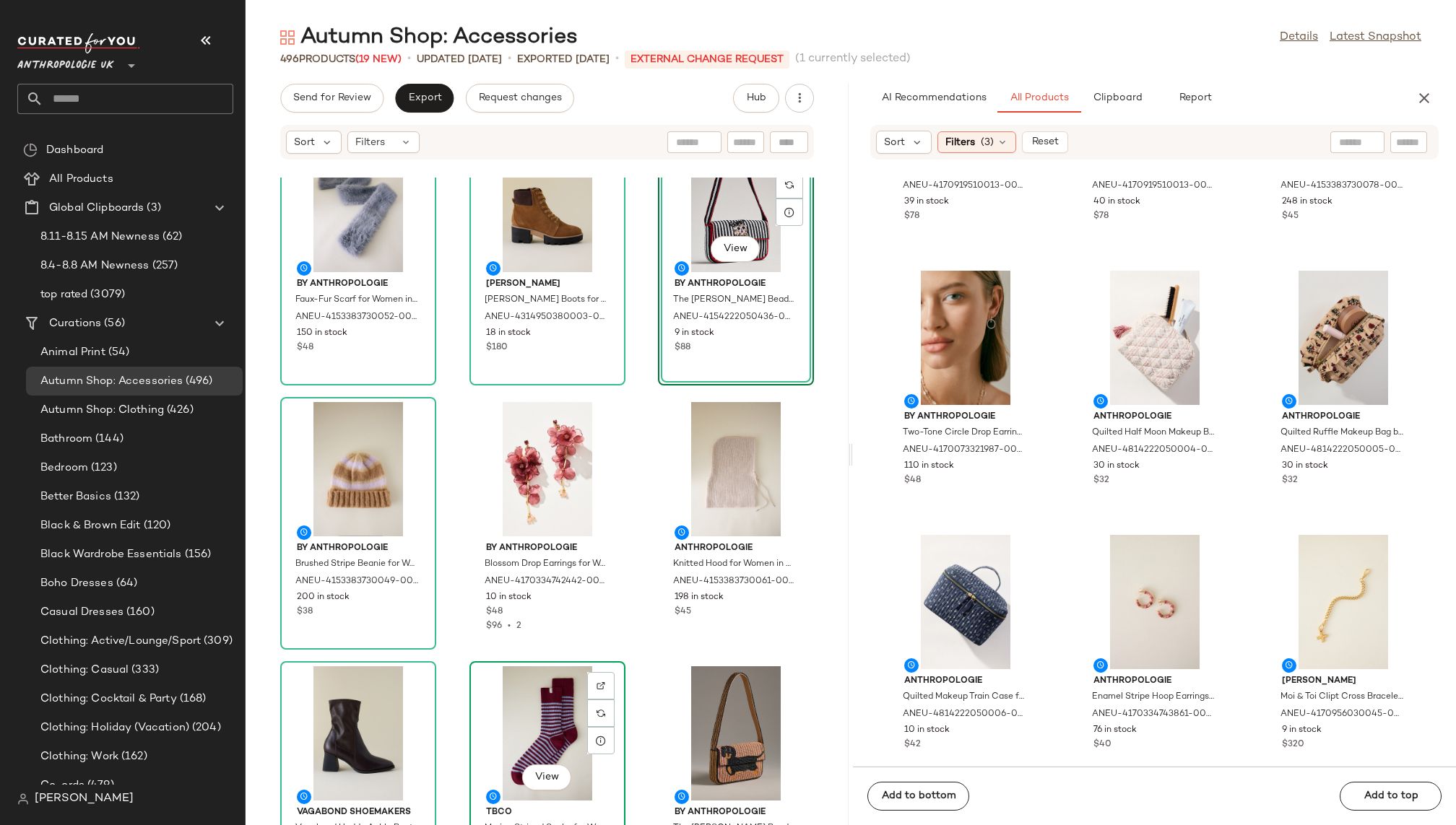
click at [537, 695] on div "View" at bounding box center [547, 733] width 146 height 134
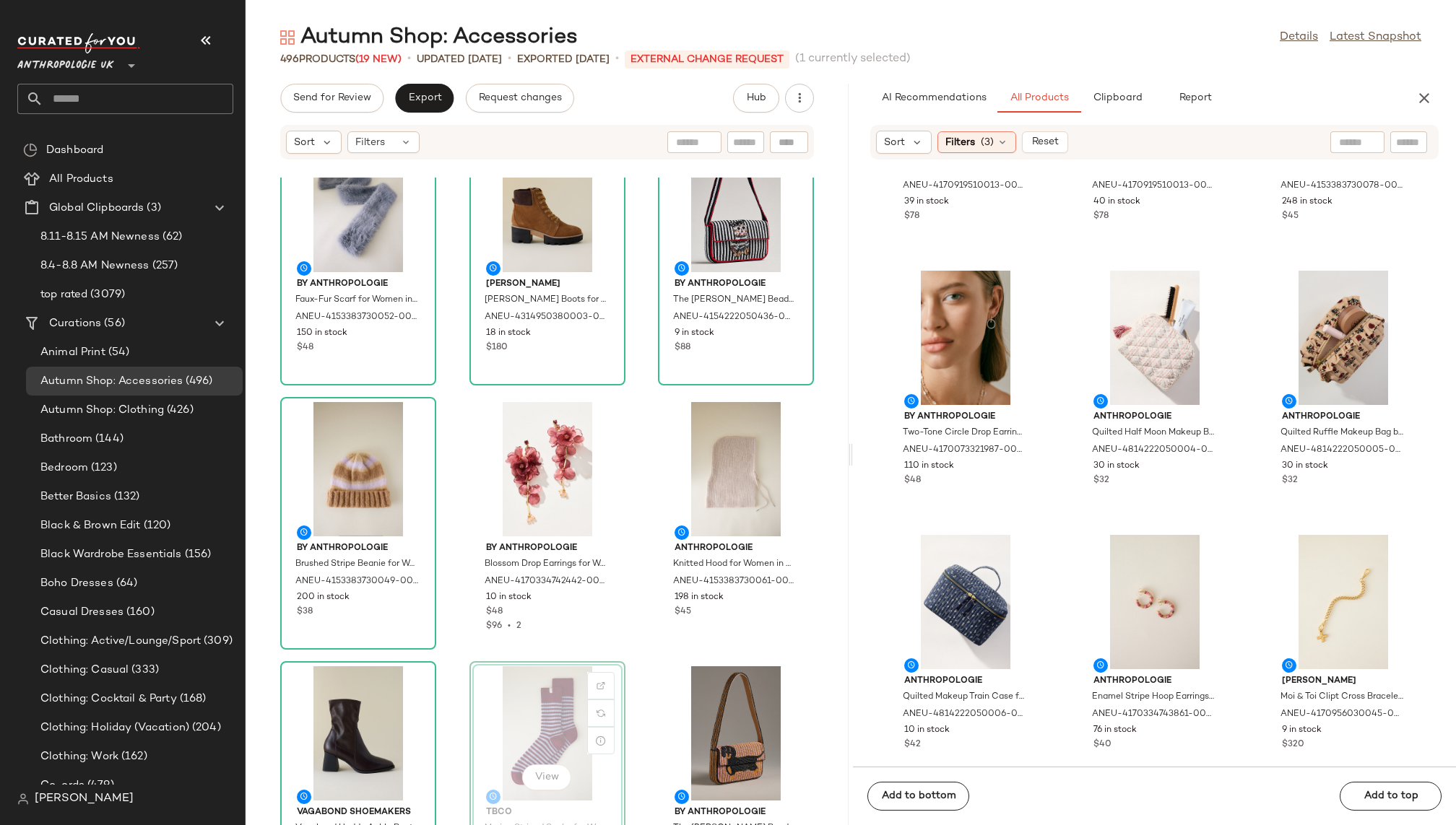
scroll to position [591, 0]
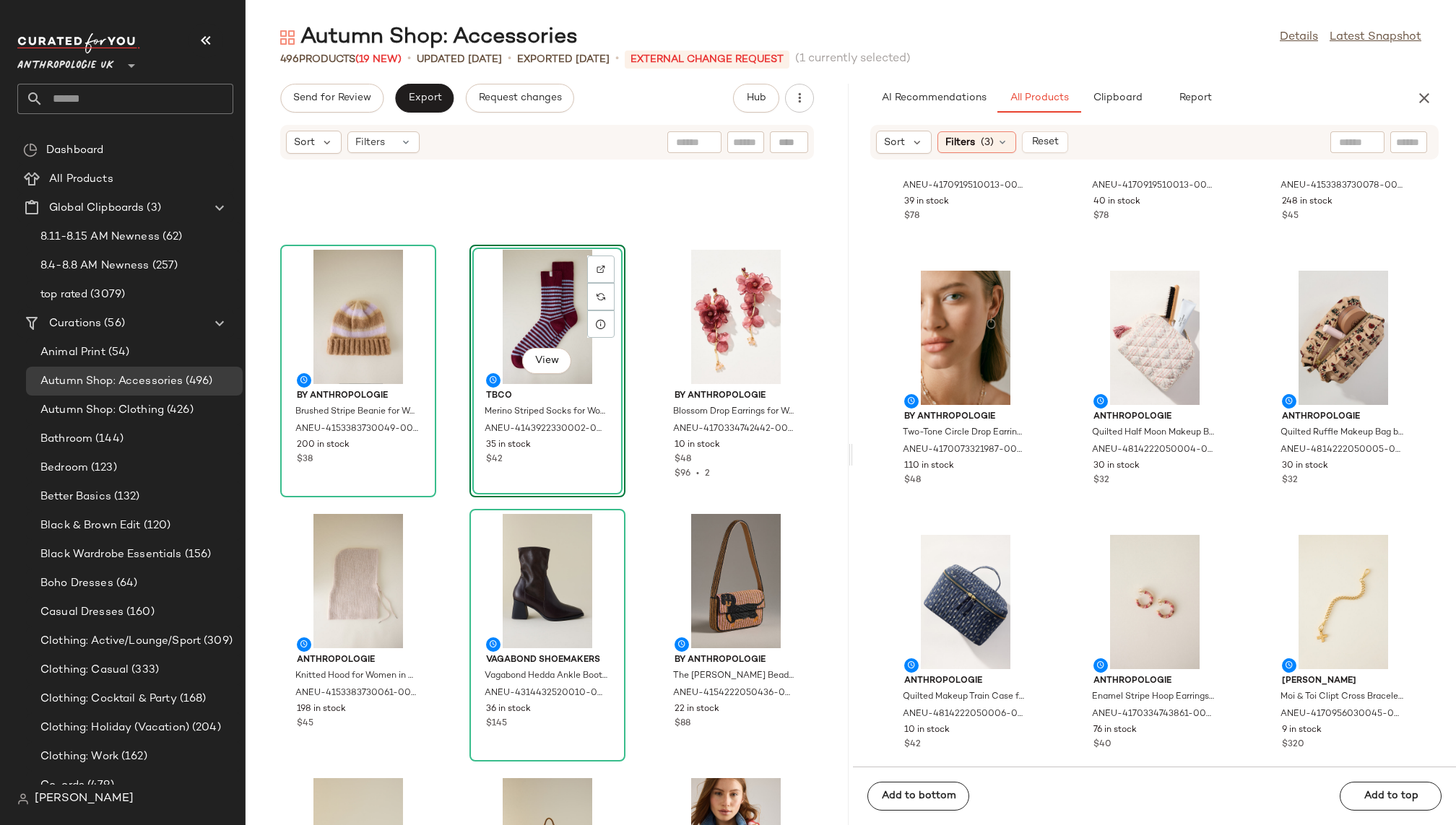
scroll to position [719, 0]
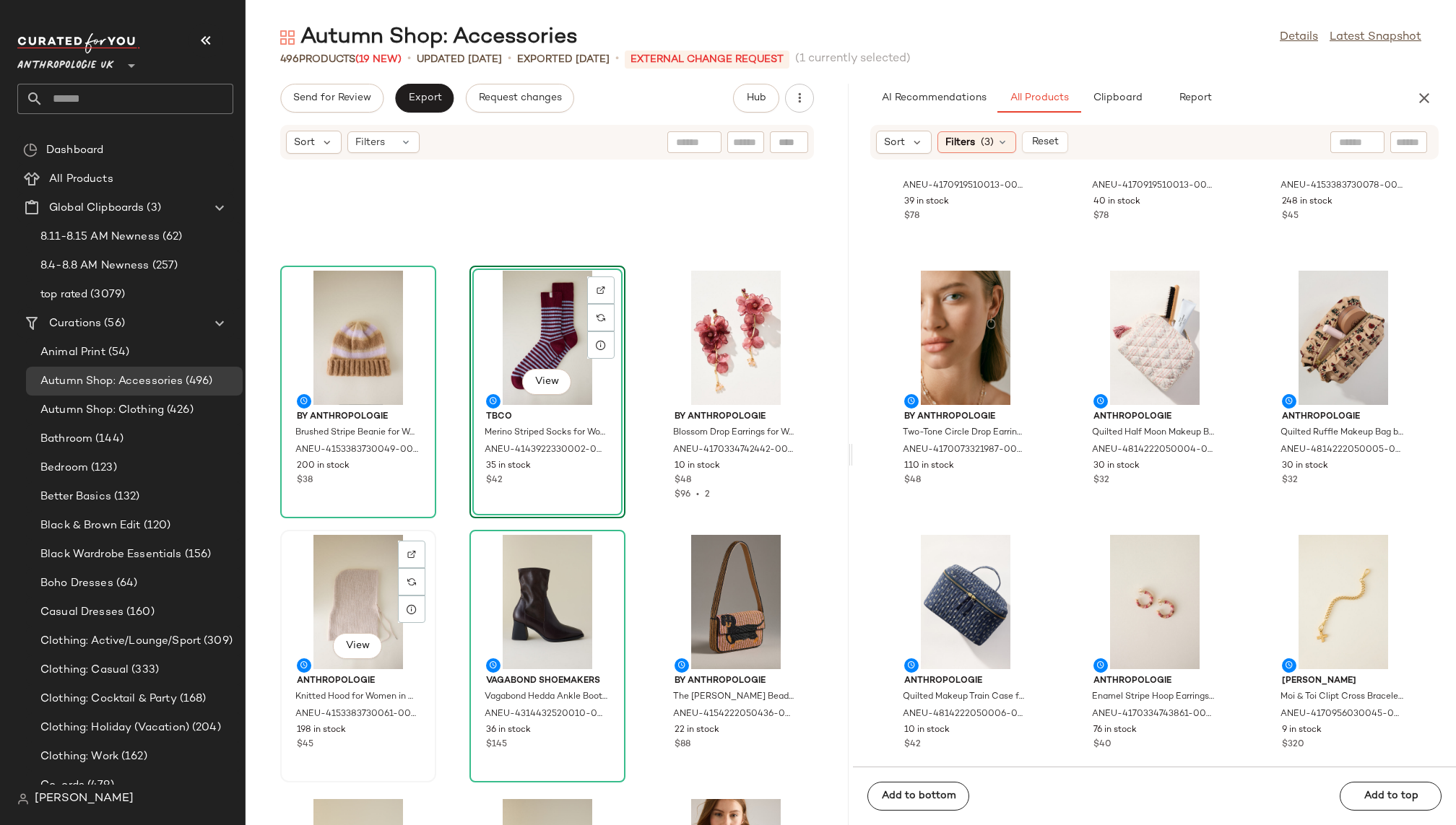
click at [352, 590] on div "View" at bounding box center [358, 602] width 146 height 134
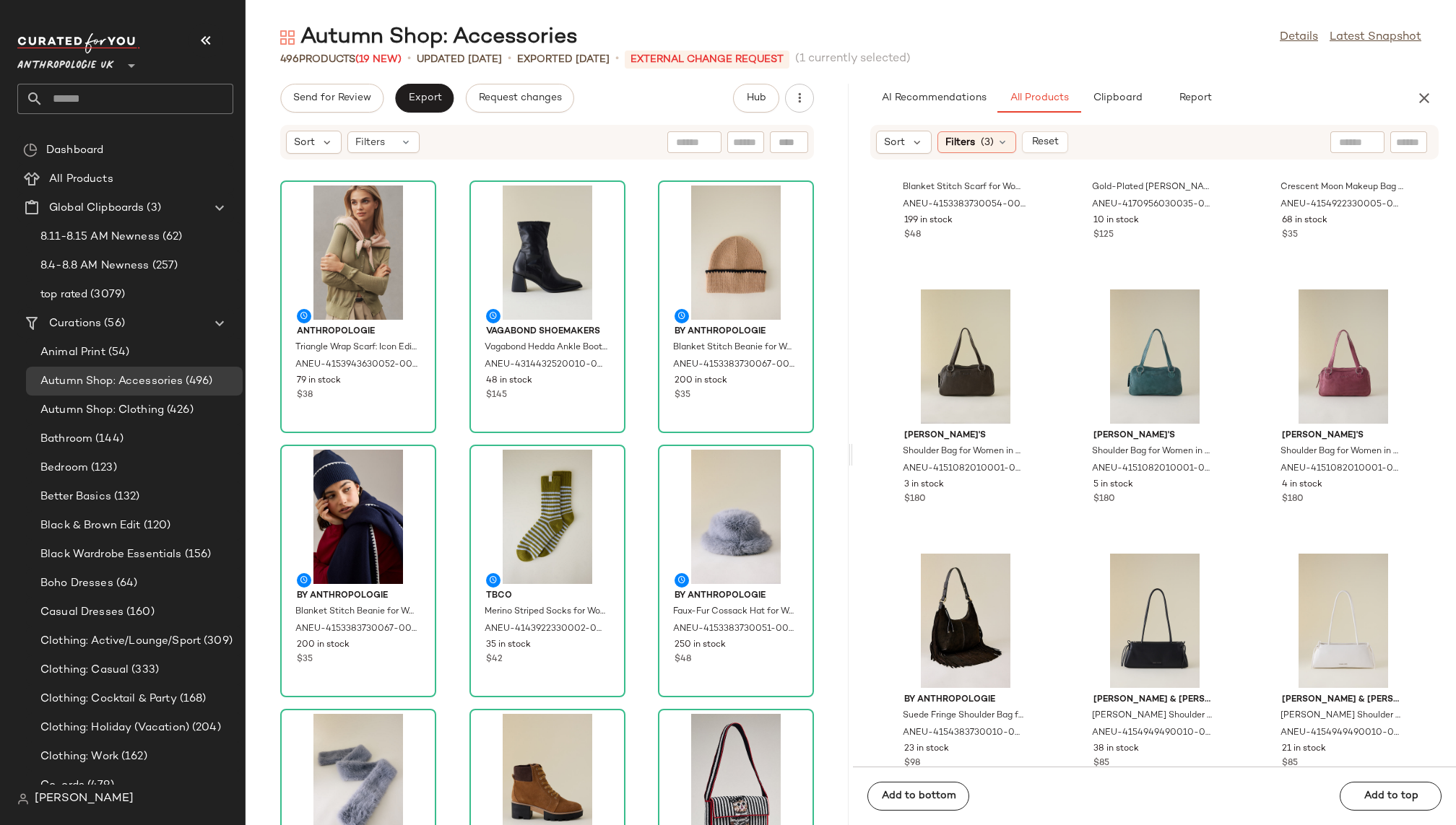
scroll to position [4926, 0]
click at [1125, 355] on div "View" at bounding box center [1154, 357] width 146 height 134
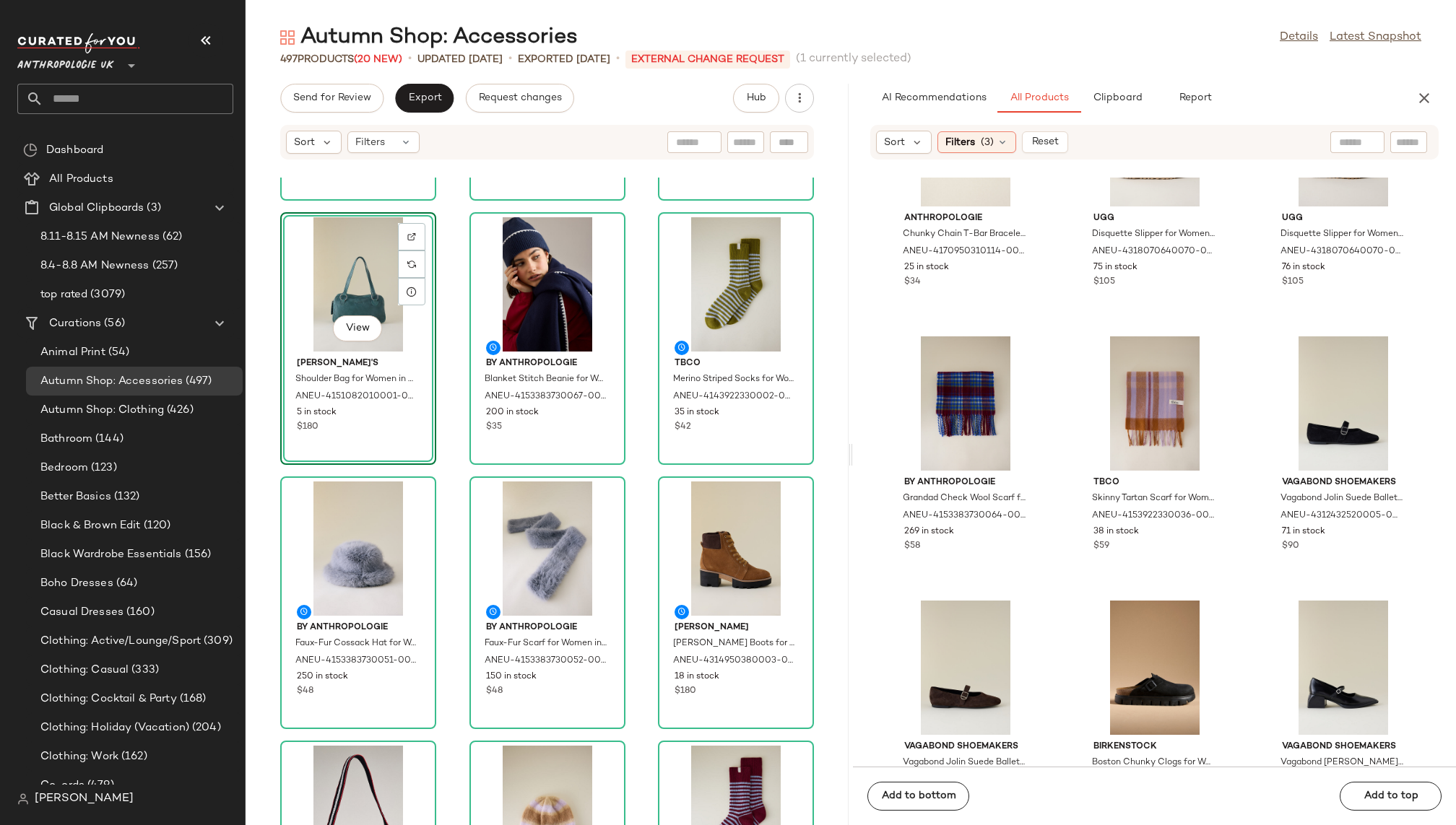
scroll to position [5937, 0]
click at [964, 402] on div "View" at bounding box center [965, 402] width 146 height 134
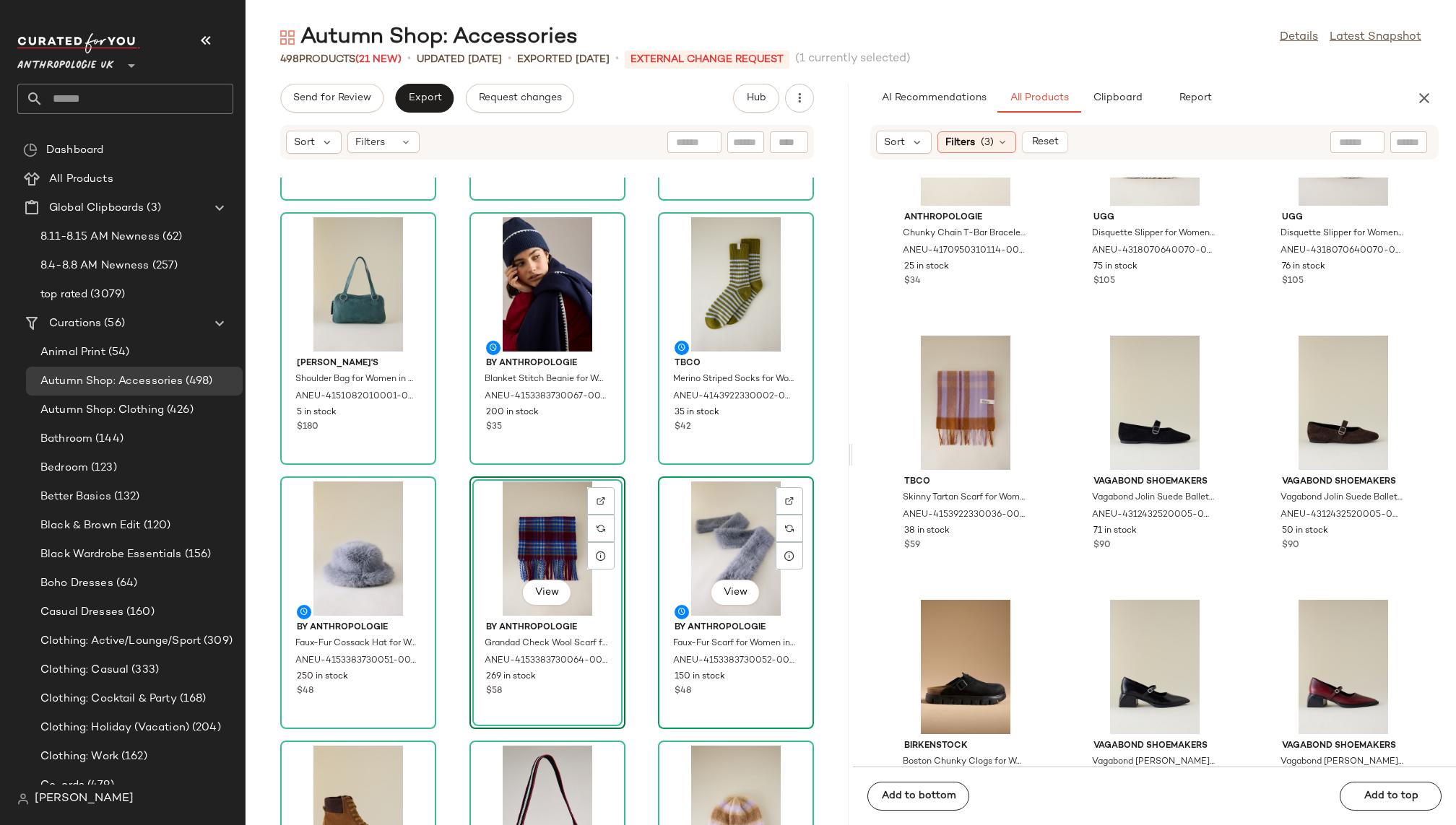
click at [686, 544] on div "View" at bounding box center [736, 549] width 146 height 134
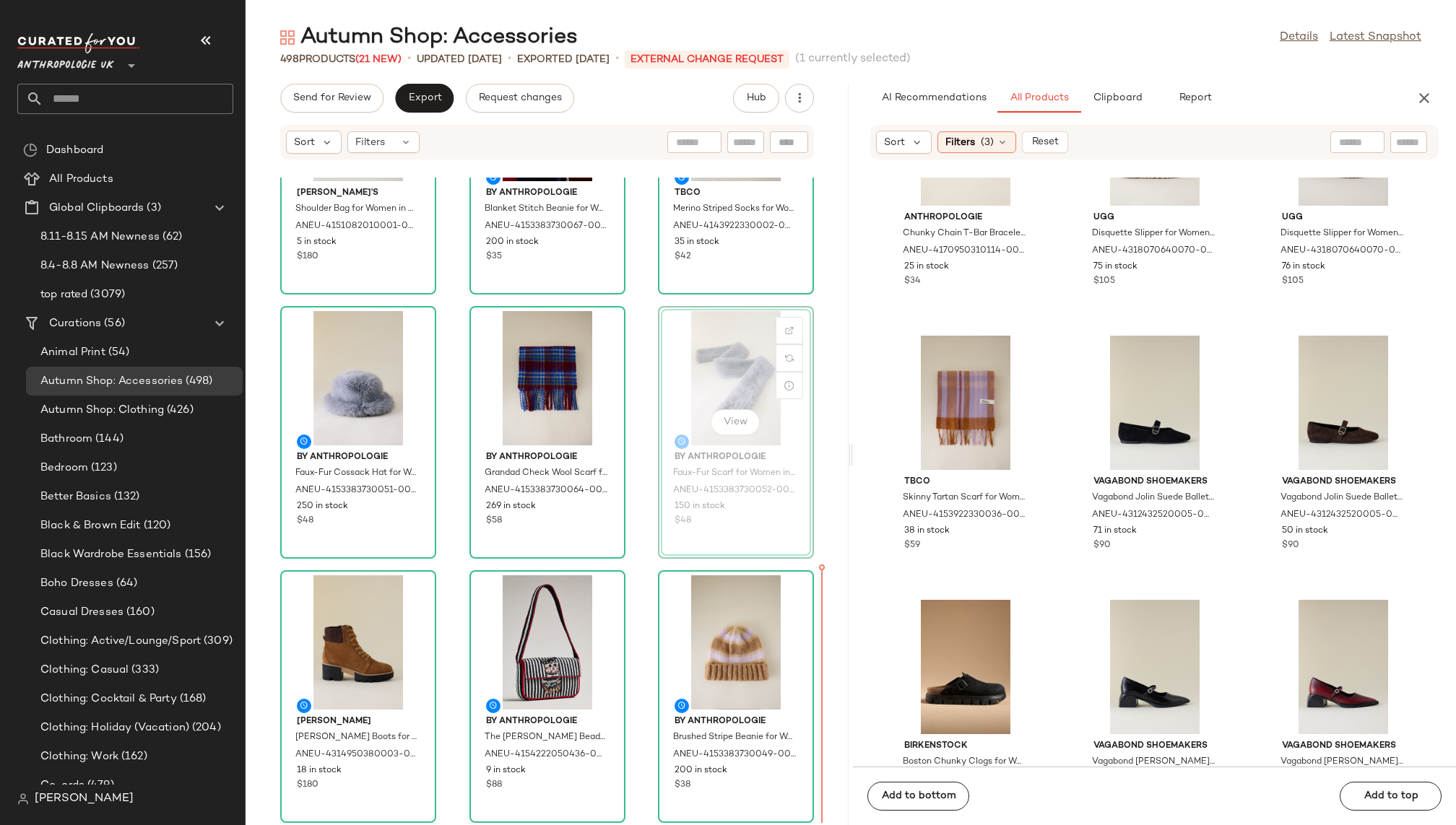
scroll to position [440, 0]
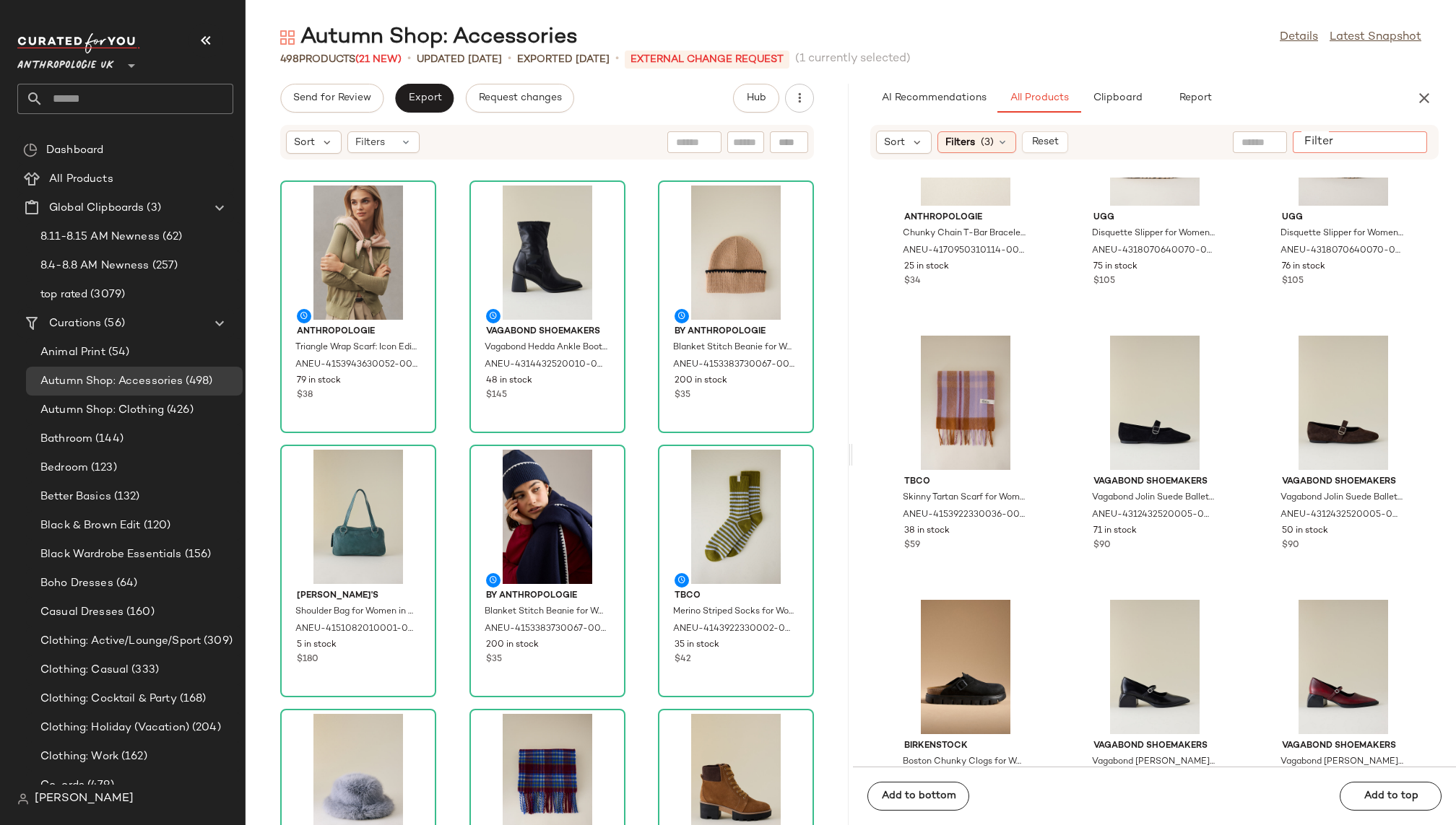
click at [1394, 144] on div at bounding box center [1360, 142] width 134 height 22
paste input "**********"
type input "**********"
click at [970, 138] on span "Filters" at bounding box center [960, 142] width 30 height 15
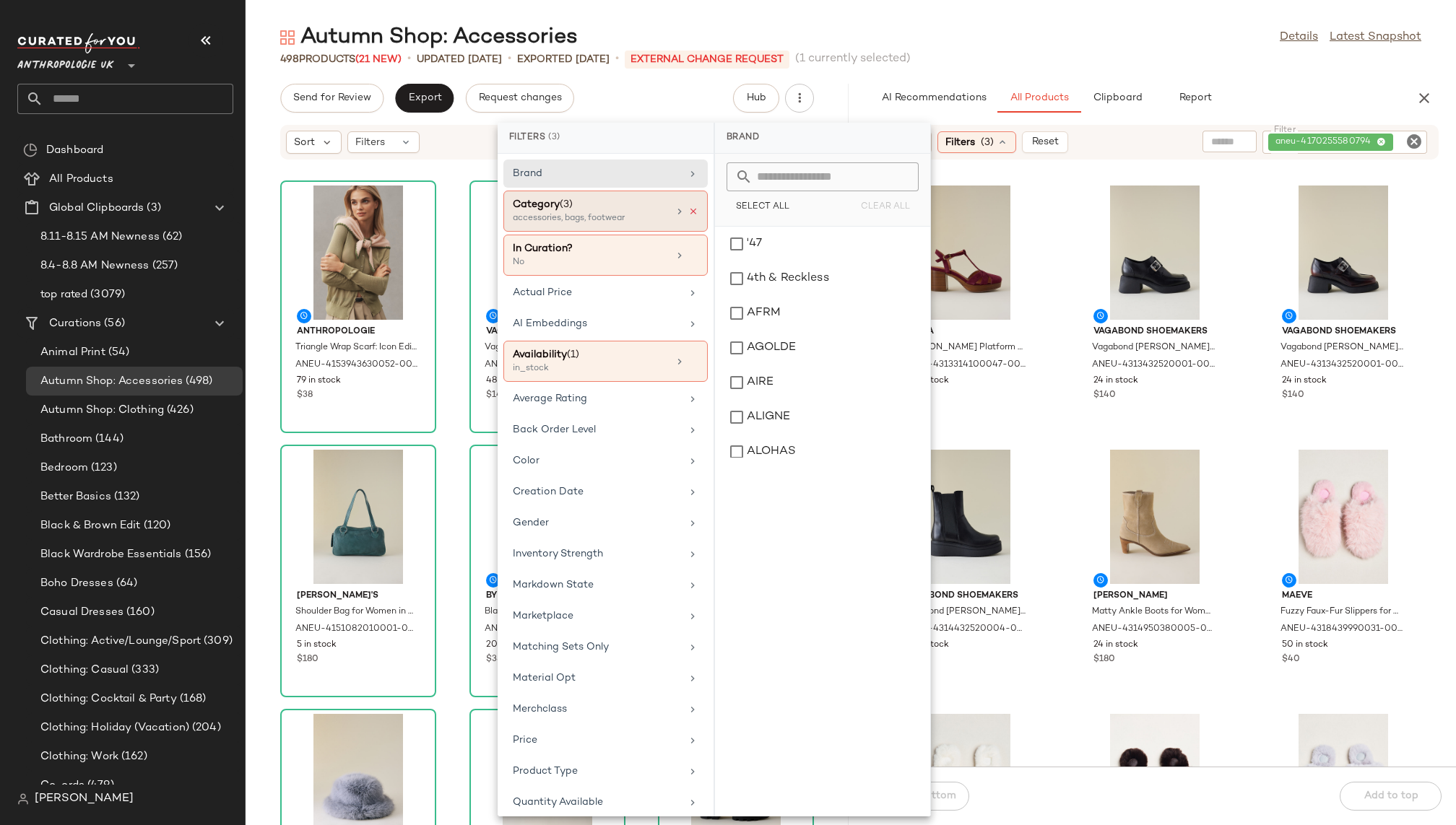
click at [689, 210] on icon at bounding box center [693, 211] width 11 height 11
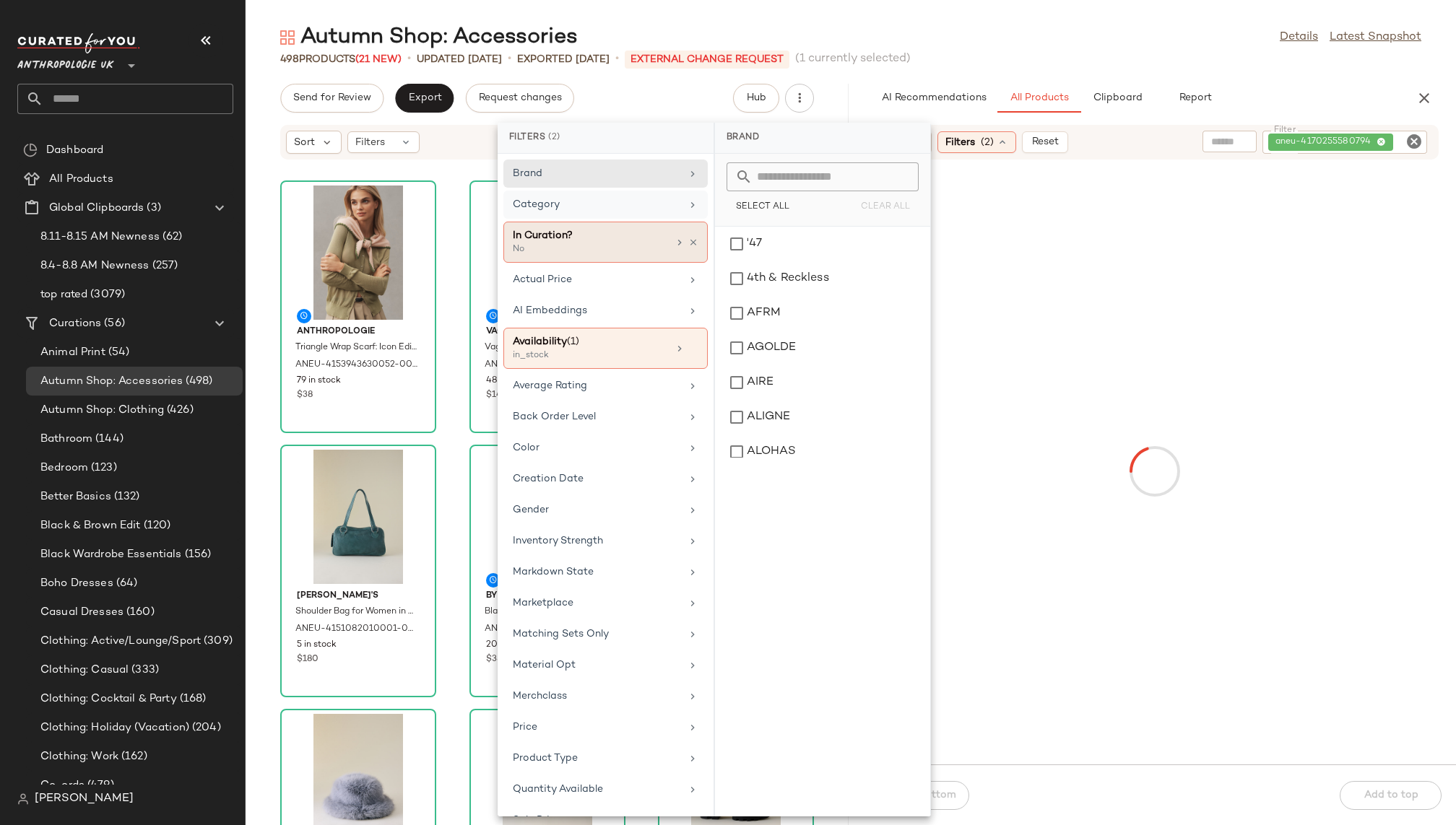
click at [694, 235] on div "In Curation? No" at bounding box center [606, 242] width 205 height 41
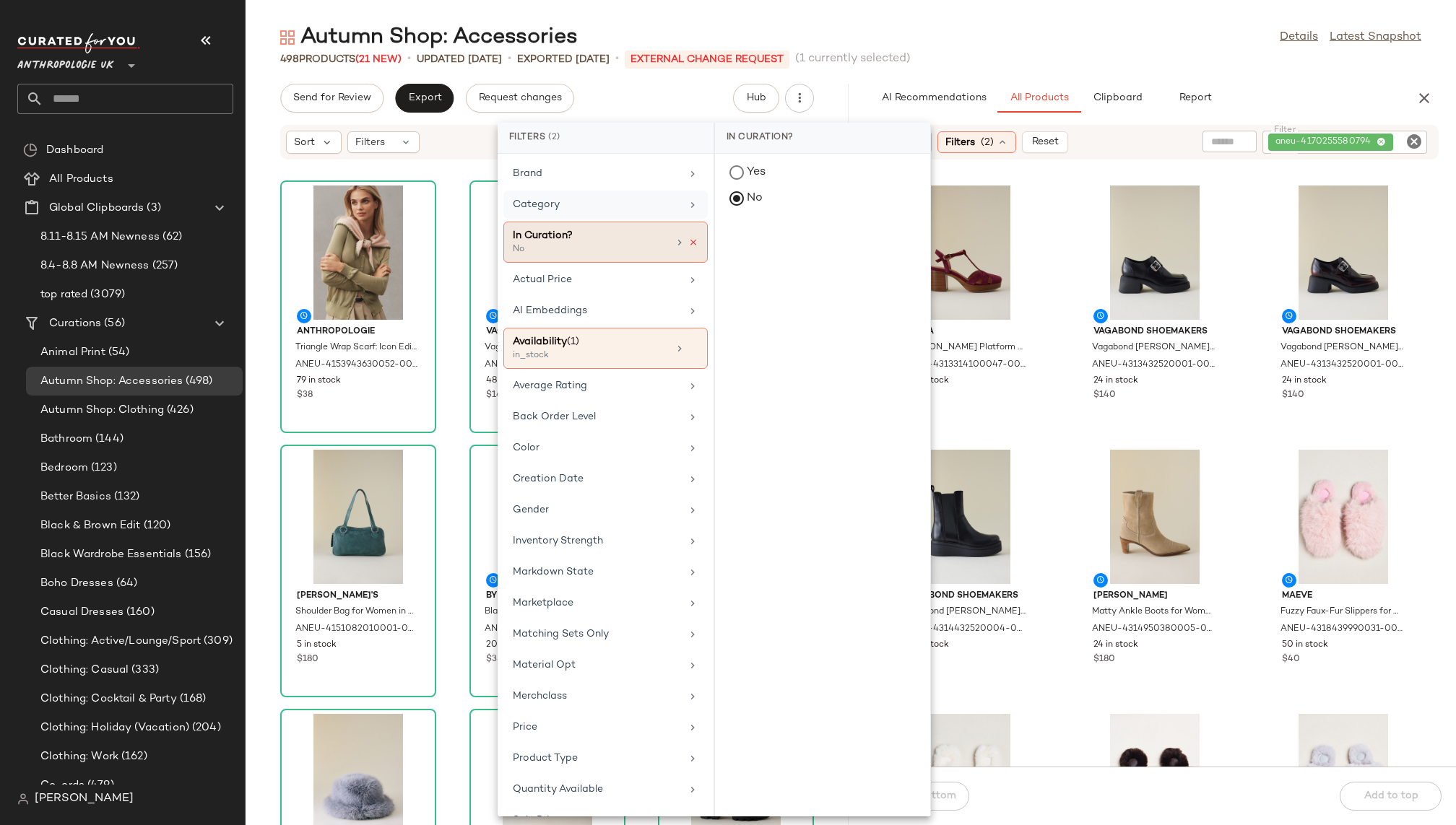
click at [688, 242] on icon at bounding box center [693, 242] width 11 height 11
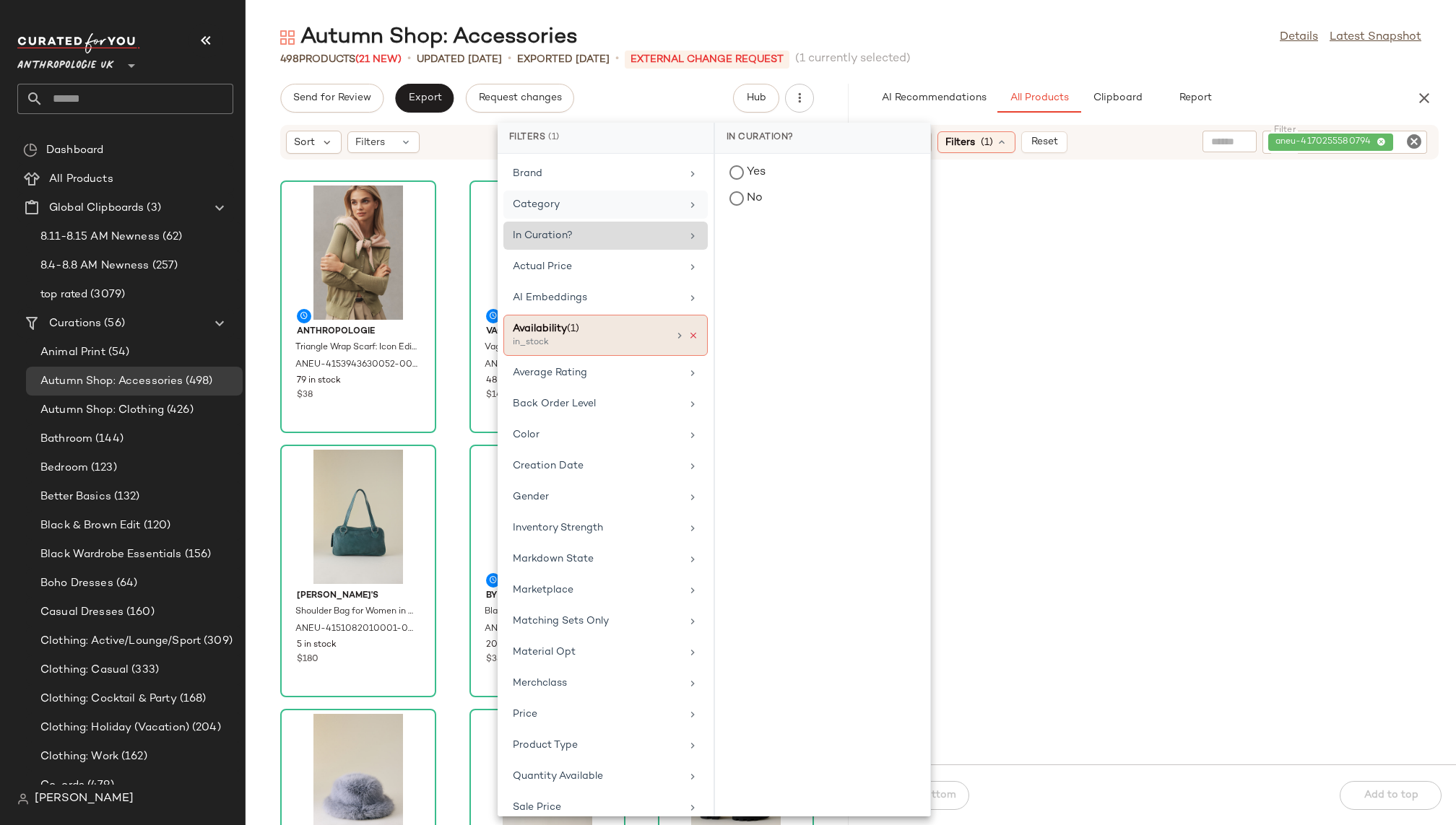
click at [690, 332] on icon at bounding box center [693, 335] width 11 height 11
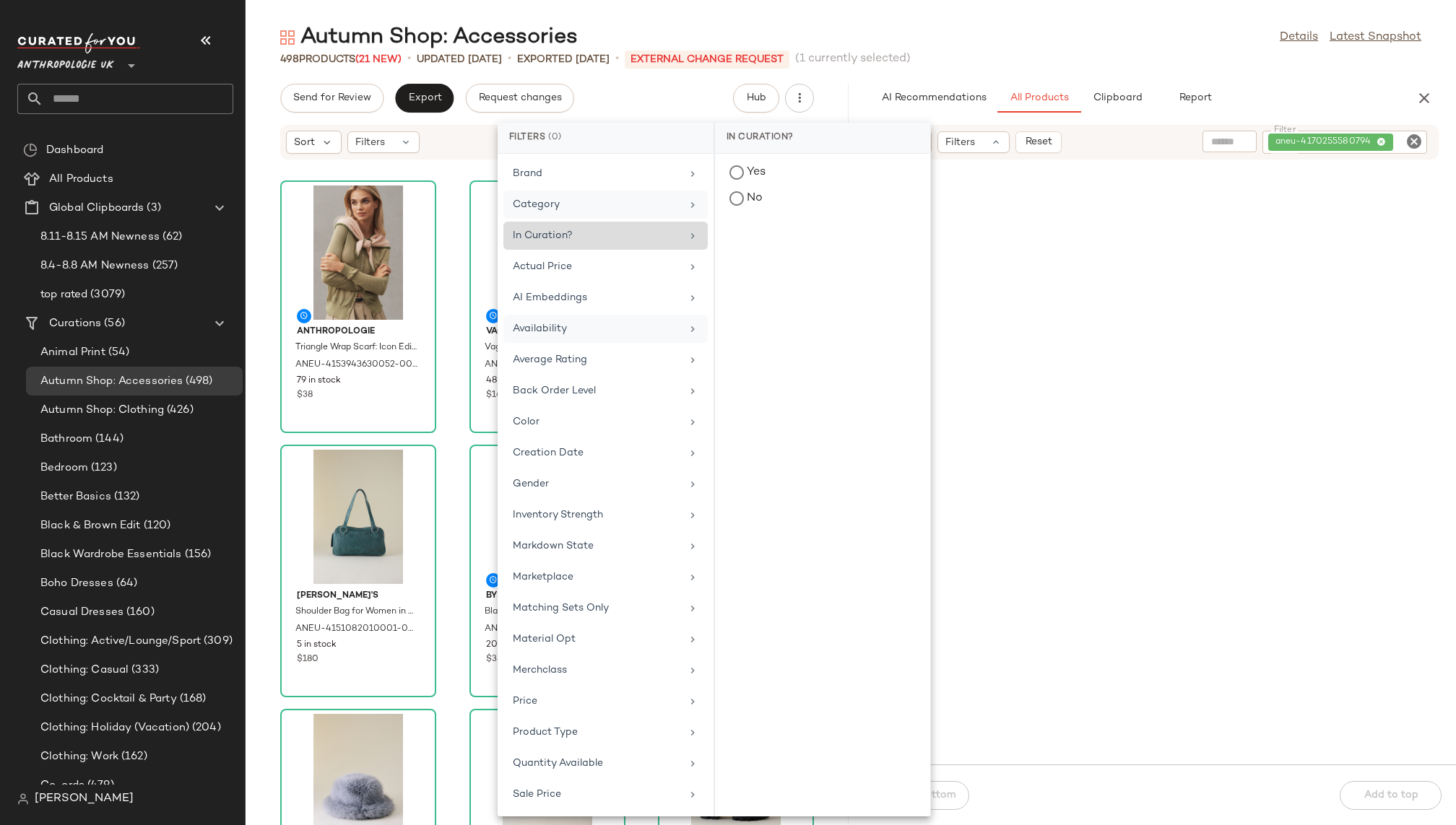
click at [1053, 53] on div "498 Products (21 New) • updated Aug 12th • Exported Aug 5th • External Change R…" at bounding box center [850, 59] width 1210 height 15
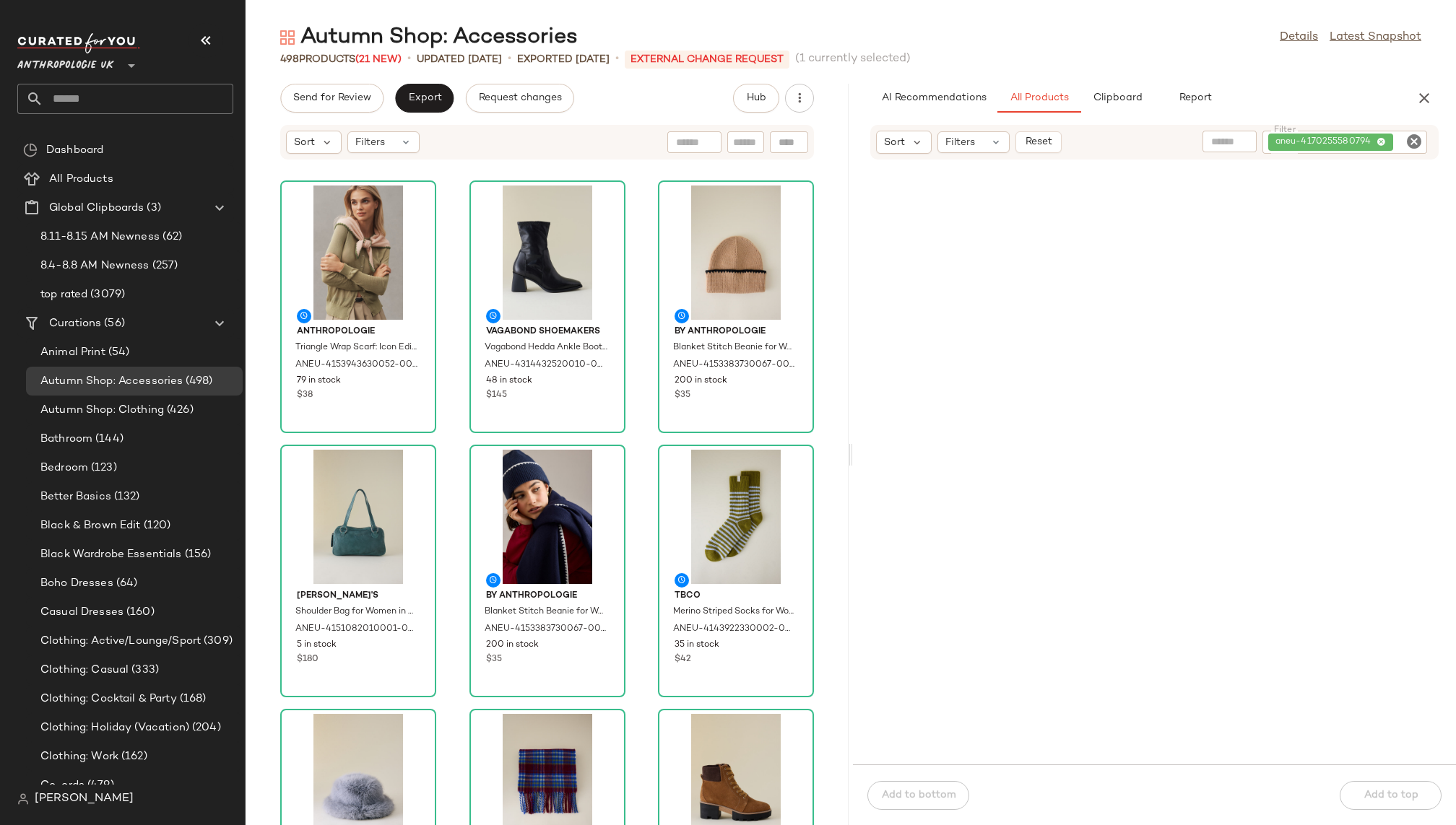
click at [1413, 137] on icon "Clear Filter" at bounding box center [1413, 141] width 17 height 17
click at [1337, 61] on div "498 Products (21 New) • updated Aug 12th • Exported Aug 5th • External Change R…" at bounding box center [850, 59] width 1210 height 15
